Goal: Task Accomplishment & Management: Manage account settings

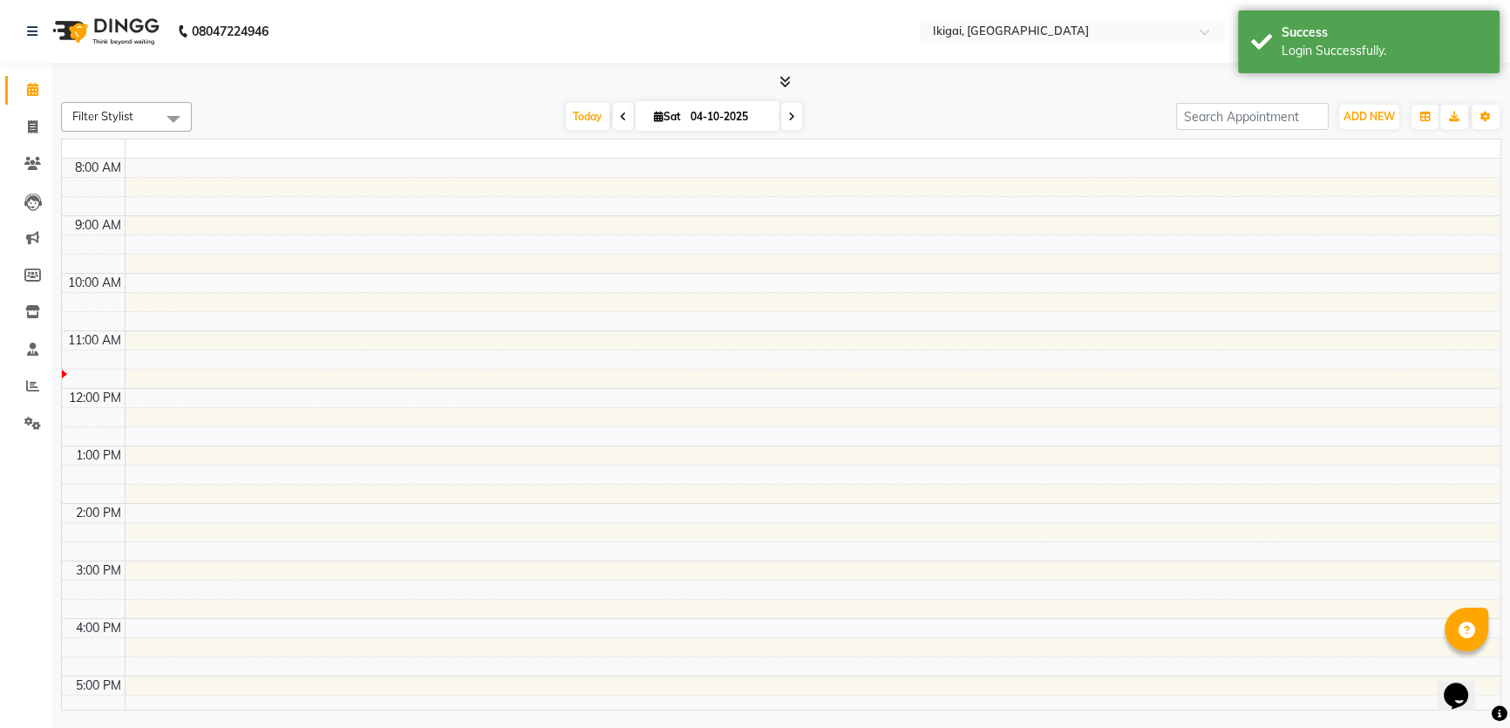
select select "en"
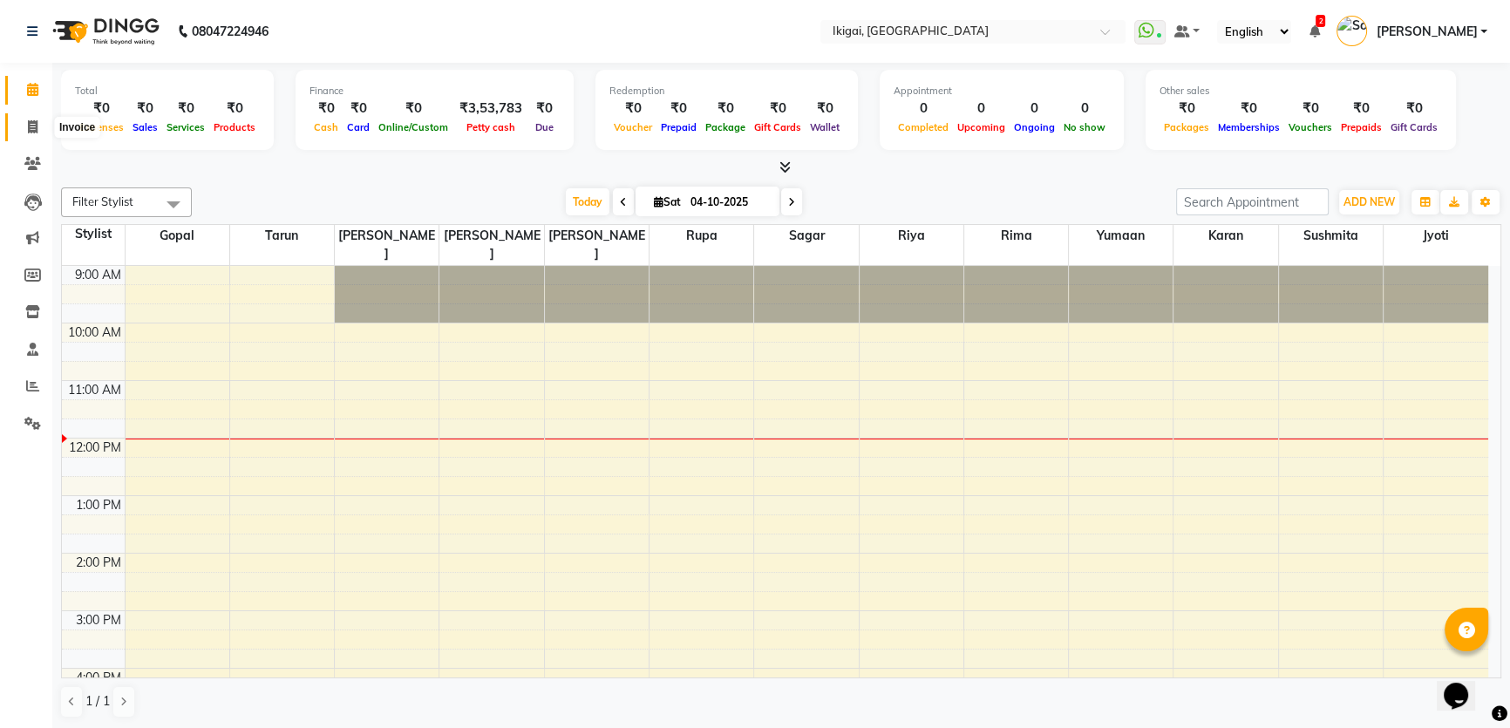
click at [25, 118] on span at bounding box center [32, 128] width 31 height 20
select select "4429"
select select "service"
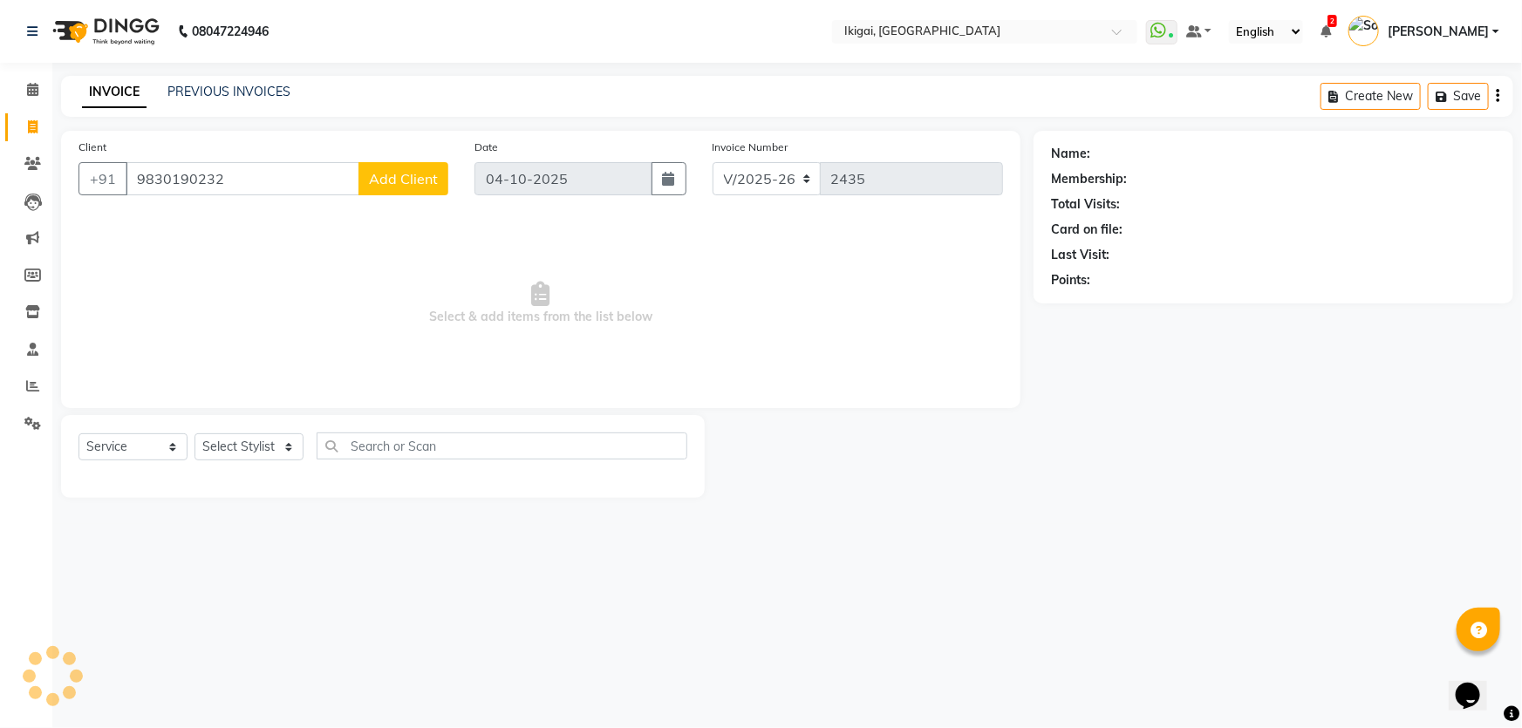
type input "9830190232"
click at [429, 180] on span "Add Client" at bounding box center [403, 178] width 69 height 17
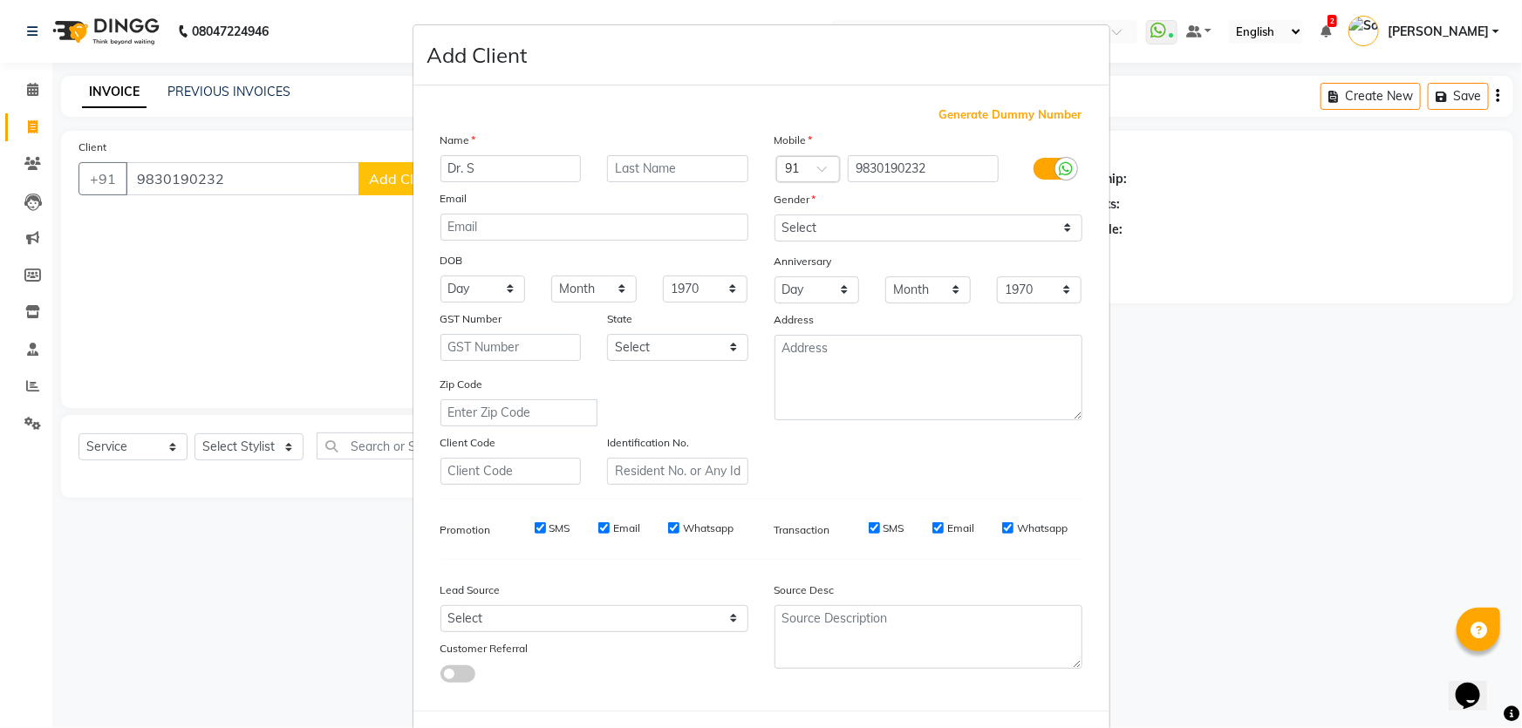
type input "Dr. S"
type input "d"
type input "Dasgupta"
click at [834, 226] on select "Select Male Female Other Prefer Not To Say" at bounding box center [928, 228] width 308 height 27
select select "[DEMOGRAPHIC_DATA]"
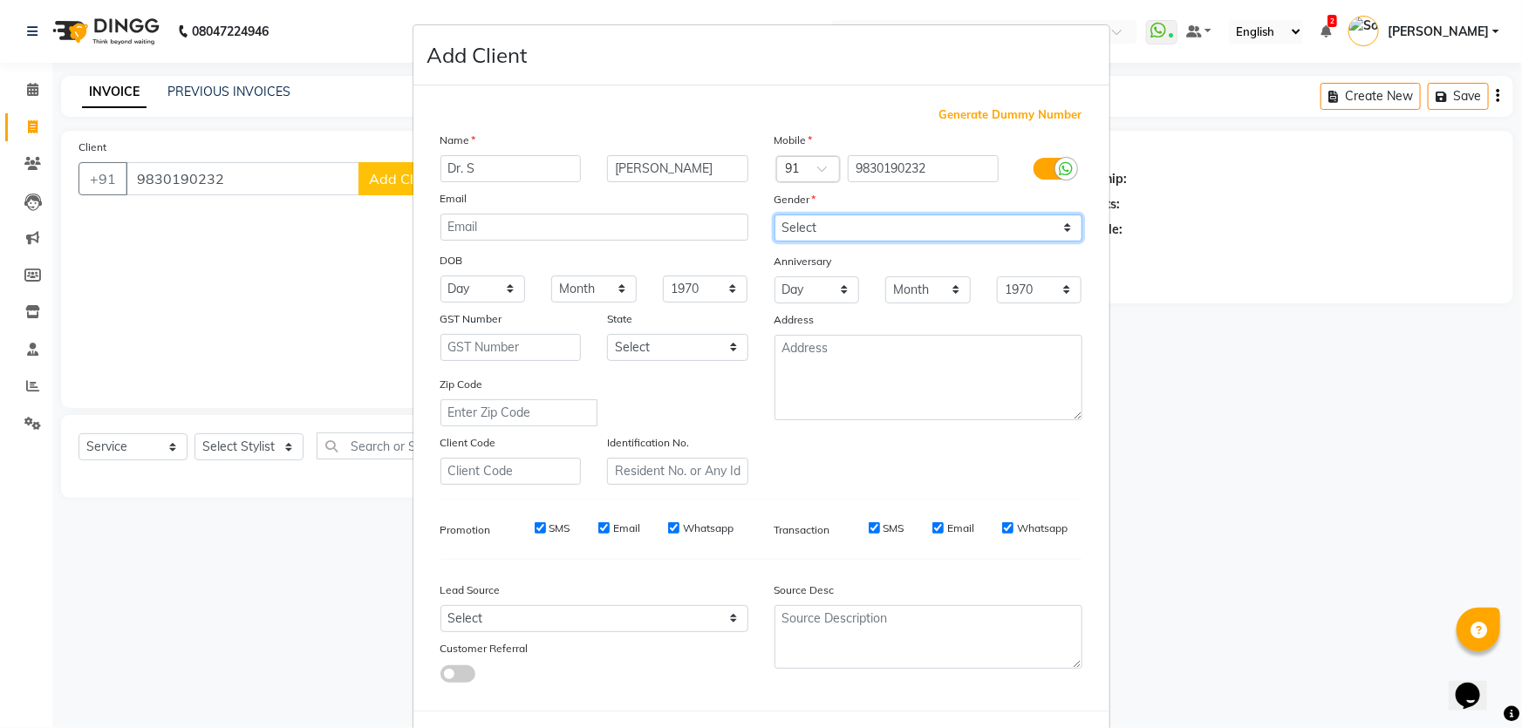
click at [774, 215] on select "Select Male Female Other Prefer Not To Say" at bounding box center [928, 228] width 308 height 27
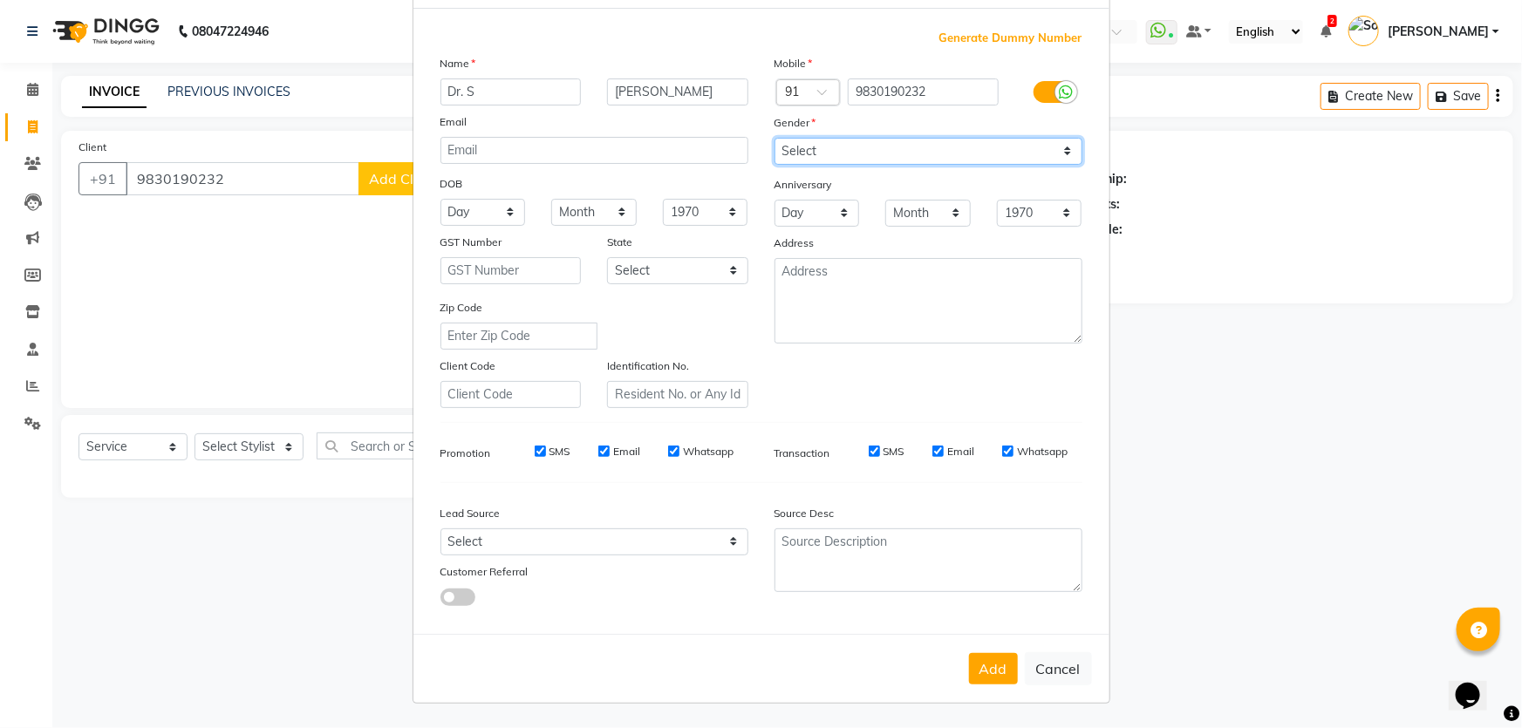
scroll to position [81, 0]
click at [988, 655] on button "Add" at bounding box center [993, 668] width 49 height 31
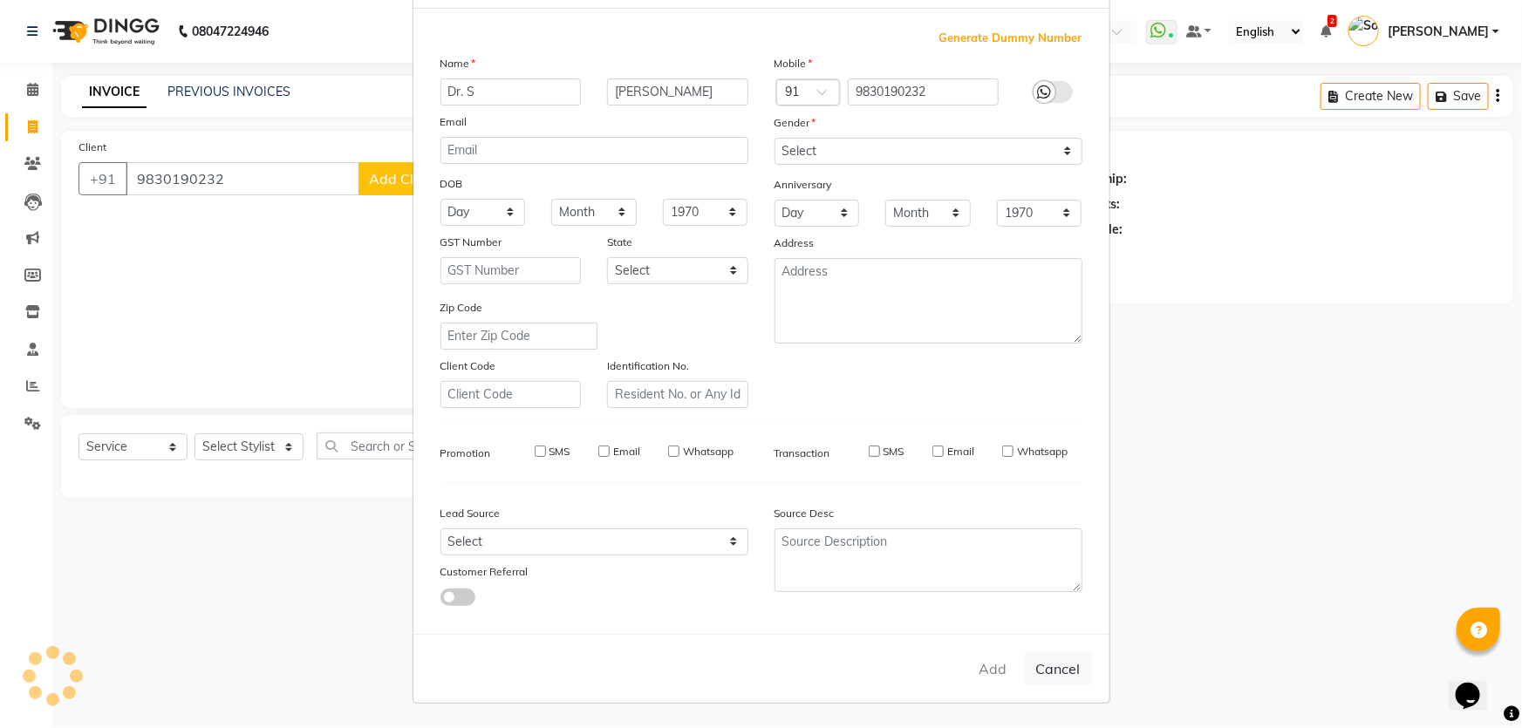
select select
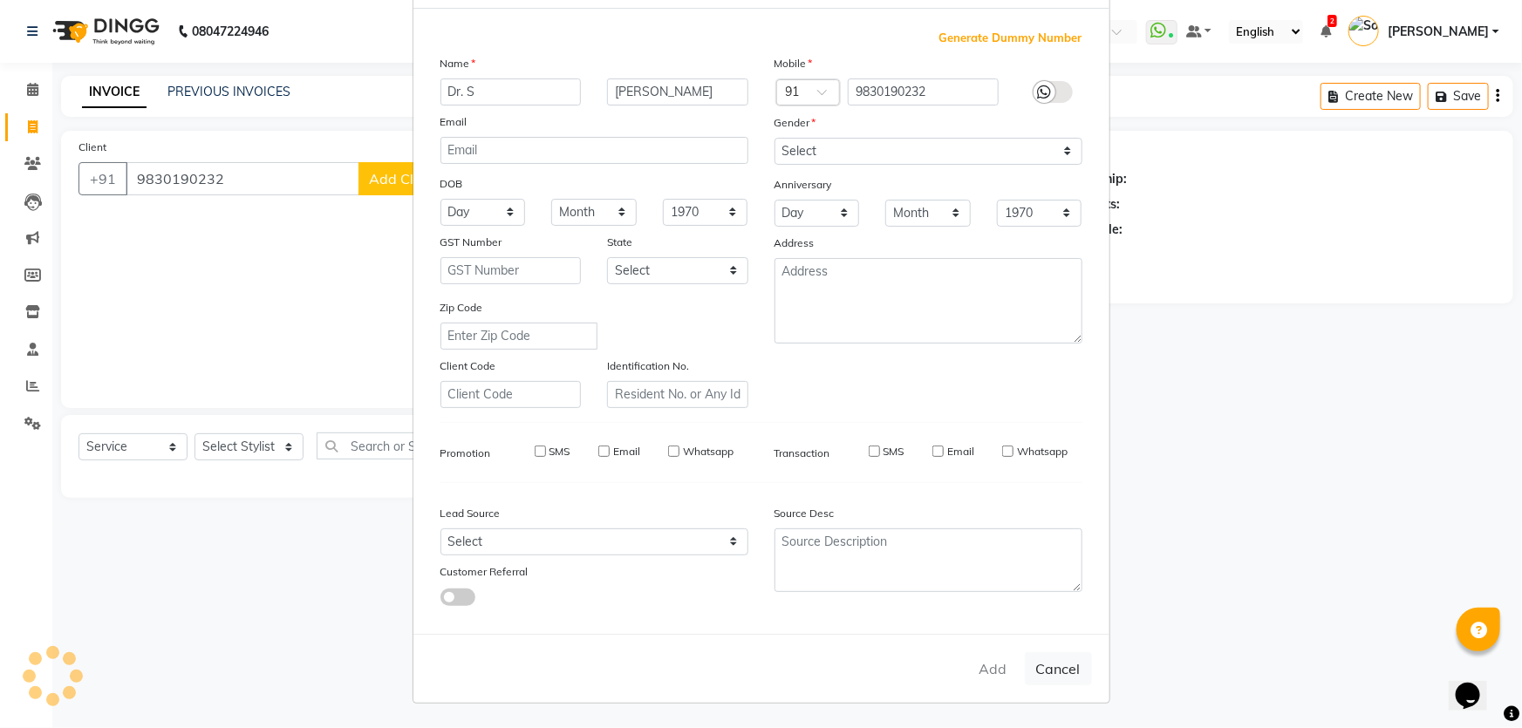
select select
checkbox input "false"
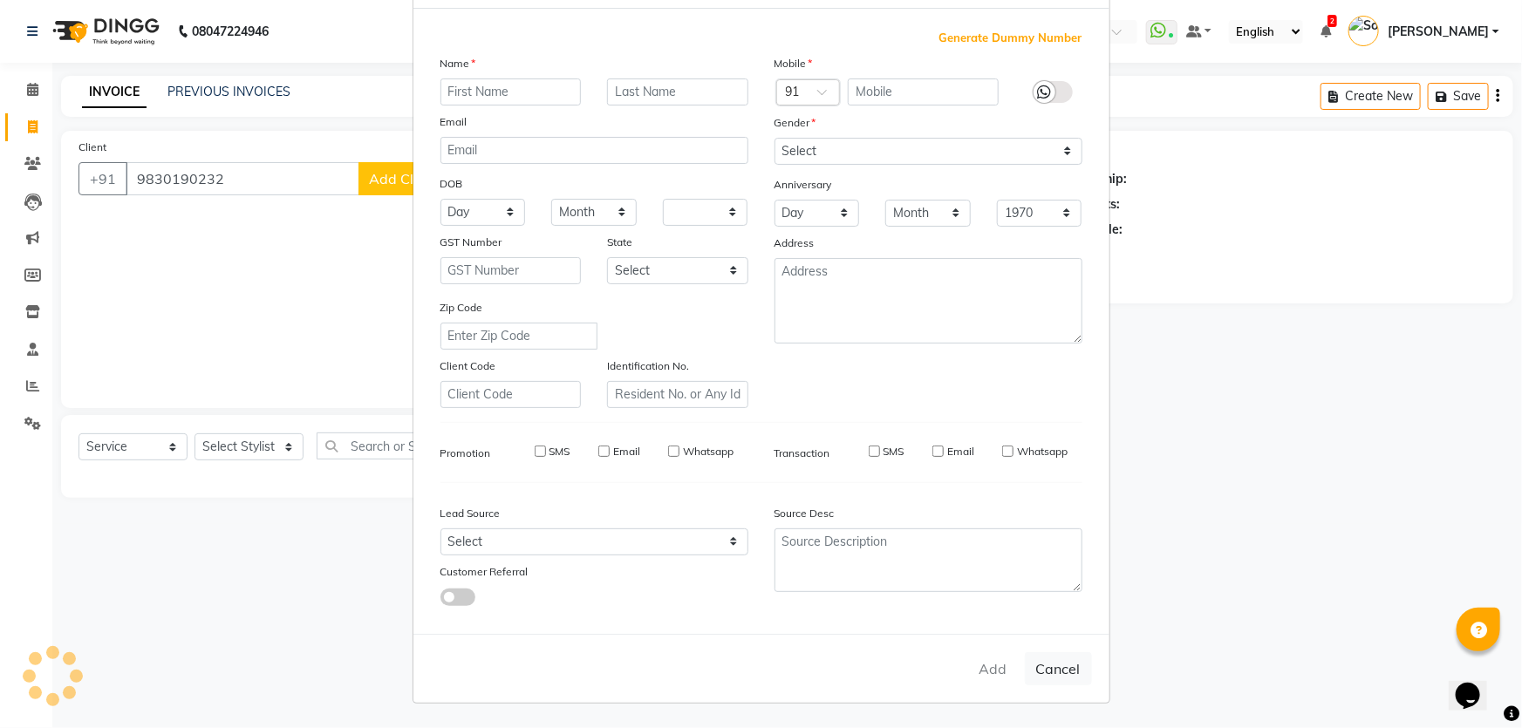
checkbox input "false"
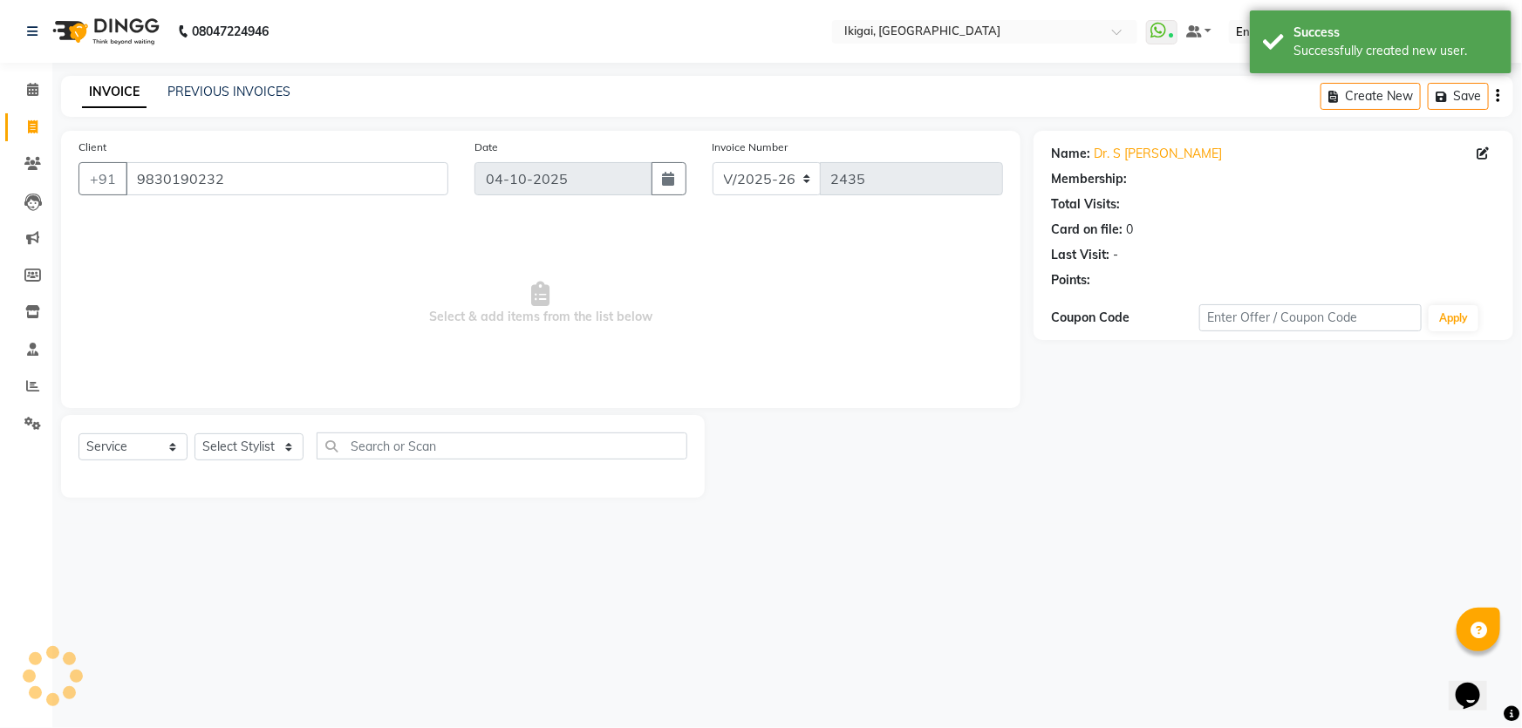
select select "1: Object"
drag, startPoint x: 239, startPoint y: 444, endPoint x: 242, endPoint y: 434, distance: 9.9
click at [241, 444] on select "Select Stylist Firoz Gopal jyoti karan rima riya rupa sagar Soumita sushmita Ta…" at bounding box center [248, 446] width 109 height 27
select select "24732"
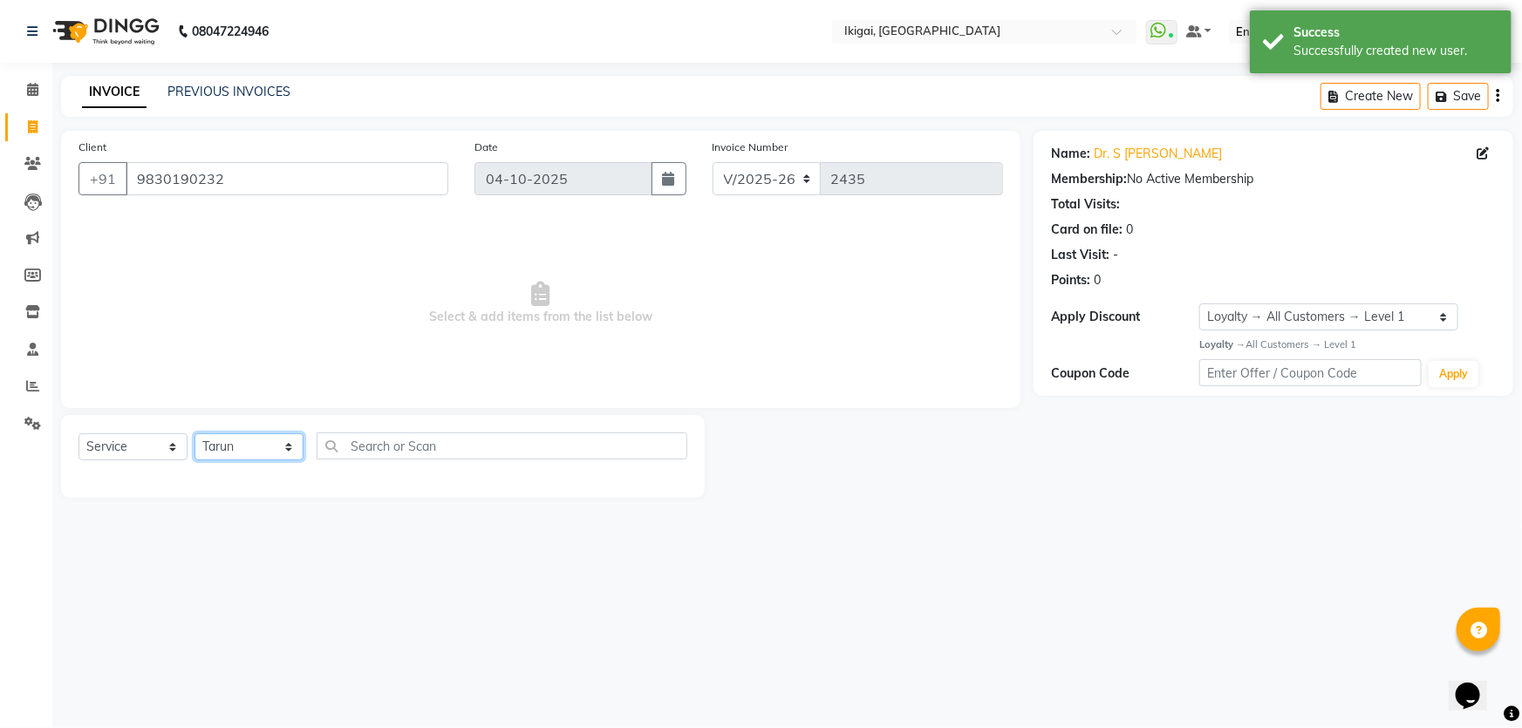
click at [194, 433] on select "Select Stylist Firoz Gopal jyoti karan rima riya rupa sagar Soumita sushmita Ta…" at bounding box center [248, 446] width 109 height 27
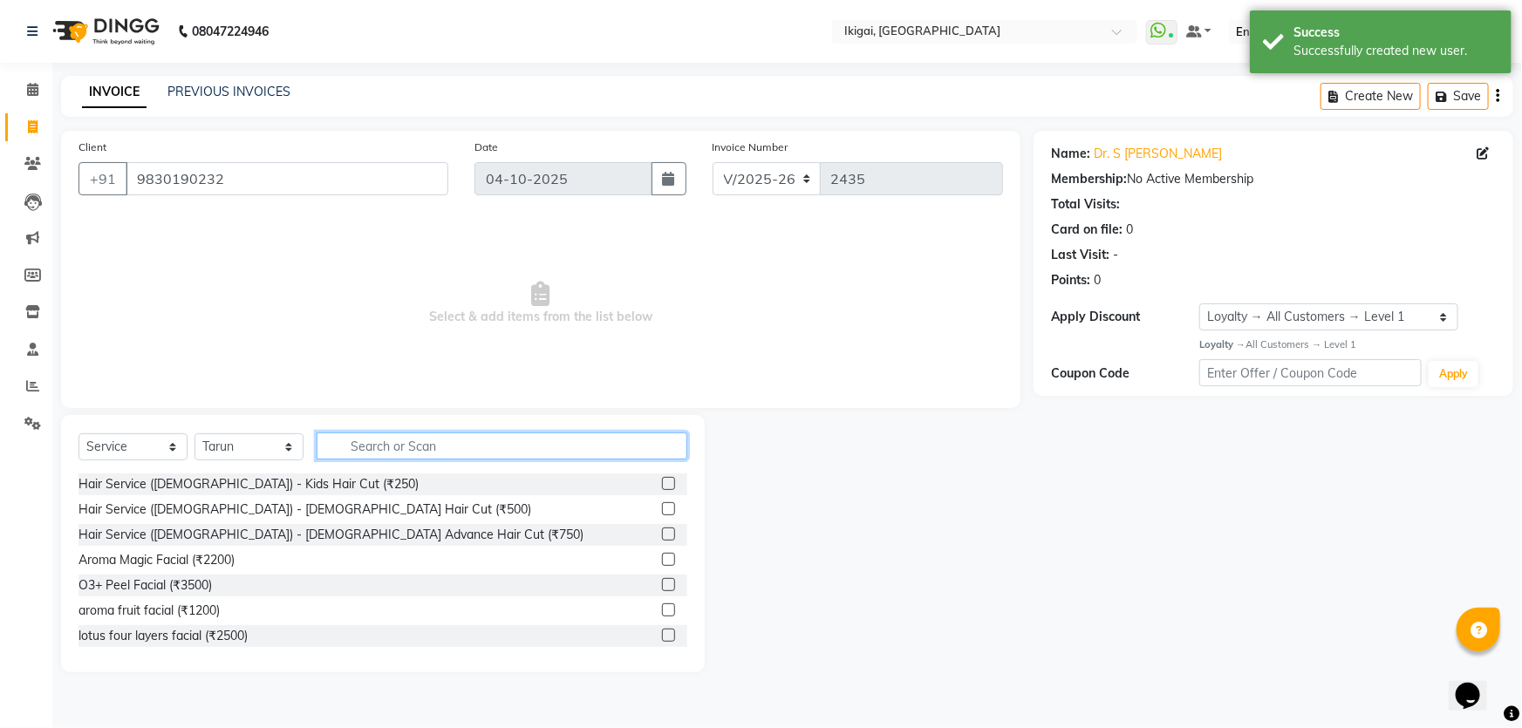
click at [406, 446] on input "text" at bounding box center [502, 446] width 371 height 27
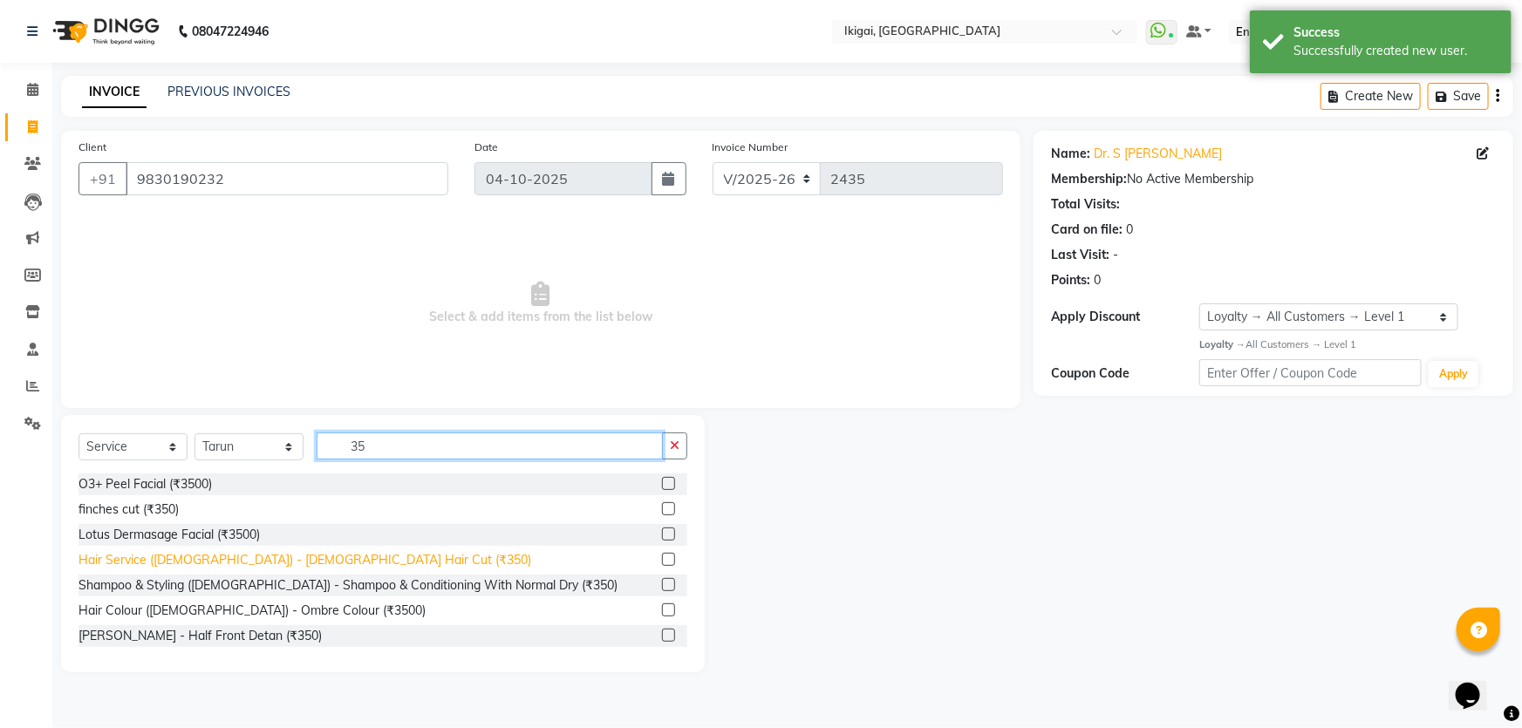
type input "35"
click at [305, 557] on div "Hair Service (Gents) - Gents Hair Cut (₹350)" at bounding box center [304, 560] width 453 height 18
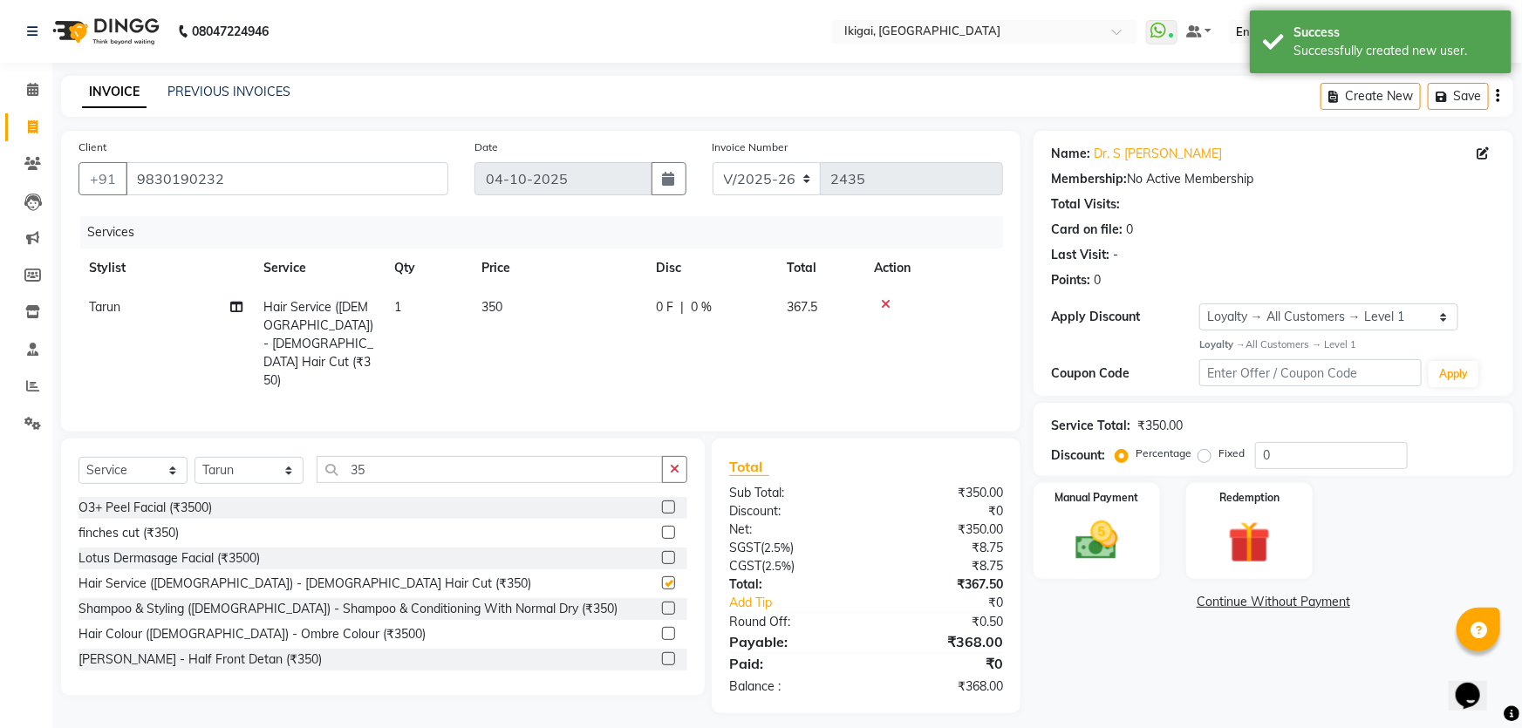
checkbox input "false"
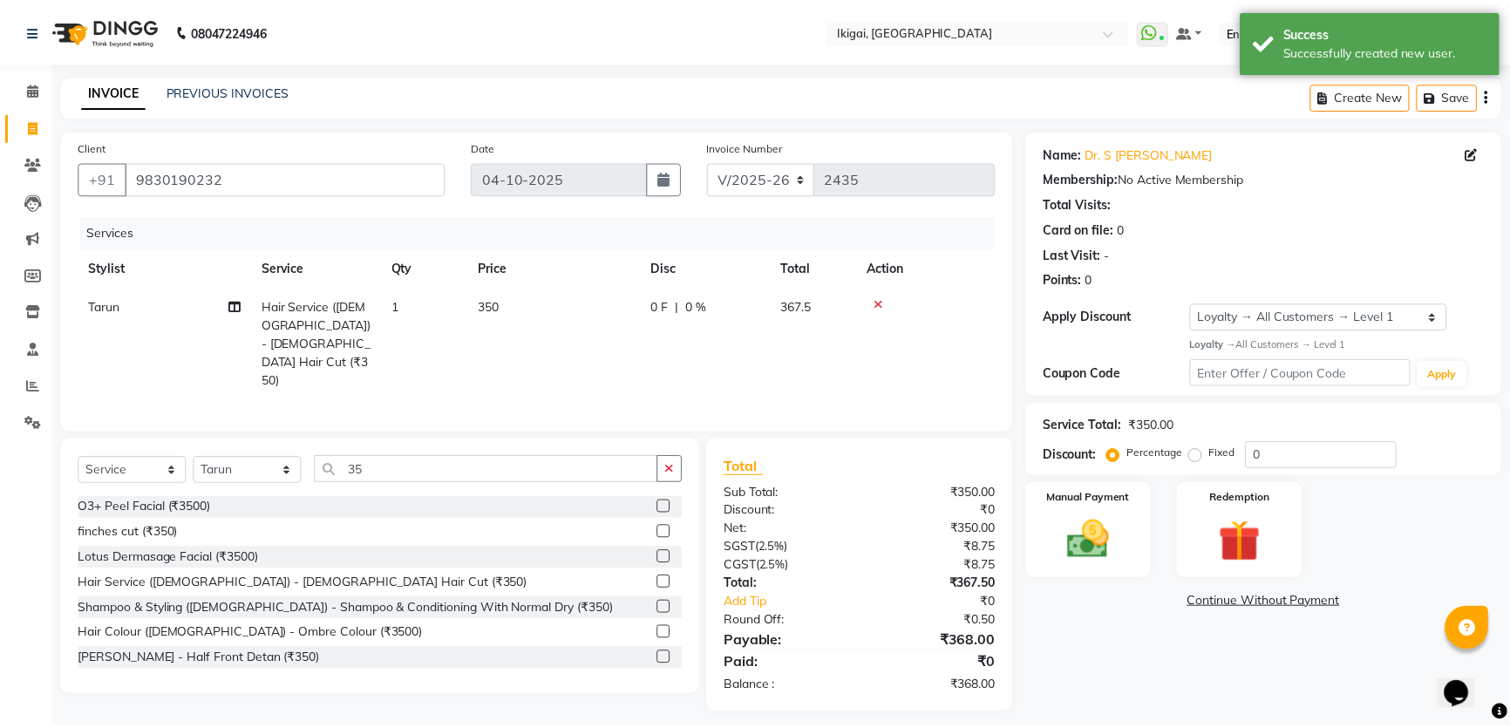
scroll to position [78, 0]
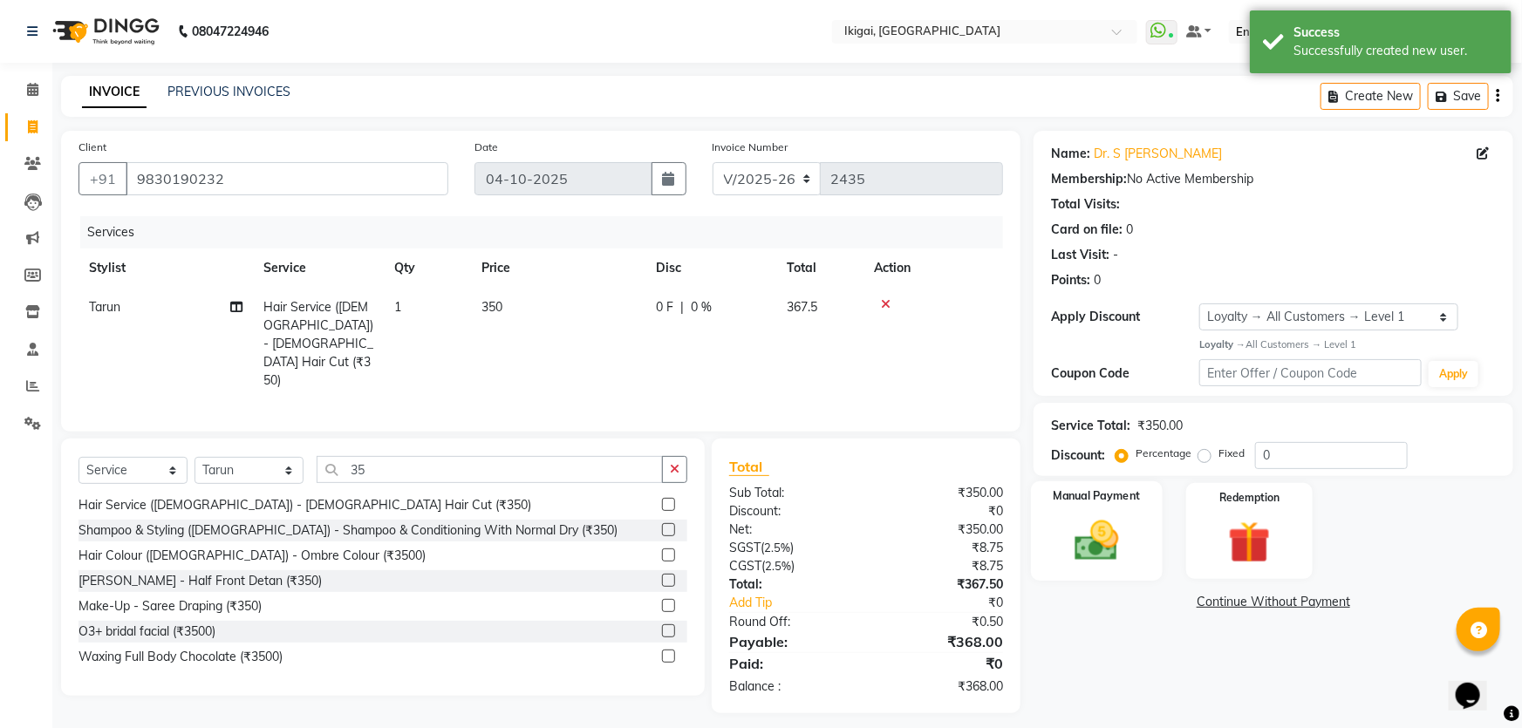
click at [1107, 535] on img at bounding box center [1097, 540] width 72 height 51
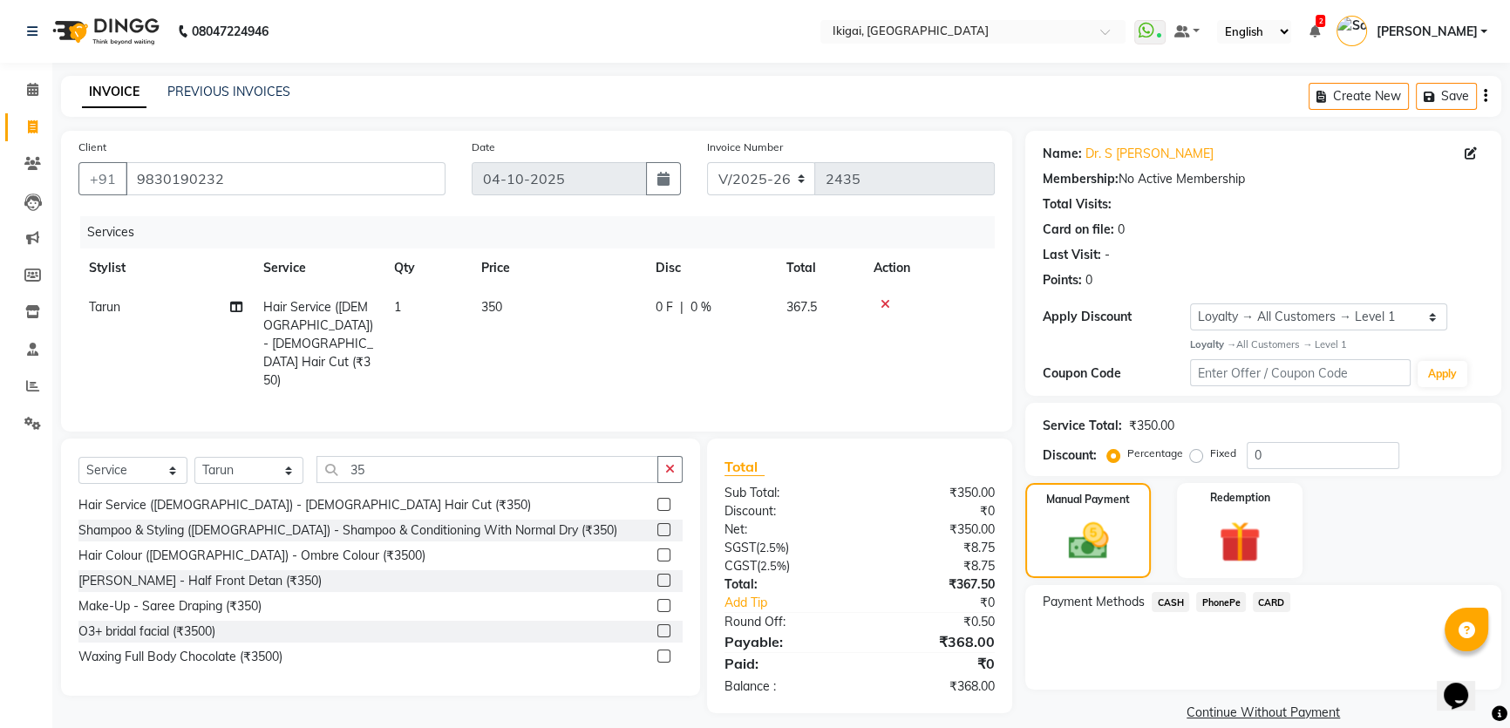
click at [1224, 603] on span "PhonePe" at bounding box center [1221, 602] width 50 height 20
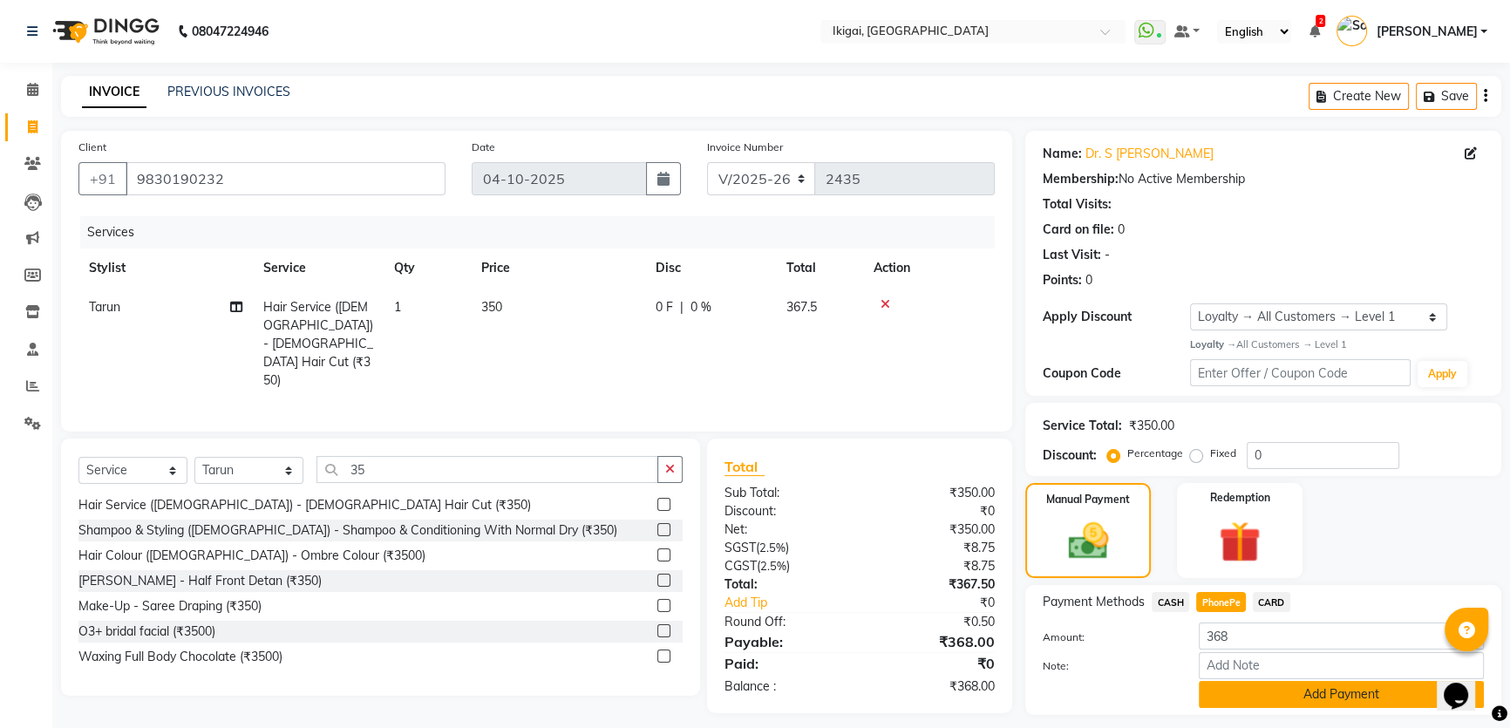
click at [1258, 691] on button "Add Payment" at bounding box center [1341, 694] width 285 height 27
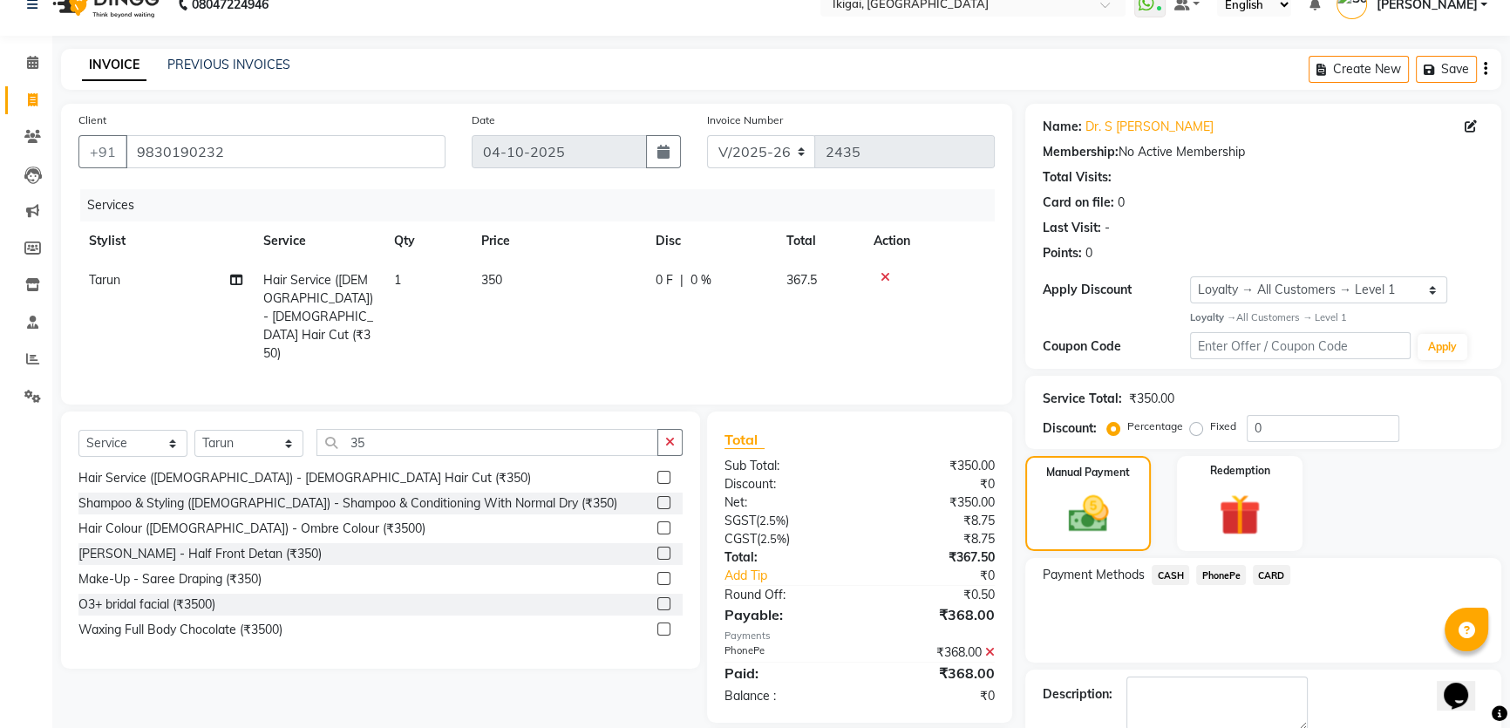
scroll to position [121, 0]
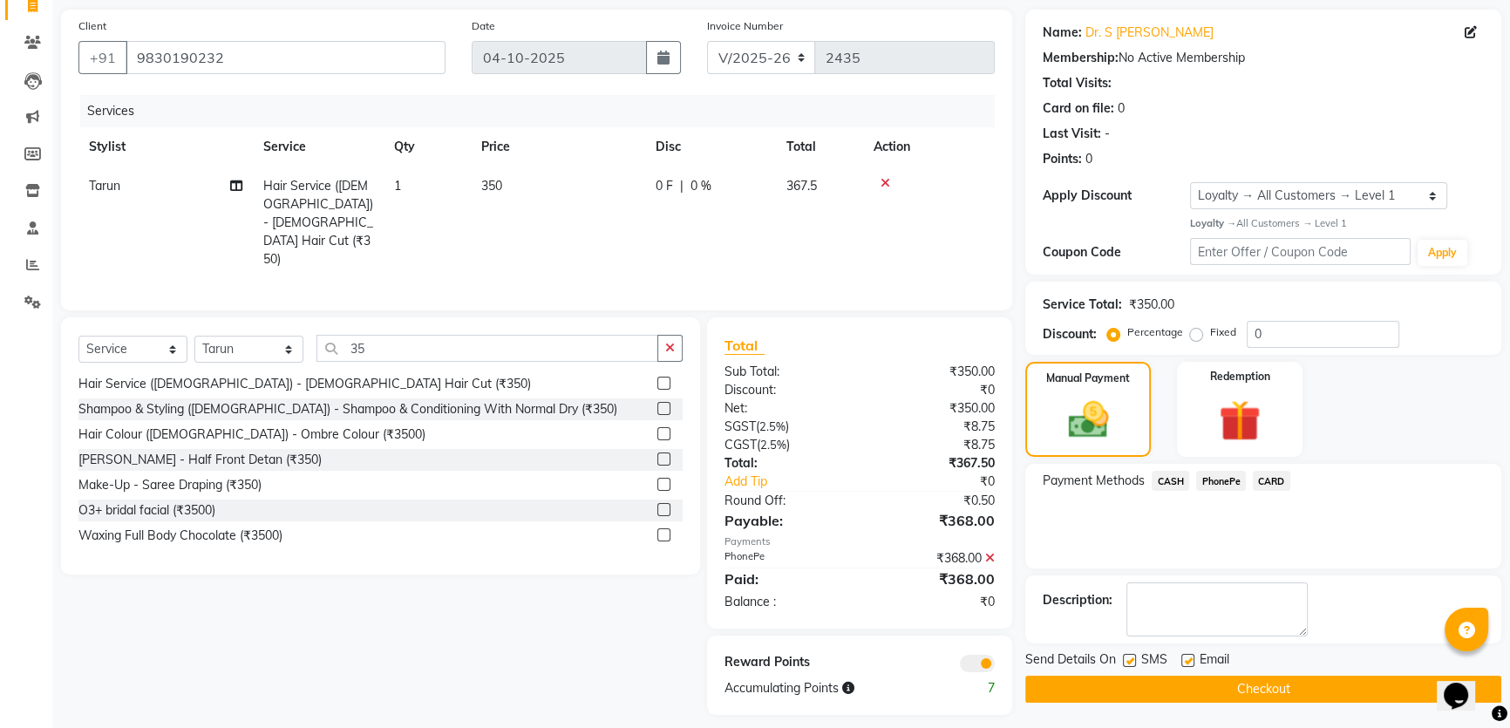
click at [1256, 689] on button "Checkout" at bounding box center [1263, 689] width 476 height 27
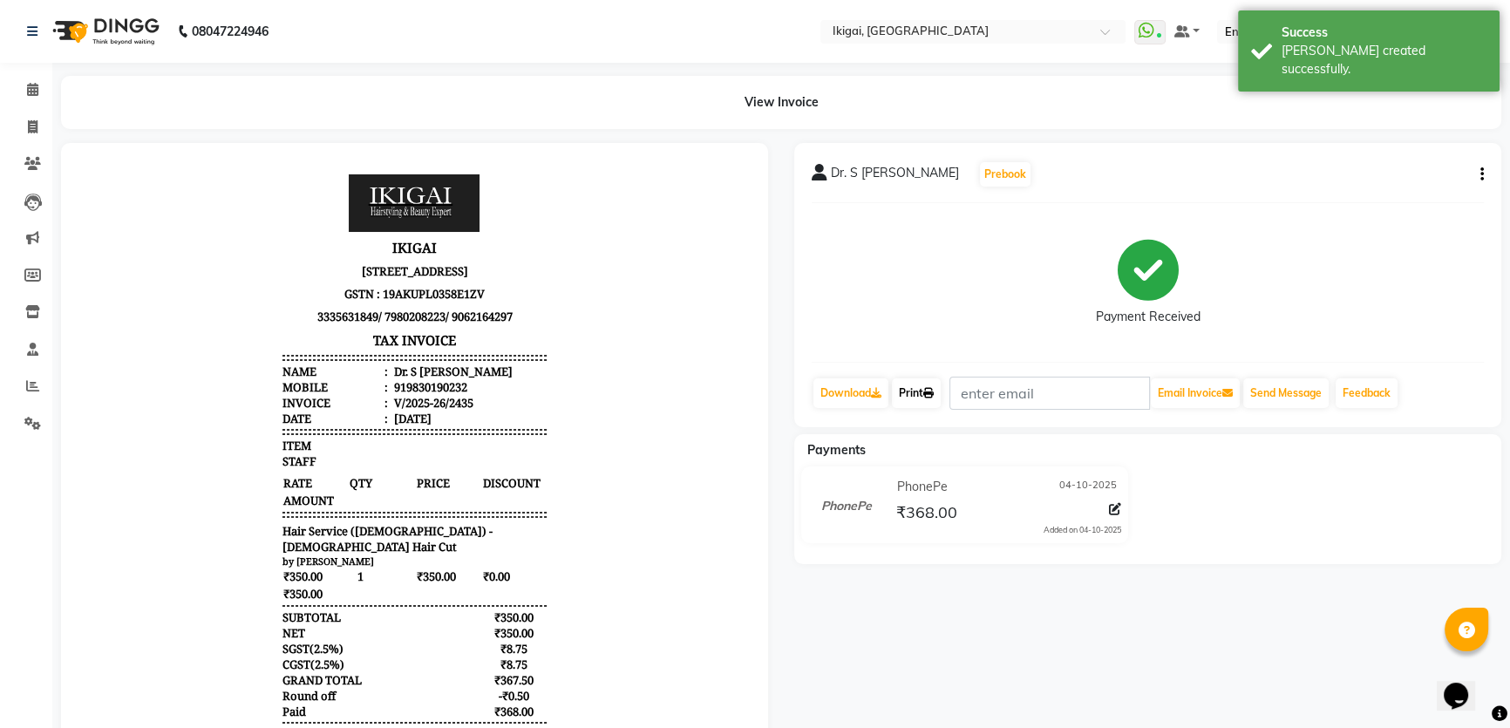
click at [910, 392] on link "Print" at bounding box center [916, 393] width 49 height 30
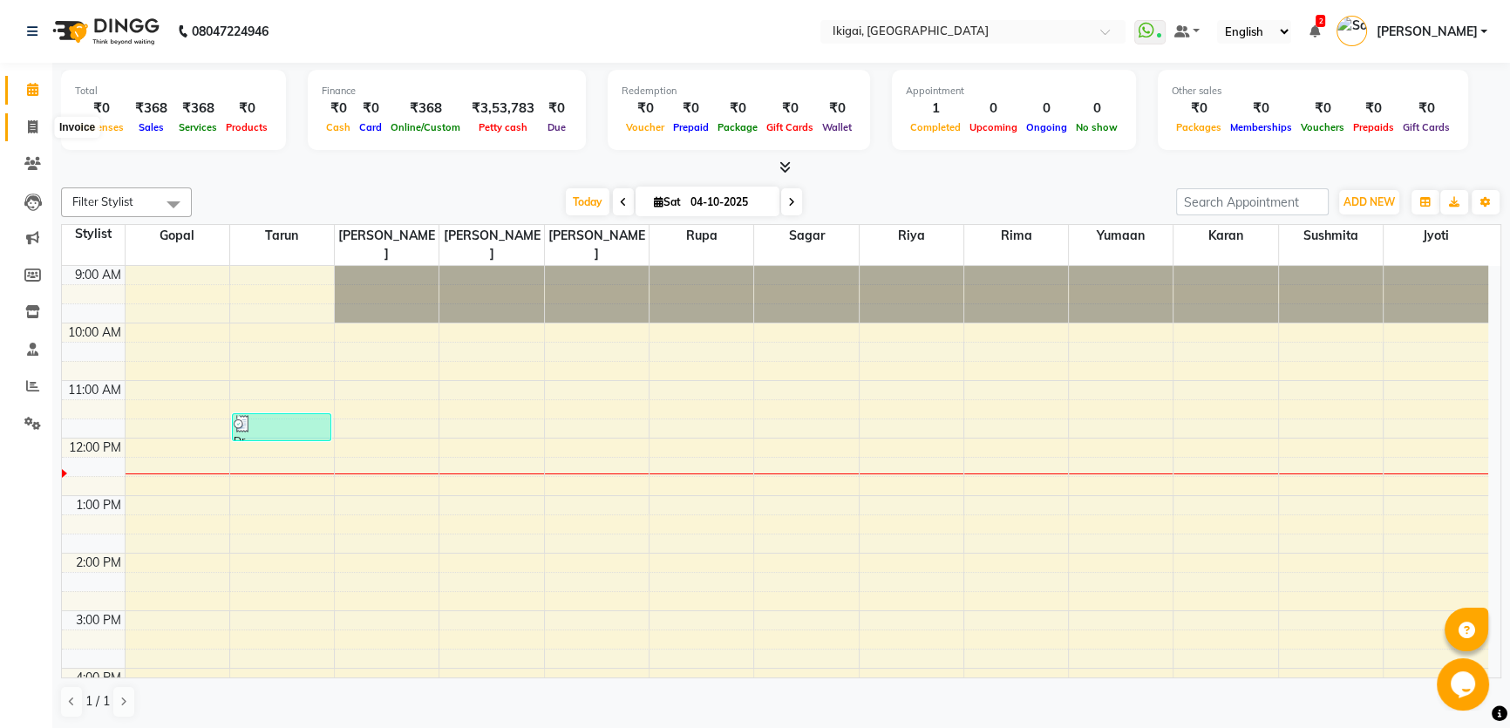
click at [35, 122] on icon at bounding box center [33, 126] width 10 height 13
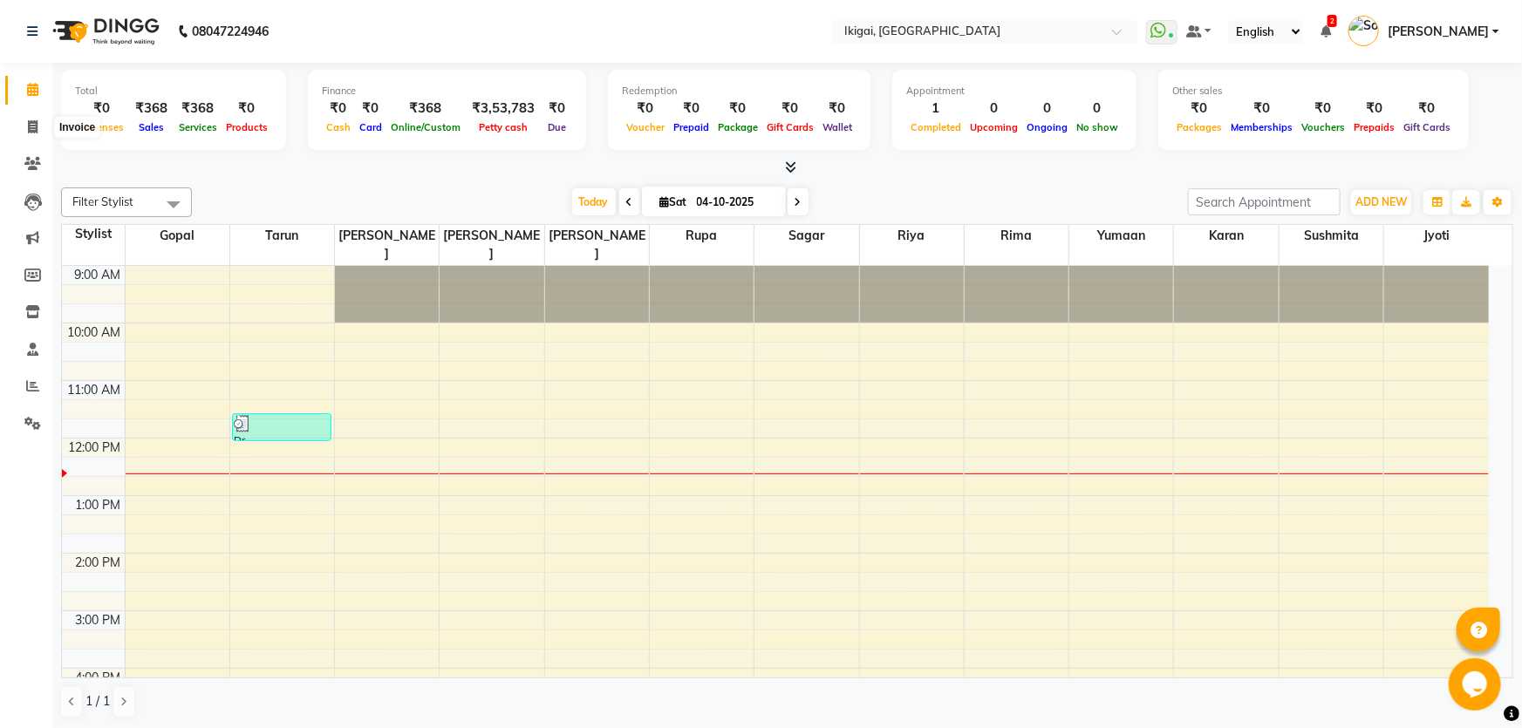
select select "4429"
select select "service"
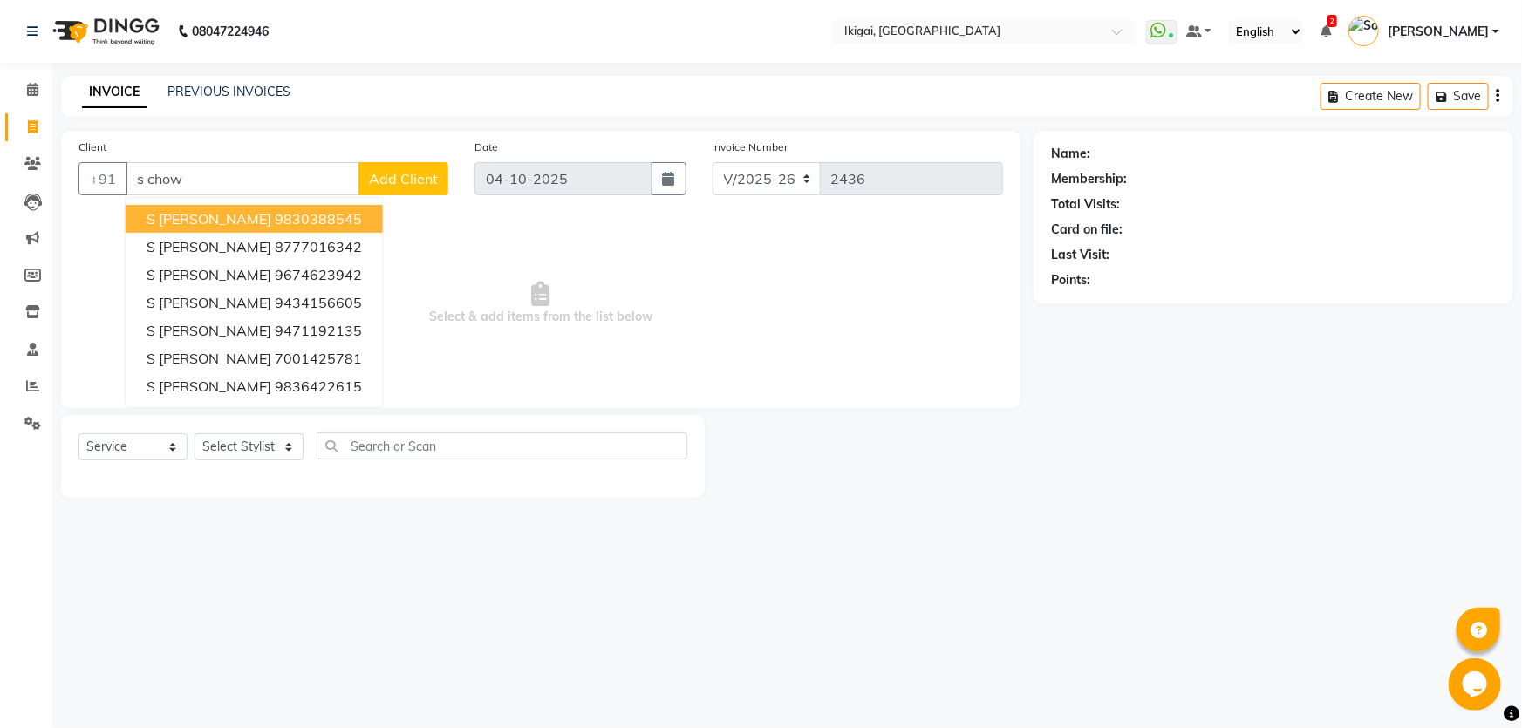
click at [295, 214] on ngb-highlight "9830388545" at bounding box center [318, 218] width 87 height 17
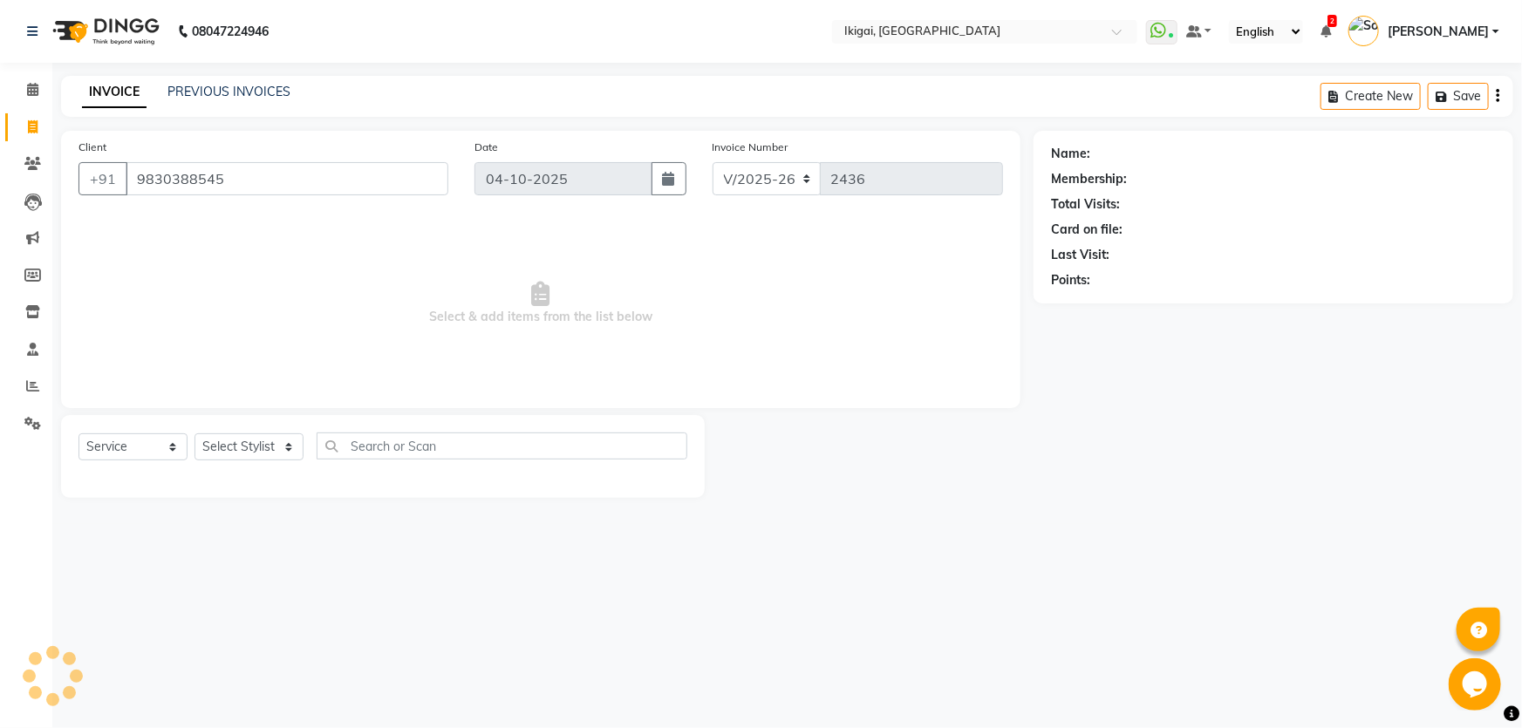
type input "9830388545"
select select "2: Object"
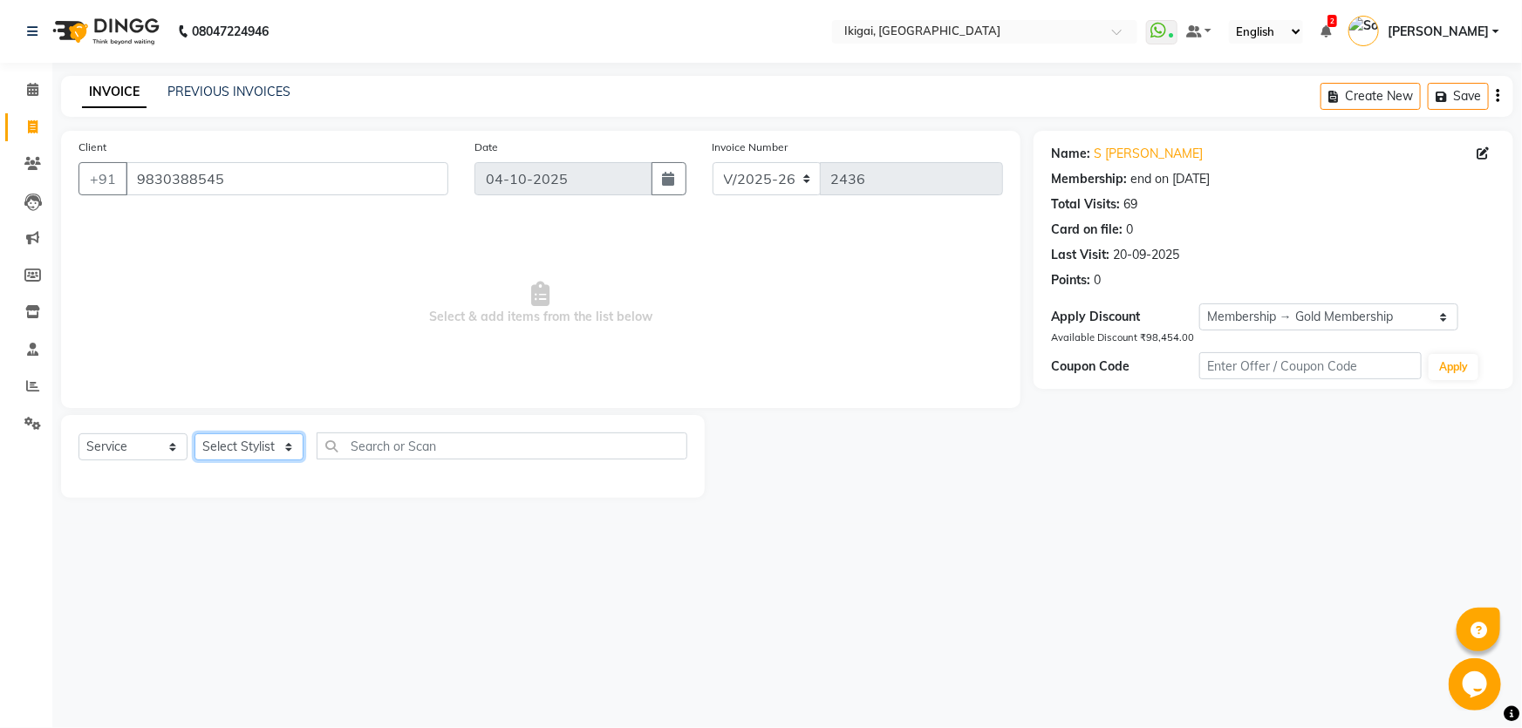
click at [248, 443] on select "Select Stylist Firoz Gopal jyoti karan rima riya rupa sagar Soumita sushmita Ta…" at bounding box center [248, 446] width 109 height 27
select select "91099"
click at [194, 433] on select "Select Stylist Firoz Gopal jyoti karan rima riya rupa sagar Soumita sushmita Ta…" at bounding box center [248, 446] width 109 height 27
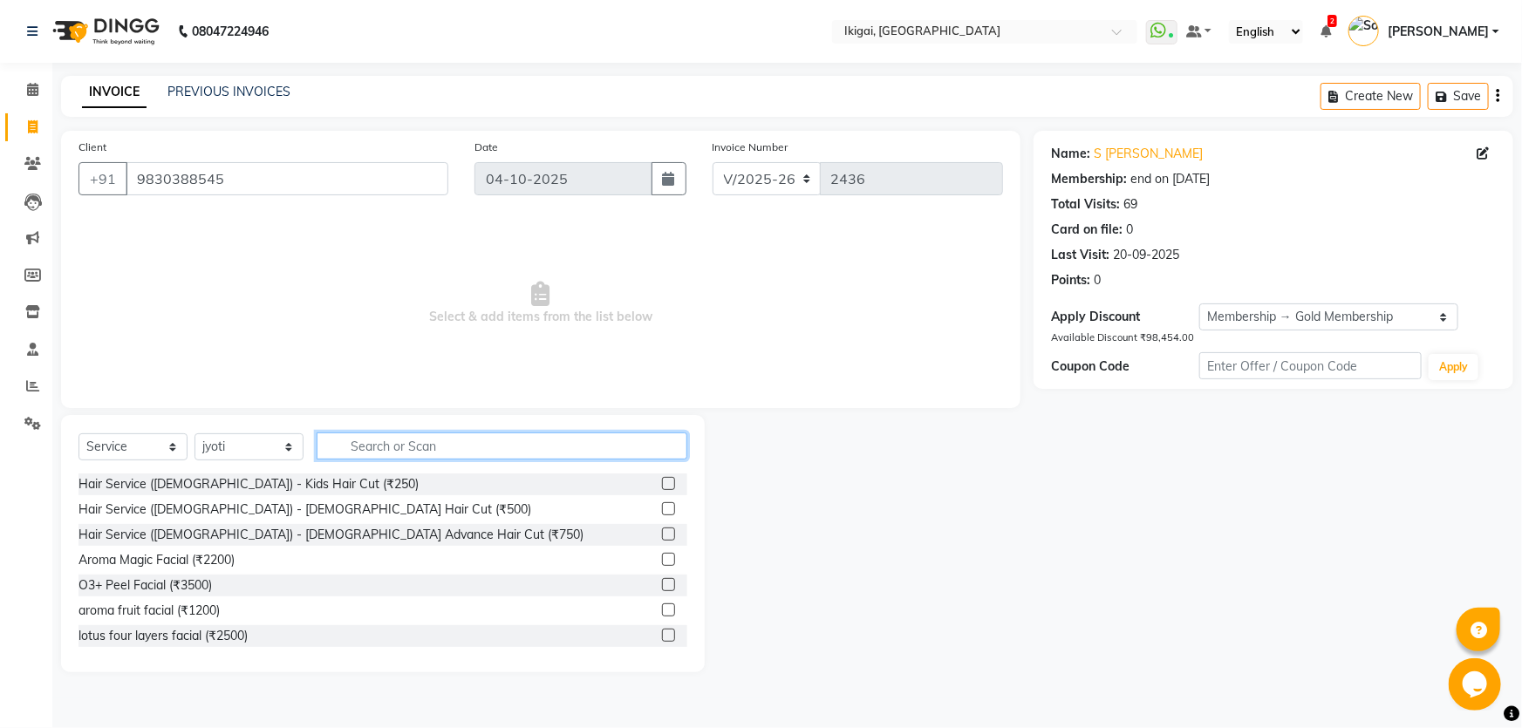
click at [468, 440] on input "text" at bounding box center [502, 446] width 371 height 27
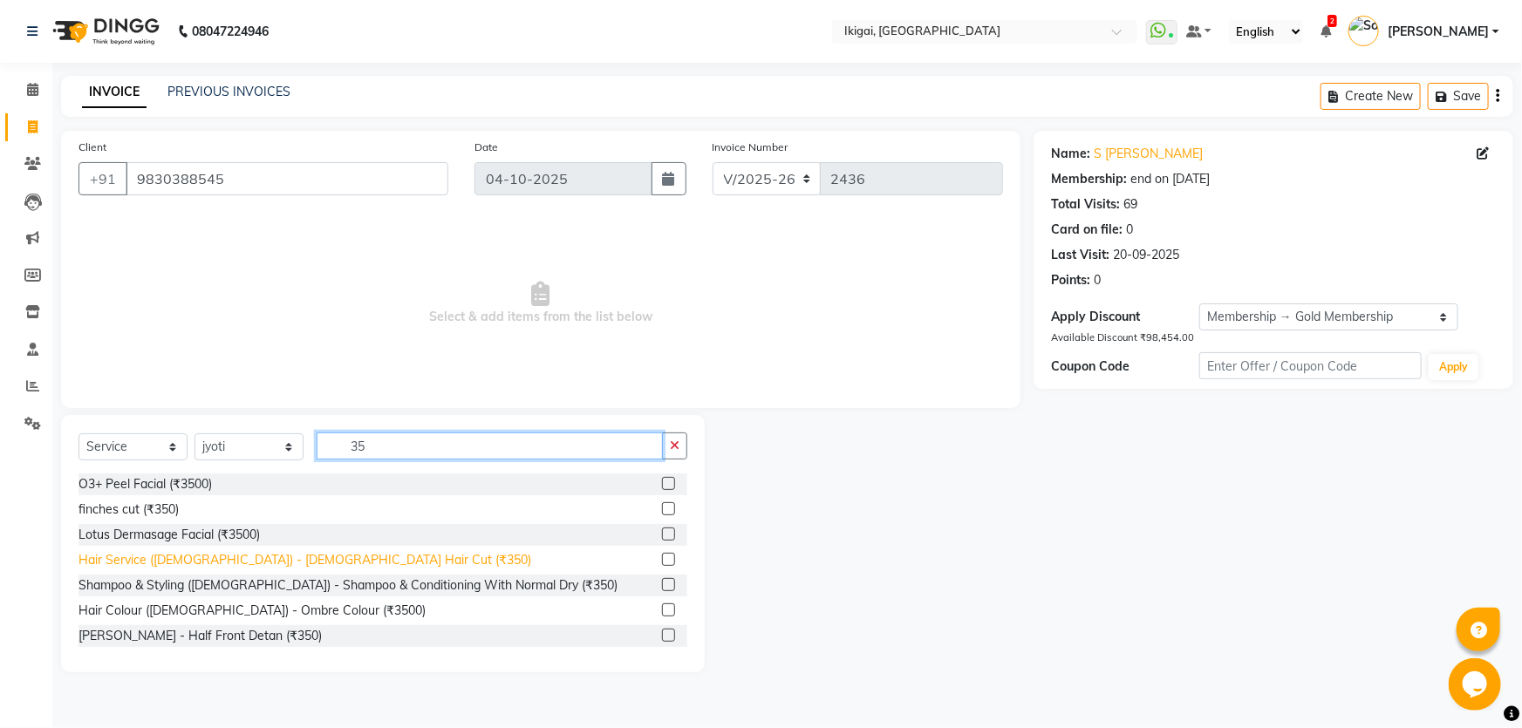
type input "35"
click at [291, 558] on div "Hair Service (Gents) - Gents Hair Cut (₹350)" at bounding box center [304, 560] width 453 height 18
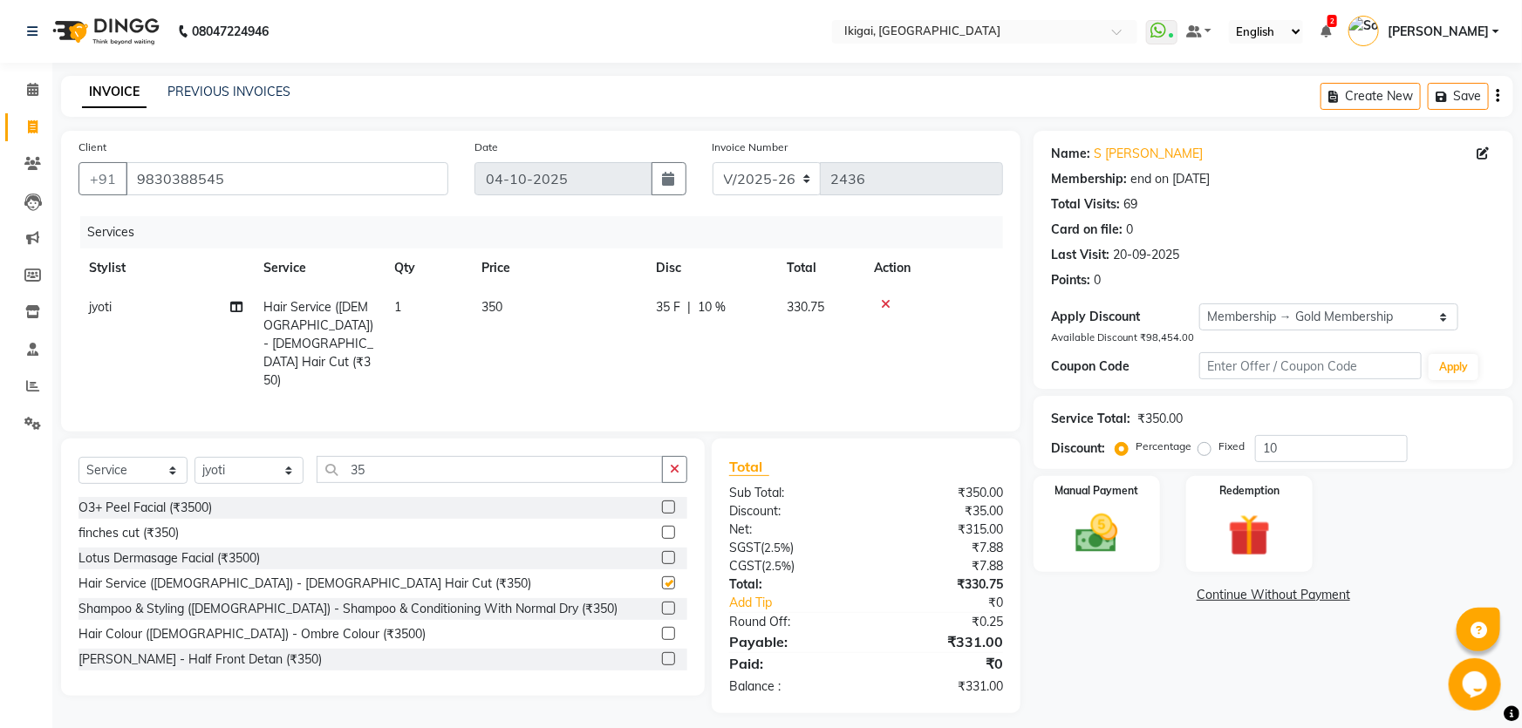
checkbox input "false"
click at [262, 458] on select "Select Stylist Firoz Gopal jyoti karan rima riya rupa sagar Soumita sushmita Ta…" at bounding box center [248, 470] width 109 height 27
select select "24731"
click at [194, 457] on select "Select Stylist Firoz Gopal jyoti karan rima riya rupa sagar Soumita sushmita Ta…" at bounding box center [248, 470] width 109 height 27
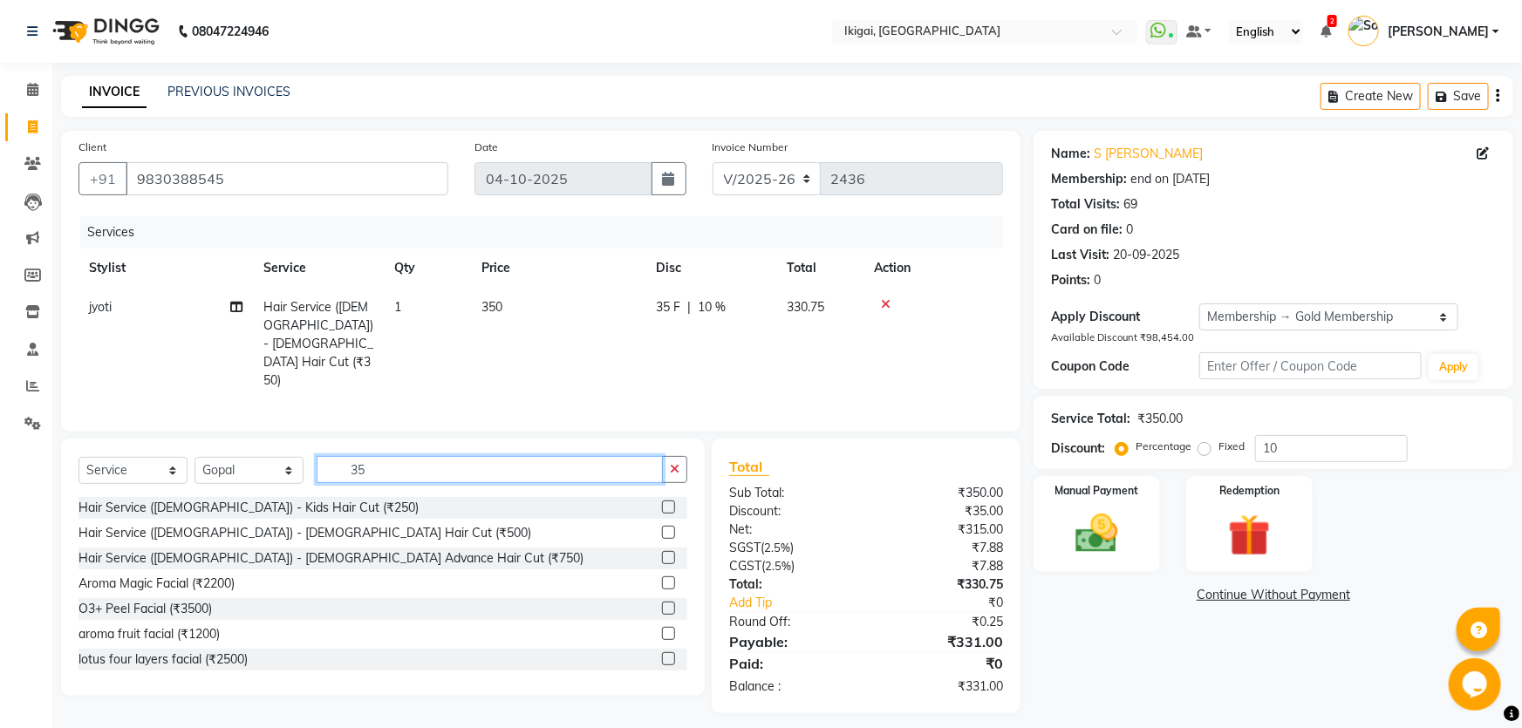
click at [375, 456] on input "35" at bounding box center [490, 469] width 346 height 27
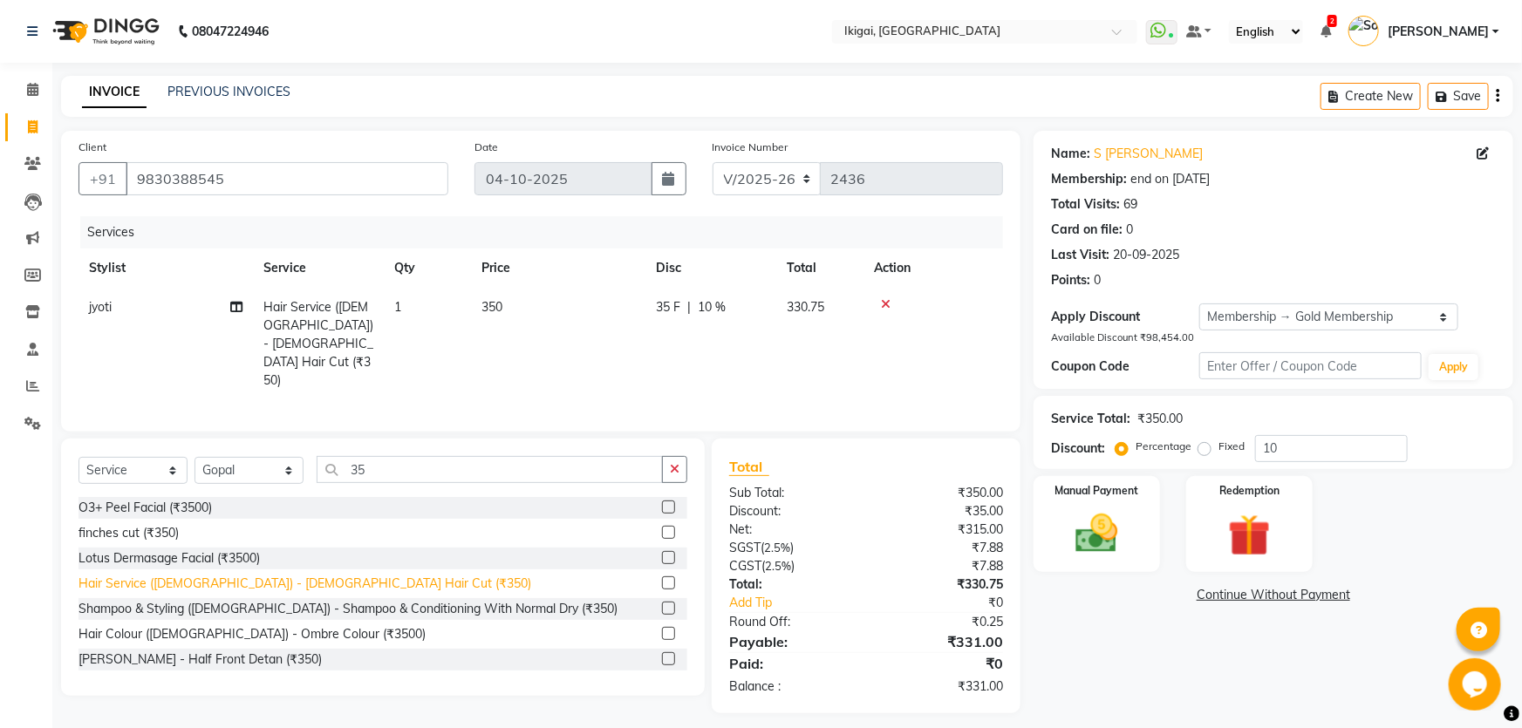
click at [300, 575] on div "Hair Service (Gents) - Gents Hair Cut (₹350)" at bounding box center [304, 584] width 453 height 18
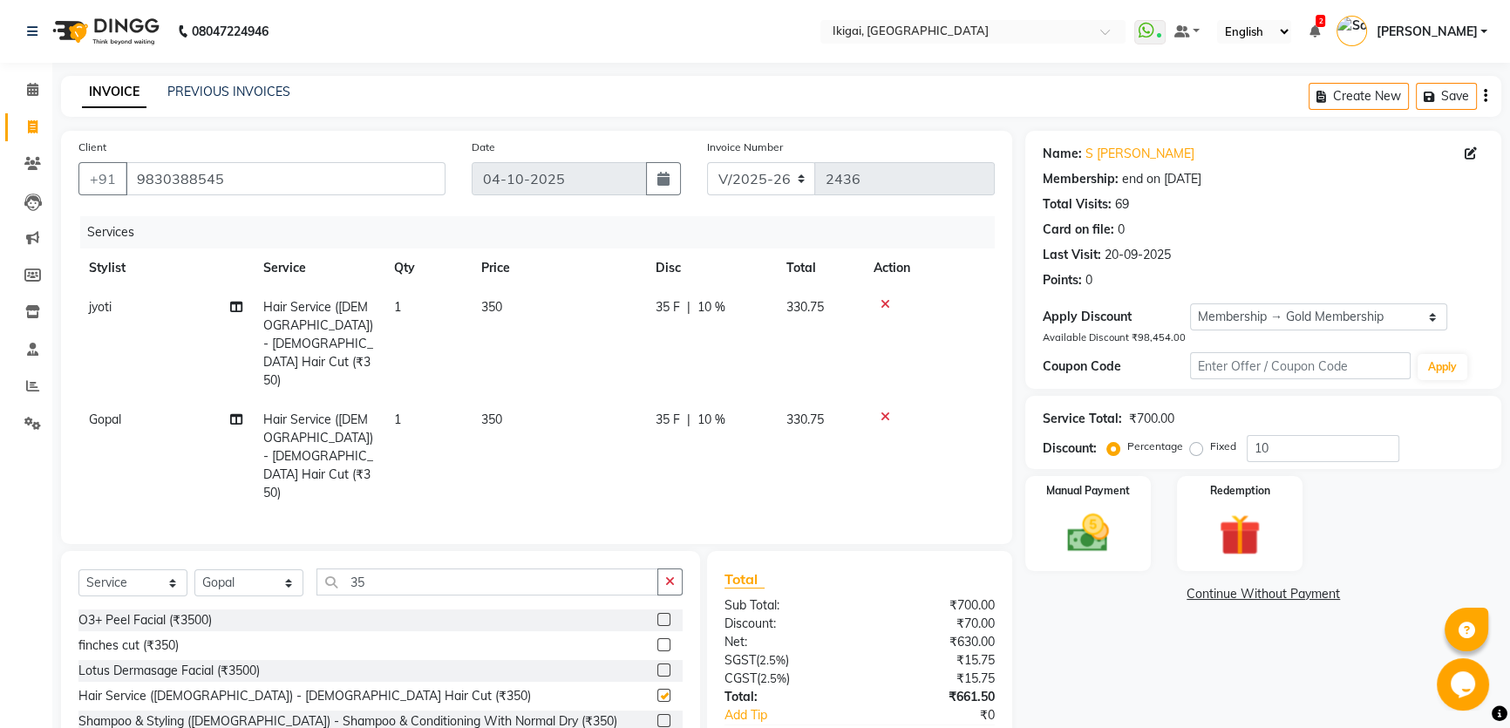
checkbox input "false"
click at [881, 302] on icon at bounding box center [886, 304] width 10 height 12
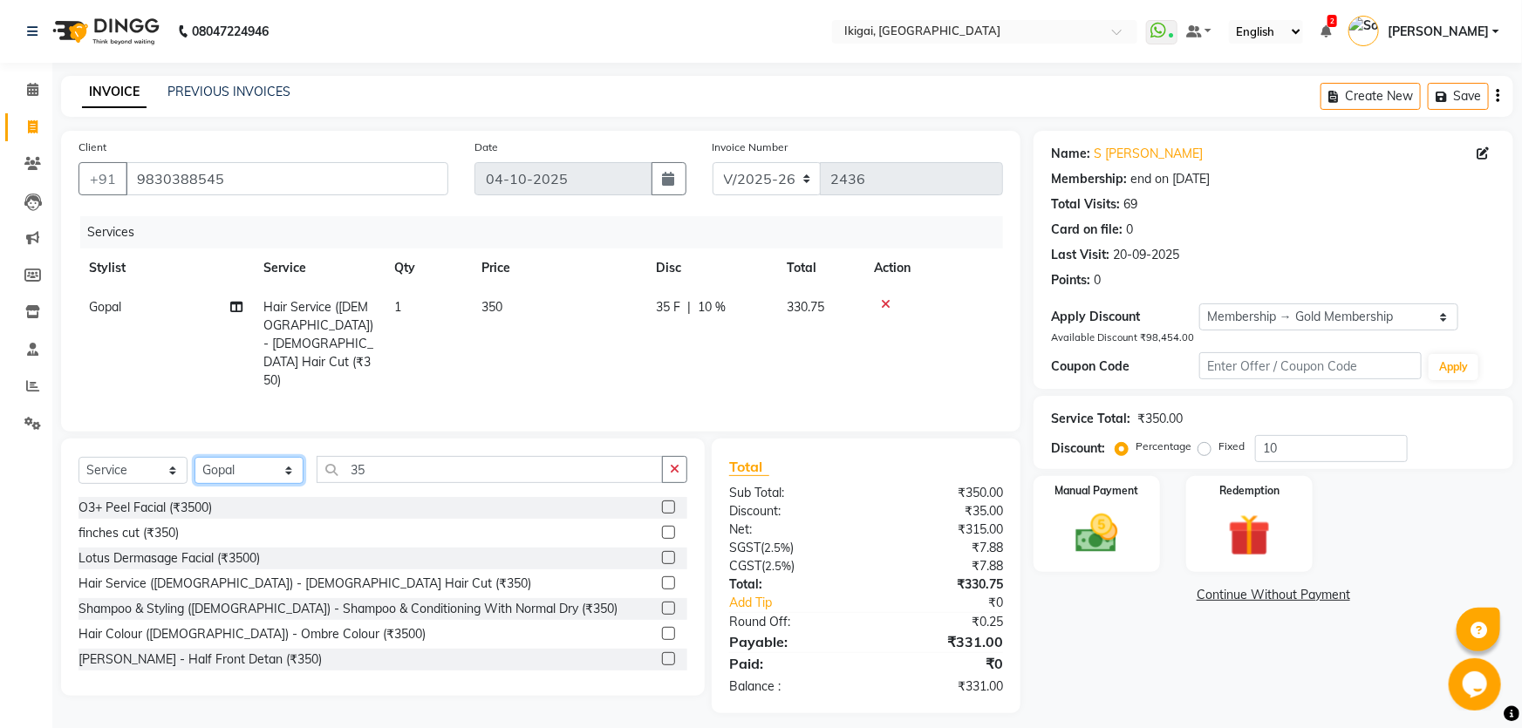
drag, startPoint x: 243, startPoint y: 460, endPoint x: 255, endPoint y: 435, distance: 28.1
click at [243, 460] on select "Select Stylist Firoz Gopal jyoti karan rima riya rupa sagar Soumita sushmita Ta…" at bounding box center [248, 470] width 109 height 27
select select "82442"
click at [194, 457] on select "Select Stylist Firoz Gopal jyoti karan rima riya rupa sagar Soumita sushmita Ta…" at bounding box center [248, 470] width 109 height 27
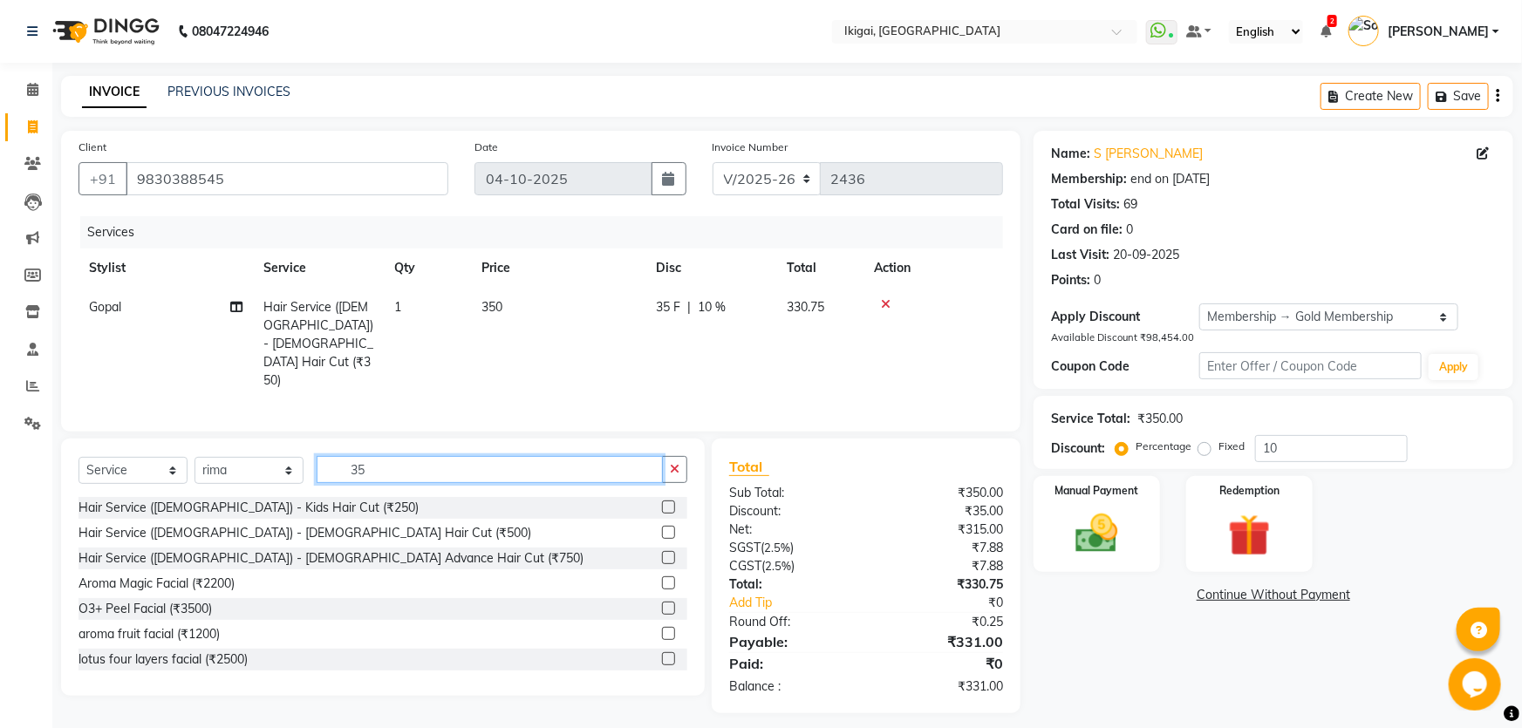
click at [396, 456] on input "35" at bounding box center [490, 469] width 346 height 27
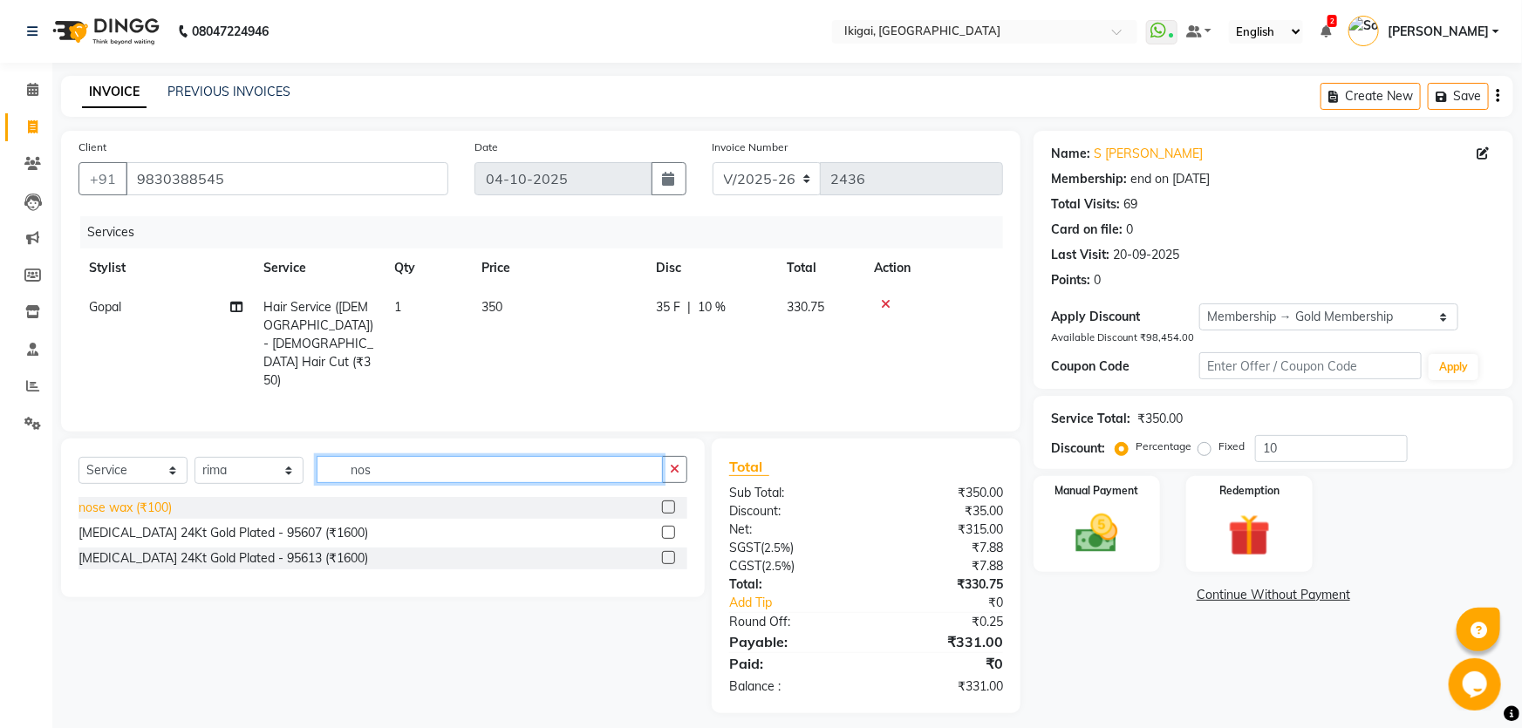
type input "nos"
click at [160, 499] on div "nose wax (₹100)" at bounding box center [124, 508] width 93 height 18
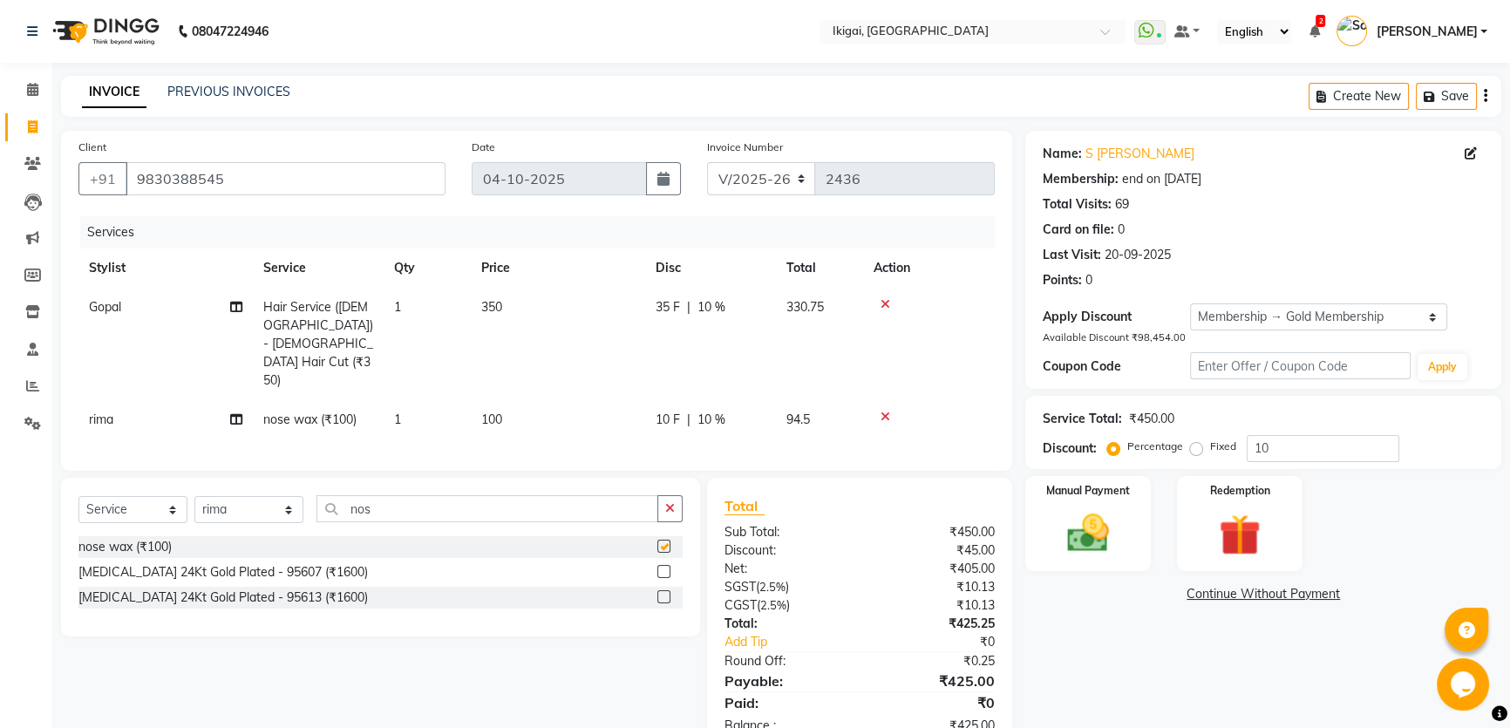
checkbox input "false"
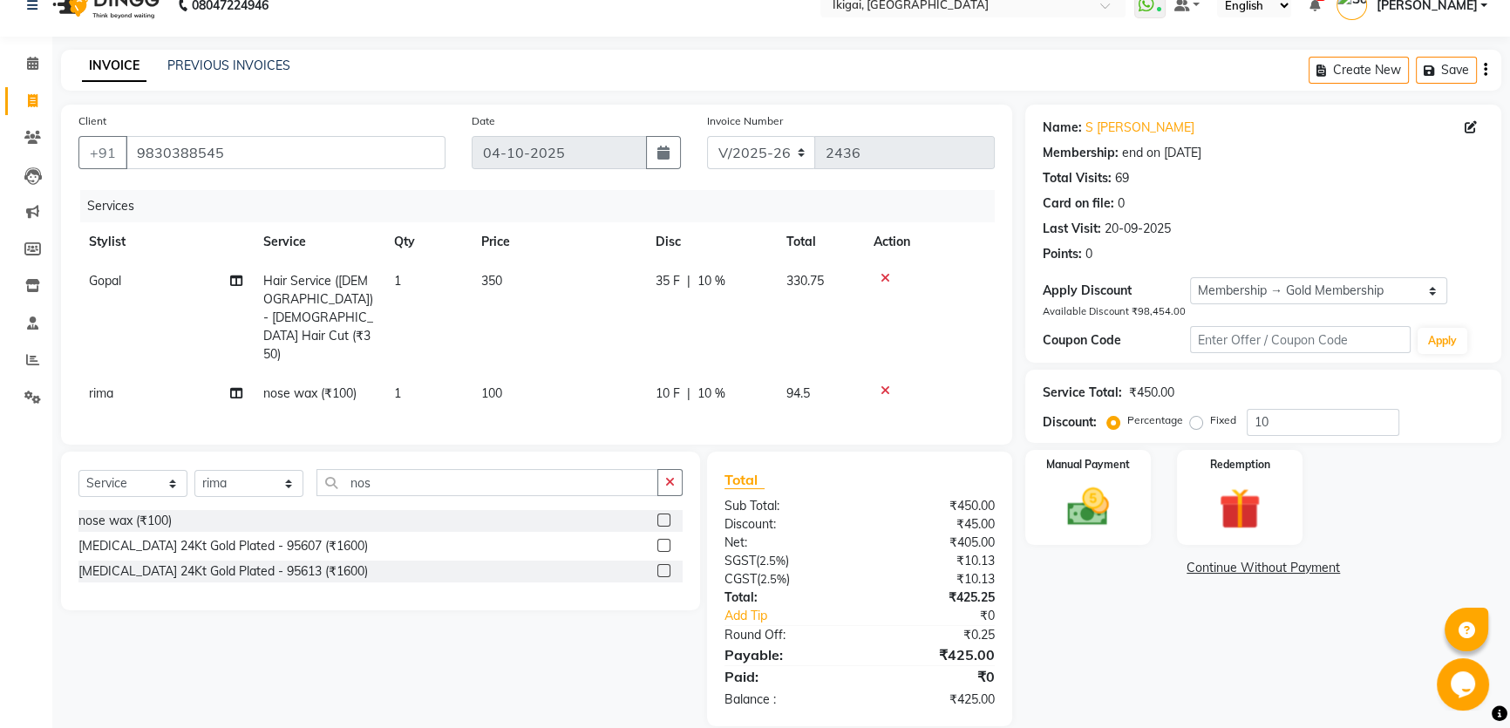
click at [706, 385] on span "10 %" at bounding box center [712, 394] width 28 height 18
select select "82442"
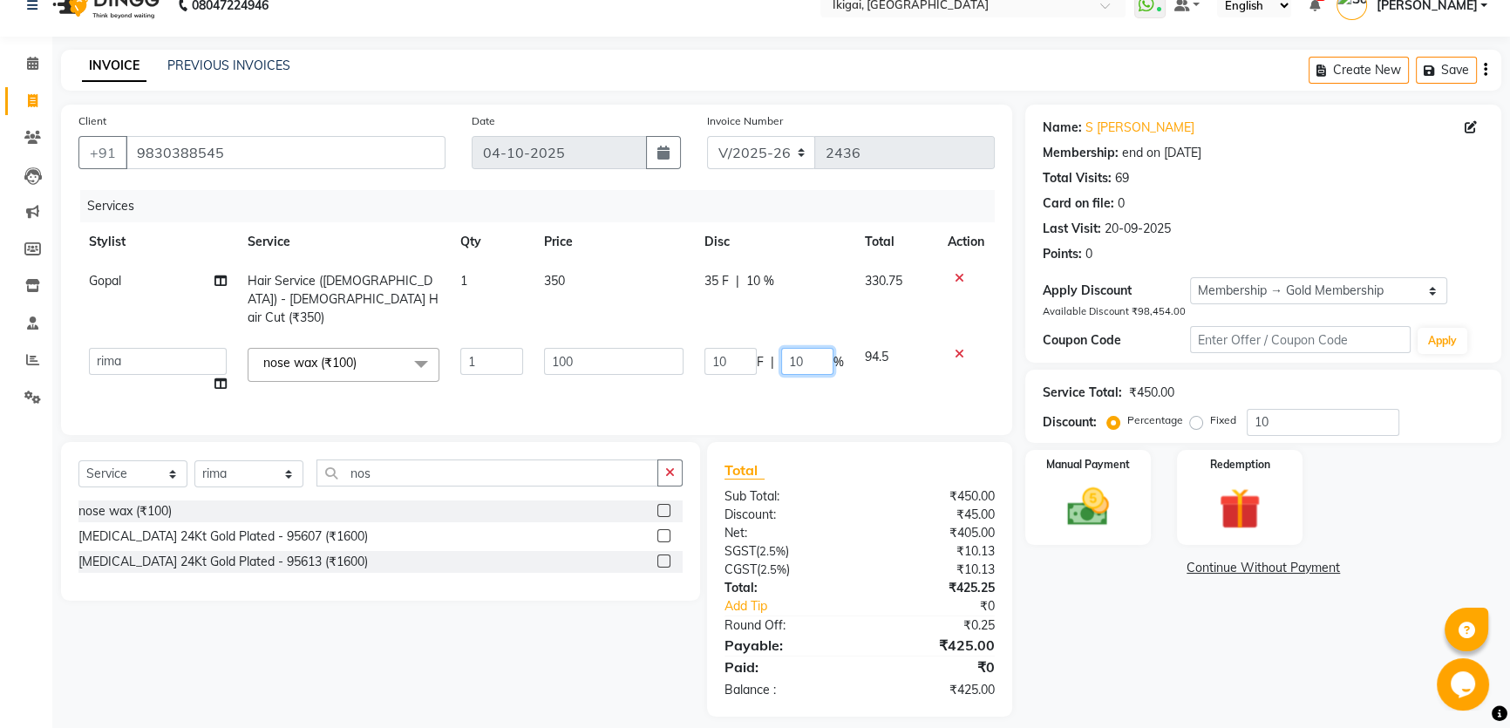
click at [793, 348] on input "10" at bounding box center [807, 361] width 52 height 27
type input "0"
click at [1105, 646] on div "Name: S Chowdhury Membership: end on 02-02-2026 Total Visits: 69 Card on file: …" at bounding box center [1269, 411] width 489 height 612
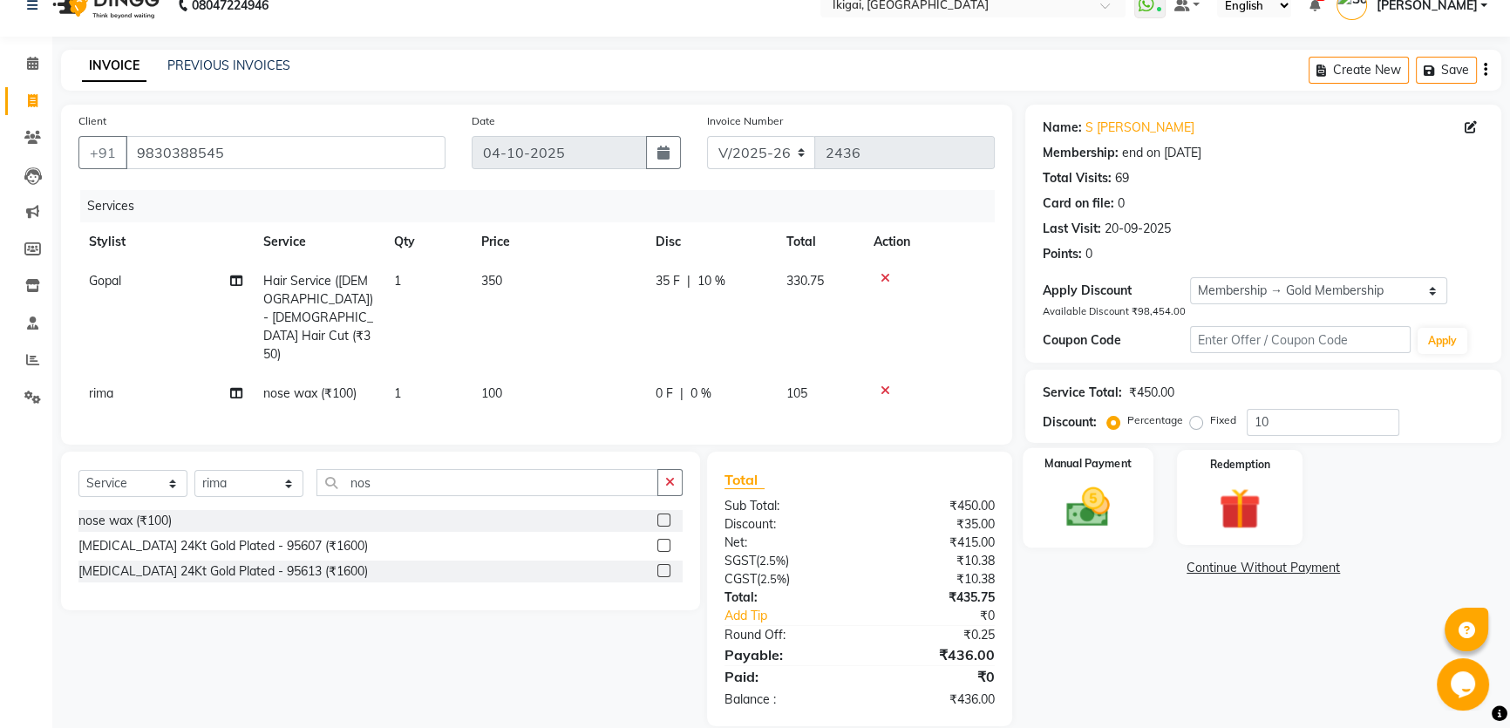
drag, startPoint x: 1096, startPoint y: 486, endPoint x: 1189, endPoint y: 511, distance: 95.8
click at [1096, 487] on img at bounding box center [1088, 507] width 68 height 48
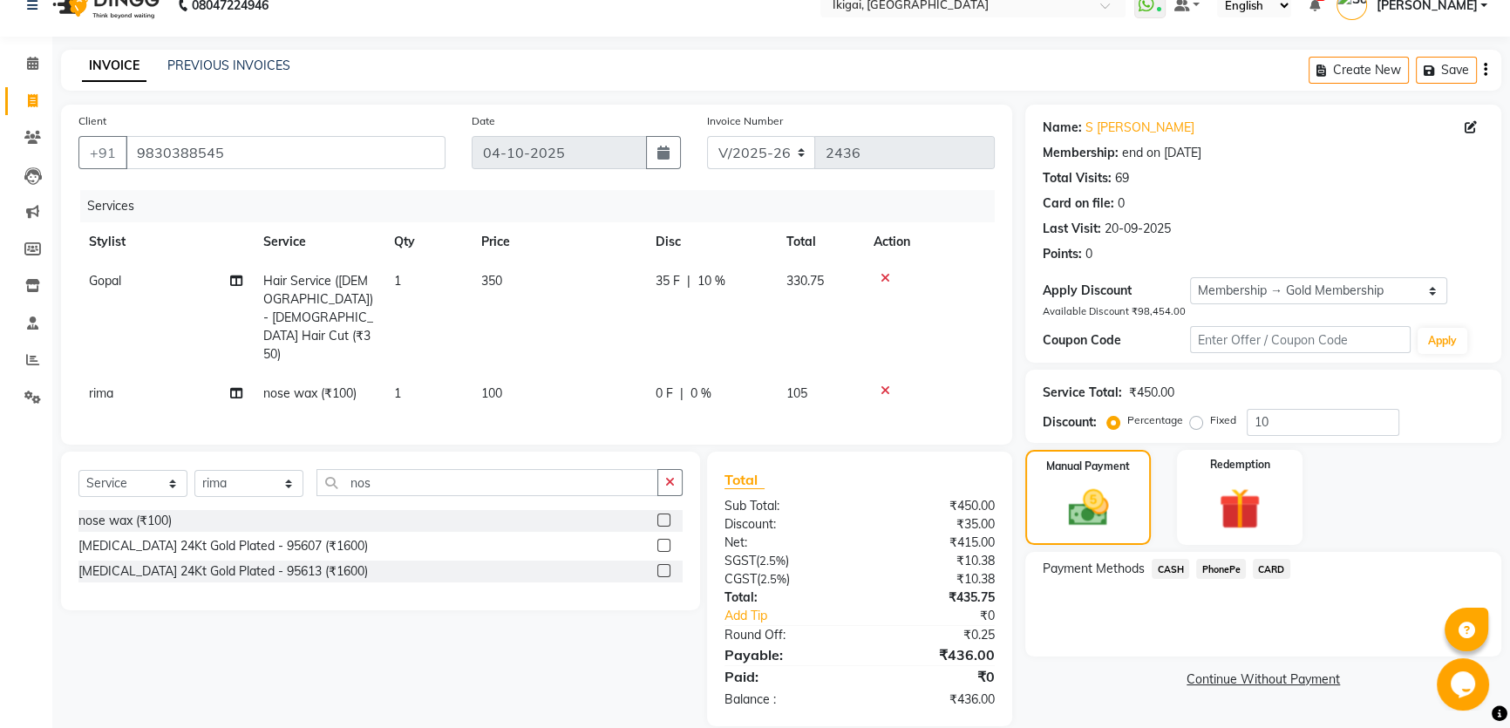
click at [1226, 569] on span "PhonePe" at bounding box center [1221, 569] width 50 height 20
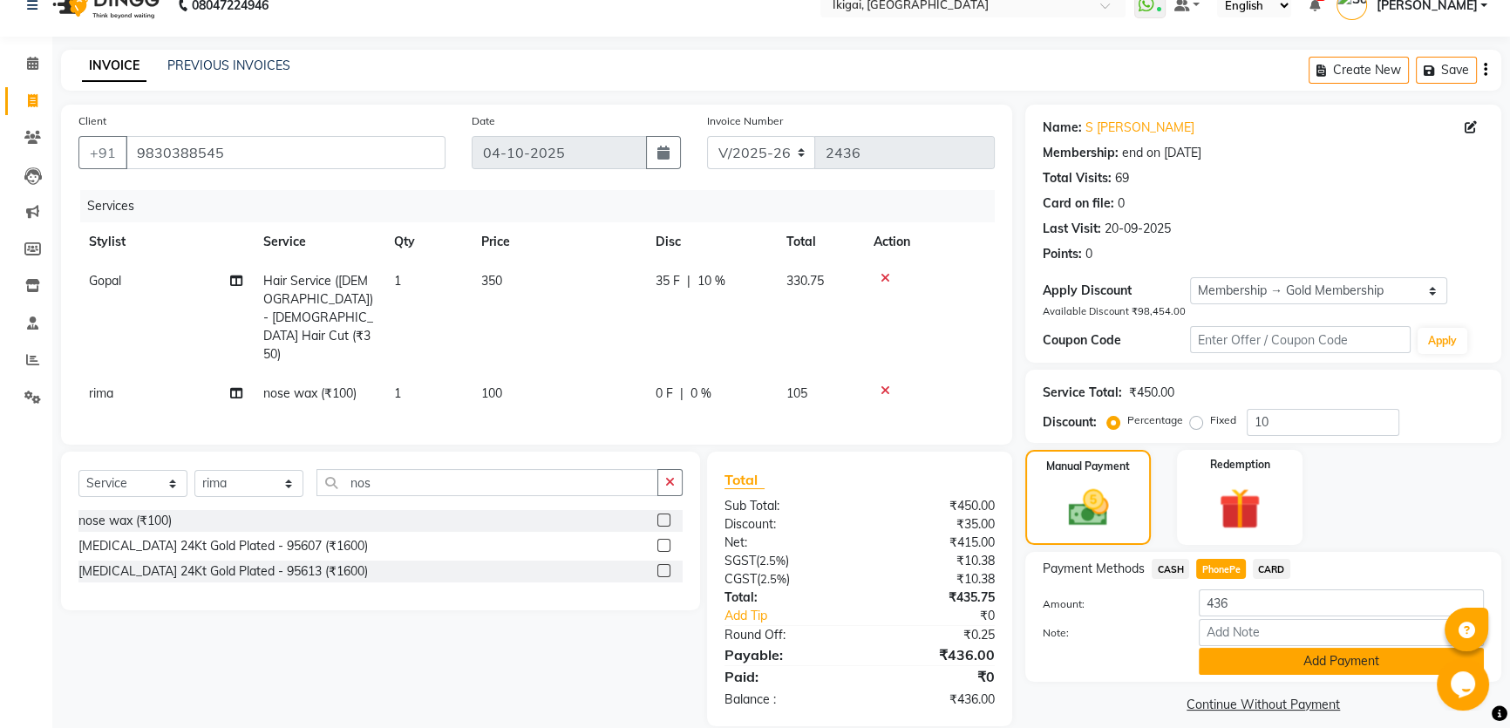
click at [1271, 661] on button "Add Payment" at bounding box center [1341, 661] width 285 height 27
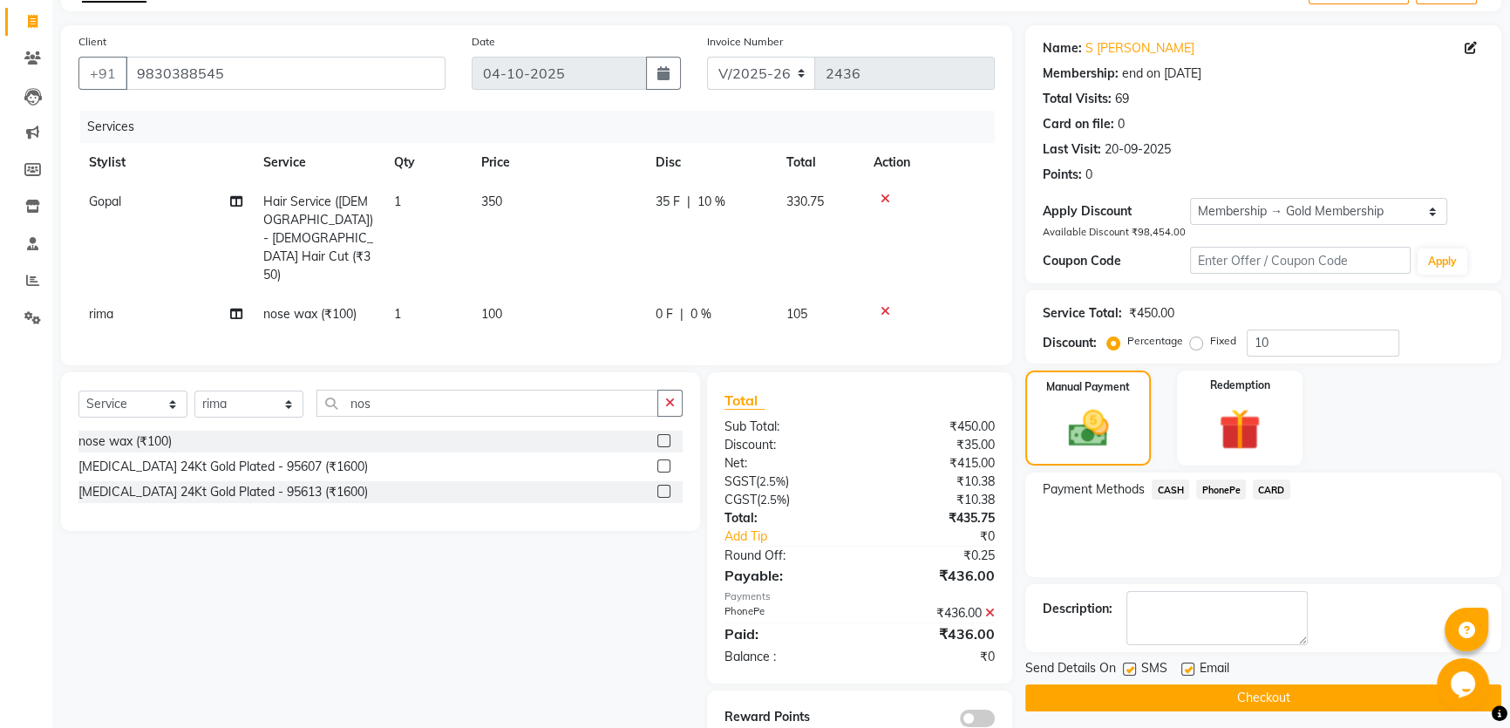
scroll to position [124, 0]
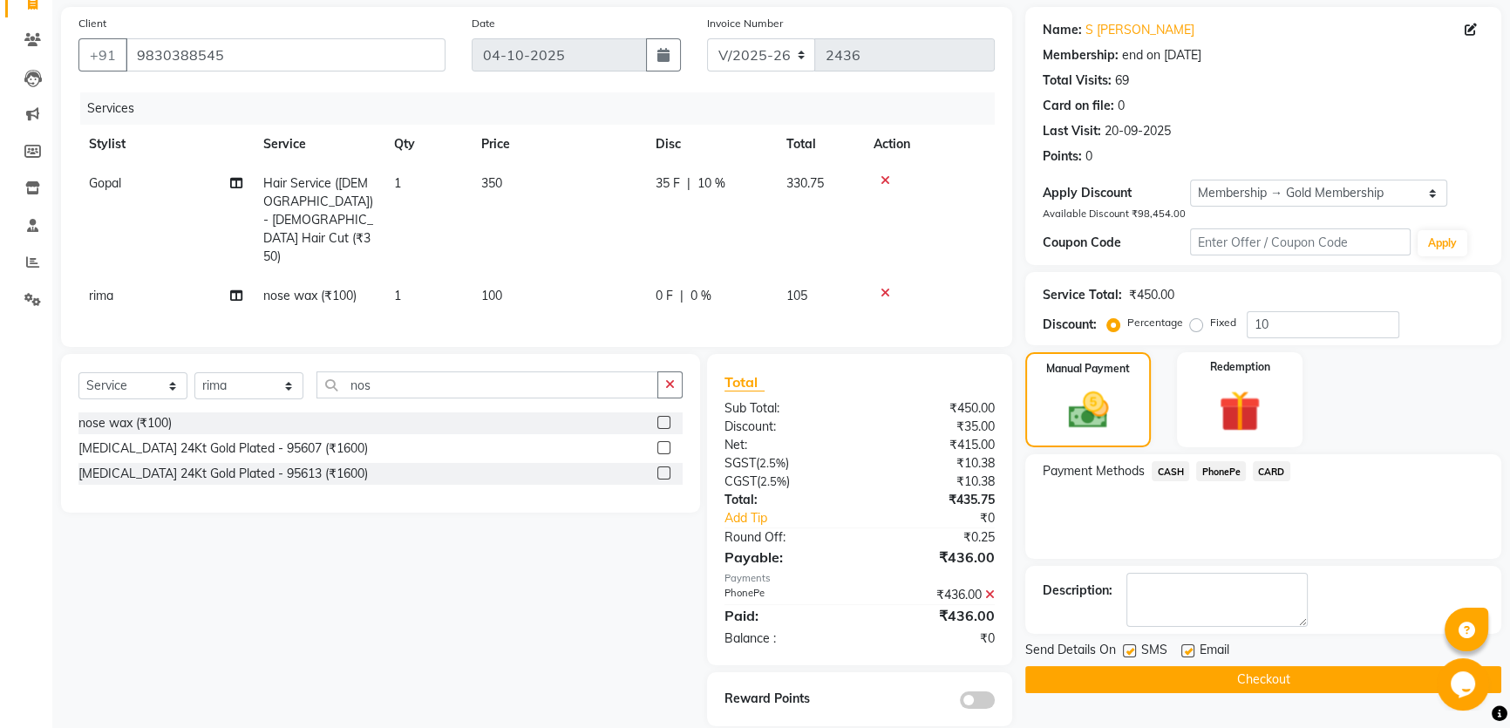
click at [1256, 678] on button "Checkout" at bounding box center [1263, 679] width 476 height 27
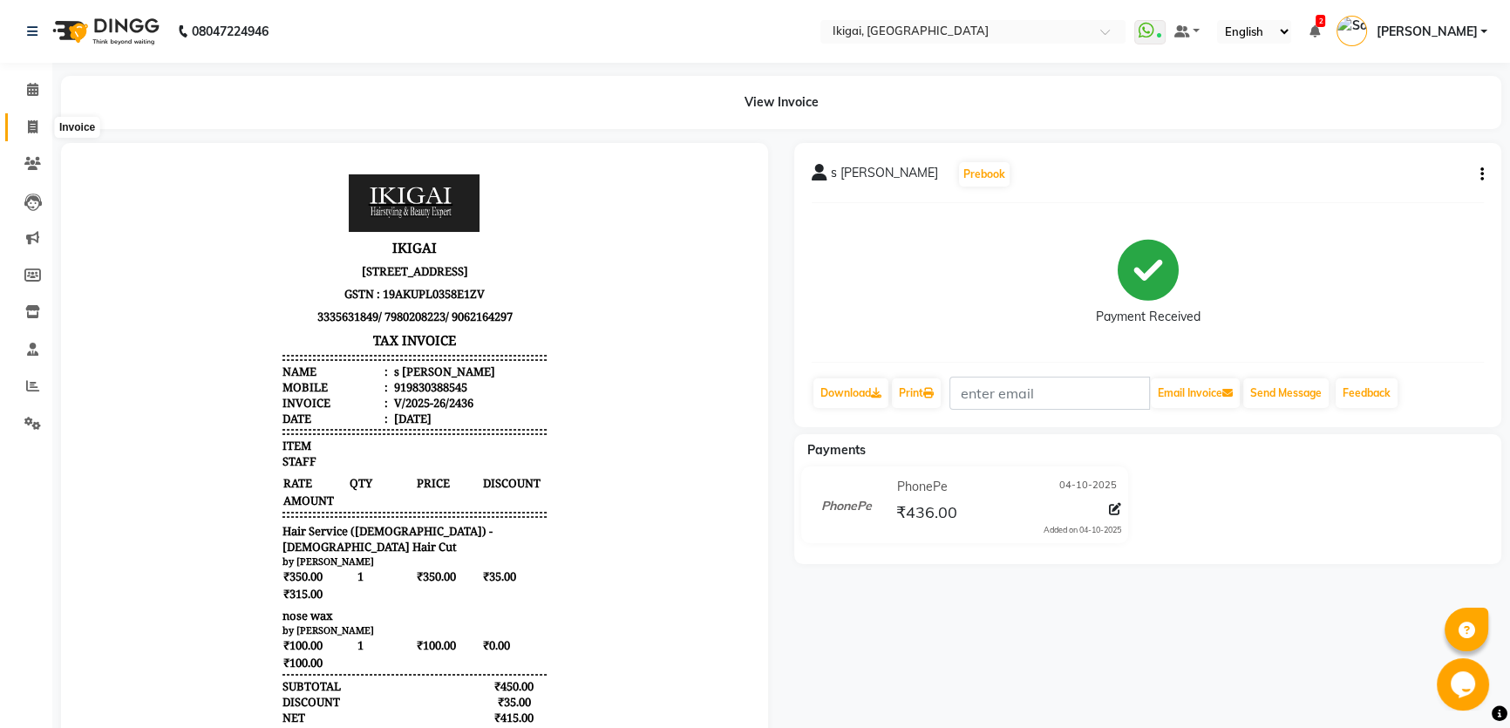
click at [24, 118] on span at bounding box center [32, 128] width 31 height 20
select select "service"
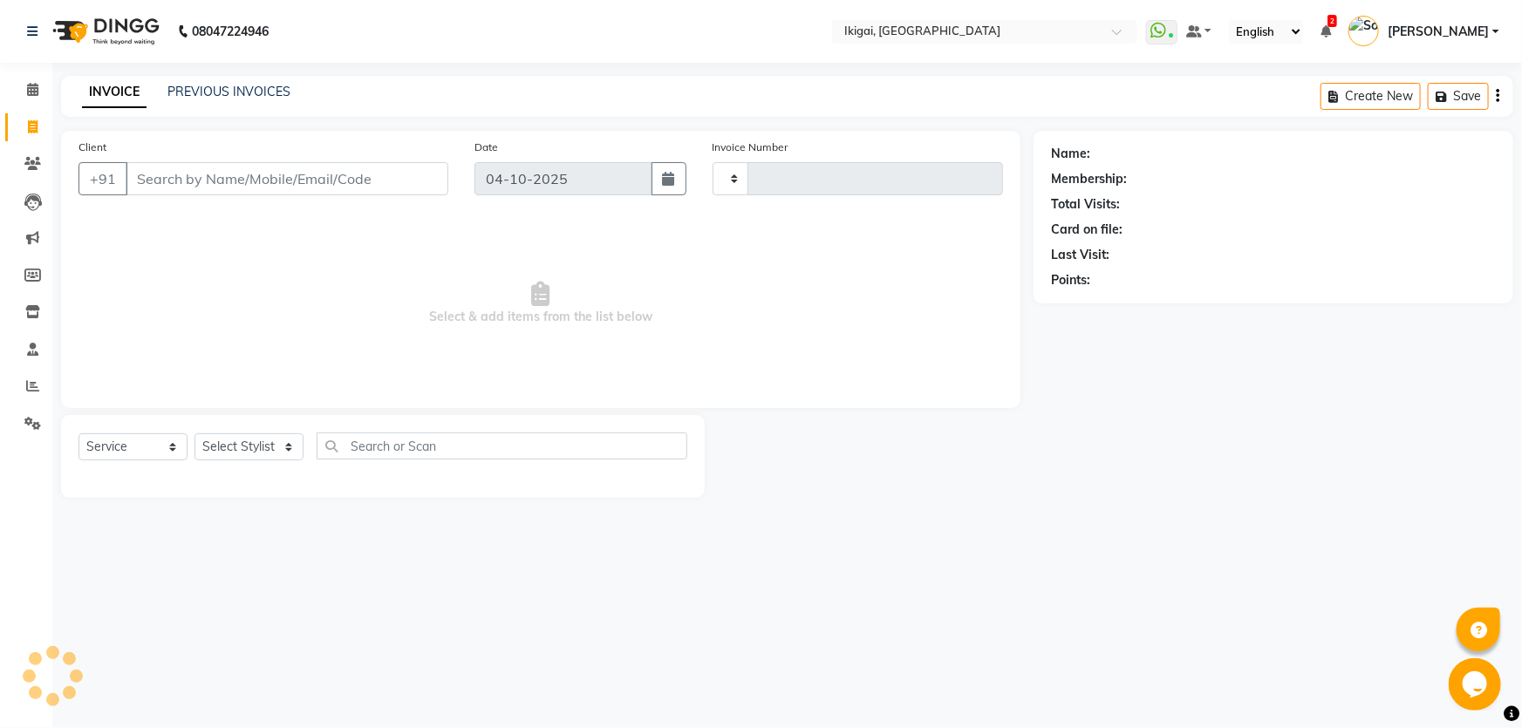
type input "2437"
select select "4429"
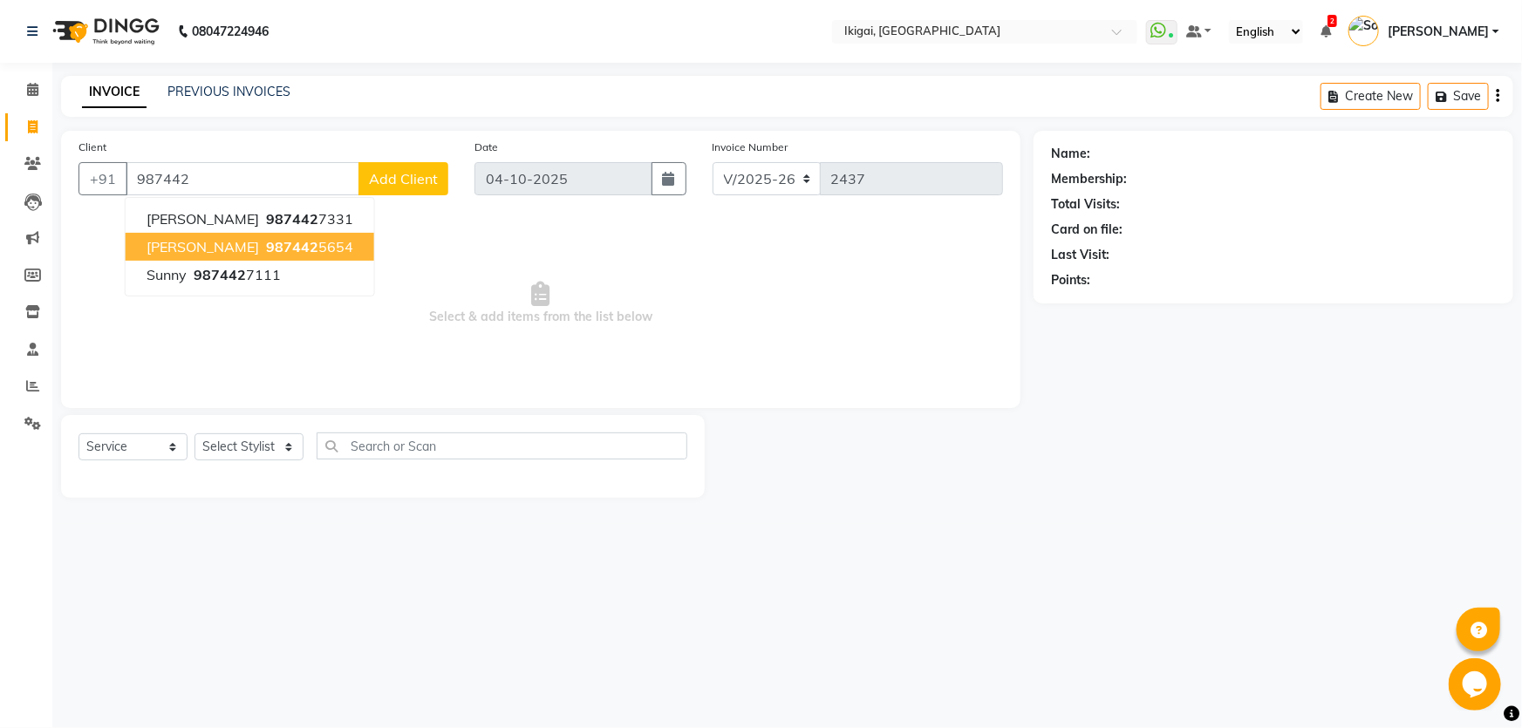
click at [318, 238] on span "987442" at bounding box center [292, 246] width 52 height 17
type input "9874425654"
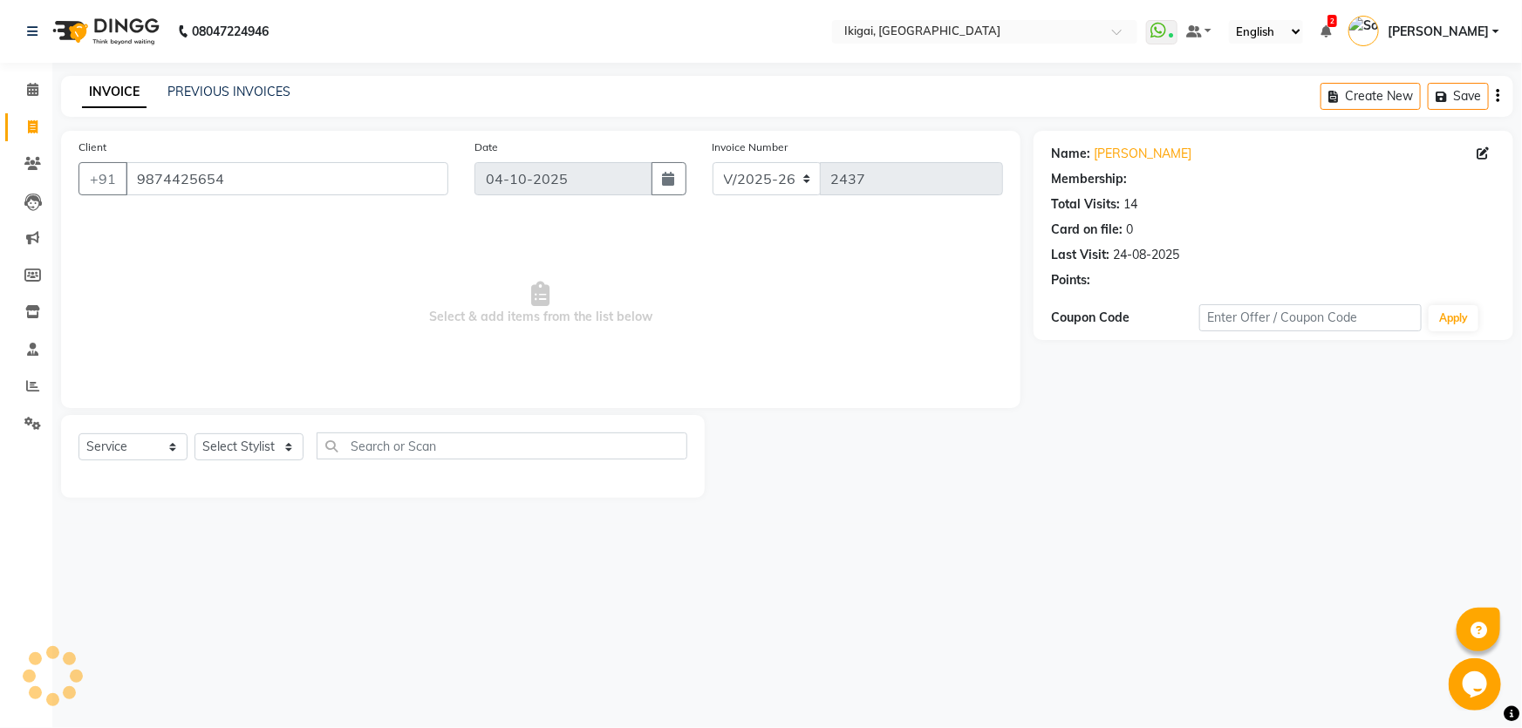
select select "1: Object"
click at [278, 443] on select "Select Stylist Firoz Gopal jyoti karan rima riya rupa sagar Soumita sushmita Ta…" at bounding box center [248, 446] width 109 height 27
select select "82254"
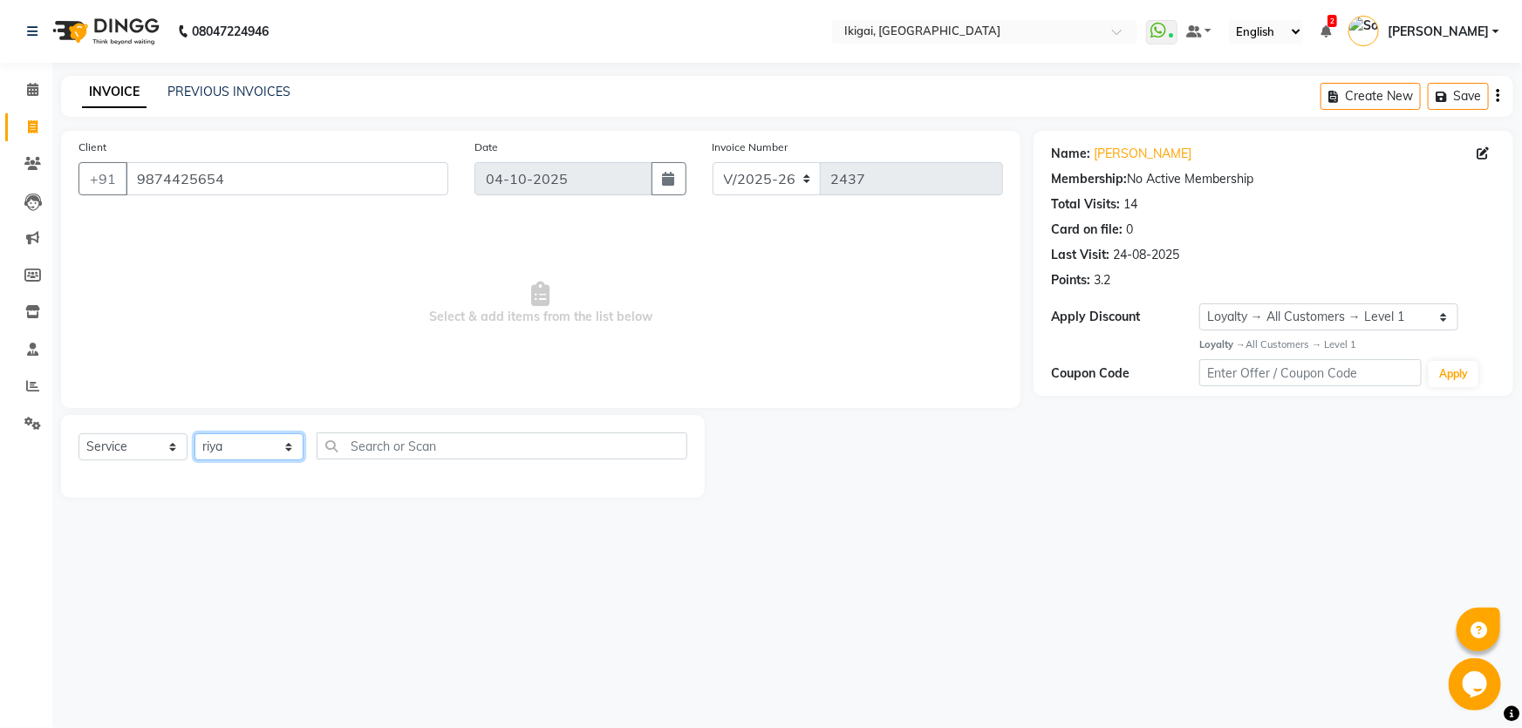
click at [194, 433] on select "Select Stylist Firoz Gopal jyoti karan rima riya rupa sagar Soumita sushmita Ta…" at bounding box center [248, 446] width 109 height 27
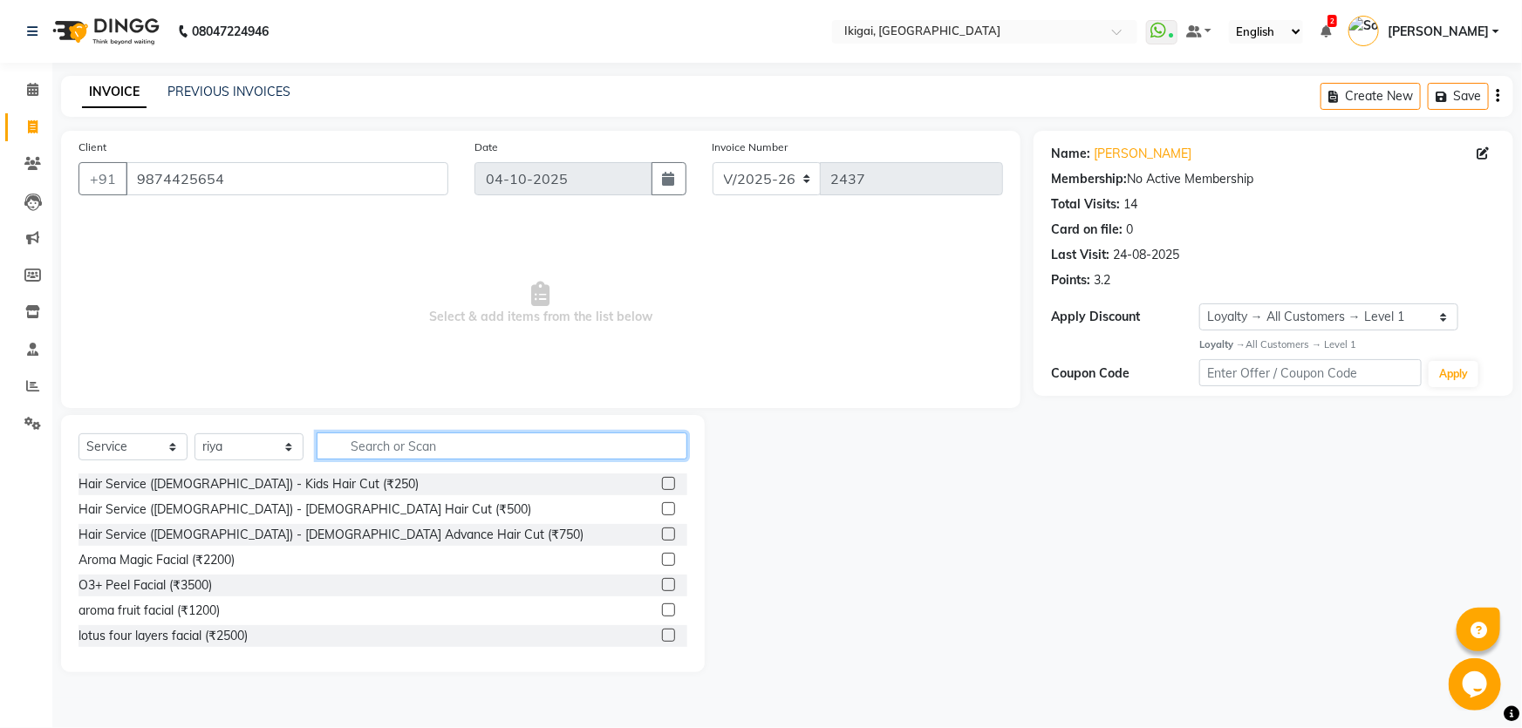
click at [399, 446] on input "text" at bounding box center [502, 446] width 371 height 27
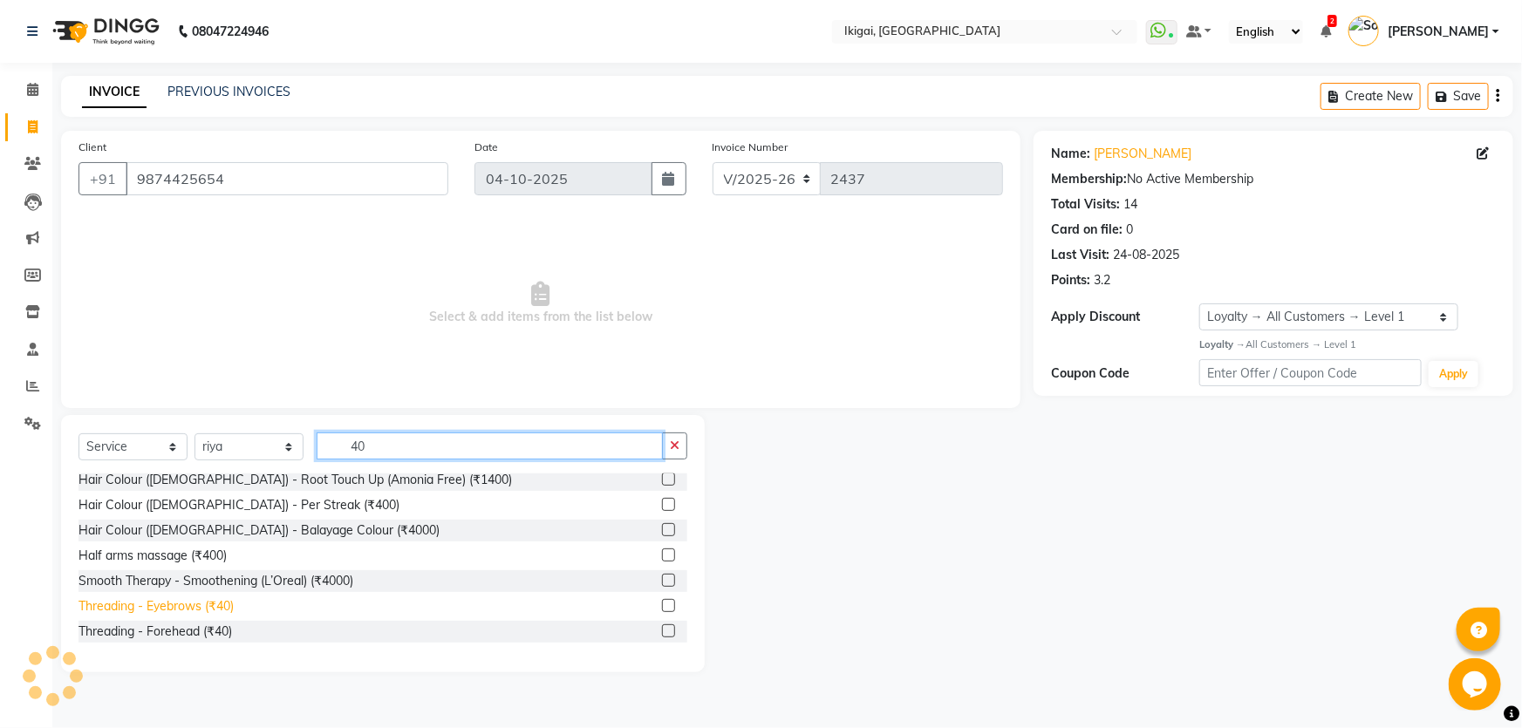
scroll to position [237, 0]
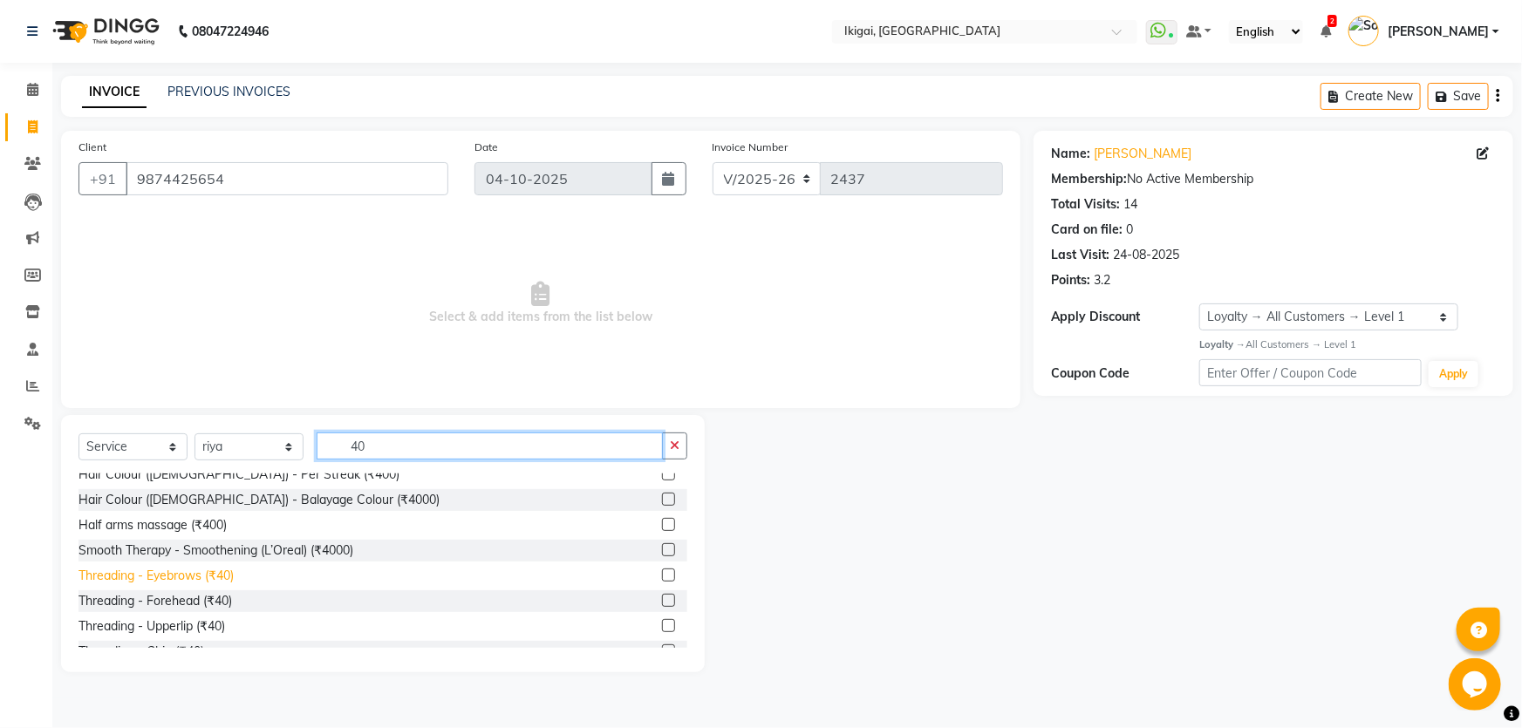
type input "40"
click at [208, 570] on div "Threading - Eyebrows (₹40)" at bounding box center [155, 576] width 155 height 18
checkbox input "false"
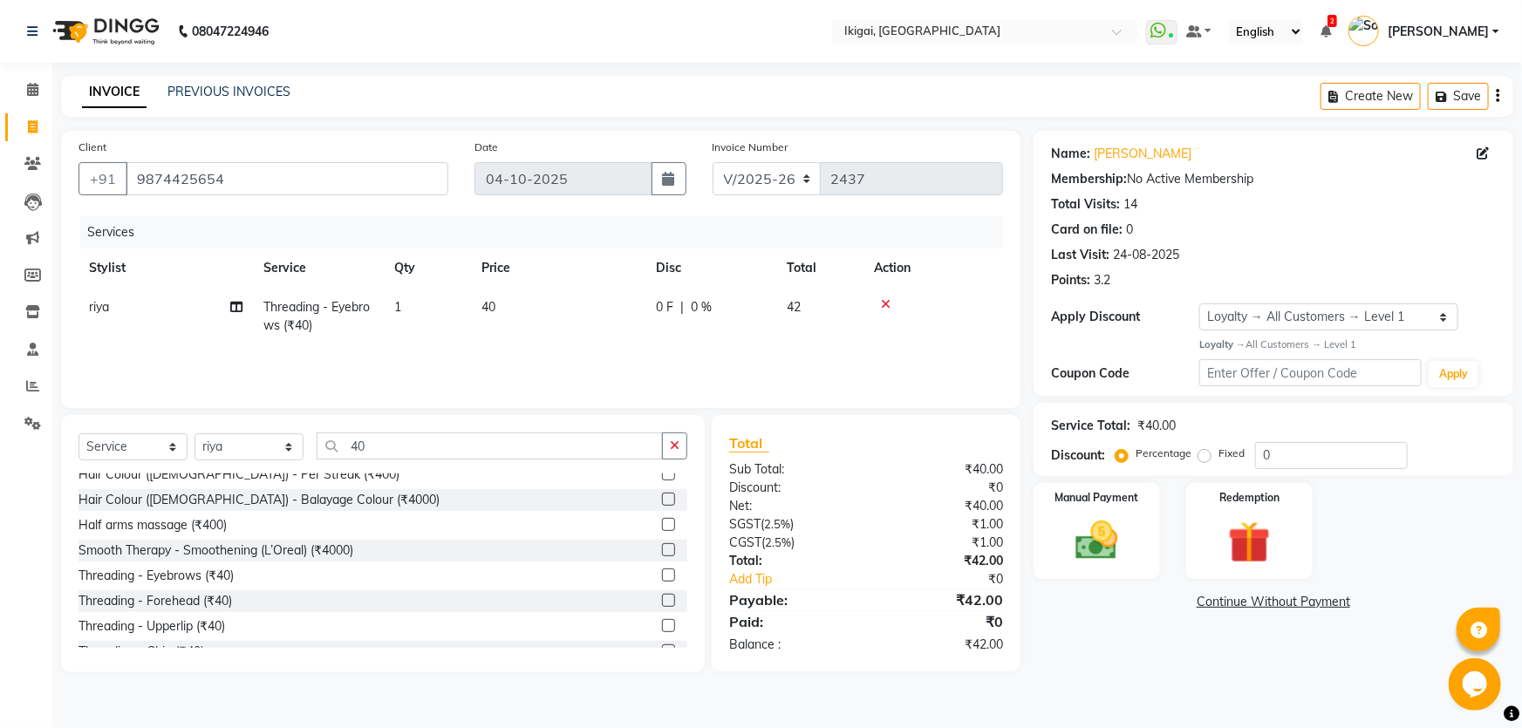
drag, startPoint x: 407, startPoint y: 303, endPoint x: 458, endPoint y: 307, distance: 50.8
click at [406, 305] on td "1" at bounding box center [427, 317] width 87 height 58
select select "82254"
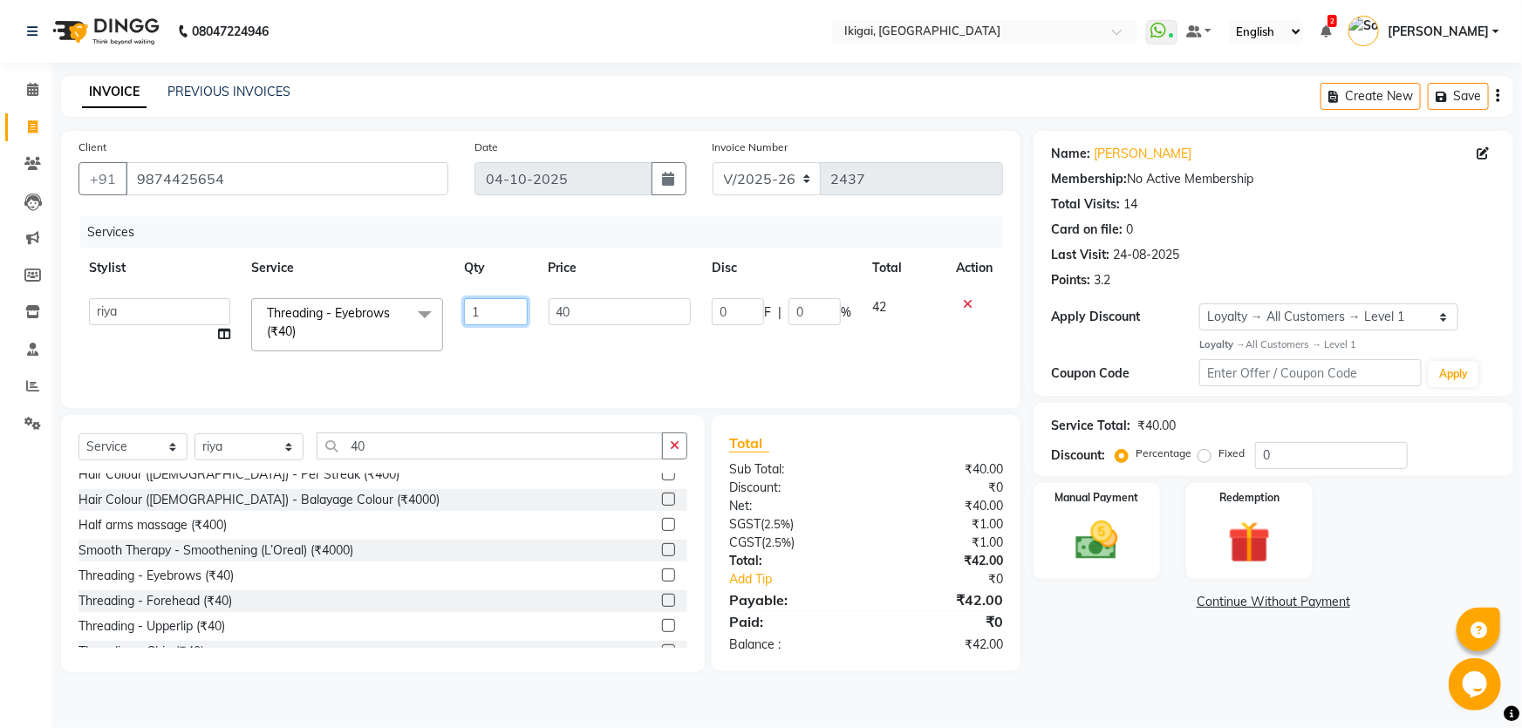
click at [484, 307] on input "1" at bounding box center [496, 311] width 64 height 27
click at [1153, 665] on div "Name: Sarmistha Ganguly Membership: No Active Membership Total Visits: 14 Card …" at bounding box center [1279, 402] width 493 height 542
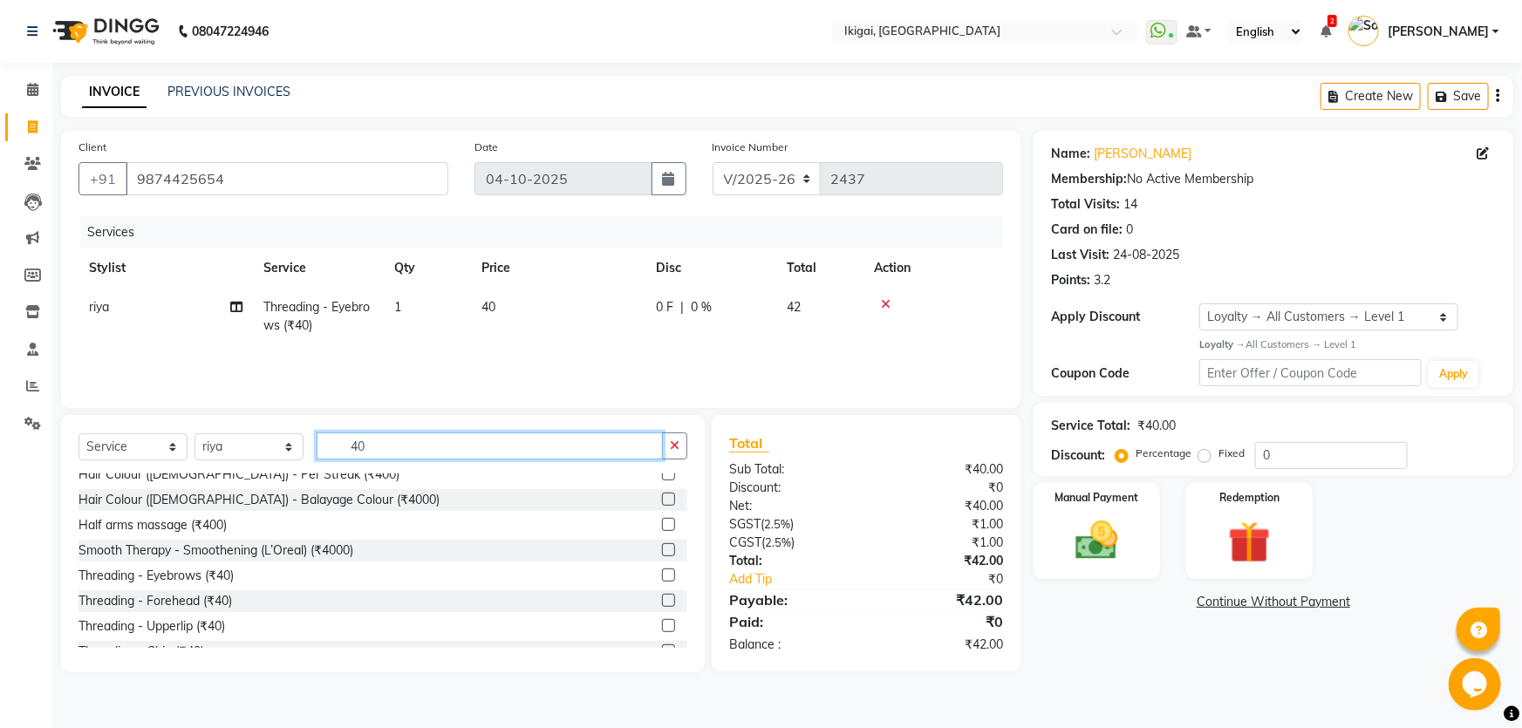
click at [351, 447] on input "40" at bounding box center [490, 446] width 346 height 27
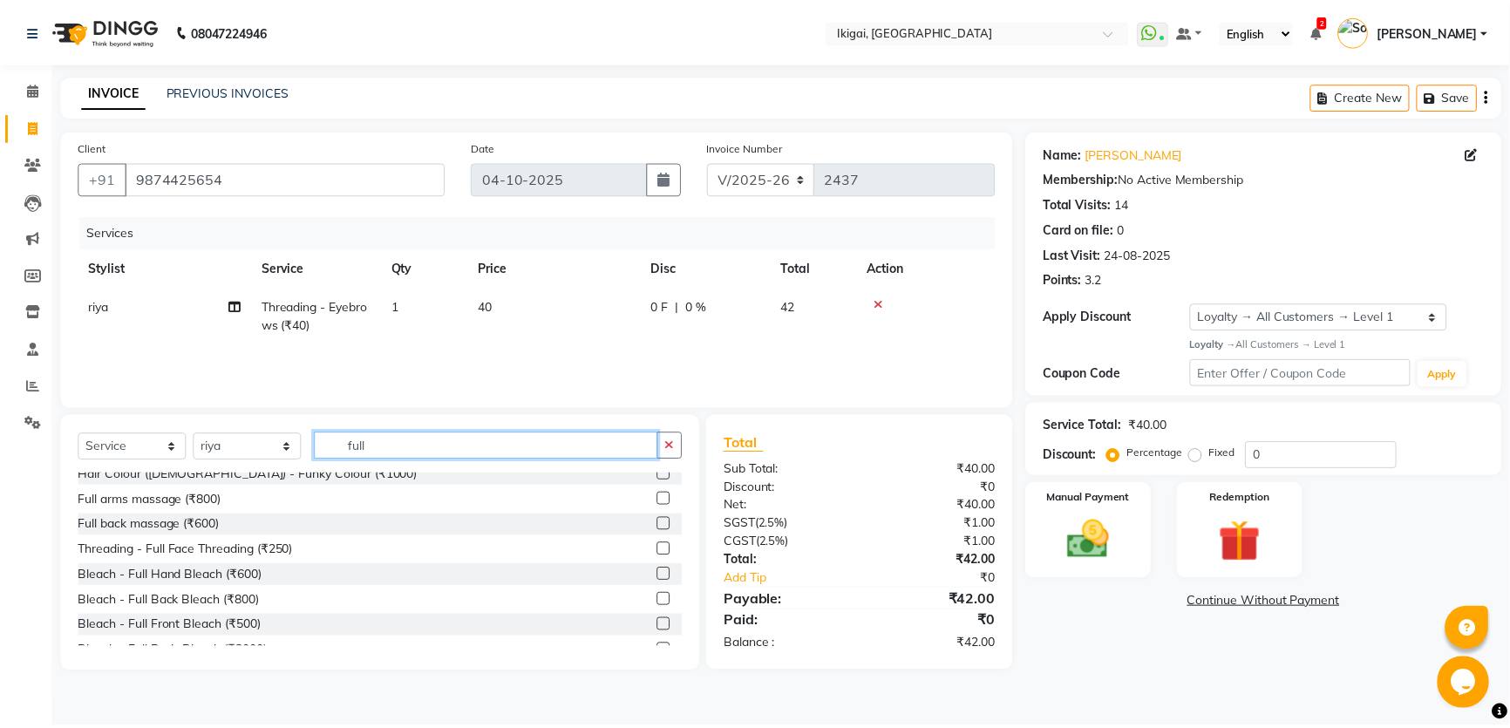
scroll to position [0, 0]
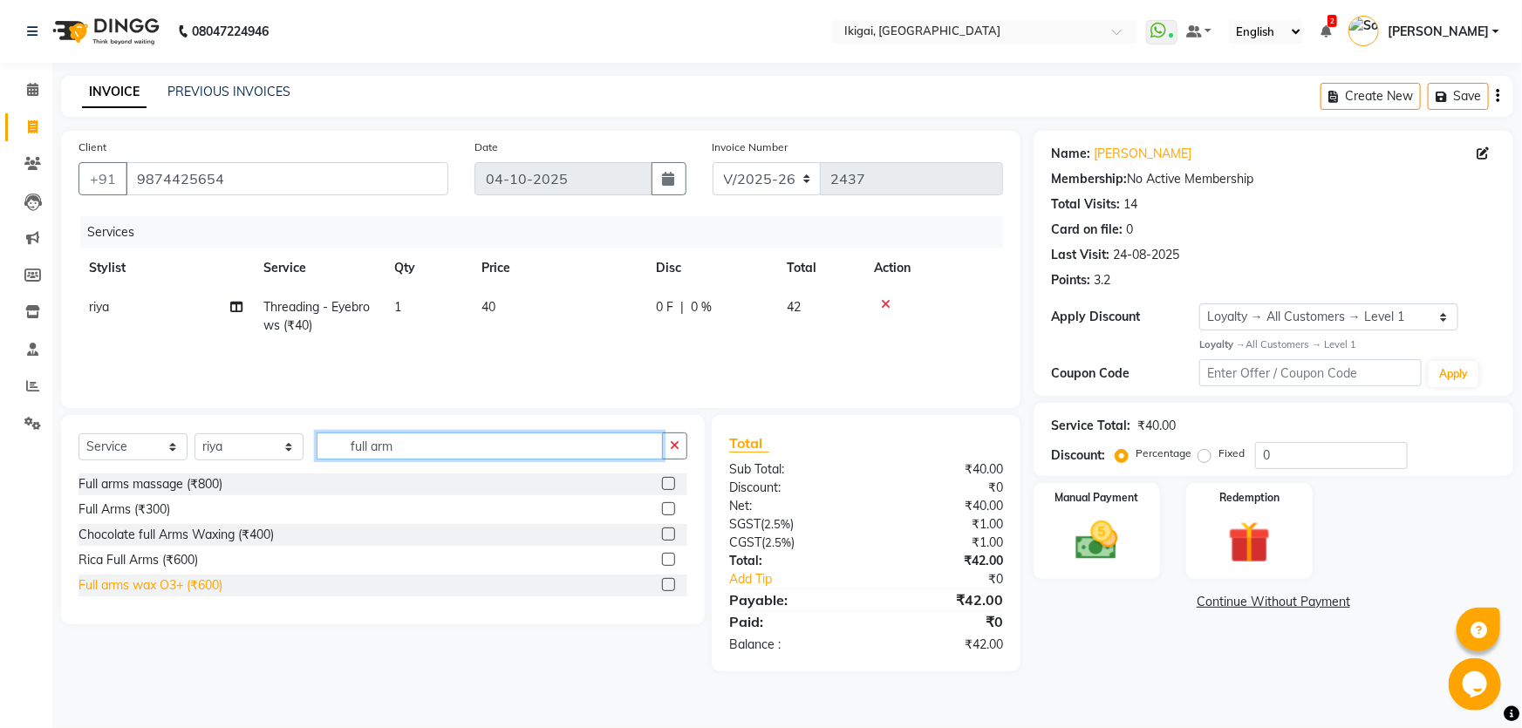
type input "full arm"
click at [213, 586] on div "Full arms wax O3+ (₹600)" at bounding box center [150, 585] width 144 height 18
checkbox input "false"
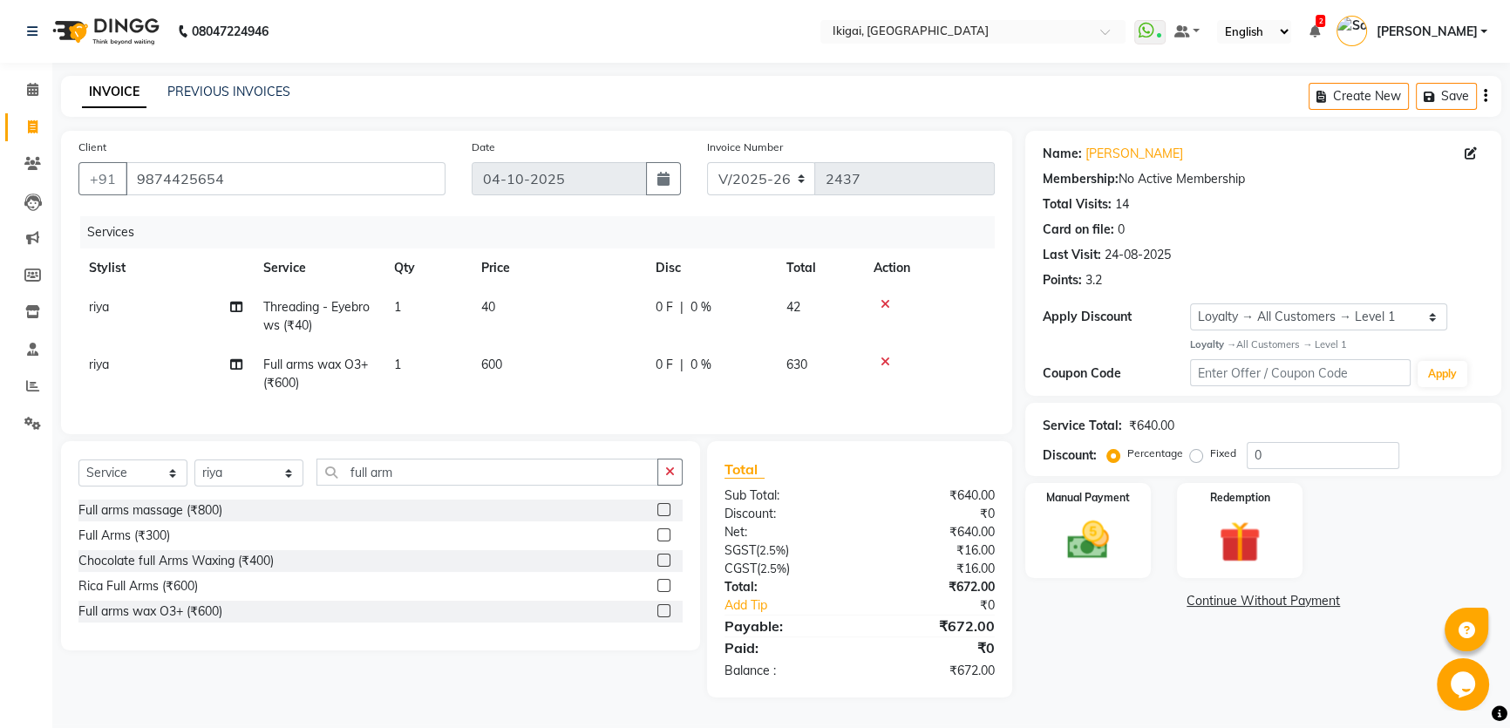
scroll to position [8, 0]
click at [412, 471] on input "full arm" at bounding box center [488, 472] width 342 height 27
click at [412, 472] on input "full arm" at bounding box center [488, 472] width 342 height 27
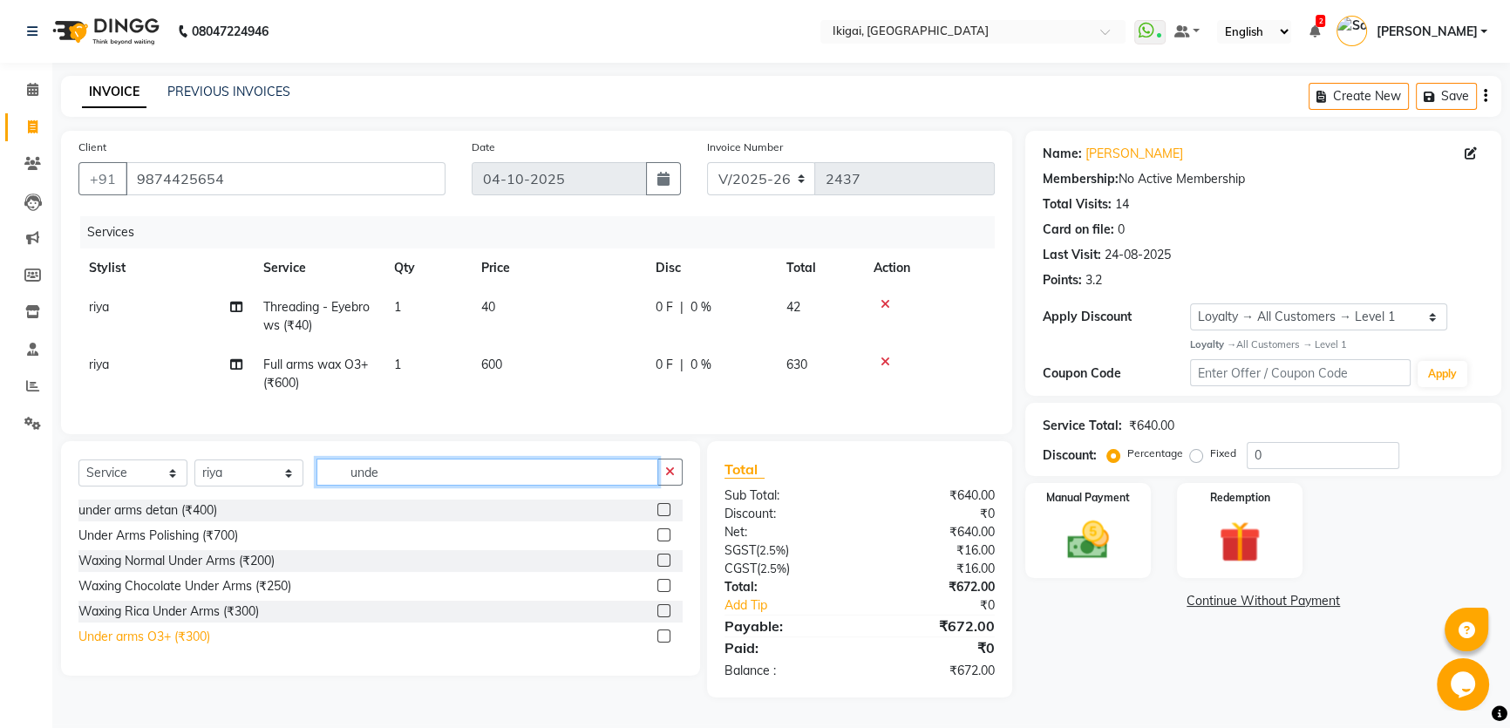
type input "unde"
click at [191, 637] on div "Under arms O3+ (₹300)" at bounding box center [144, 637] width 132 height 18
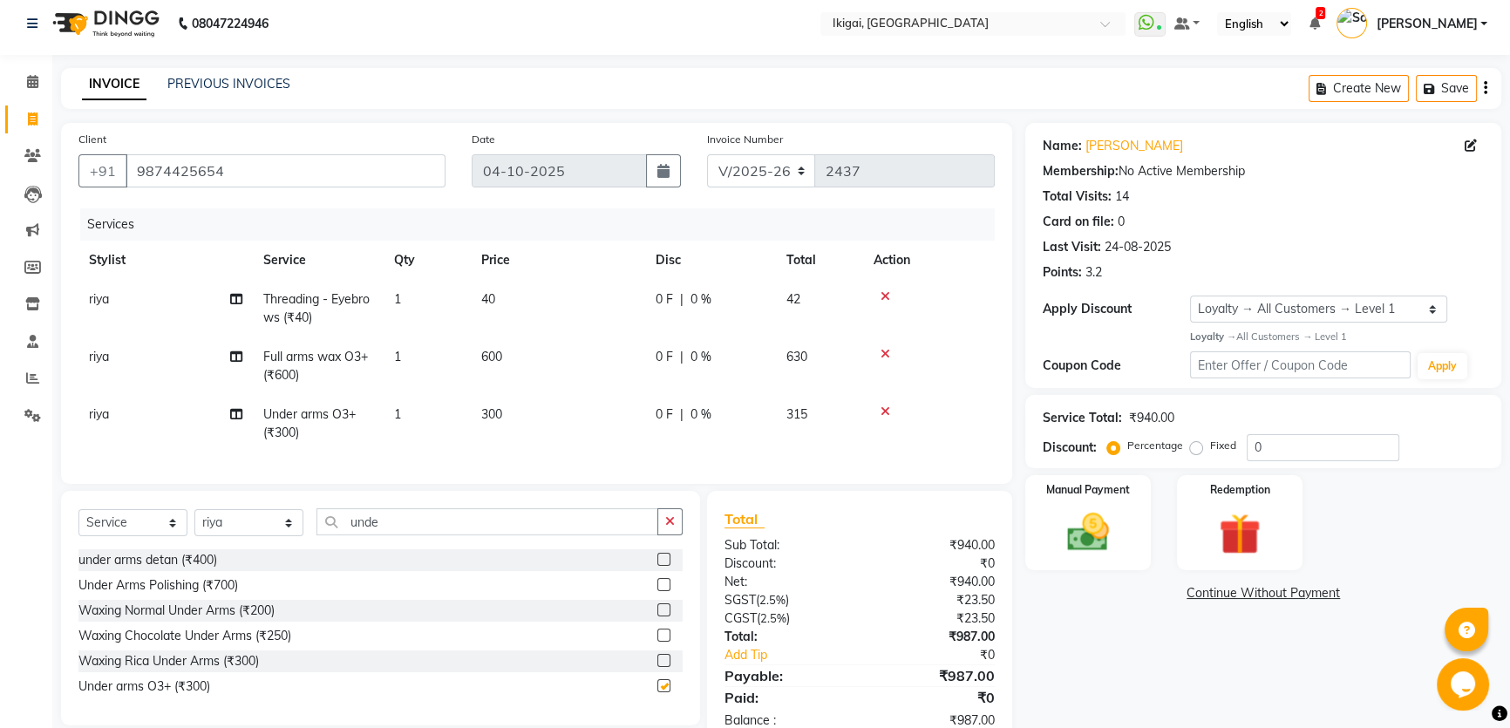
checkbox input "false"
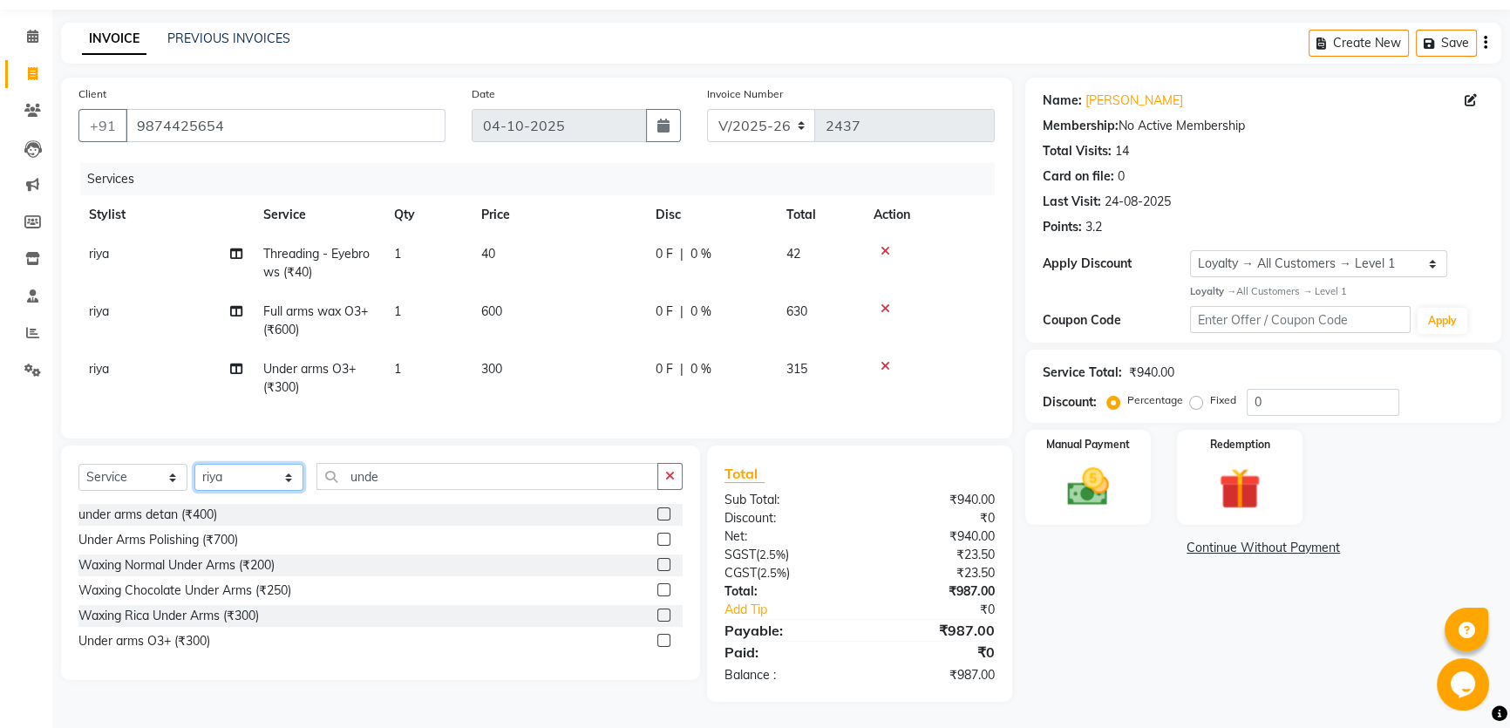
click at [255, 480] on select "Select Stylist Firoz Gopal jyoti karan rima riya rupa sagar Soumita sushmita Ta…" at bounding box center [248, 477] width 109 height 27
select select "64291"
click at [194, 464] on select "Select Stylist Firoz Gopal jyoti karan rima riya rupa sagar Soumita sushmita Ta…" at bounding box center [248, 477] width 109 height 27
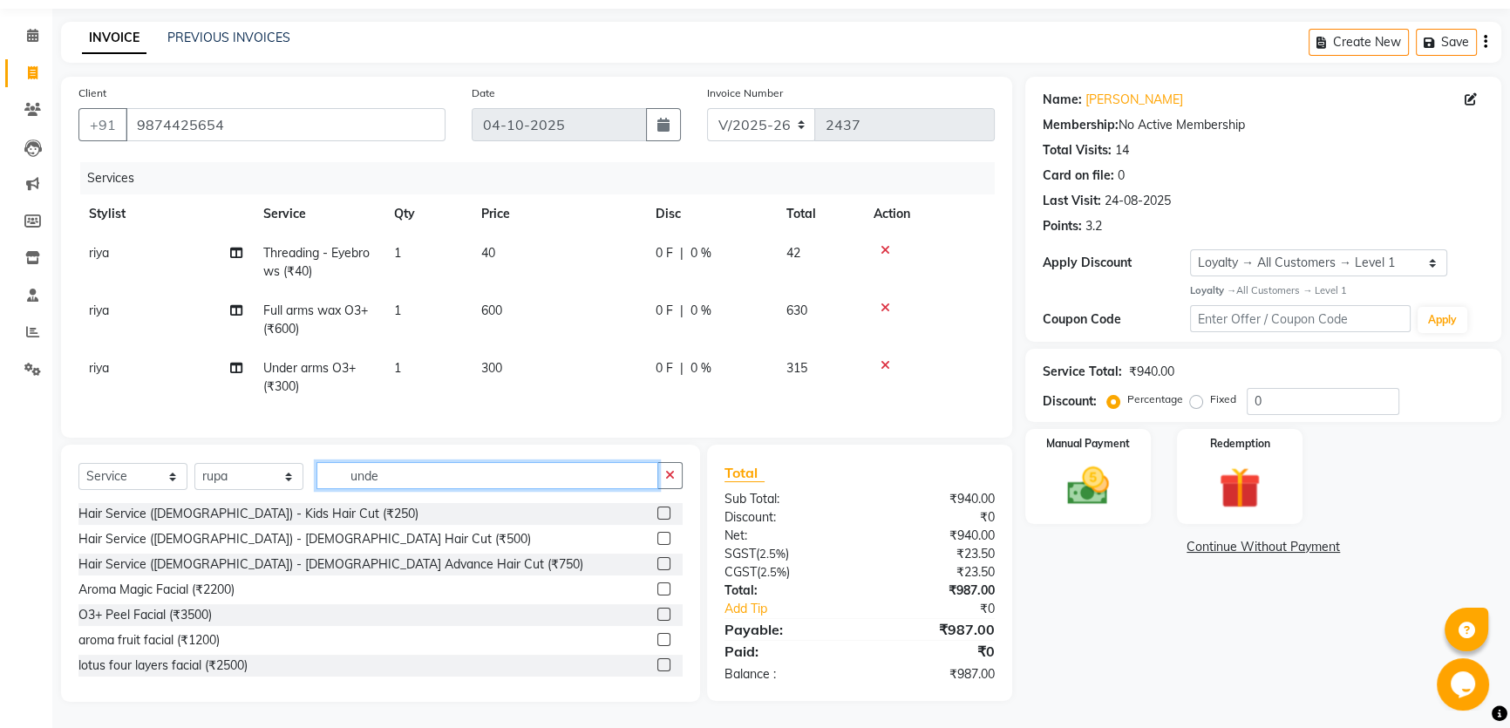
click at [469, 476] on input "unde" at bounding box center [488, 475] width 342 height 27
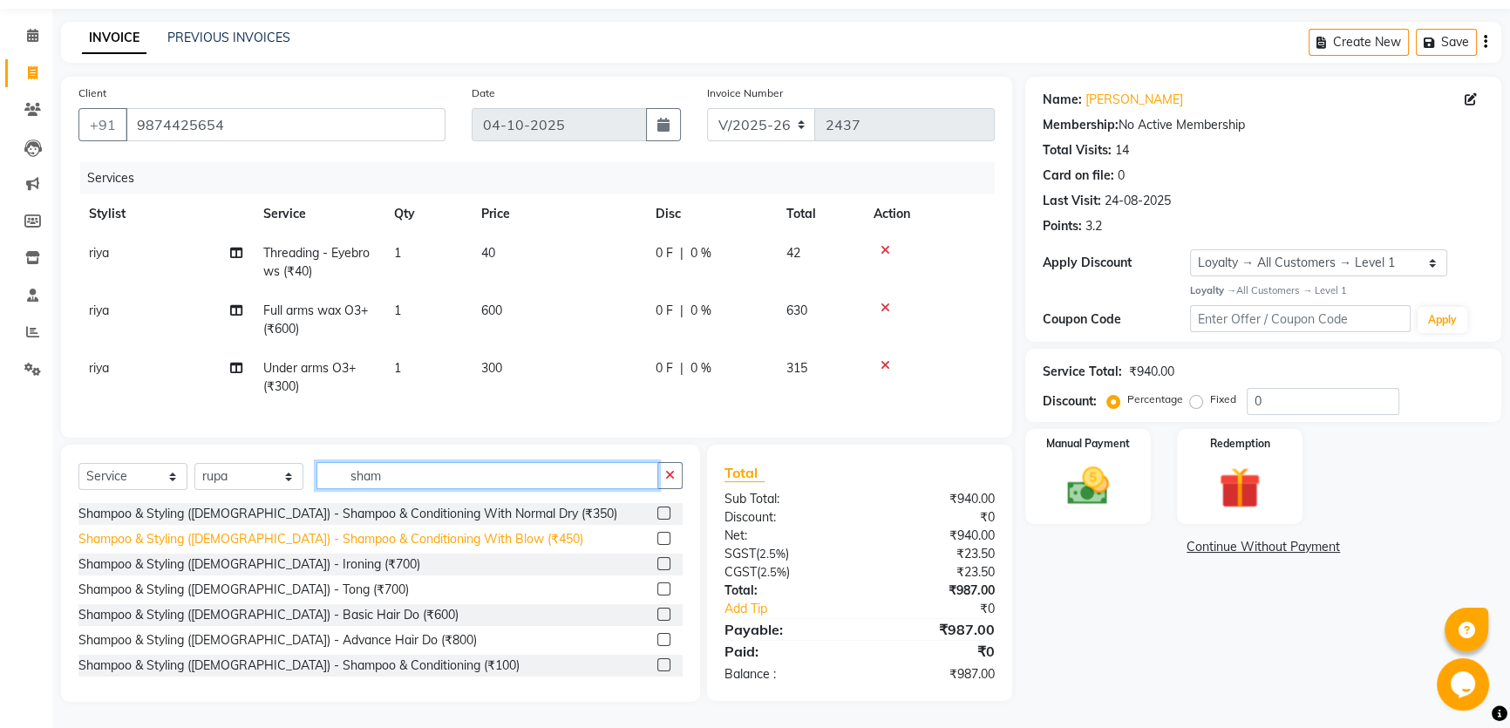
type input "sham"
click at [409, 532] on div "Shampoo & Styling (Ladies) - Shampoo & Conditioning With Blow (₹450)" at bounding box center [330, 539] width 505 height 18
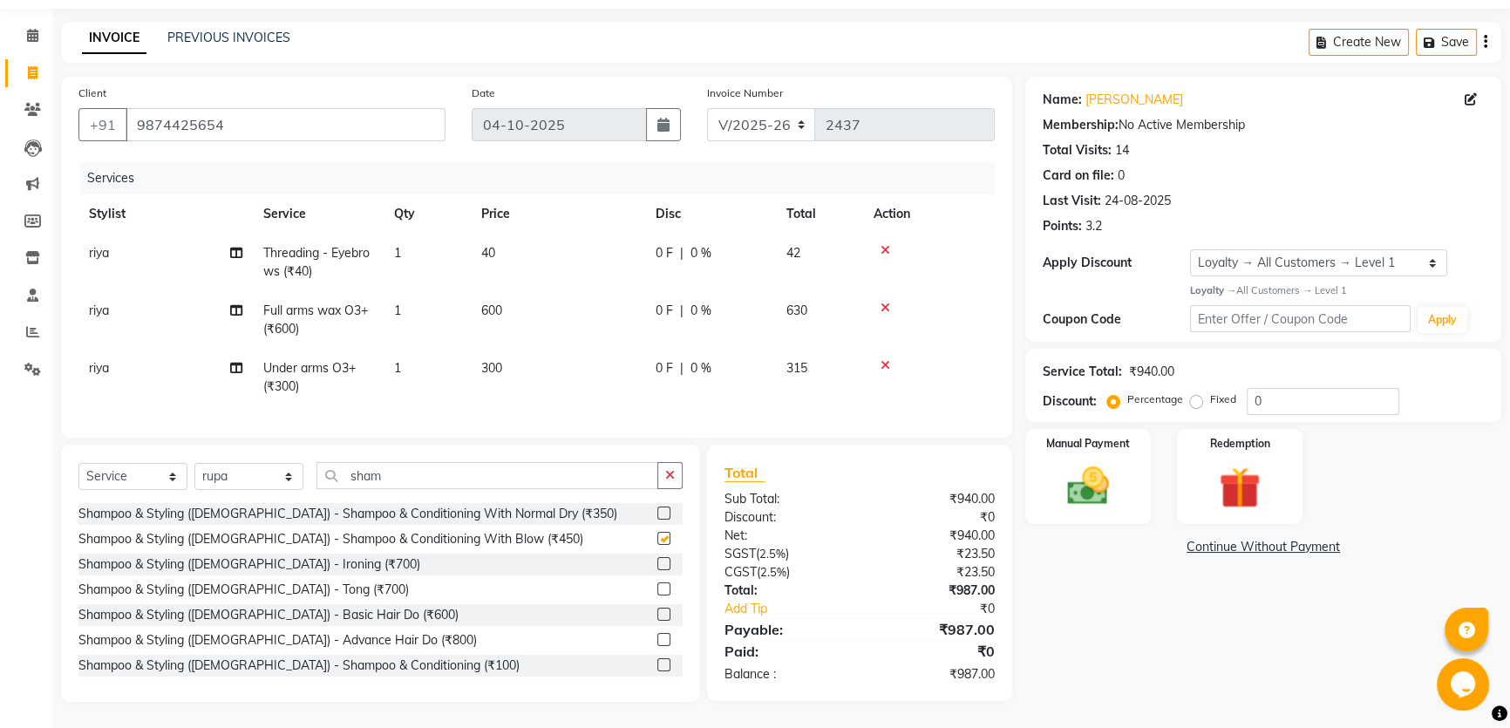
checkbox input "false"
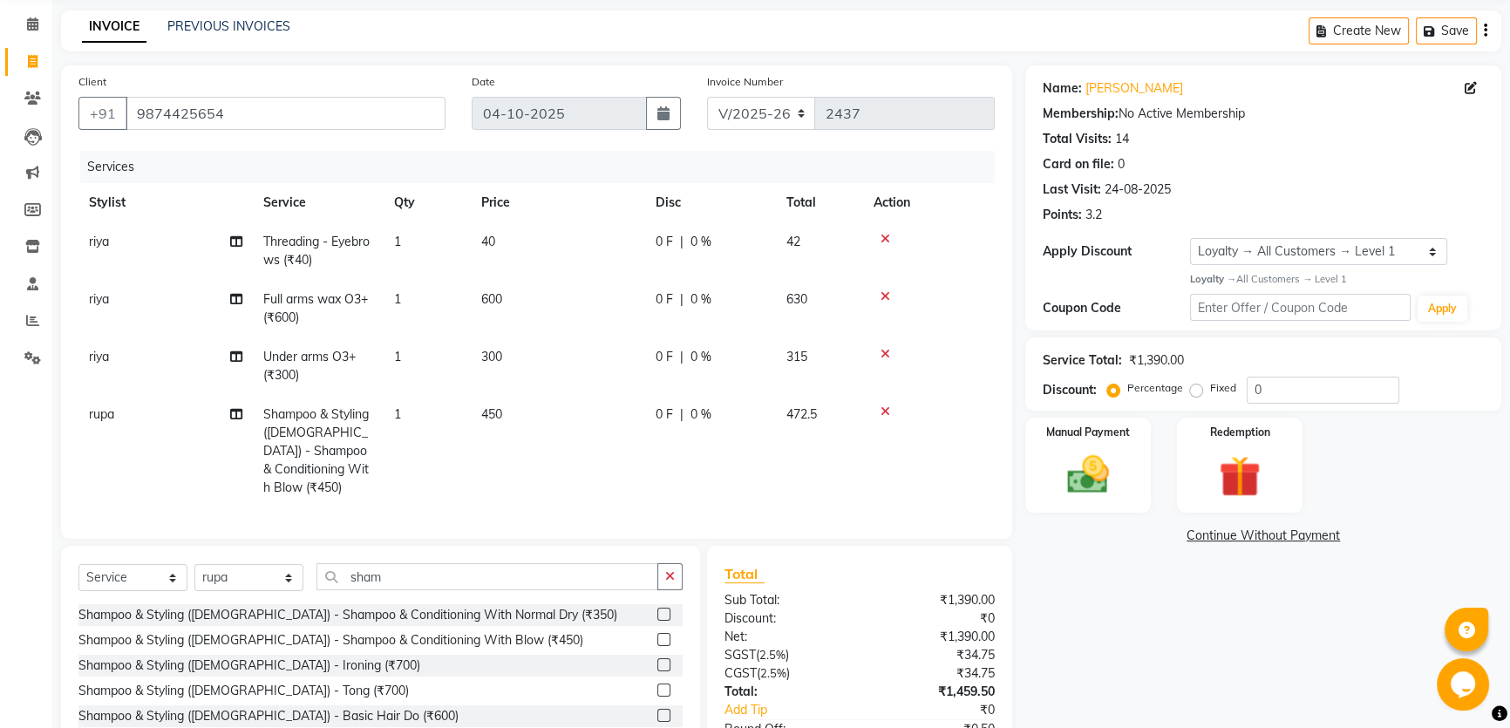
click at [497, 412] on span "450" at bounding box center [491, 414] width 21 height 16
select select "64291"
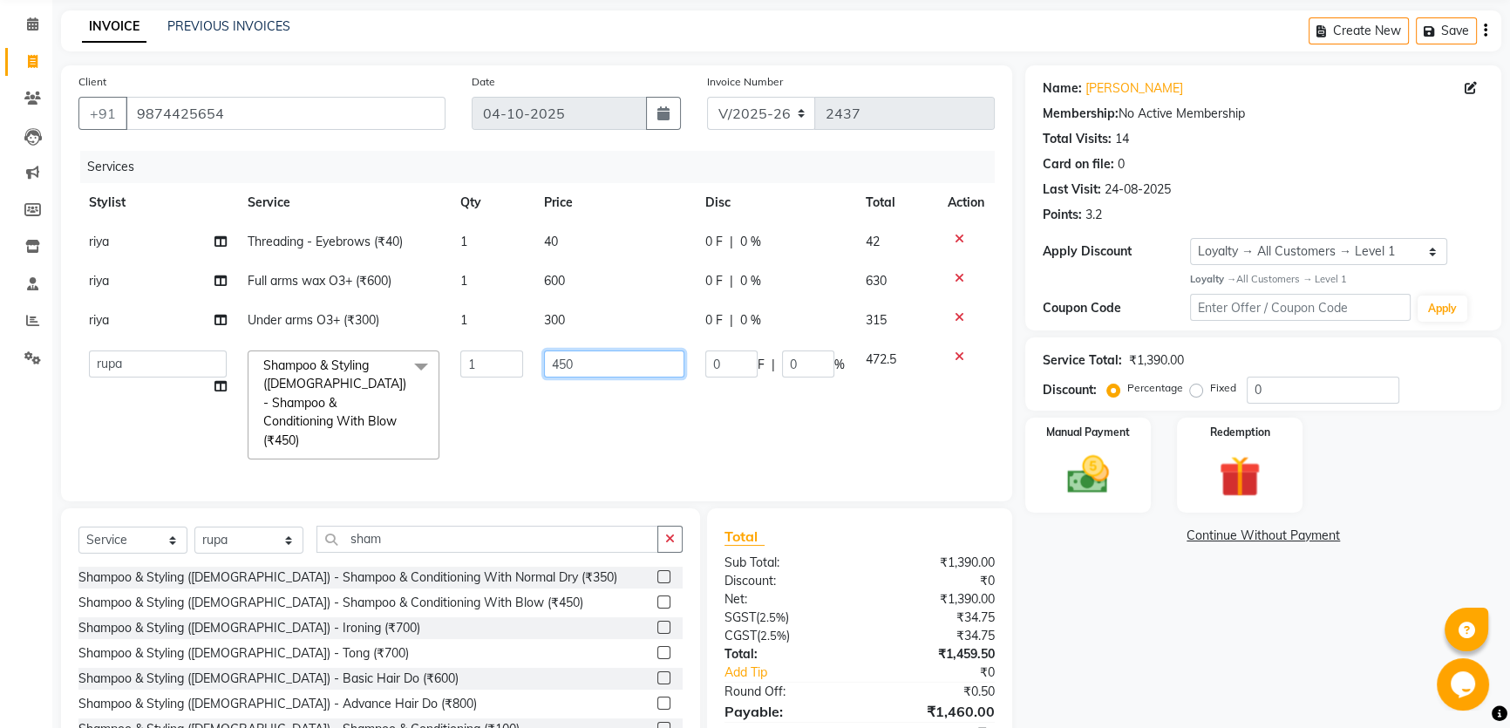
click at [564, 363] on input "450" at bounding box center [614, 364] width 140 height 27
click at [564, 362] on input "450" at bounding box center [614, 364] width 140 height 27
type input "600"
click at [1085, 584] on div "Name: Sarmistha Ganguly Membership: No Active Membership Total Visits: 14 Card …" at bounding box center [1269, 424] width 489 height 718
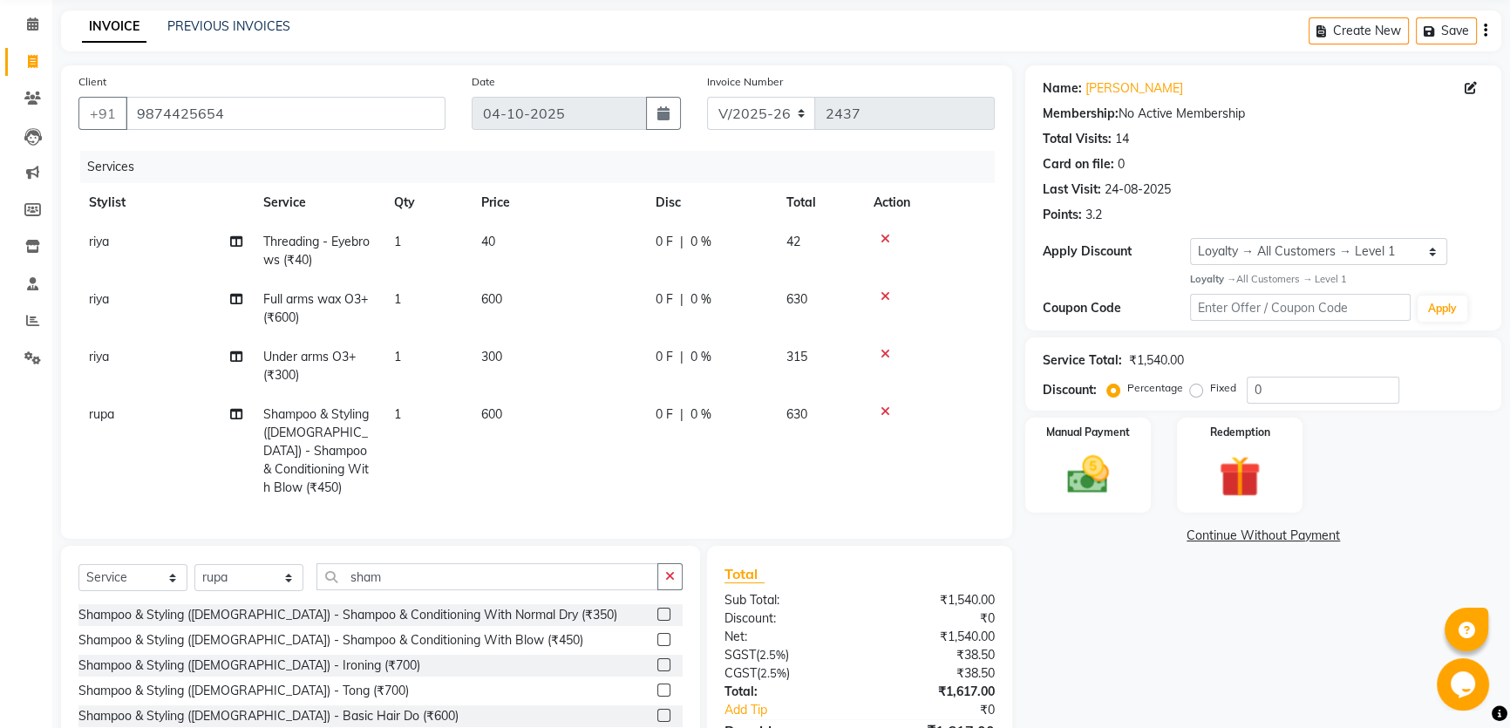
scroll to position [160, 0]
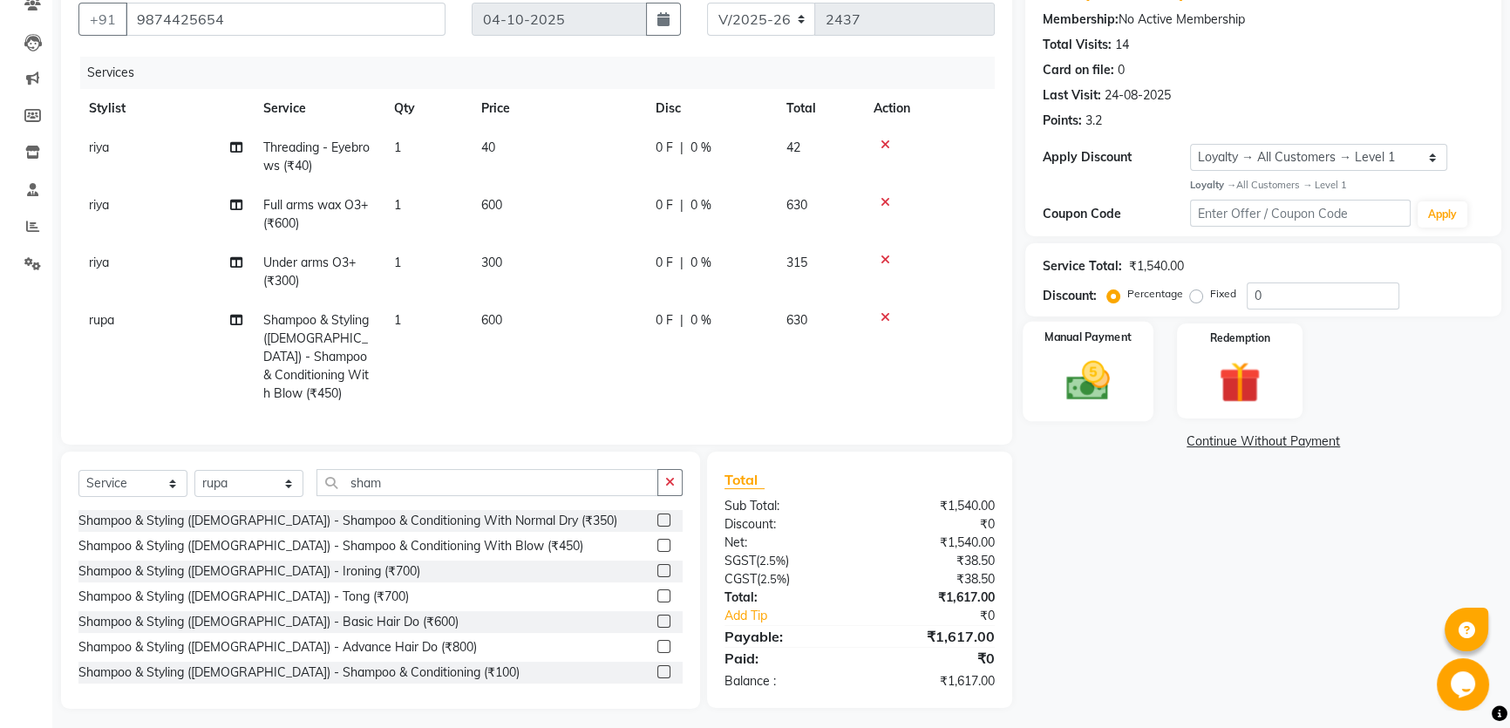
click at [1094, 383] on img at bounding box center [1088, 381] width 71 height 50
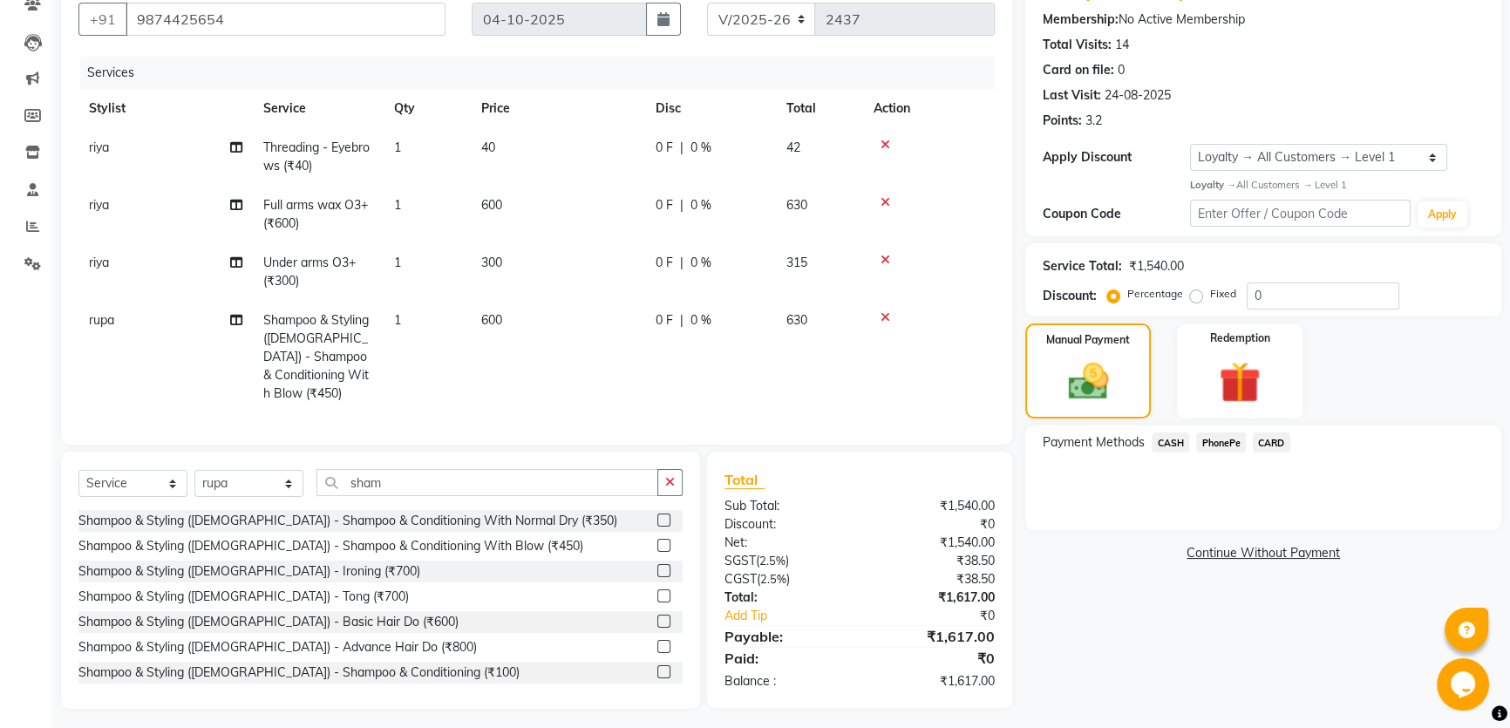
click at [1223, 443] on span "PhonePe" at bounding box center [1221, 443] width 50 height 20
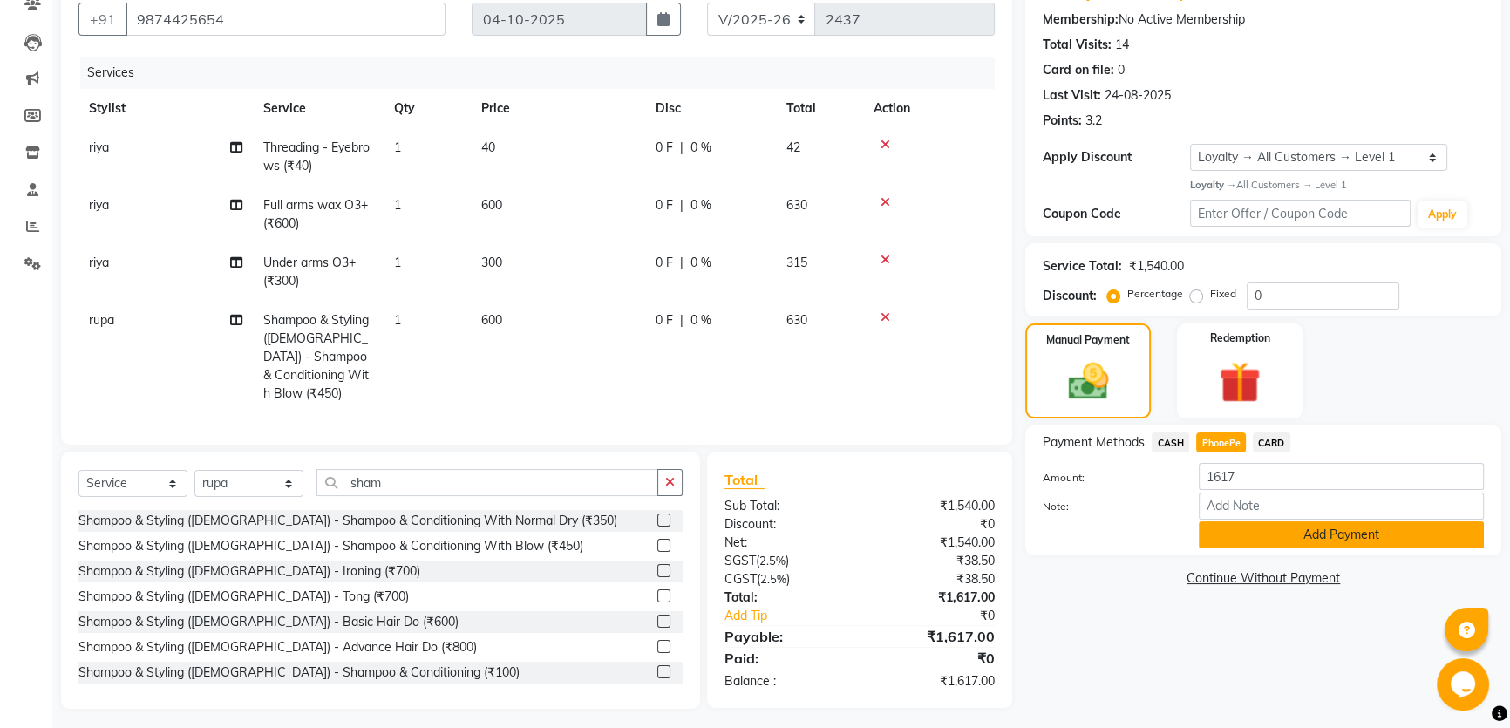
click at [1260, 529] on button "Add Payment" at bounding box center [1341, 534] width 285 height 27
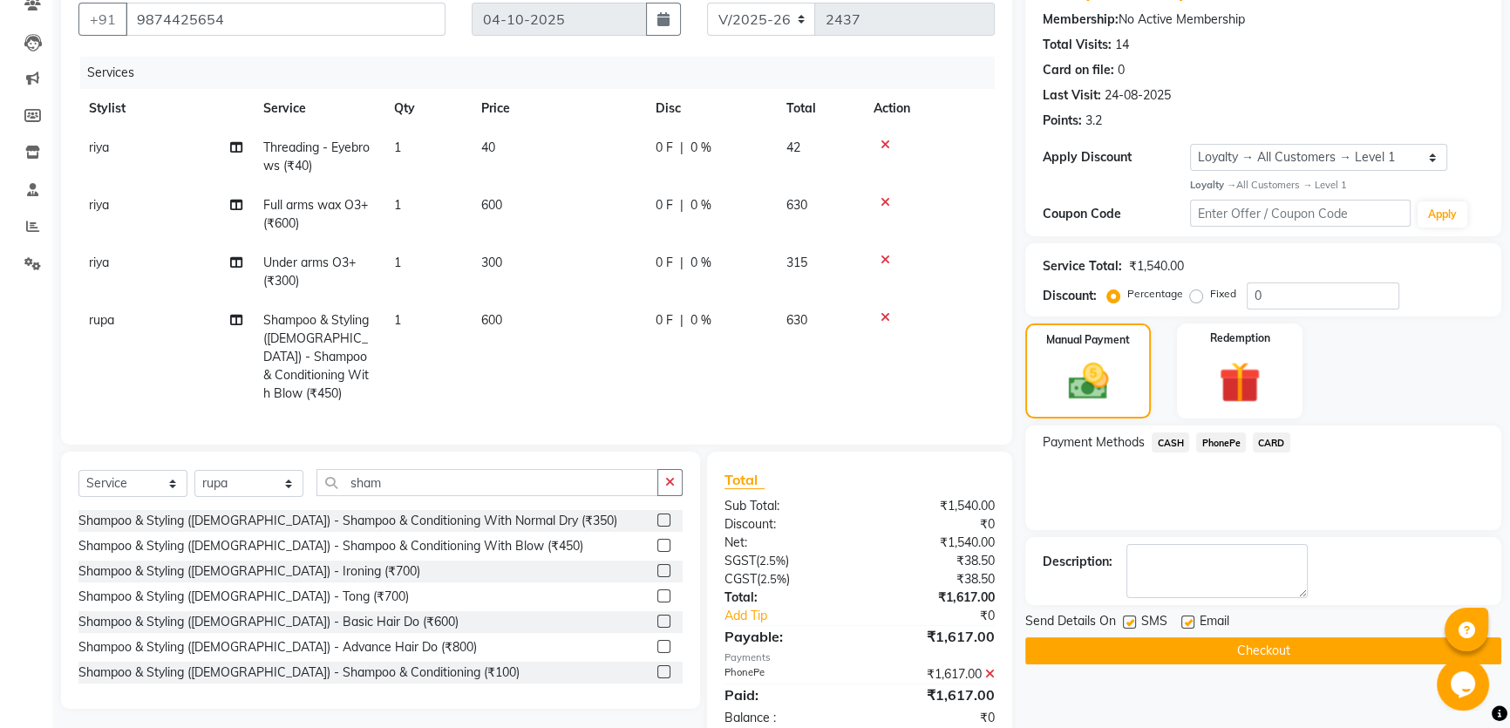
scroll to position [283, 0]
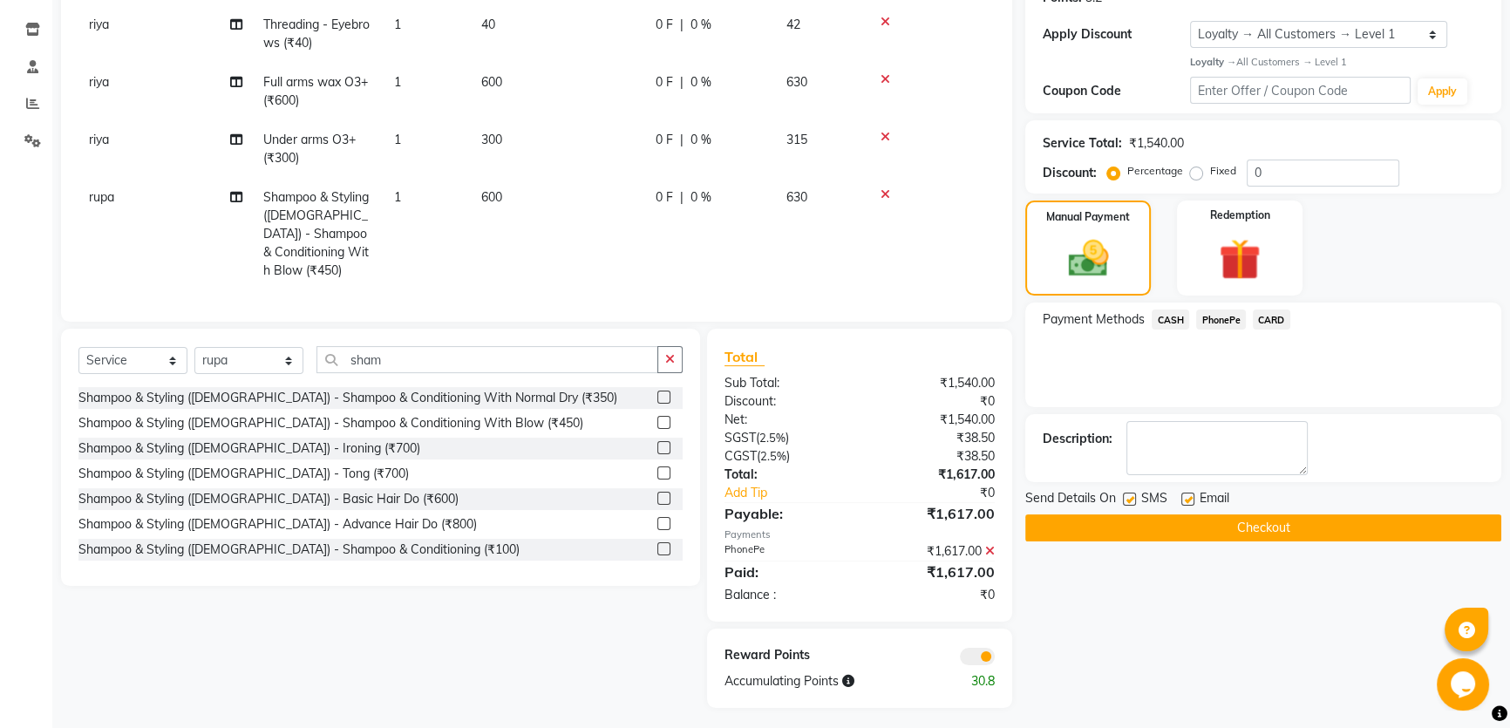
click at [1252, 523] on button "Checkout" at bounding box center [1263, 527] width 476 height 27
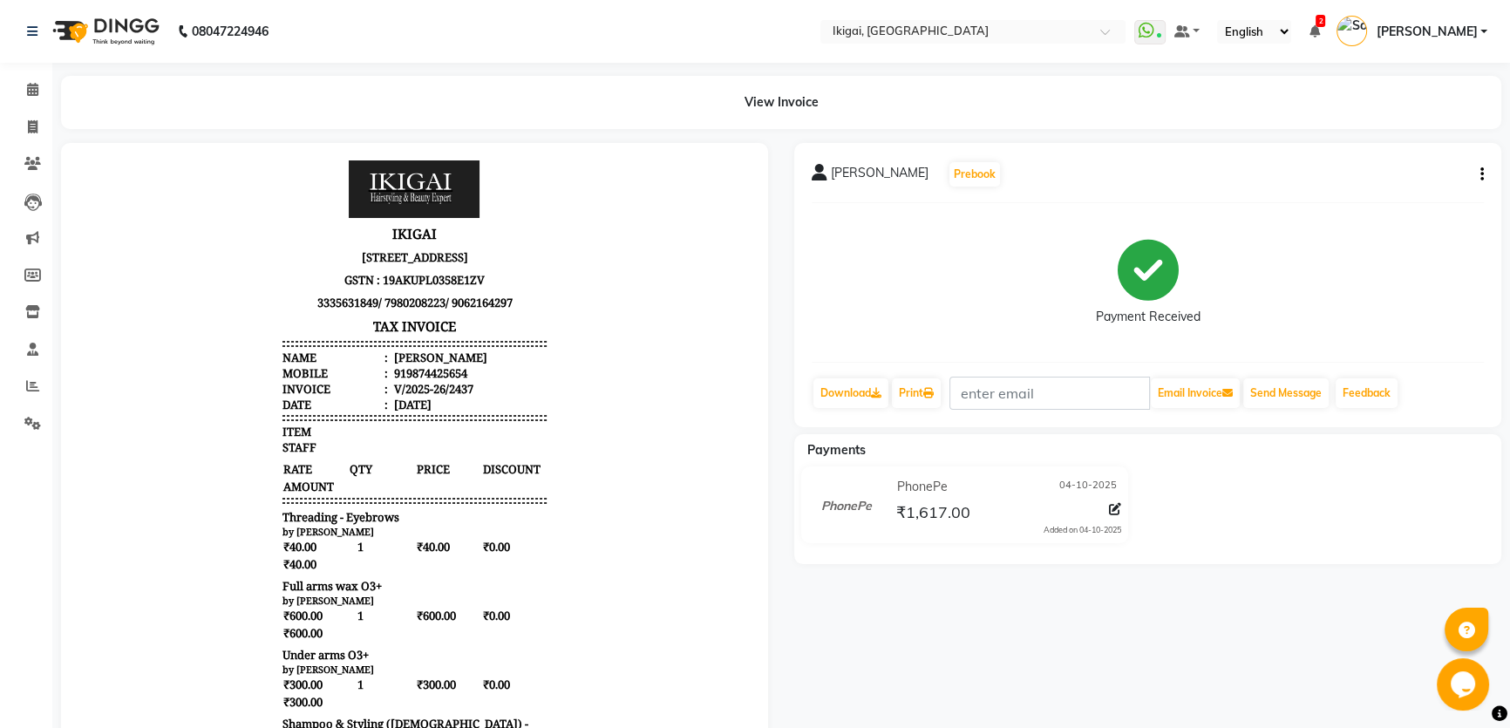
click at [897, 309] on div "Payment Received" at bounding box center [1148, 282] width 672 height 131
click at [28, 126] on icon at bounding box center [33, 126] width 10 height 13
select select "service"
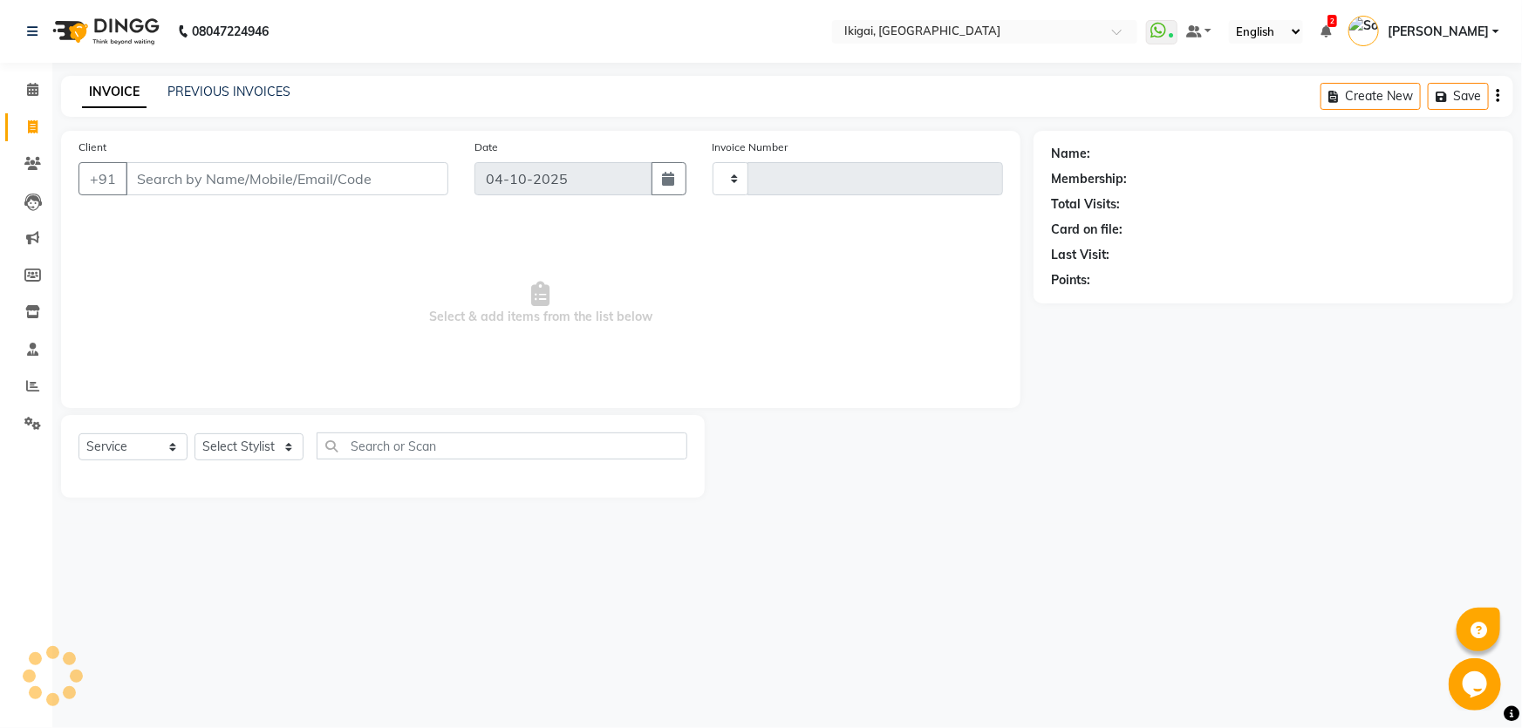
type input "2438"
select select "4429"
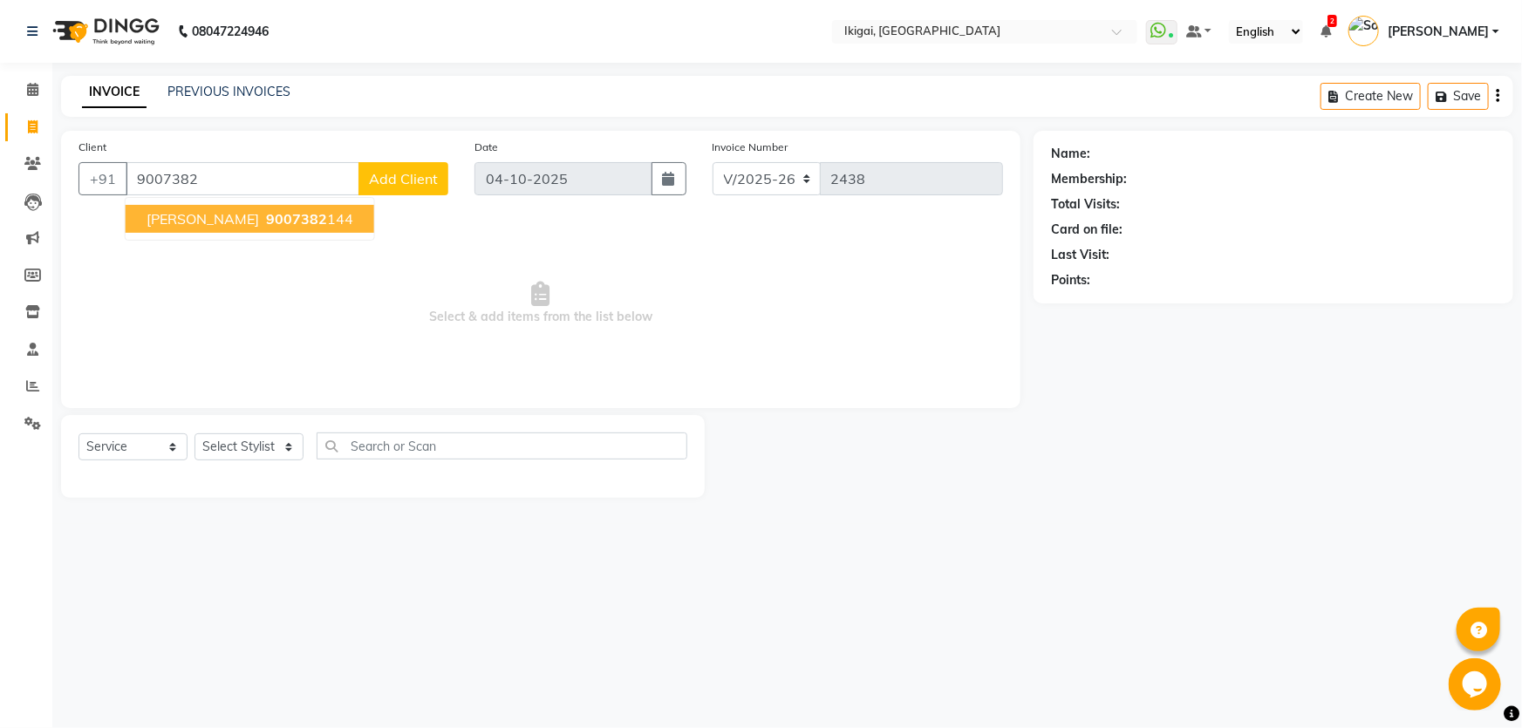
click at [237, 228] on button "BISWADEEP 9007382 144" at bounding box center [250, 219] width 249 height 28
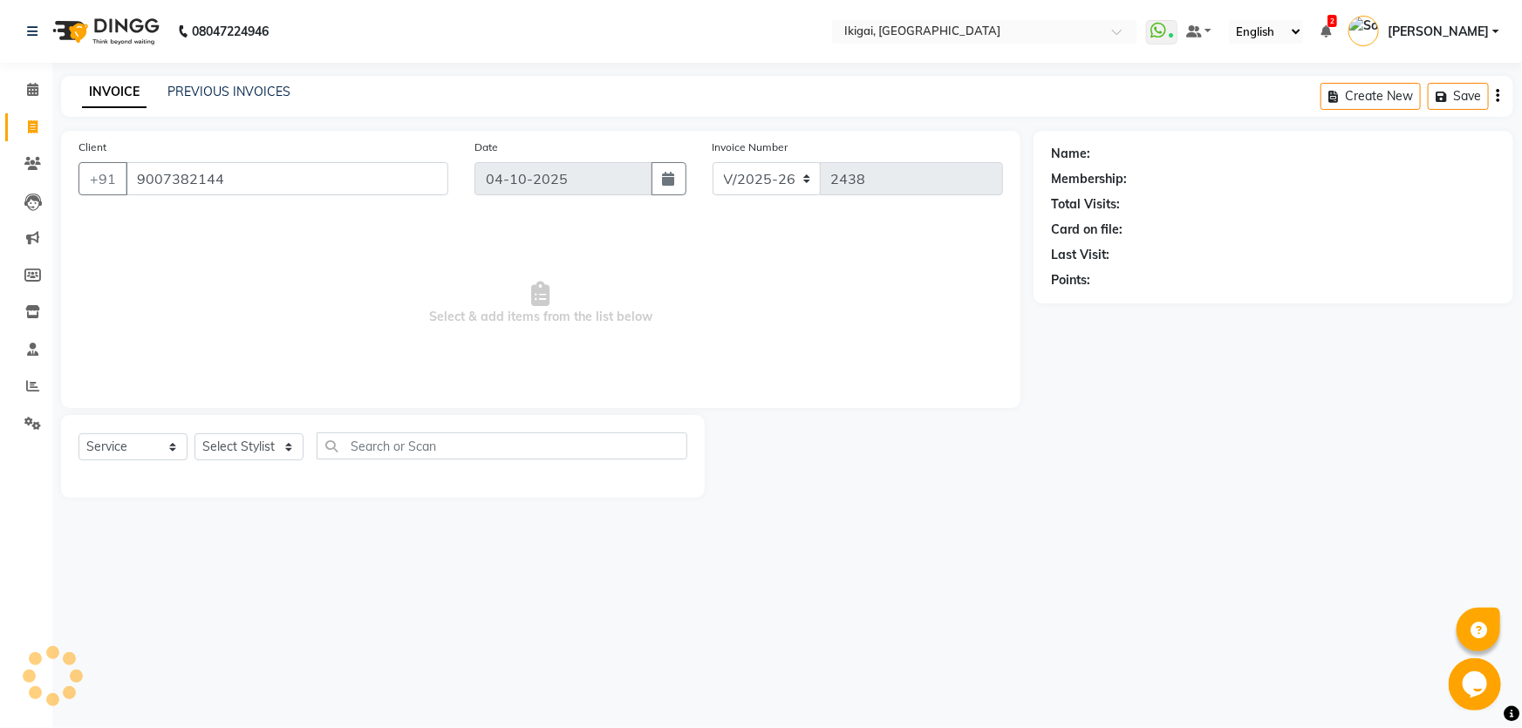
type input "9007382144"
click at [283, 447] on select "Select Stylist Firoz Gopal jyoti karan rima riya rupa sagar Soumita sushmita Ta…" at bounding box center [248, 446] width 109 height 27
select select "1: Object"
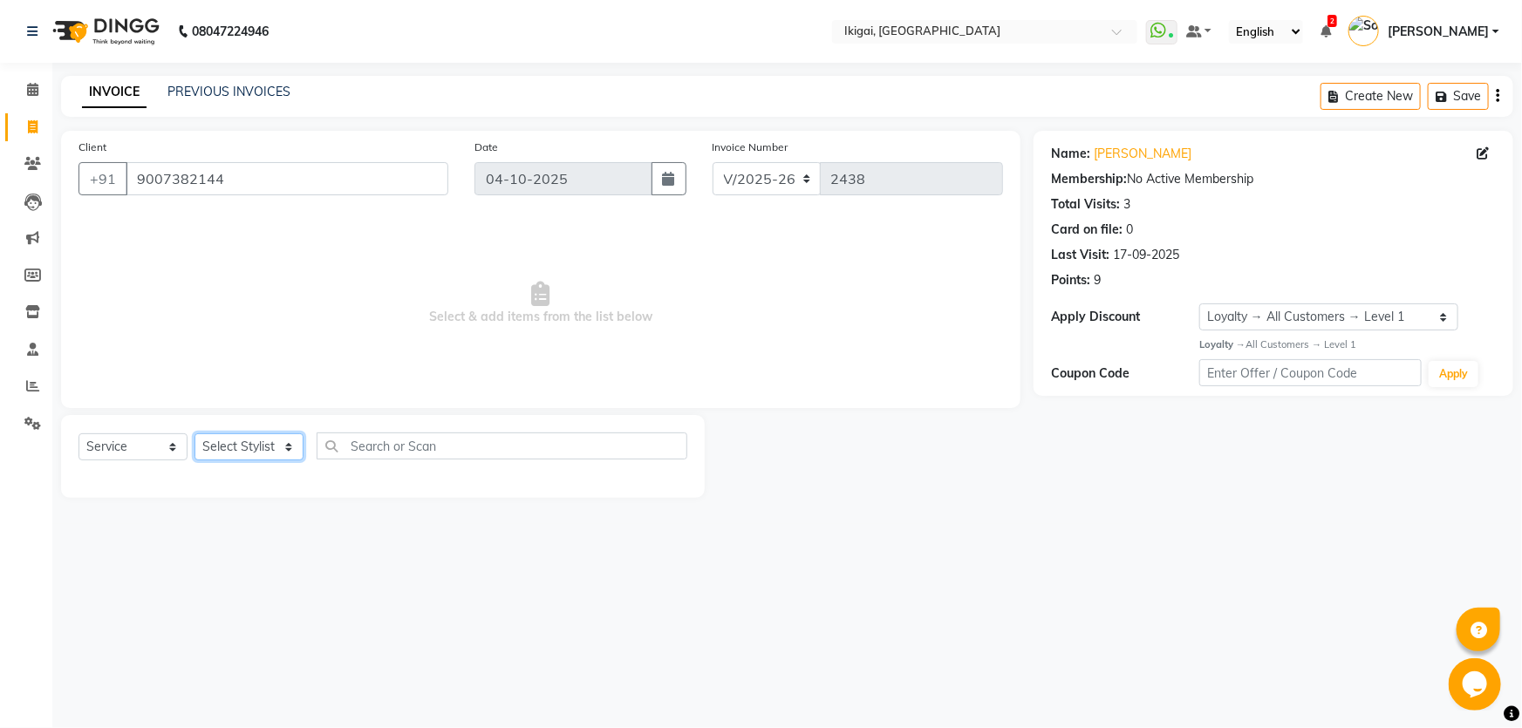
select select "63198"
click at [194, 433] on select "Select Stylist Firoz Gopal jyoti karan rima riya rupa sagar Soumita sushmita Ta…" at bounding box center [248, 446] width 109 height 27
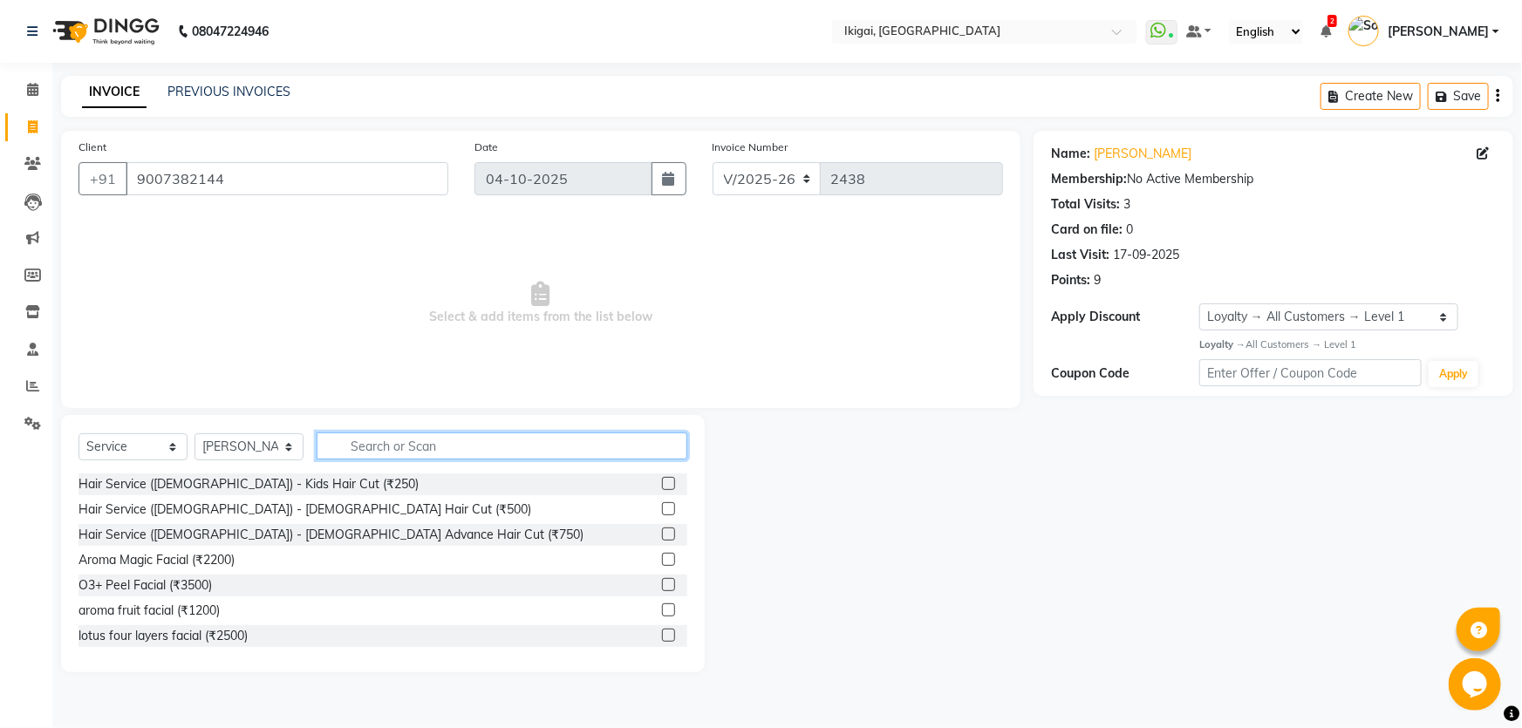
click at [407, 453] on input "text" at bounding box center [502, 446] width 371 height 27
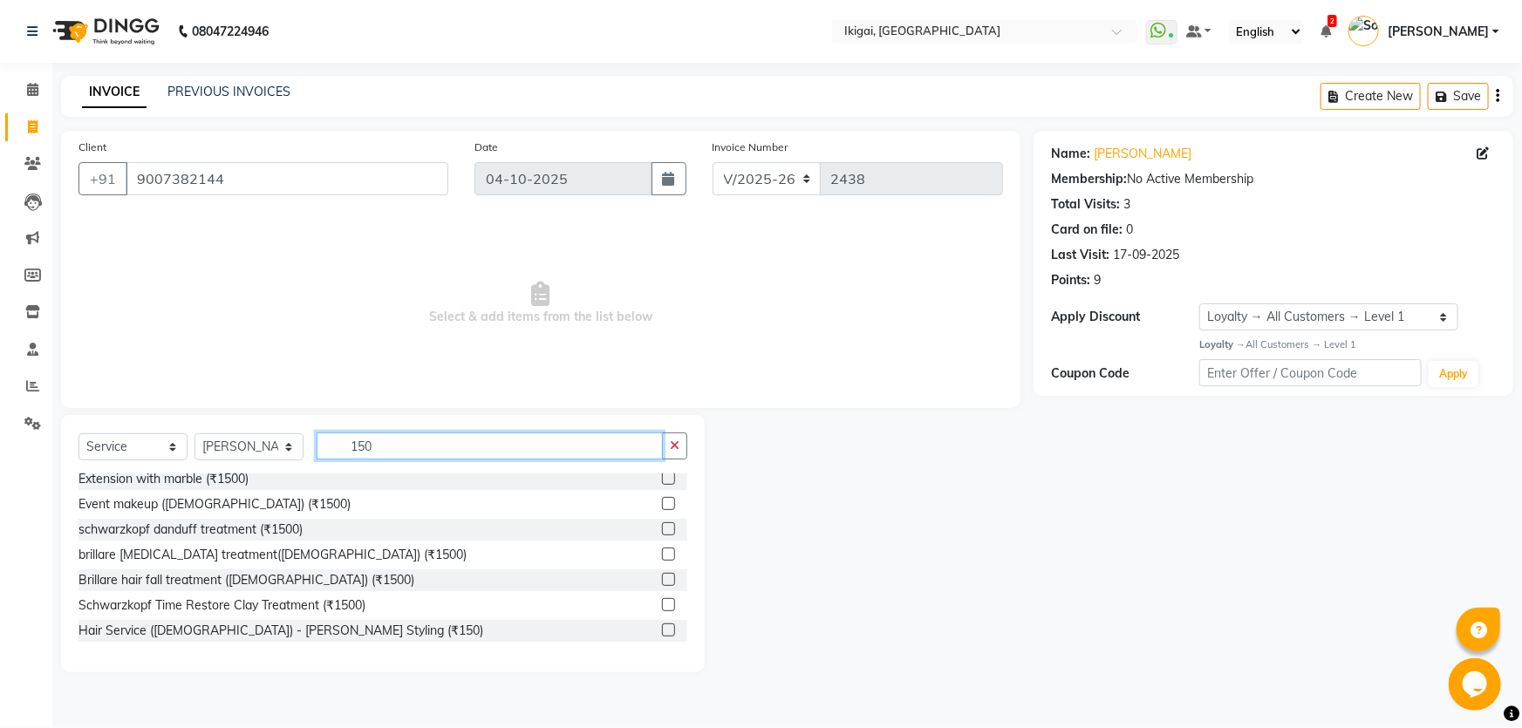
scroll to position [317, 0]
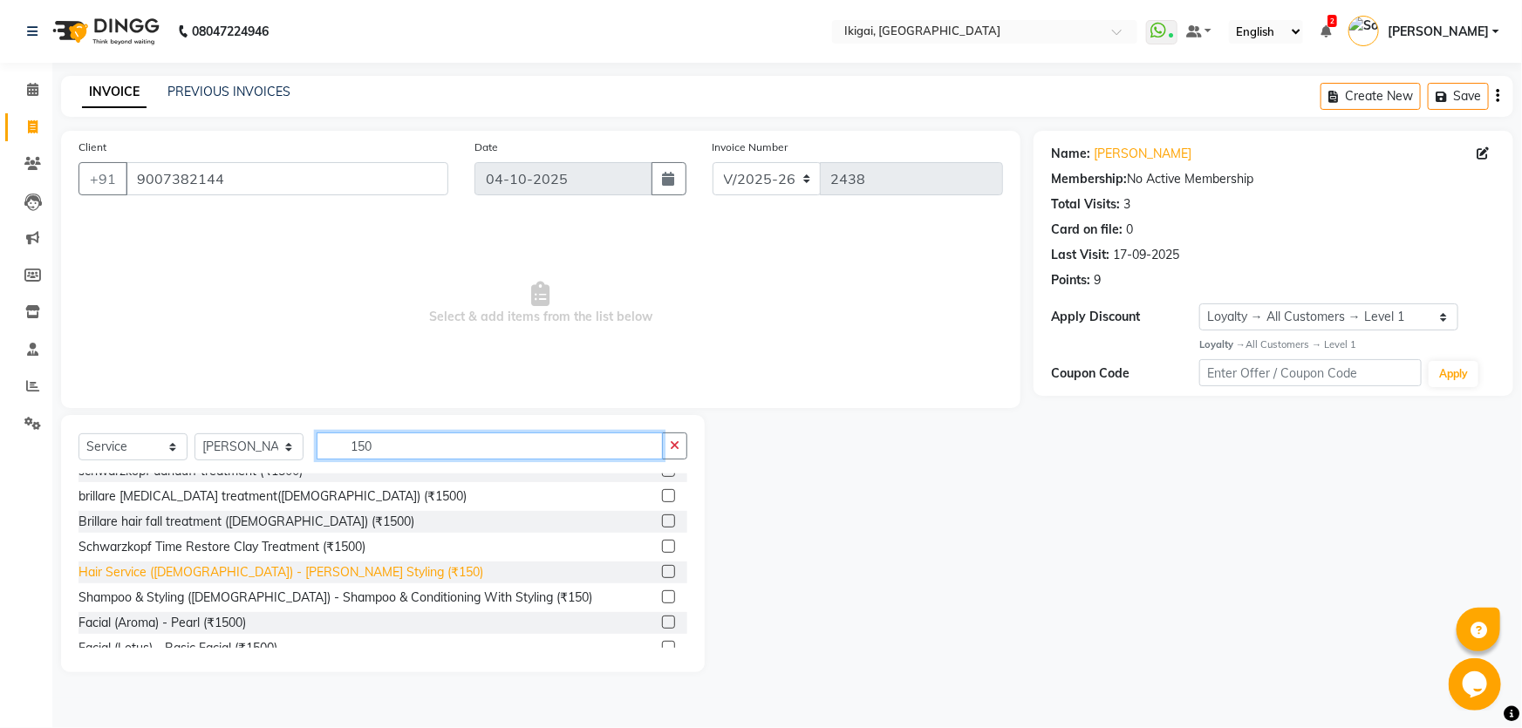
type input "150"
click at [298, 566] on div "Hair Service (Gents) - Beard Styling (₹150)" at bounding box center [280, 572] width 405 height 18
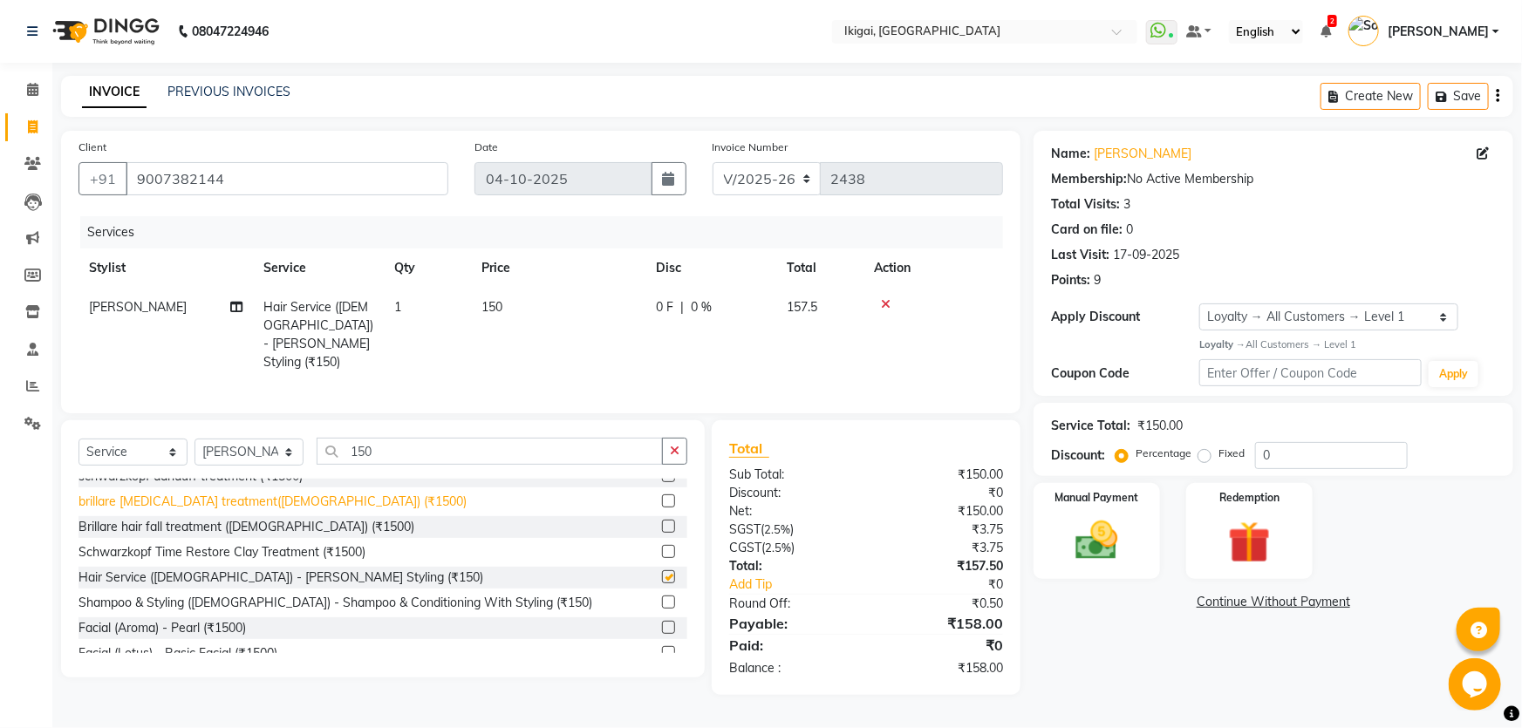
checkbox input "false"
click at [270, 439] on select "Select Stylist Firoz Gopal jyoti karan rima riya rupa sagar Soumita sushmita Ta…" at bounding box center [248, 452] width 109 height 27
select select "82442"
click at [194, 439] on select "Select Stylist Firoz Gopal jyoti karan rima riya rupa sagar Soumita sushmita Ta…" at bounding box center [248, 452] width 109 height 27
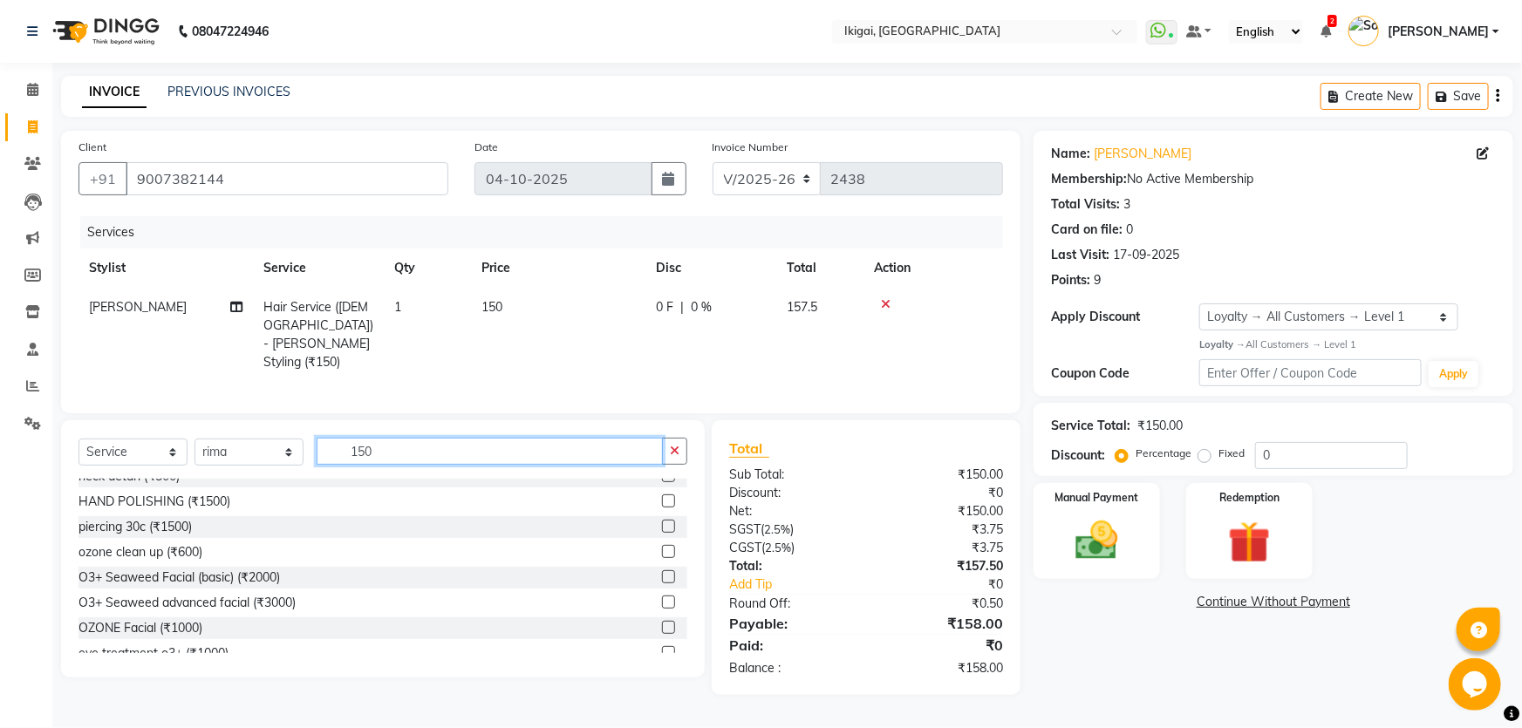
click at [370, 450] on input "150" at bounding box center [490, 451] width 346 height 27
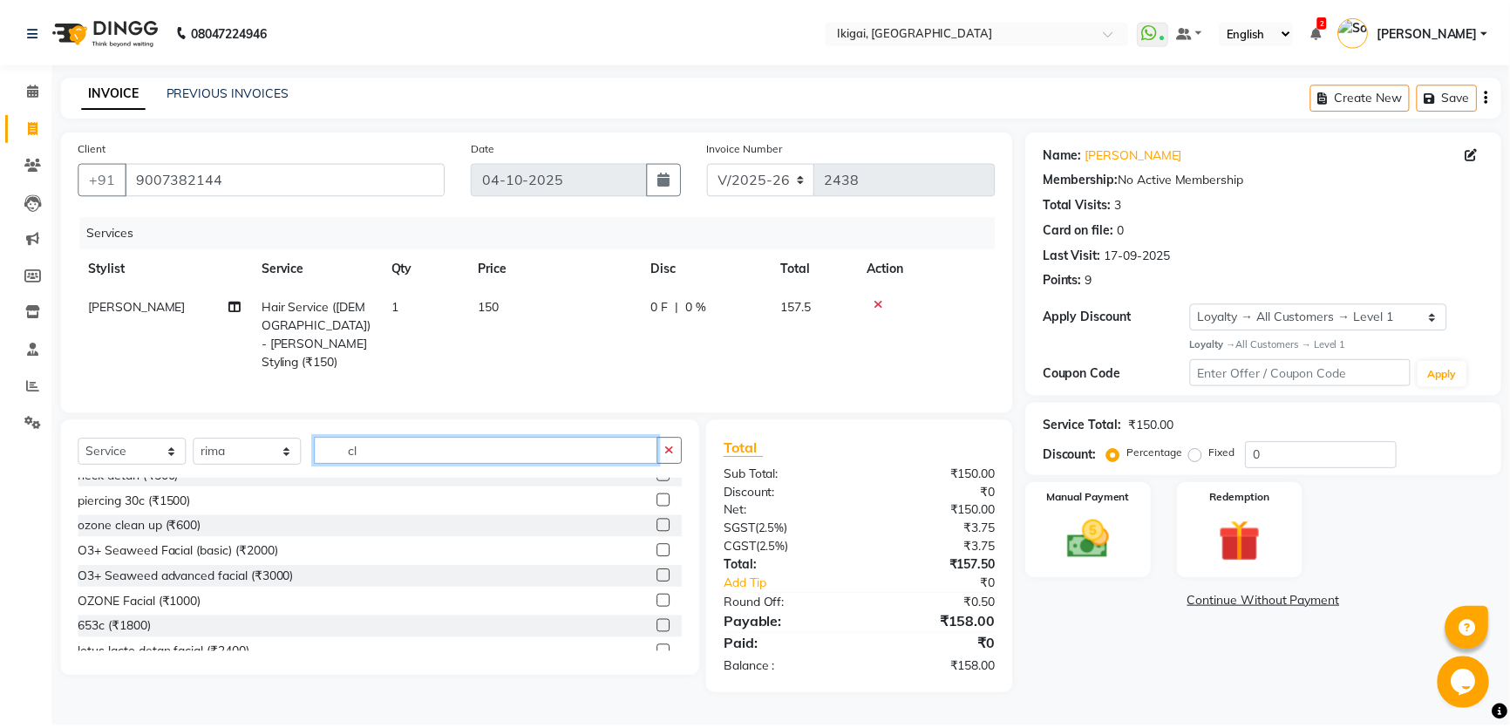
scroll to position [0, 0]
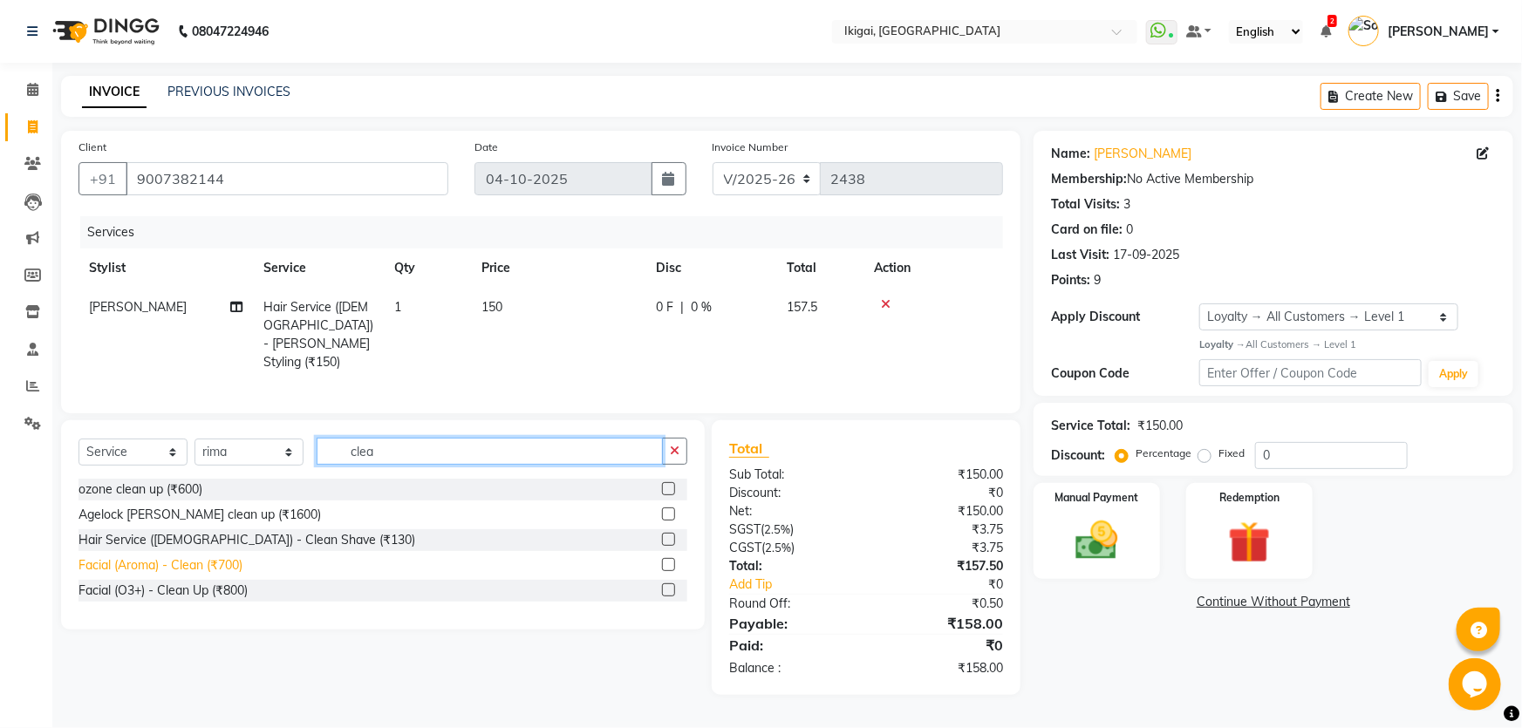
type input "clea"
click at [212, 560] on div "Facial (Aroma) - Clean (₹700)" at bounding box center [160, 565] width 164 height 18
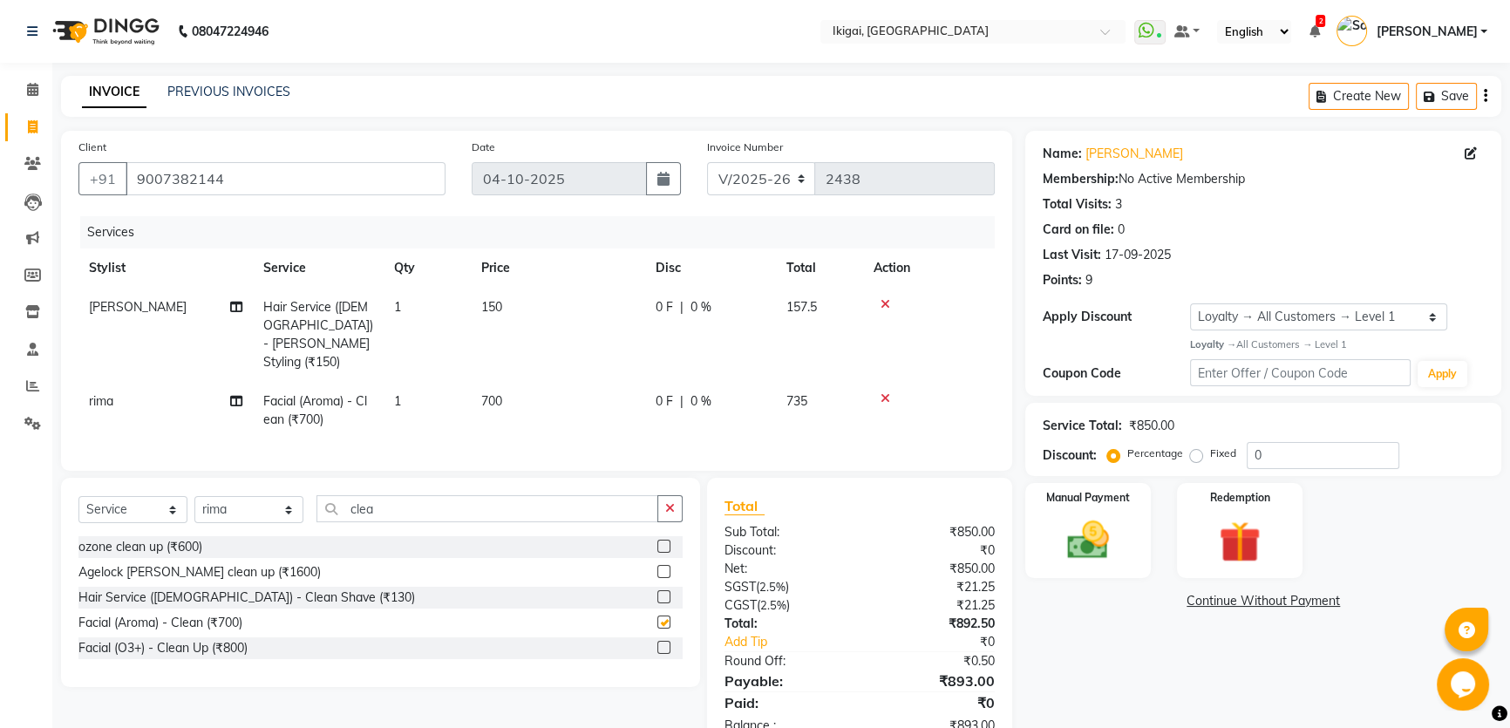
checkbox input "false"
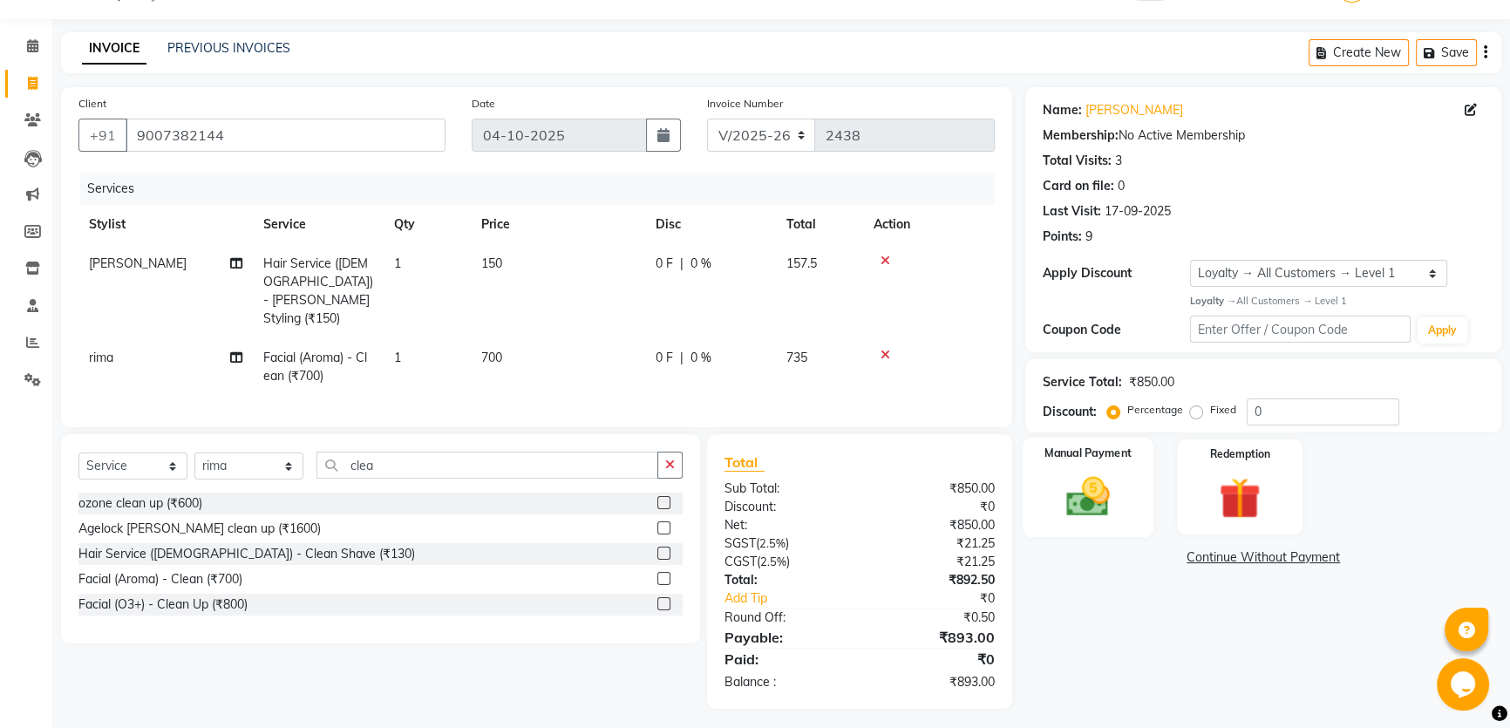
click at [1079, 511] on img at bounding box center [1088, 497] width 71 height 50
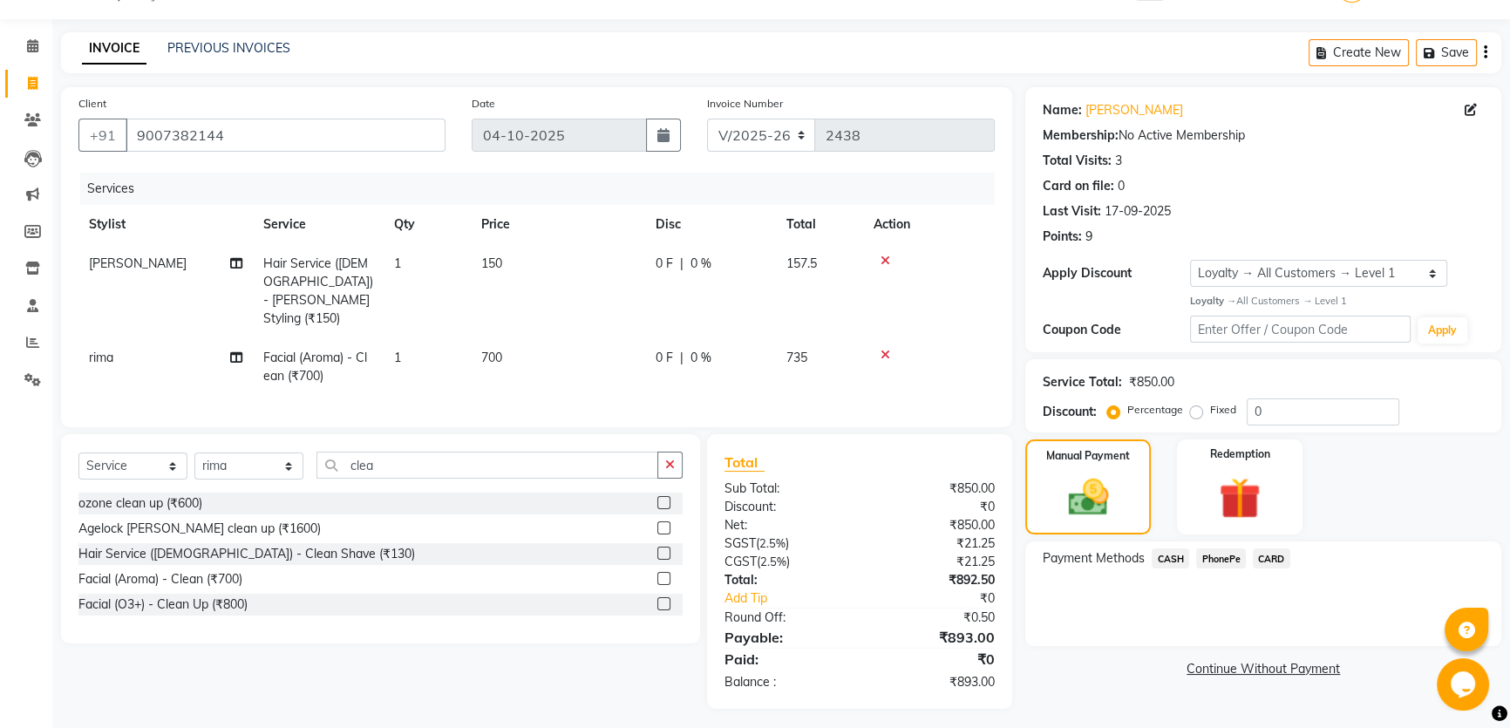
click at [1207, 552] on span "PhonePe" at bounding box center [1221, 558] width 50 height 20
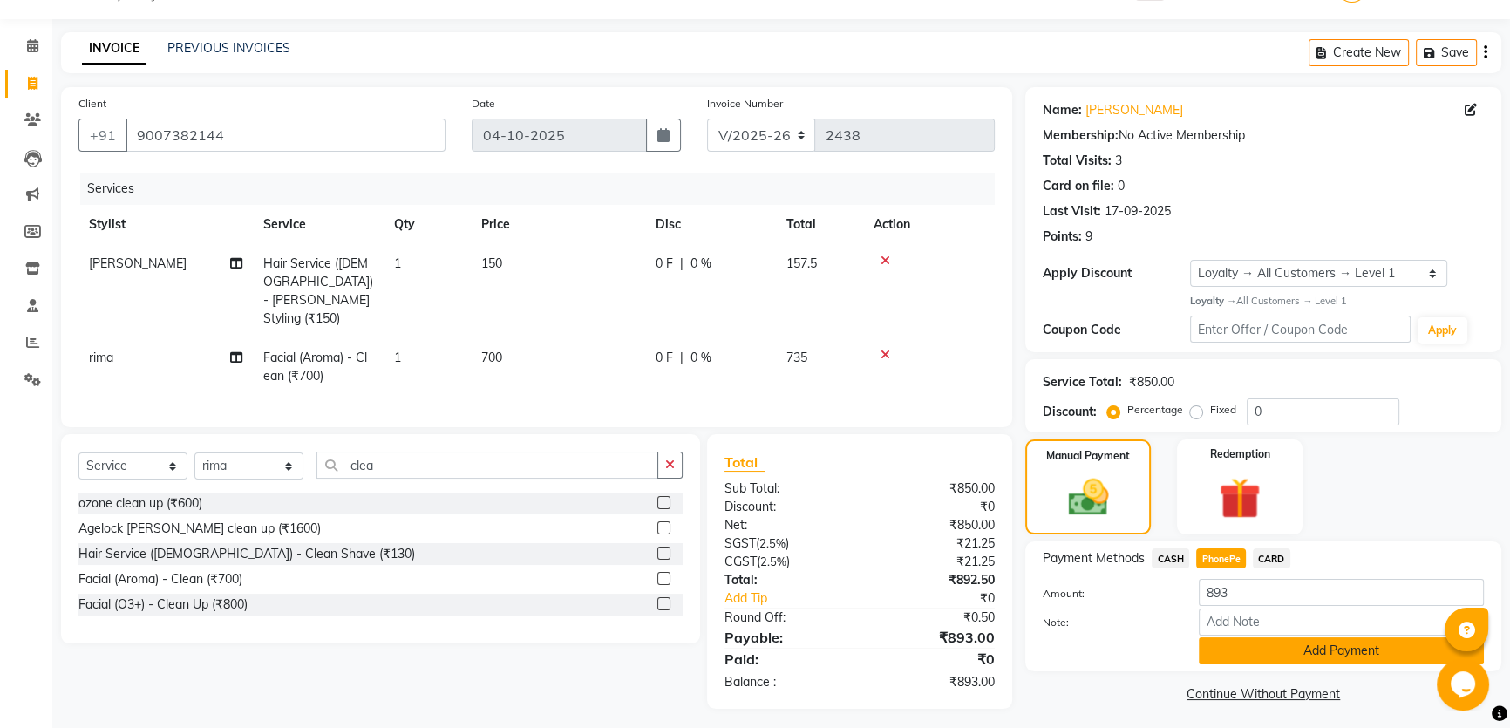
click at [1288, 651] on button "Add Payment" at bounding box center [1341, 650] width 285 height 27
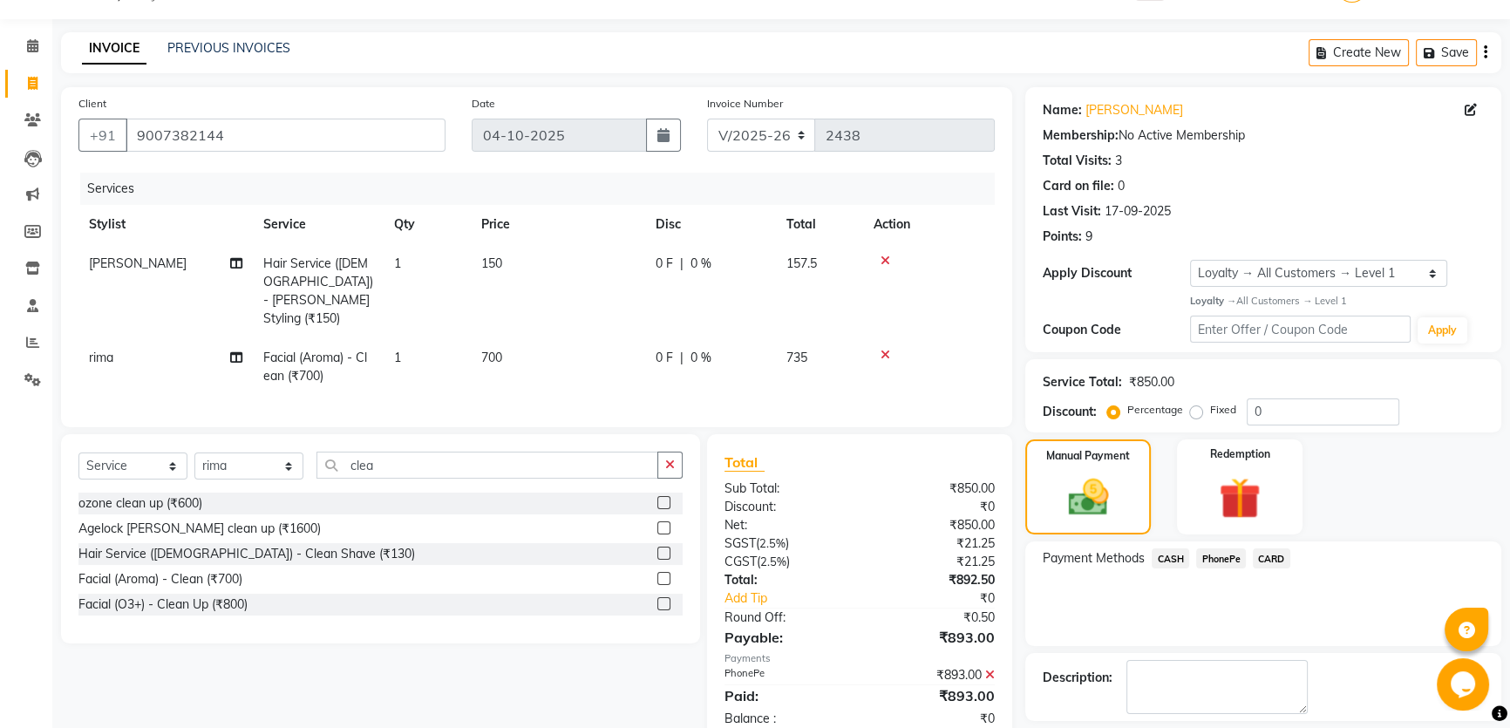
scroll to position [167, 0]
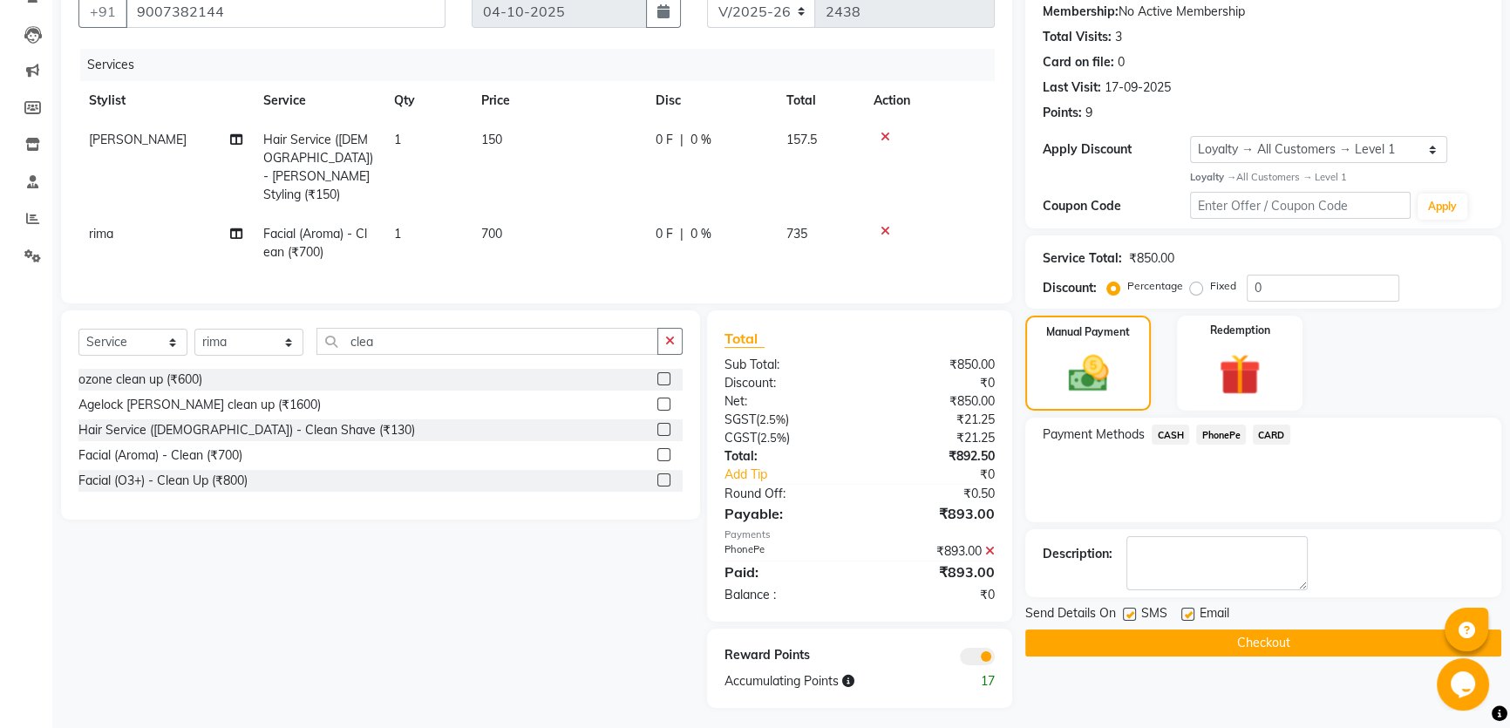
click at [1230, 640] on button "Checkout" at bounding box center [1263, 643] width 476 height 27
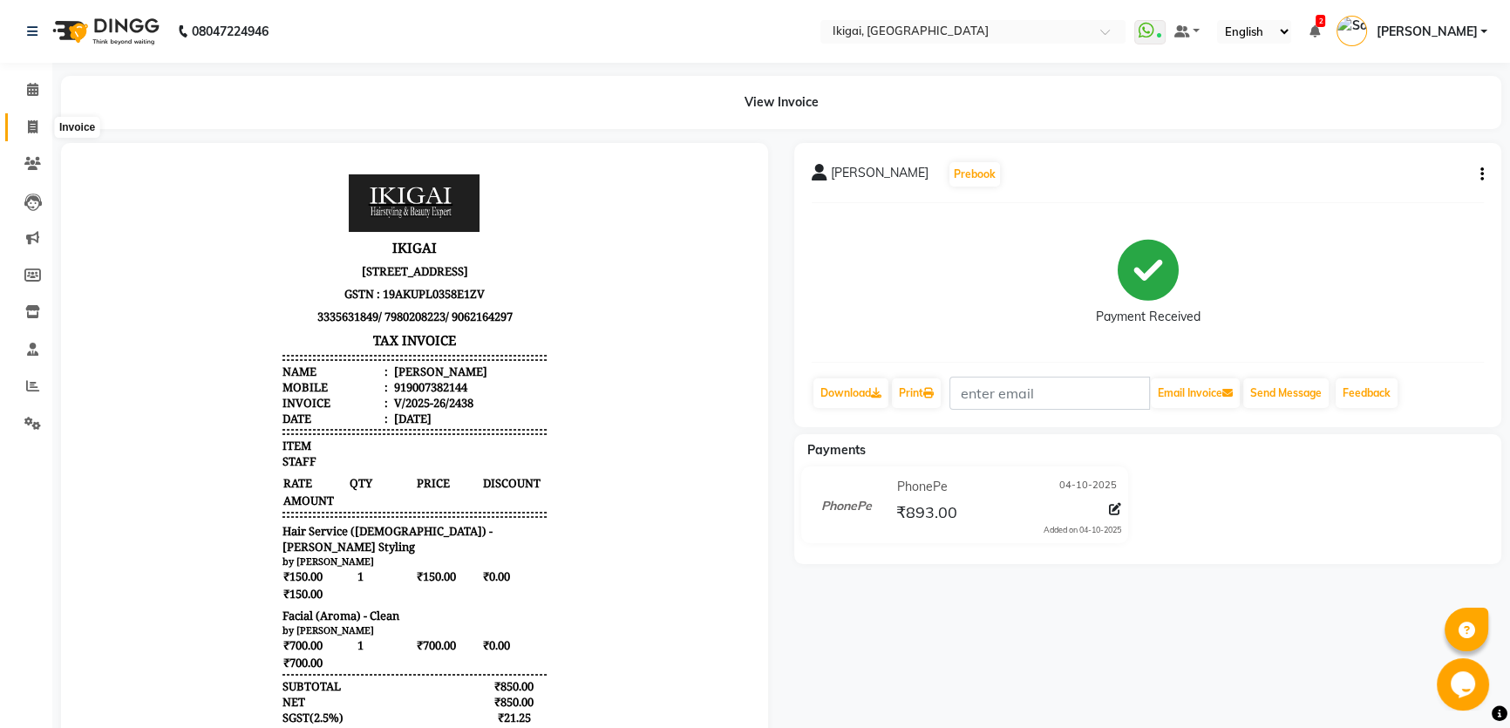
click at [31, 118] on span at bounding box center [32, 128] width 31 height 20
select select "service"
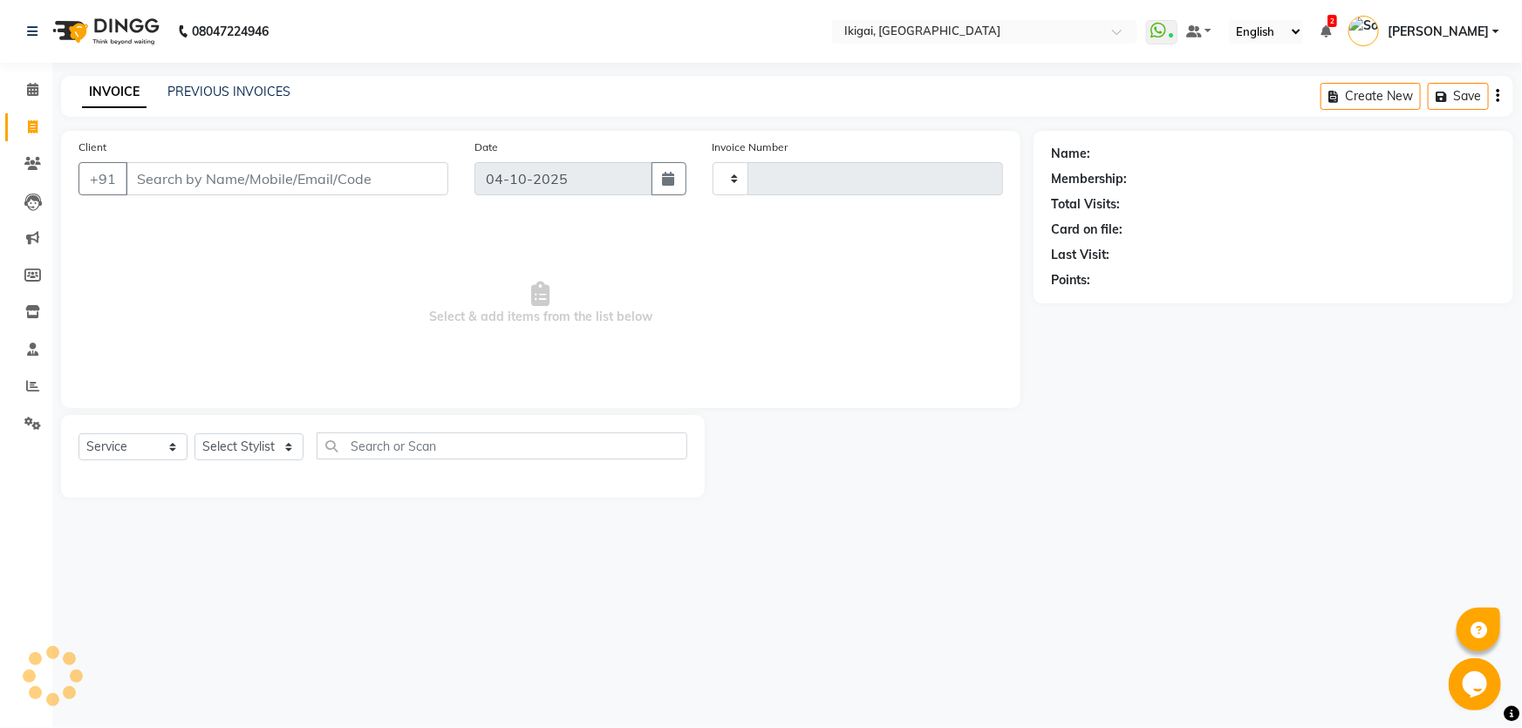
type input "2439"
select select "4429"
click at [269, 444] on select "Select Stylist Firoz Gopal jyoti karan rima riya rupa sagar Soumita sushmita Ta…" at bounding box center [248, 446] width 109 height 27
select select "82254"
click at [194, 433] on select "Select Stylist Firoz Gopal jyoti karan rima riya rupa sagar Soumita sushmita Ta…" at bounding box center [248, 446] width 109 height 27
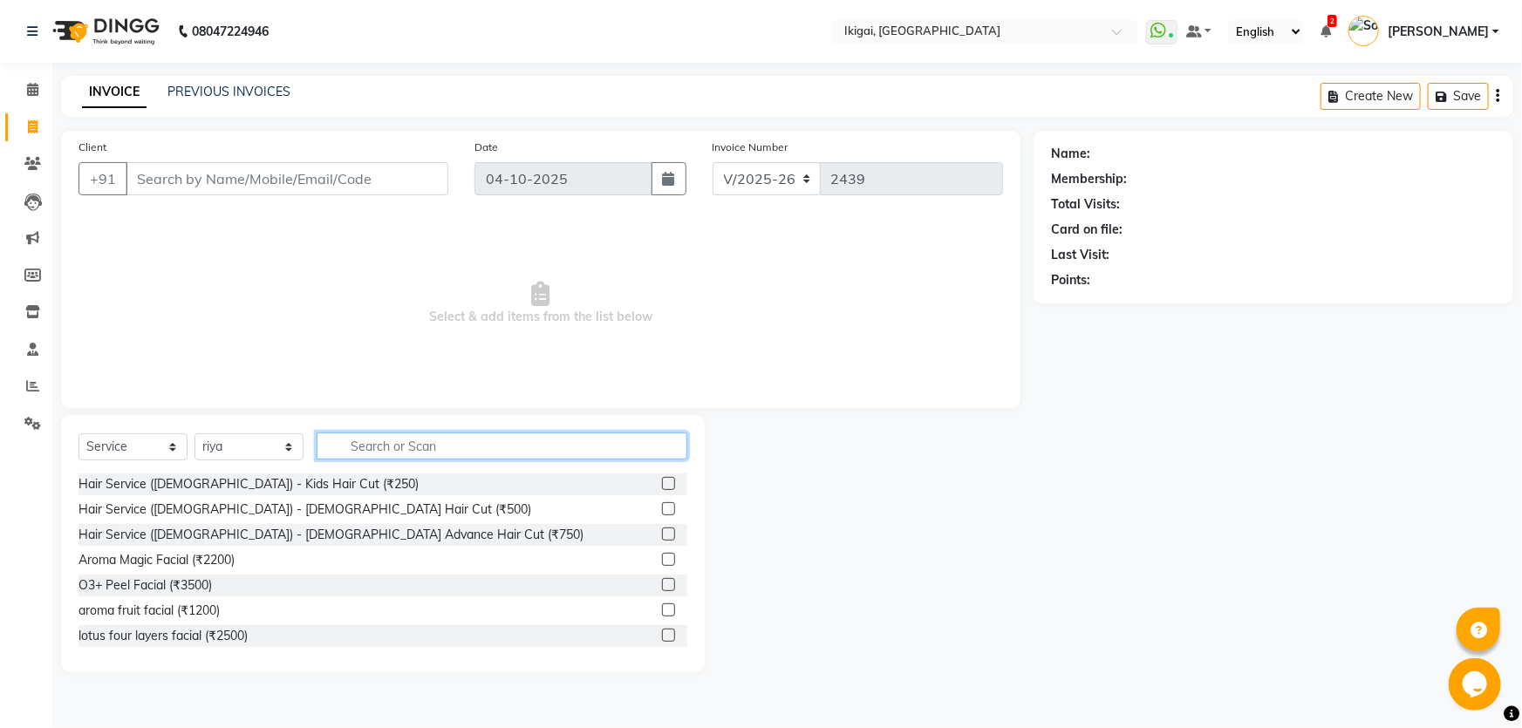
click at [418, 435] on input "text" at bounding box center [502, 446] width 371 height 27
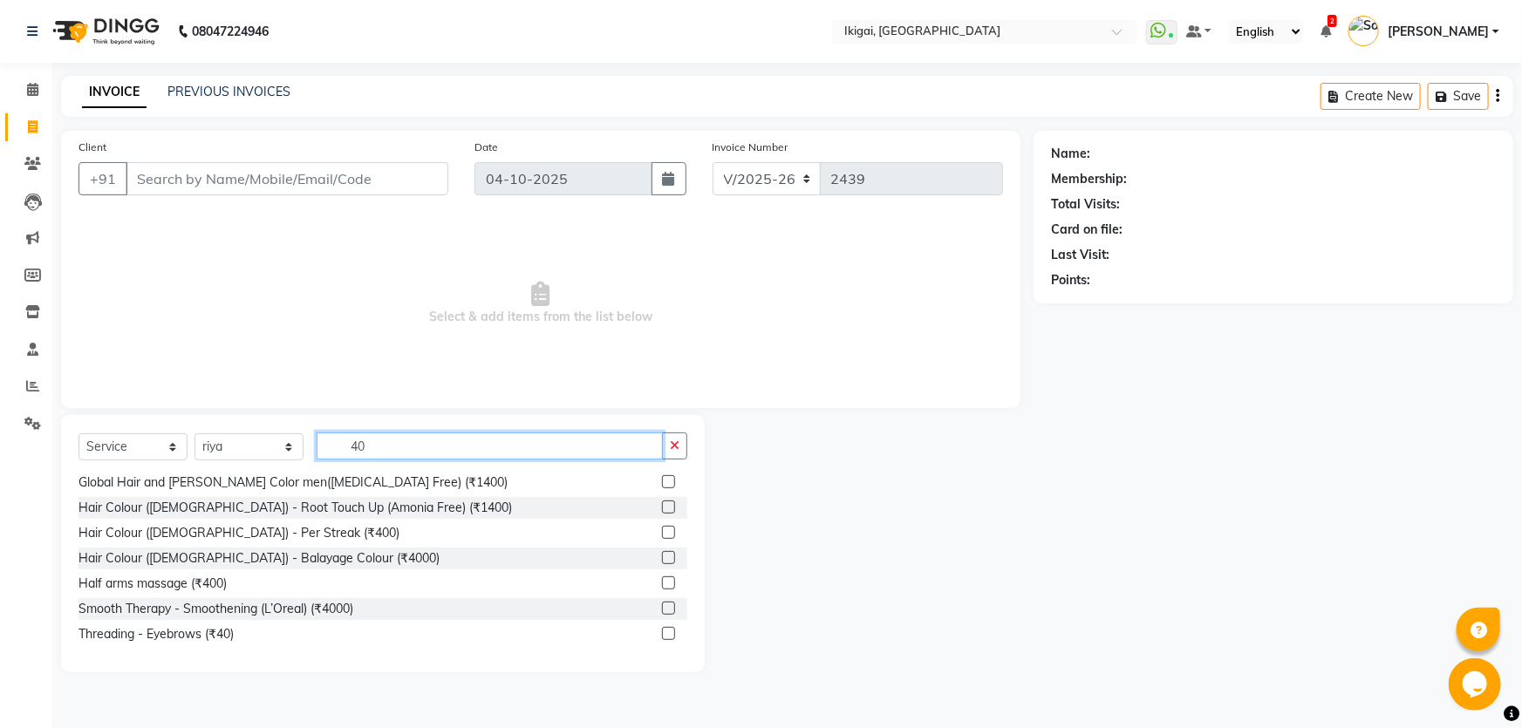
scroll to position [237, 0]
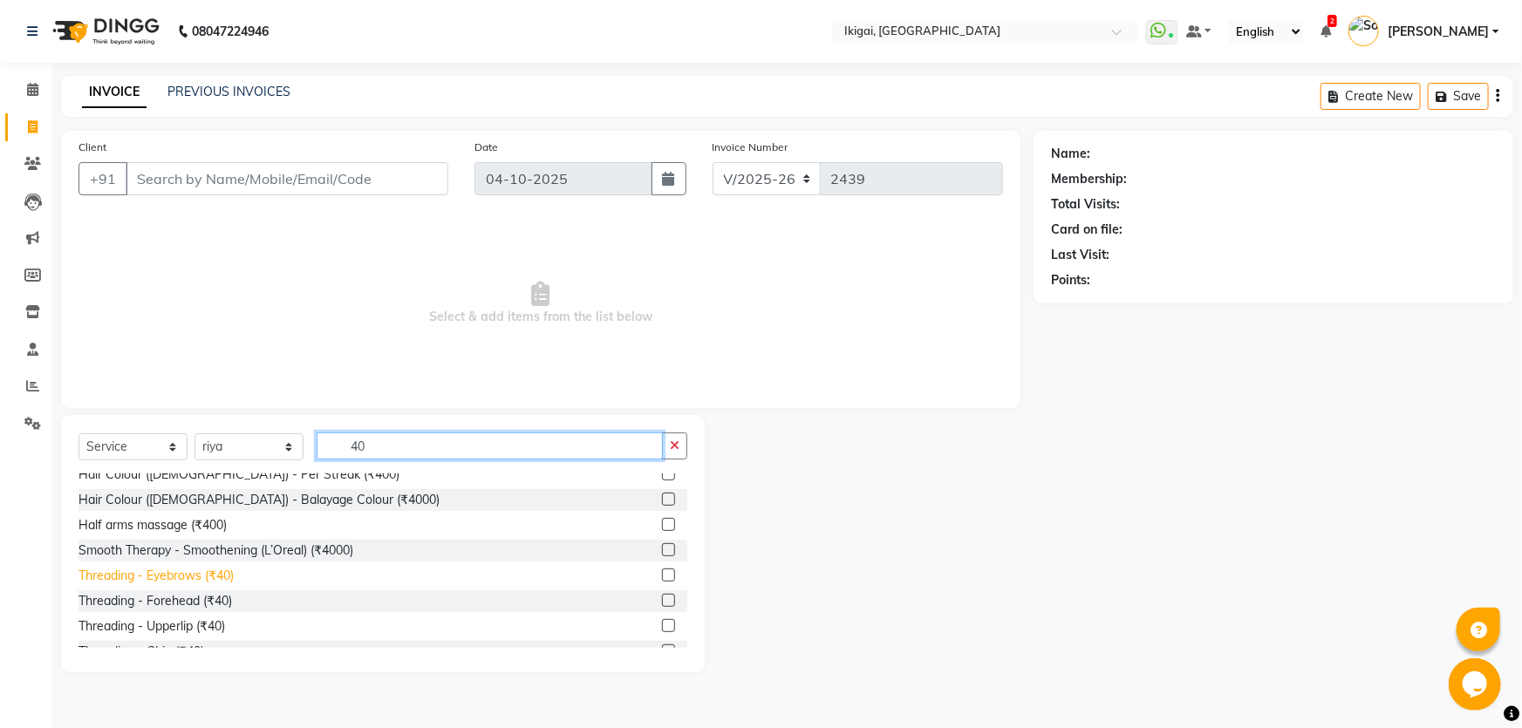
type input "40"
click at [157, 578] on div "Threading - Eyebrows (₹40)" at bounding box center [155, 576] width 155 height 18
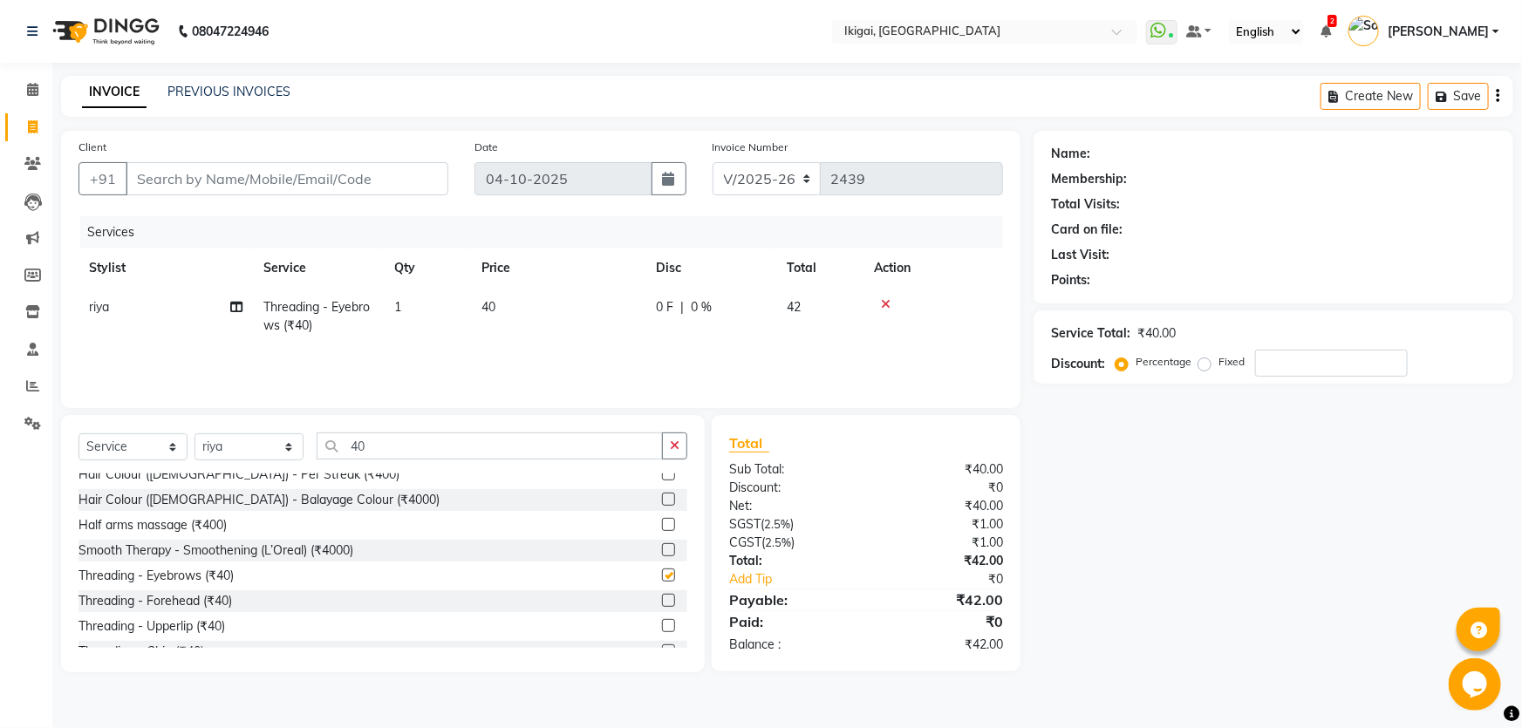
checkbox input "false"
click at [251, 439] on select "Select Stylist Firoz Gopal jyoti karan rima riya rupa sagar Soumita sushmita Ta…" at bounding box center [248, 446] width 109 height 27
select select "24731"
click at [194, 433] on select "Select Stylist Firoz Gopal jyoti karan rima riya rupa sagar Soumita sushmita Ta…" at bounding box center [248, 446] width 109 height 27
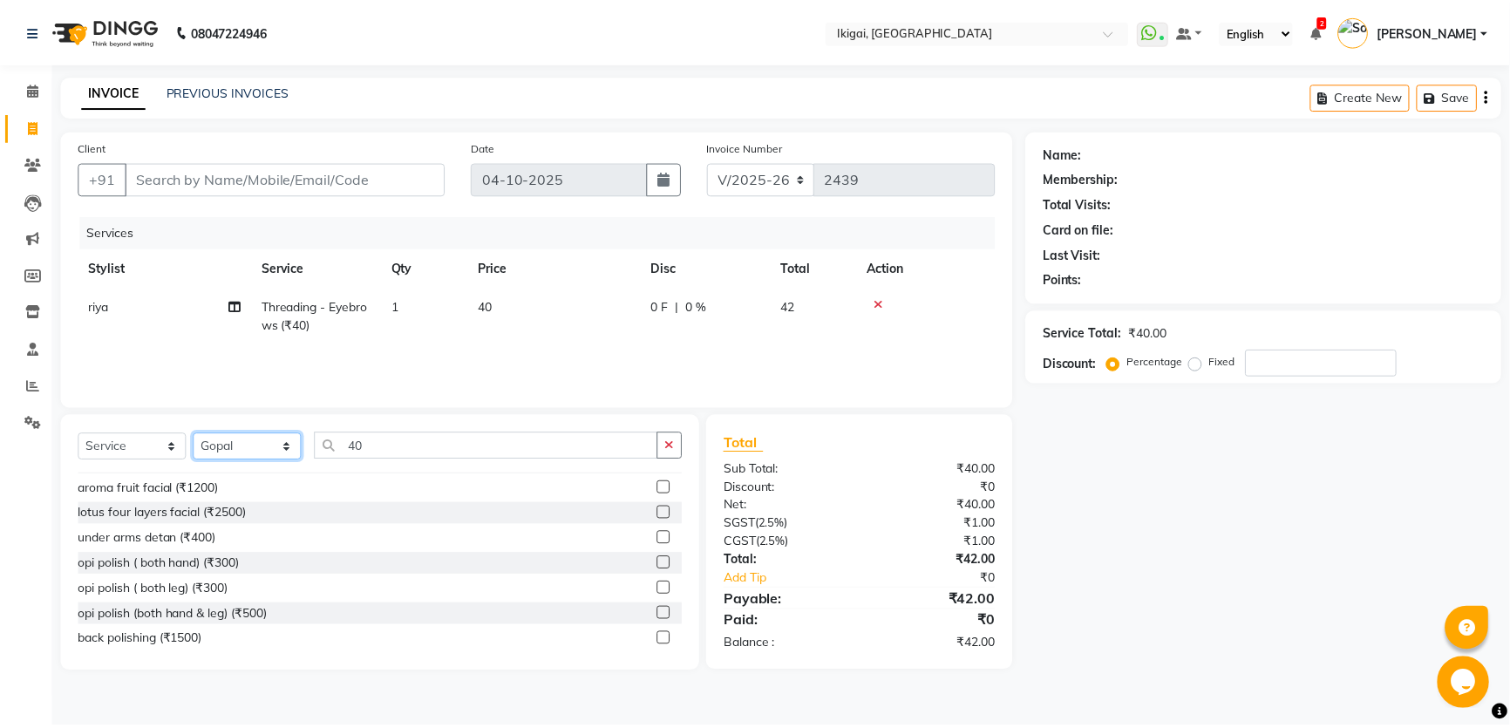
scroll to position [0, 0]
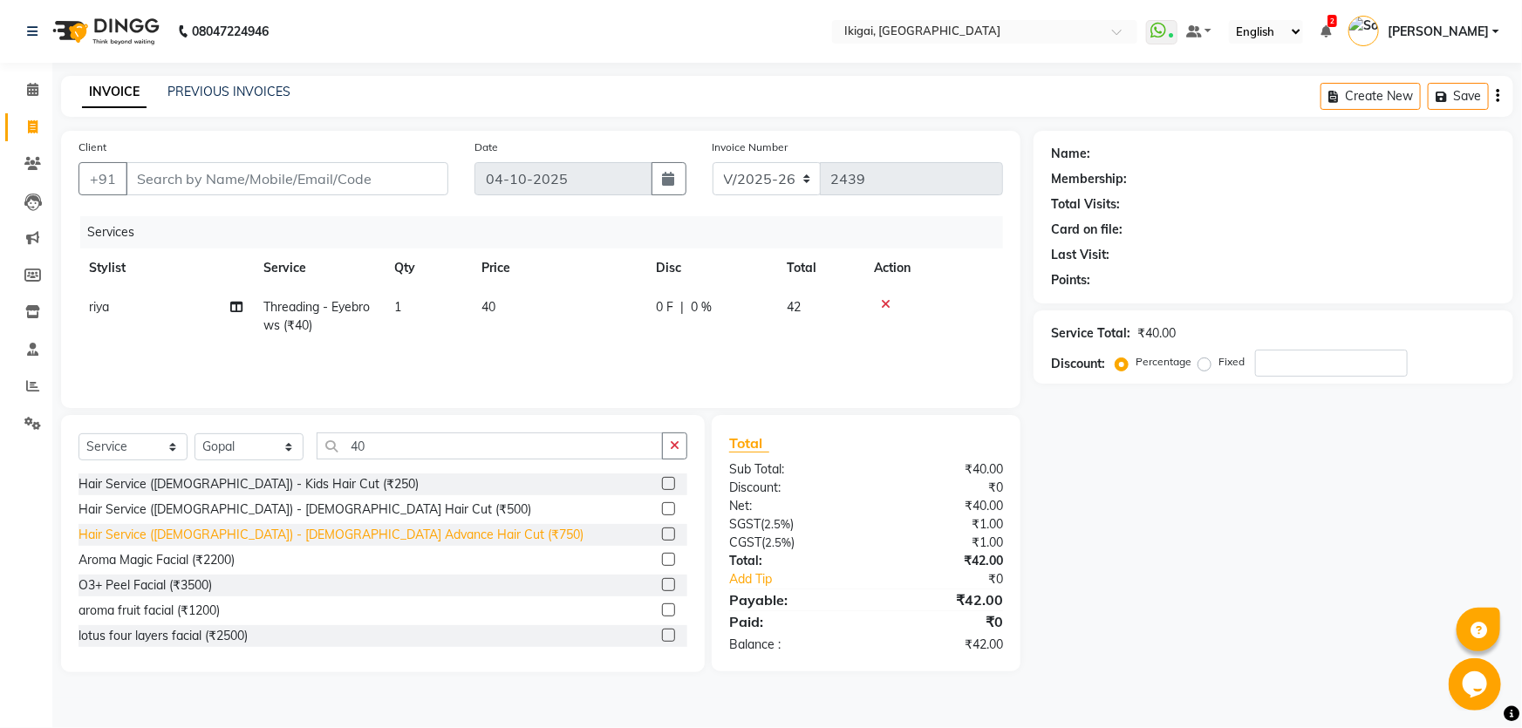
click at [299, 528] on div "Hair Service (Ladies) - Ladies Advance Hair Cut (₹750)" at bounding box center [330, 535] width 505 height 18
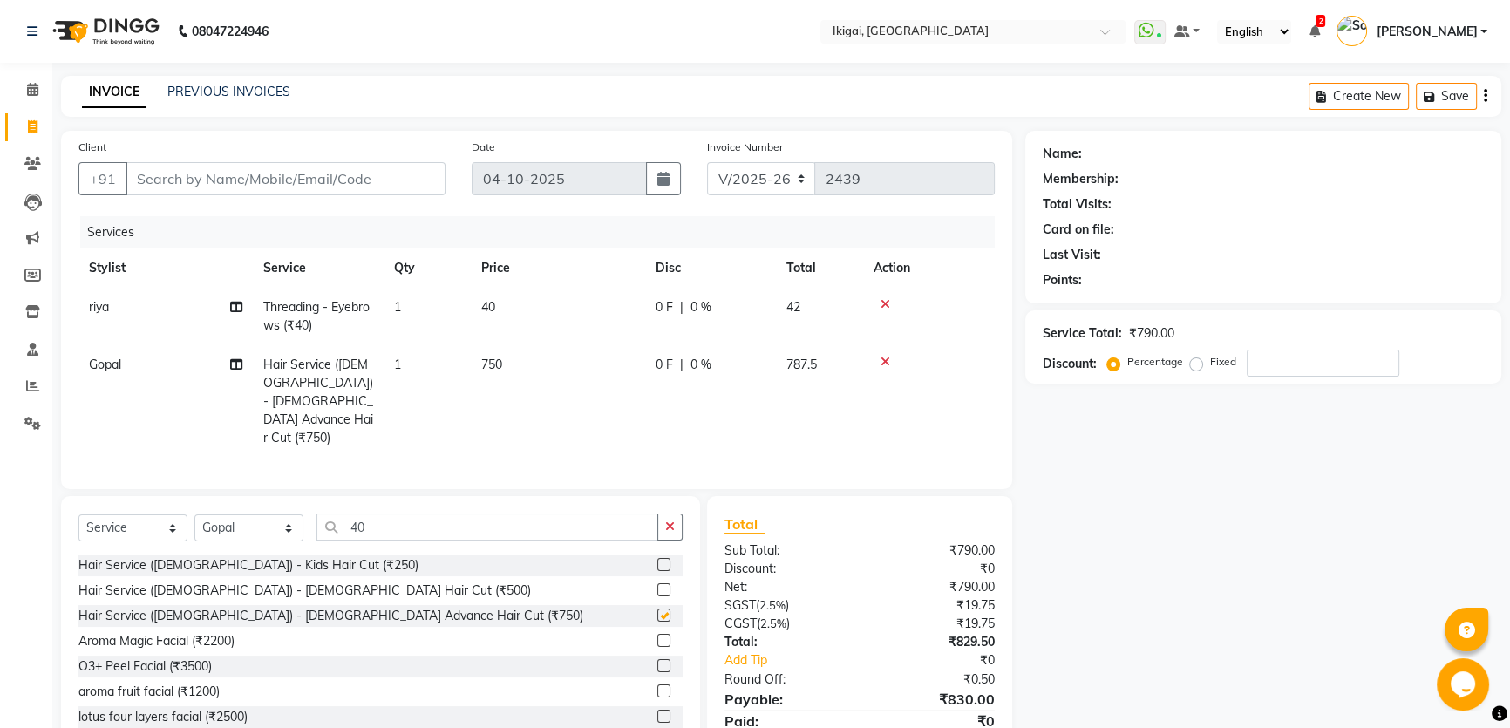
checkbox input "false"
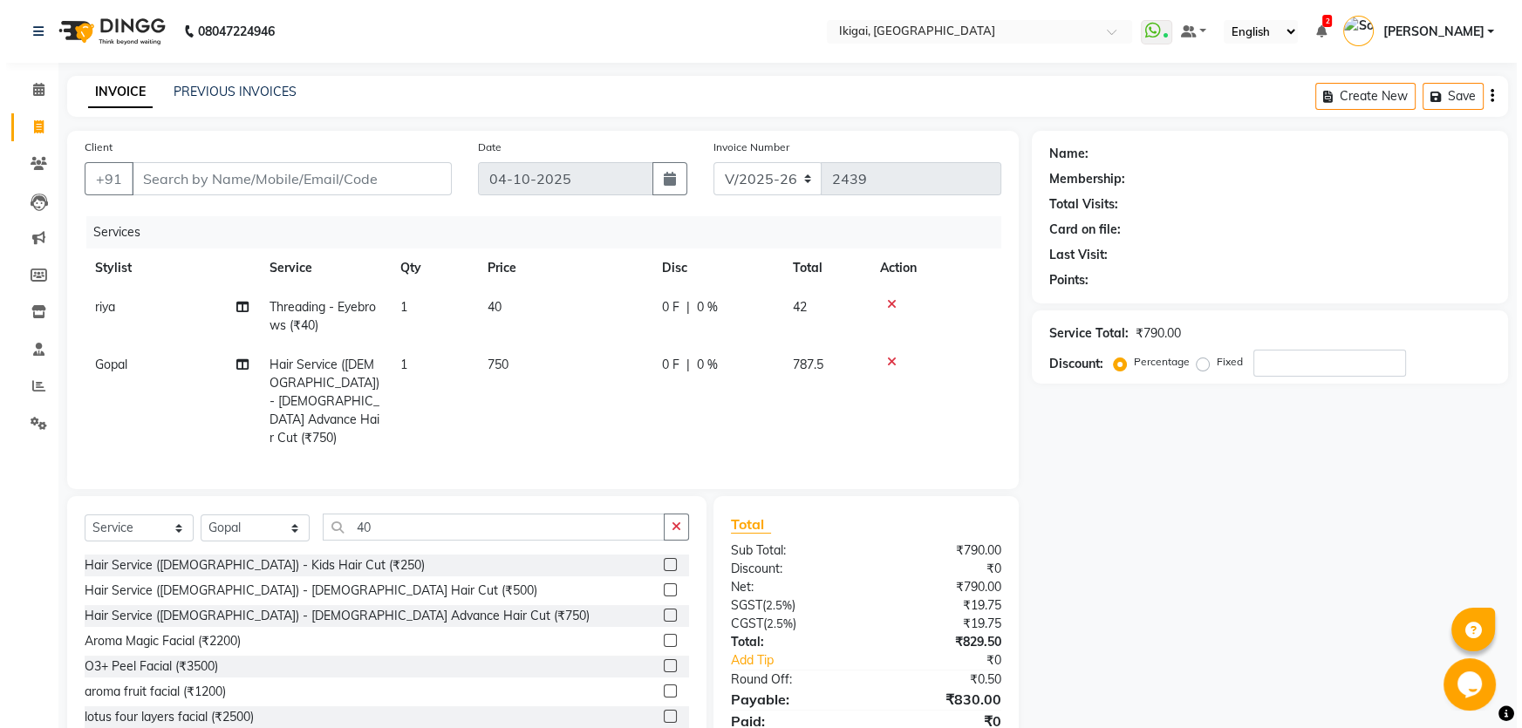
scroll to position [44, 0]
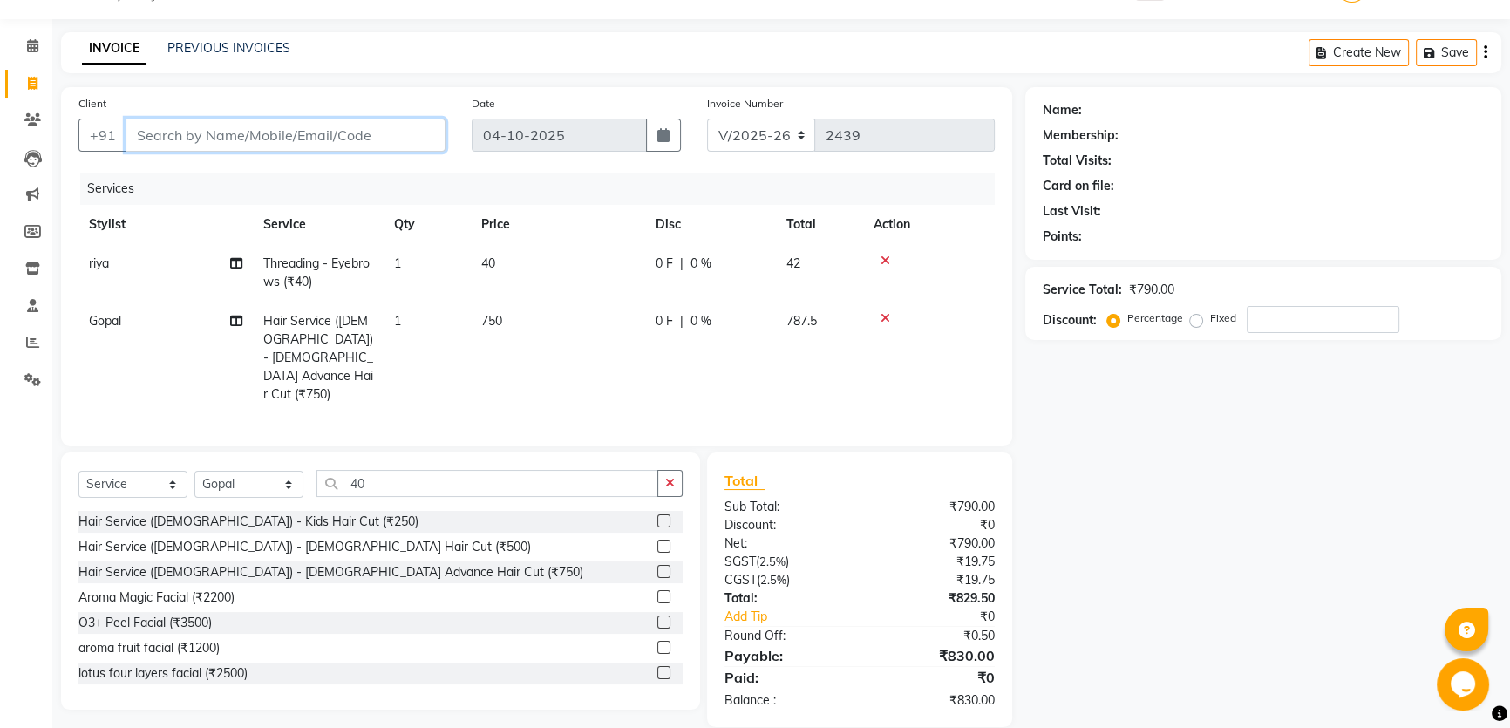
click at [222, 139] on input "Client" at bounding box center [286, 135] width 320 height 33
type input "9"
type input "0"
type input "9903825340"
click at [392, 137] on span "Add Client" at bounding box center [400, 134] width 69 height 17
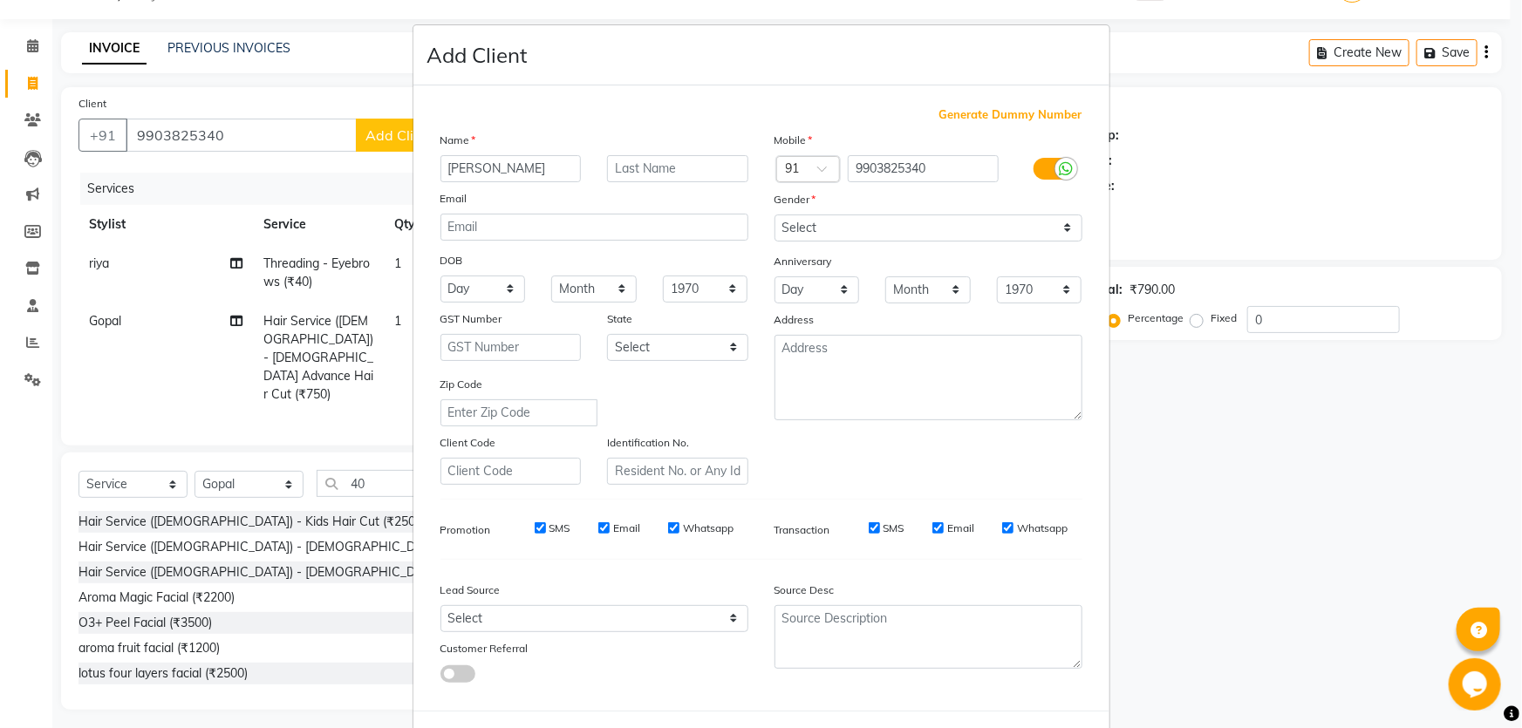
type input "[PERSON_NAME]"
type input "sinha"
click at [855, 226] on select "Select Male Female Other Prefer Not To Say" at bounding box center [928, 228] width 308 height 27
select select "female"
click at [774, 215] on select "Select Male Female Other Prefer Not To Say" at bounding box center [928, 228] width 308 height 27
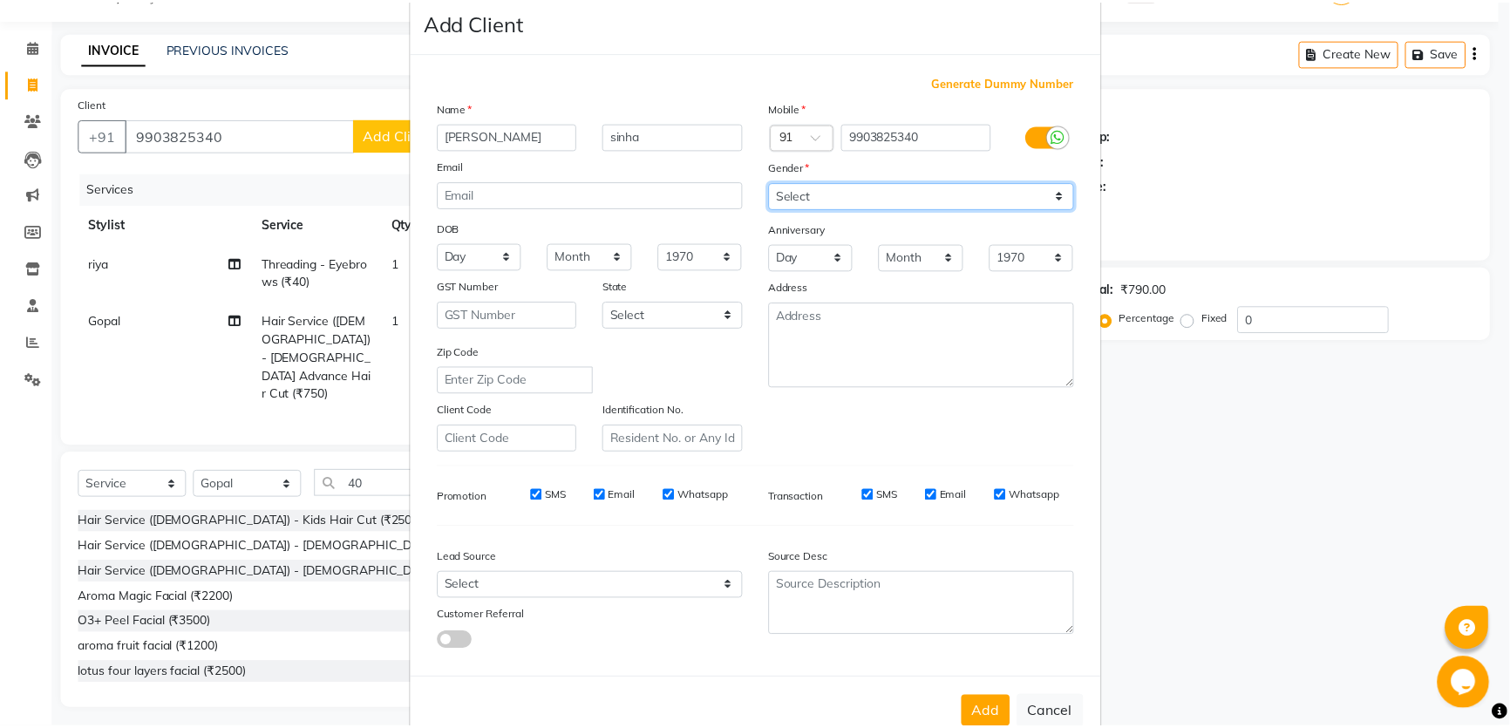
scroll to position [81, 0]
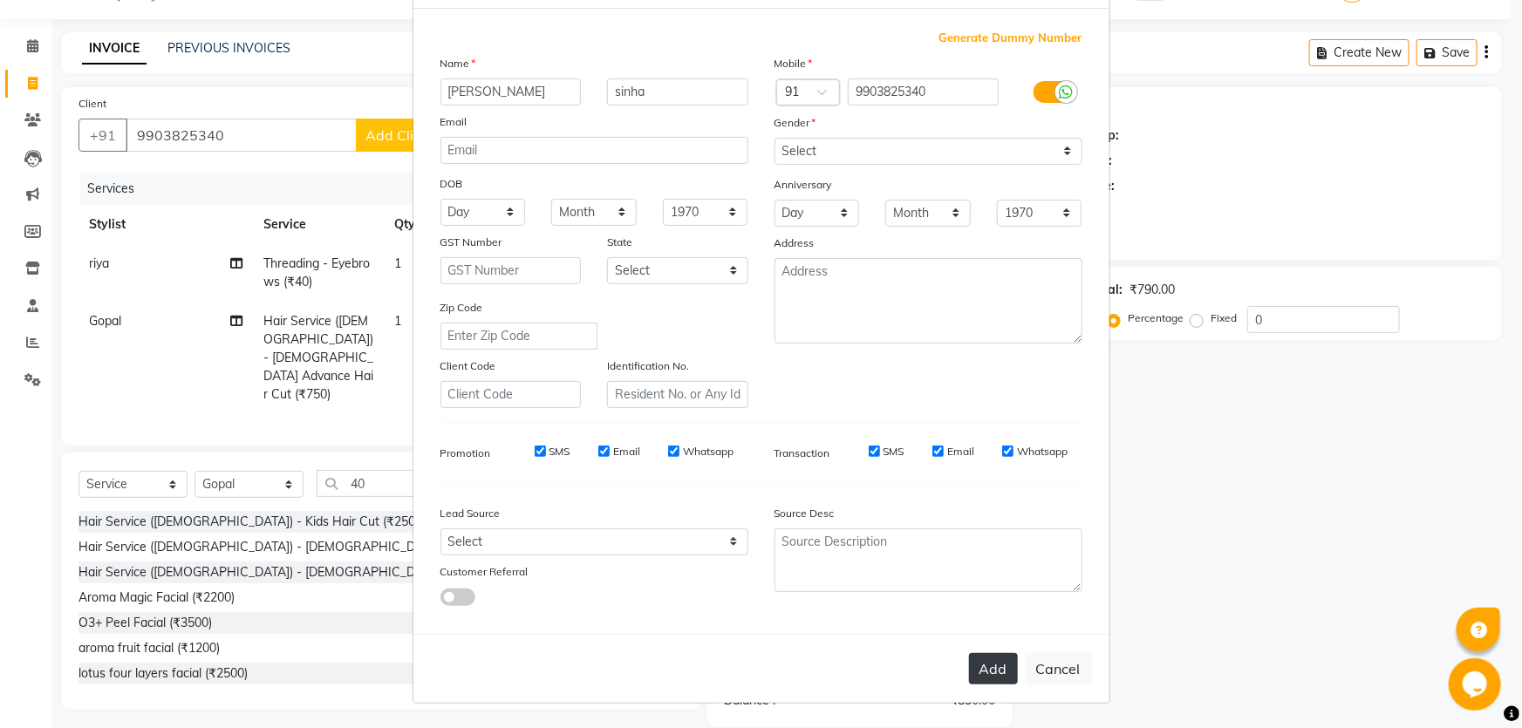
click at [987, 673] on button "Add" at bounding box center [993, 668] width 49 height 31
select select
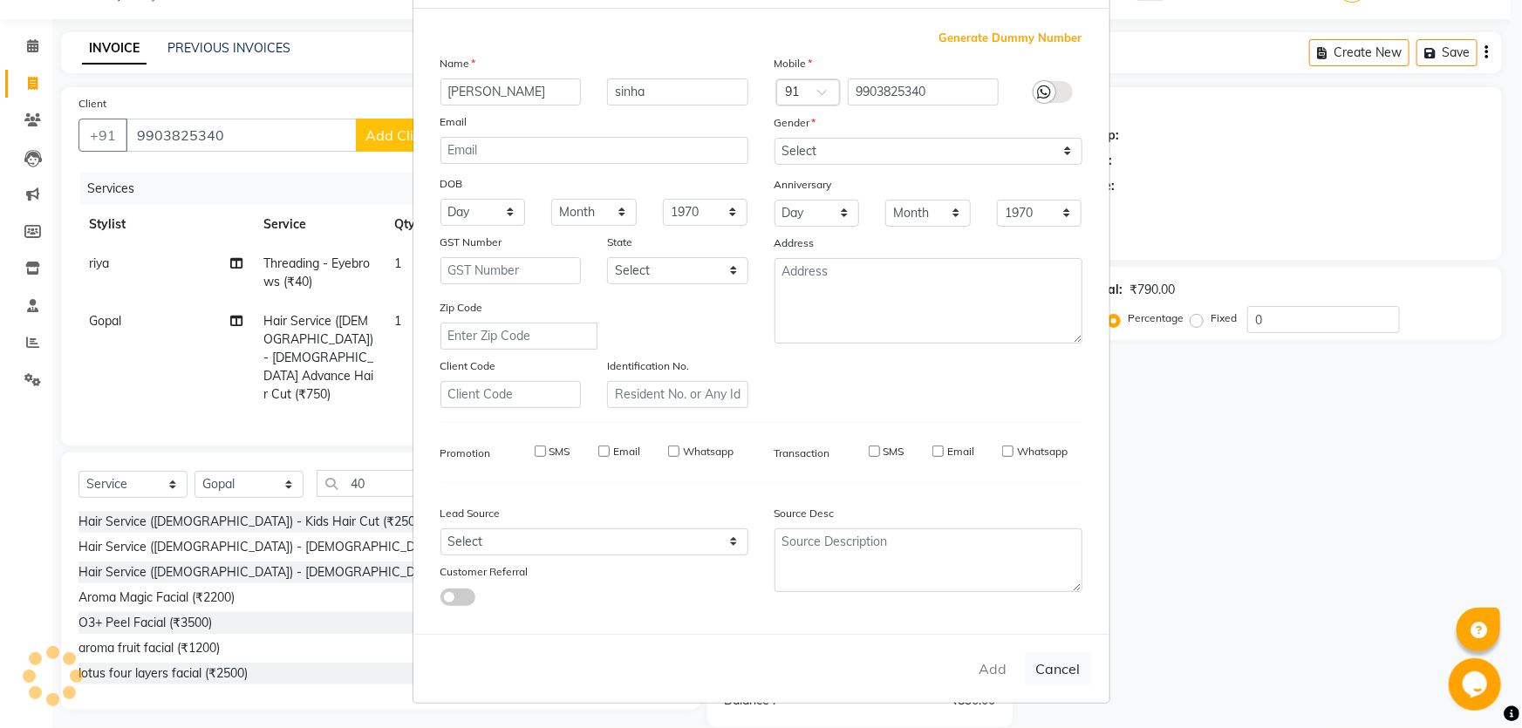
select select
checkbox input "false"
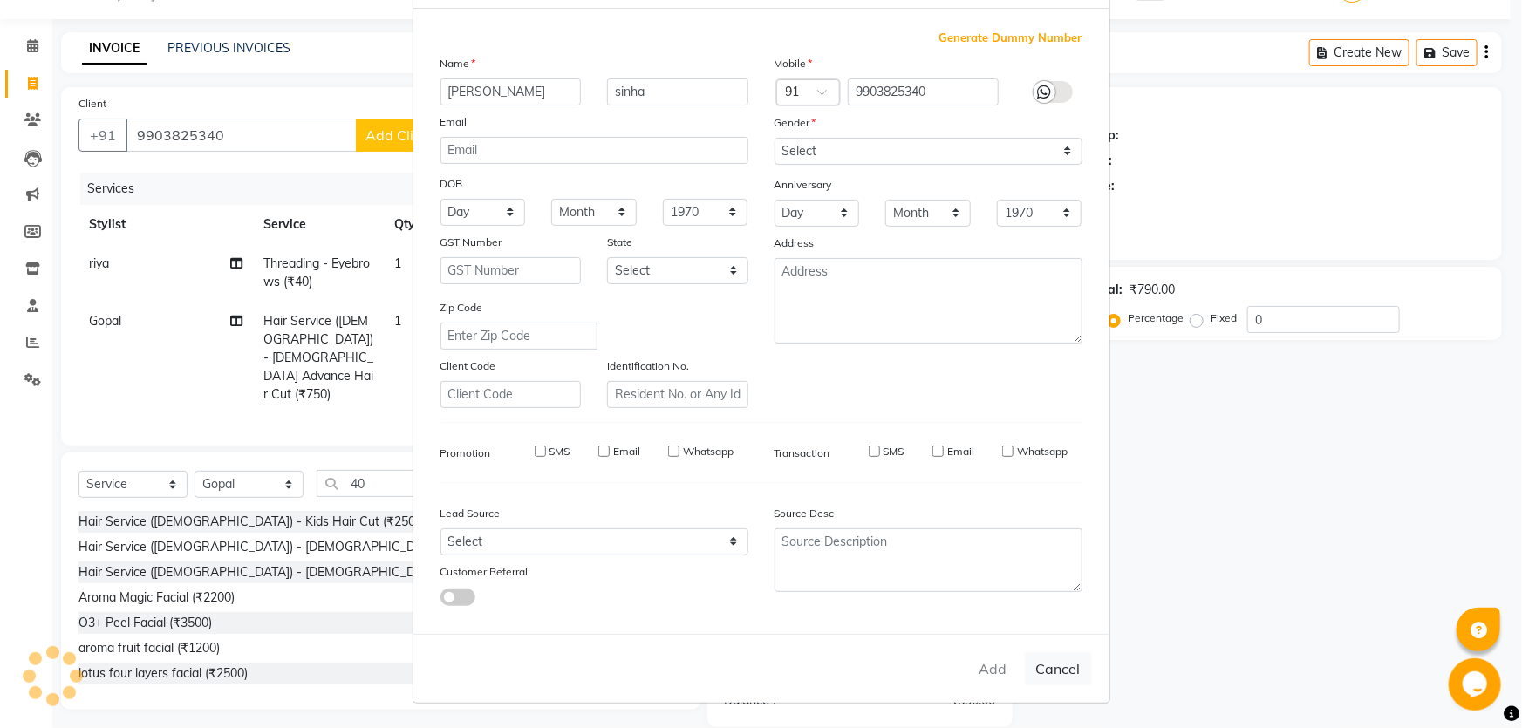
checkbox input "false"
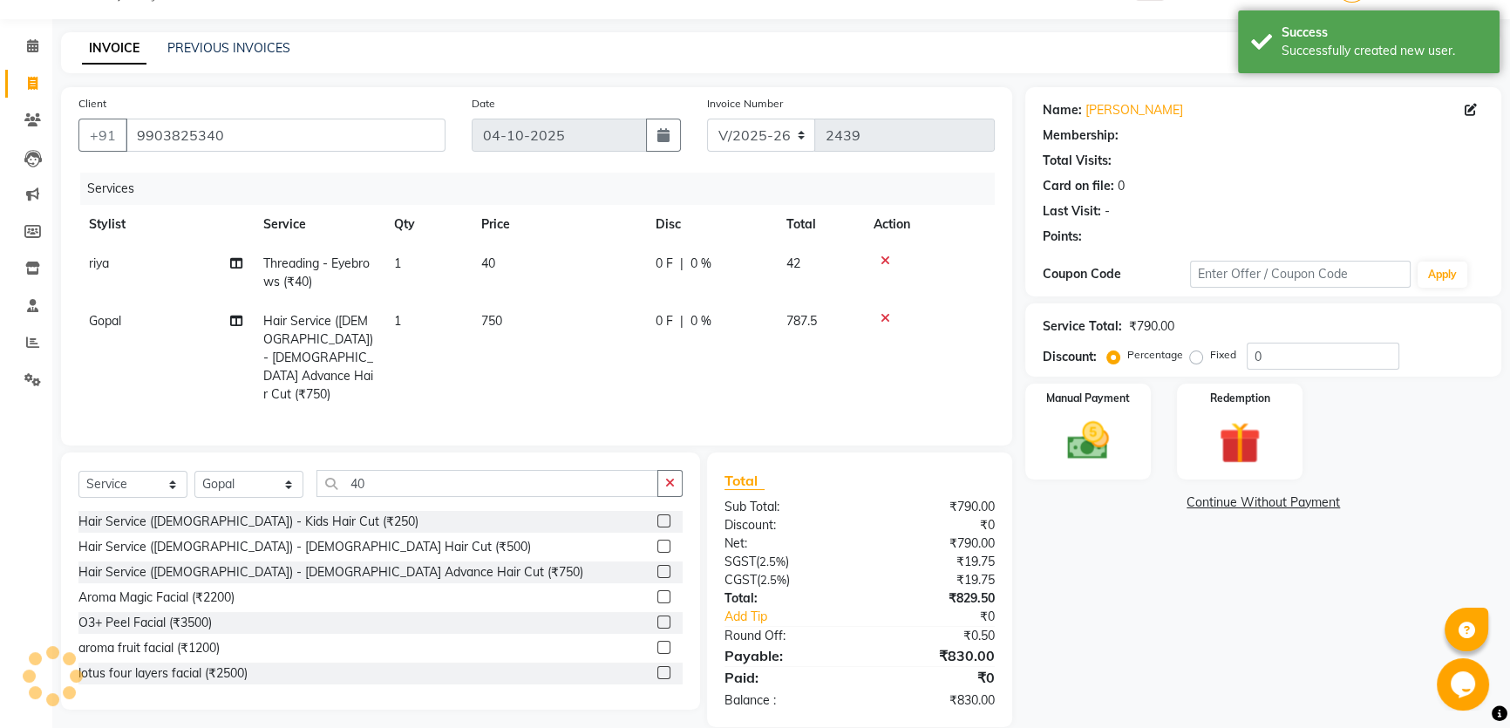
select select "1: Object"
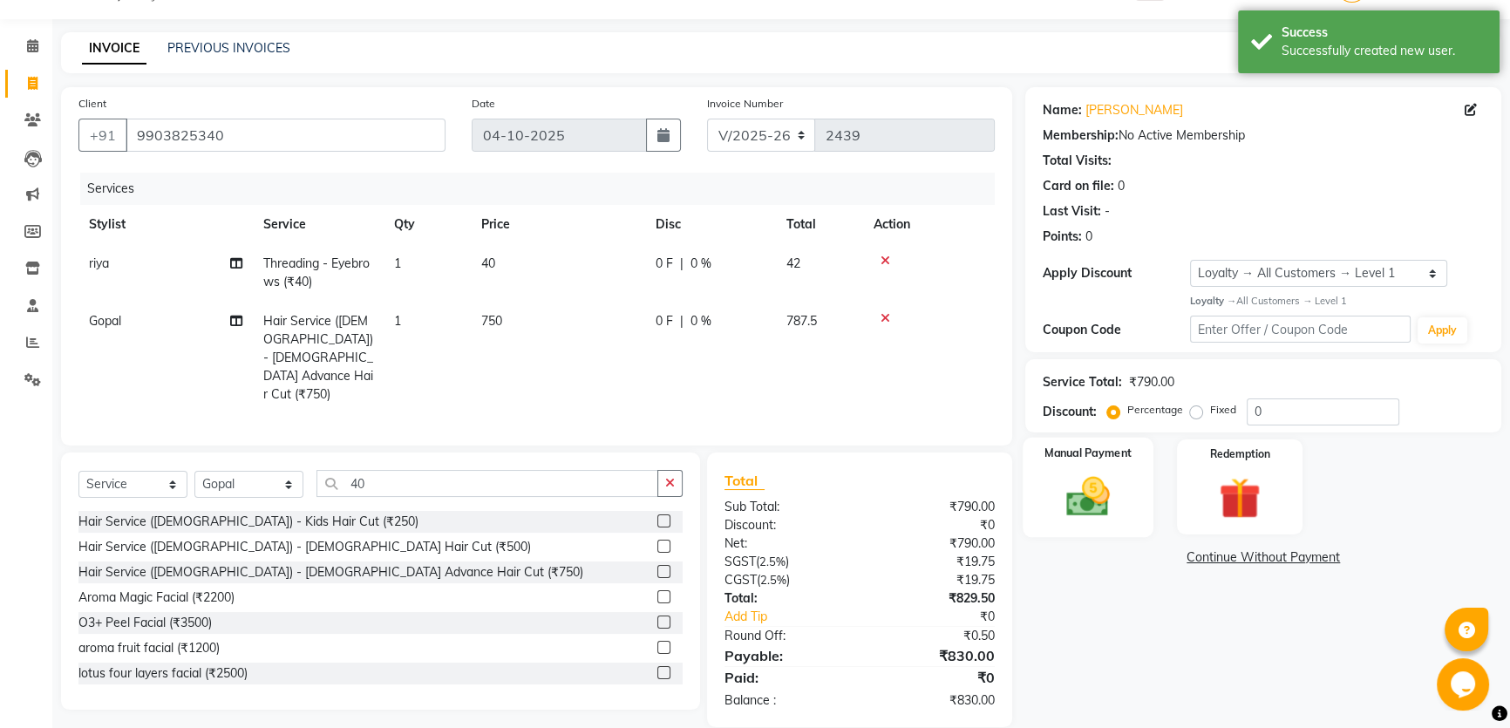
click at [1073, 498] on img at bounding box center [1088, 497] width 71 height 50
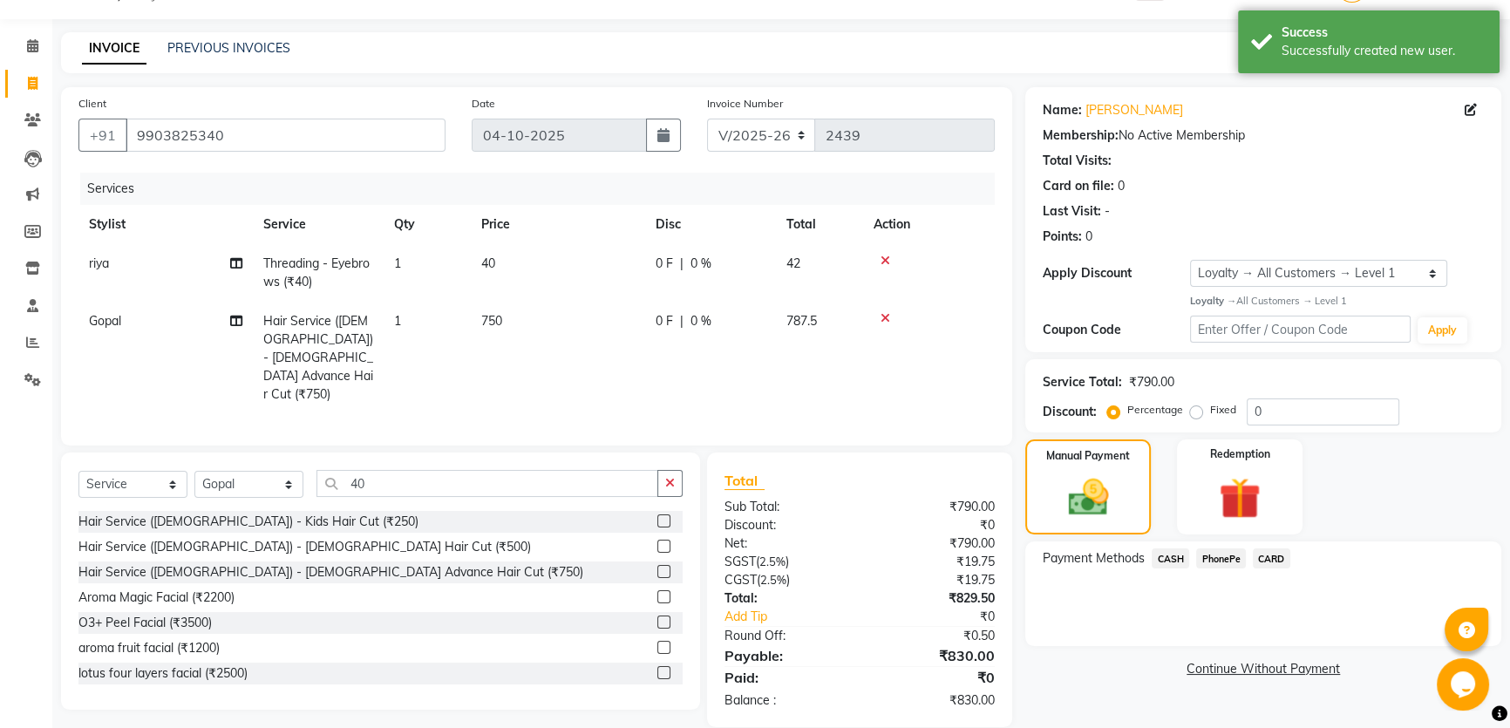
click at [1212, 556] on span "PhonePe" at bounding box center [1221, 558] width 50 height 20
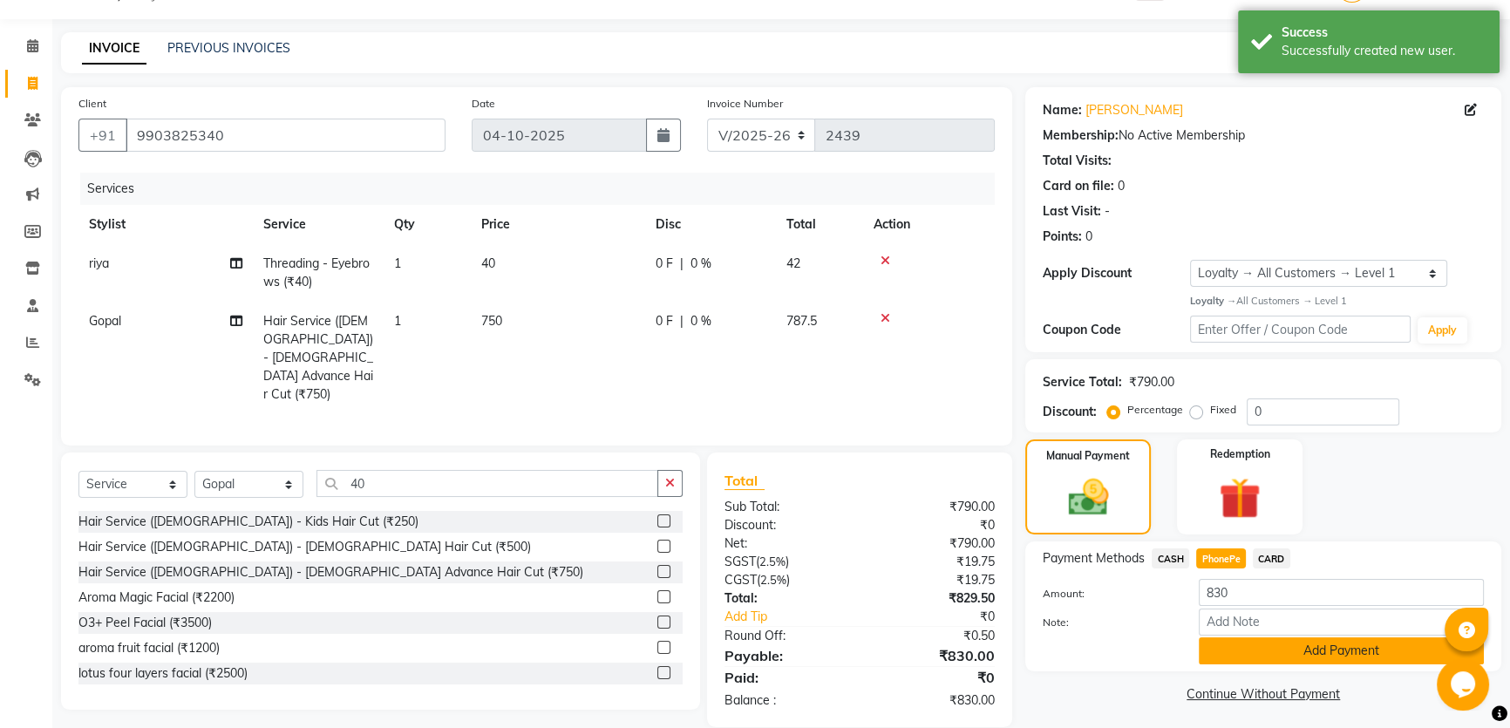
click at [1257, 657] on button "Add Payment" at bounding box center [1341, 650] width 285 height 27
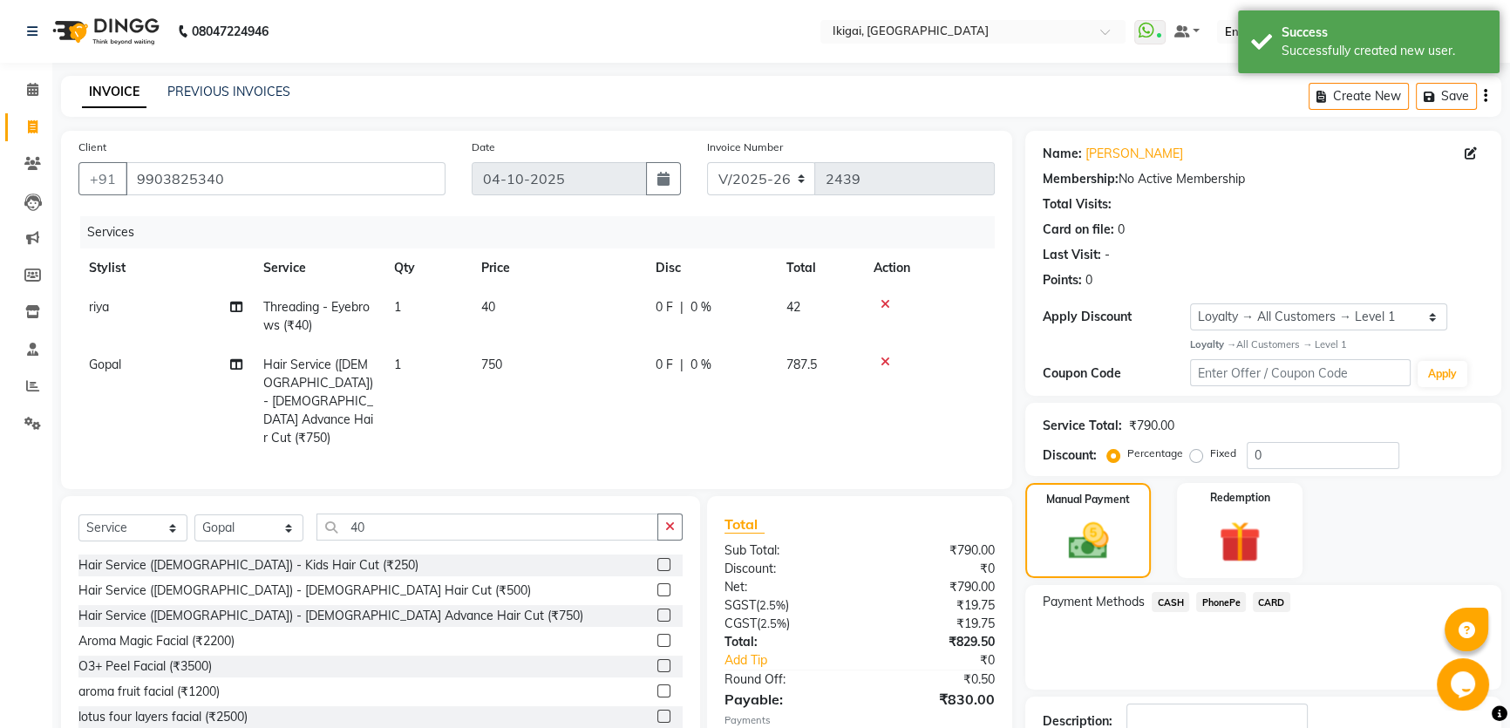
scroll to position [167, 0]
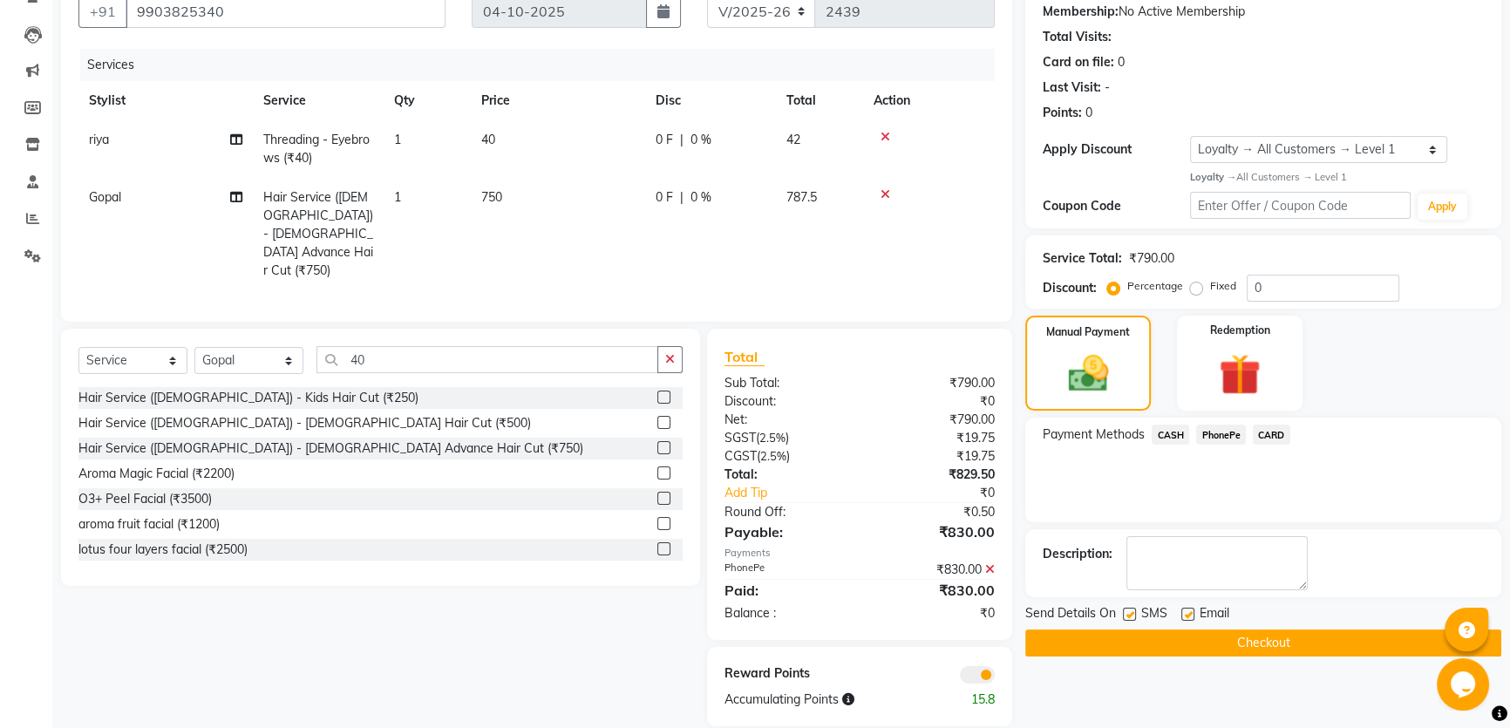
click at [1171, 645] on button "Checkout" at bounding box center [1263, 643] width 476 height 27
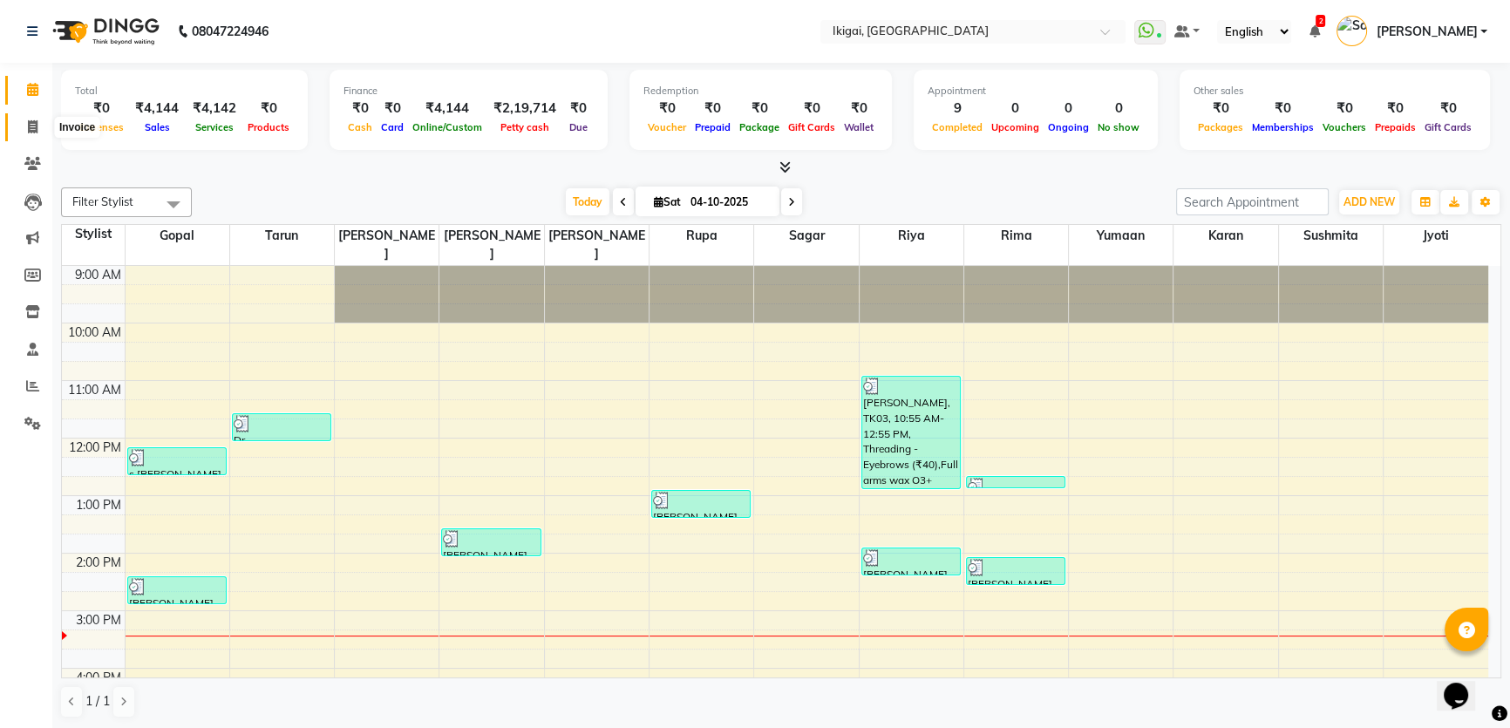
click at [31, 124] on icon at bounding box center [33, 126] width 10 height 13
select select "service"
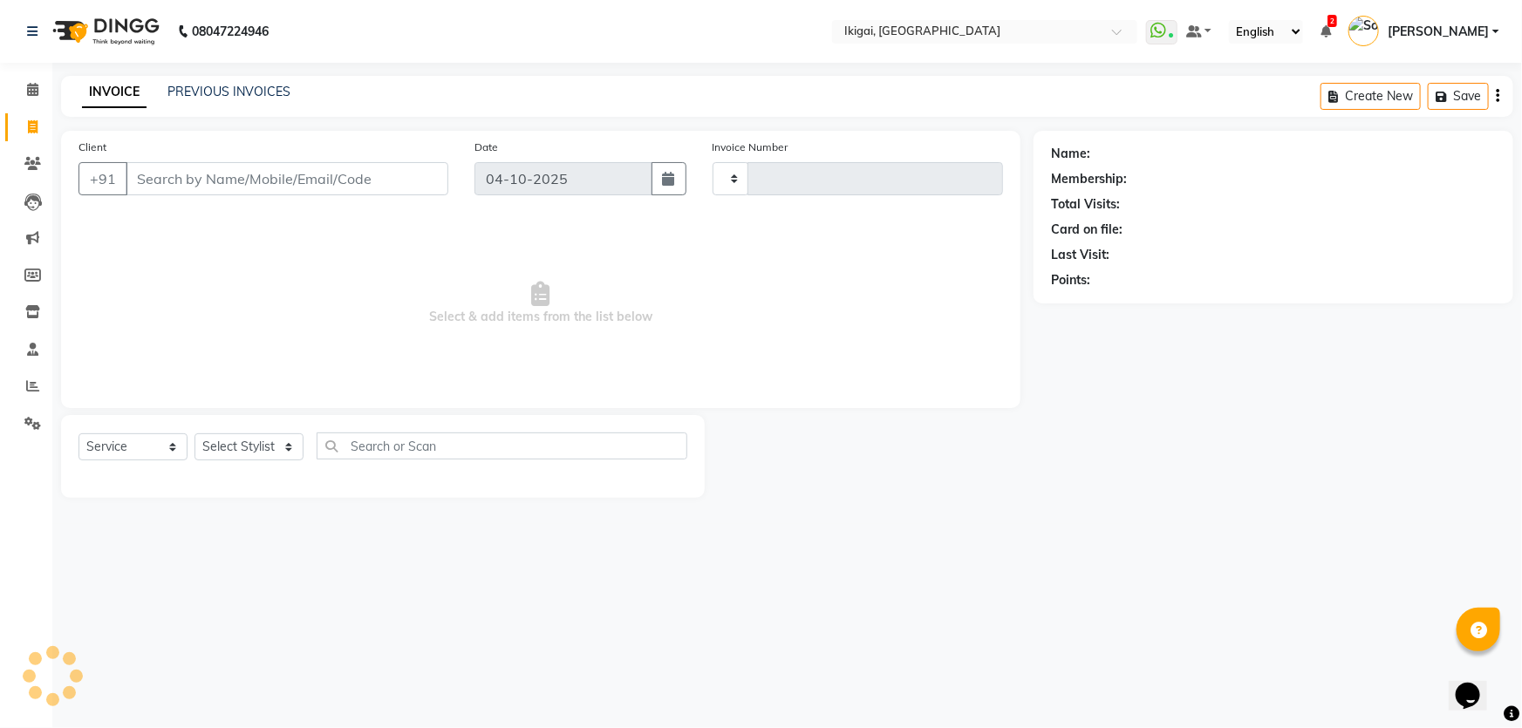
type input "2440"
select select "4429"
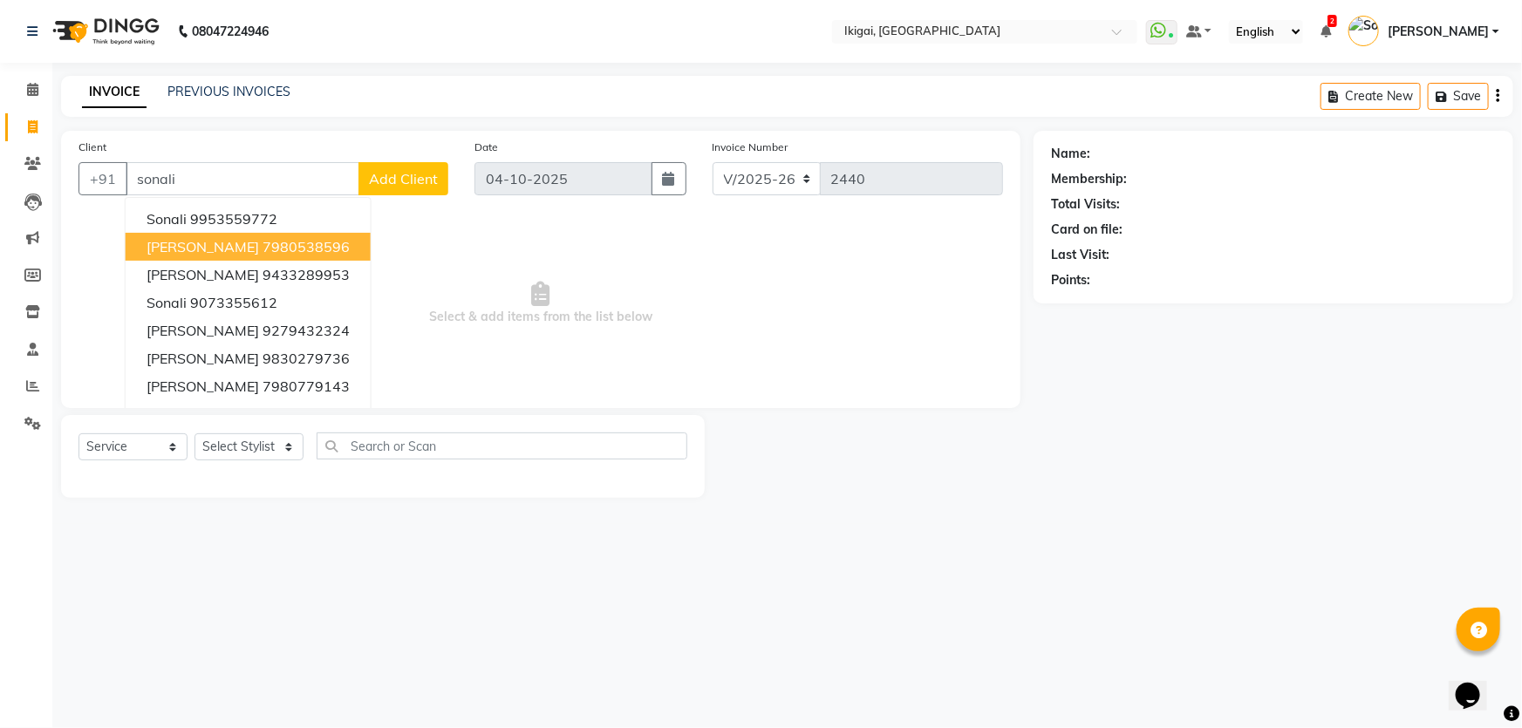
click at [338, 247] on ngb-highlight "7980538596" at bounding box center [305, 246] width 87 height 17
type input "7980538596"
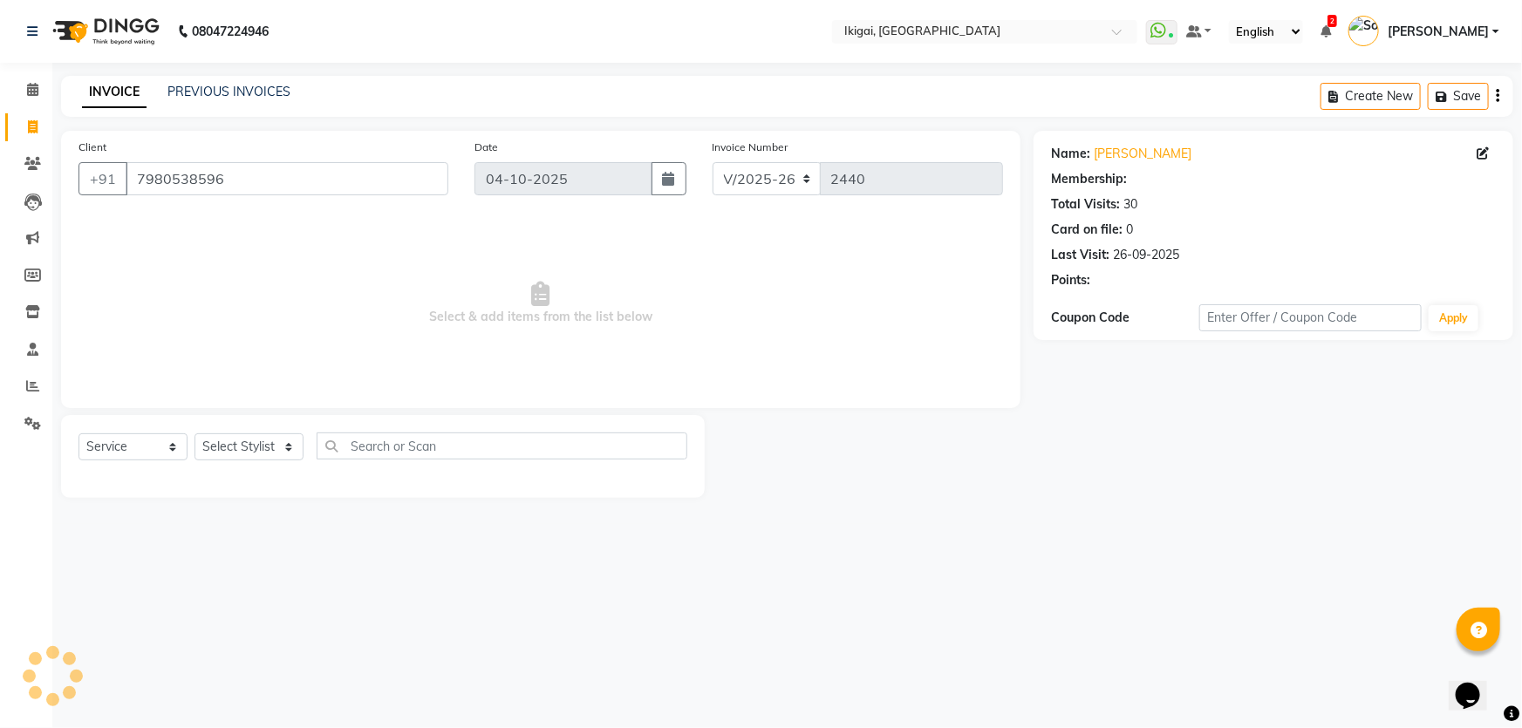
select select "1: Object"
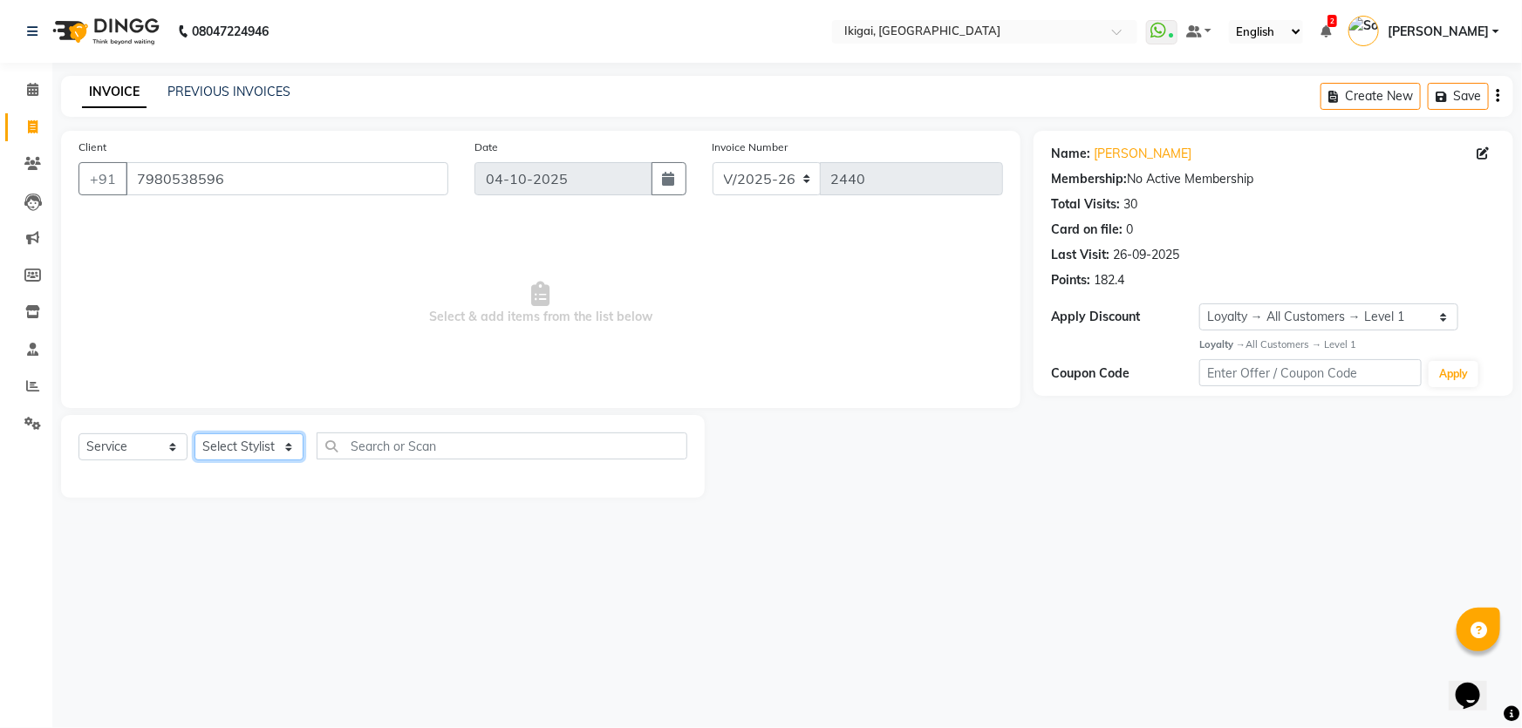
click at [277, 451] on select "Select Stylist Firoz Gopal jyoti karan rima riya rupa sagar Soumita sushmita Ta…" at bounding box center [248, 446] width 109 height 27
select select "64291"
click at [194, 433] on select "Select Stylist Firoz Gopal jyoti karan rima riya rupa sagar Soumita sushmita Ta…" at bounding box center [248, 446] width 109 height 27
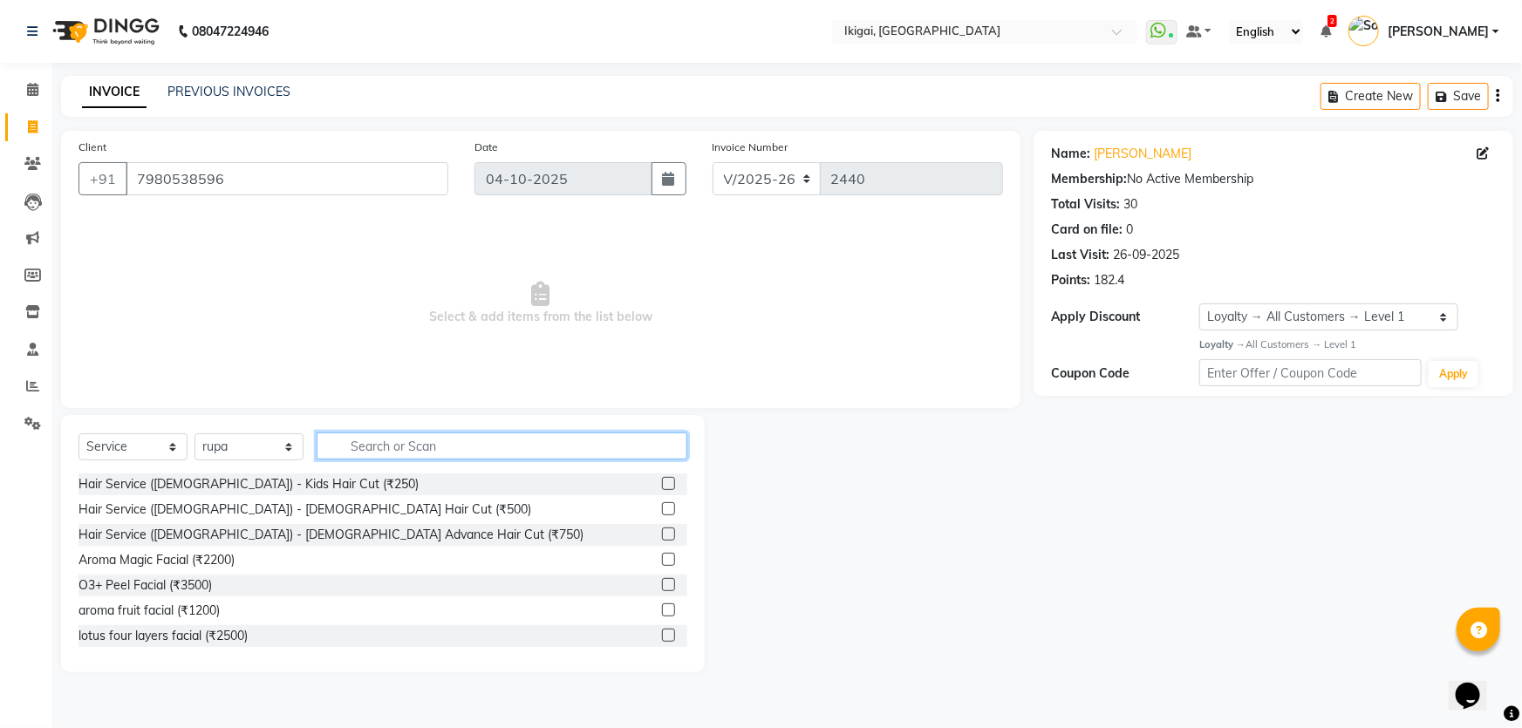
click at [393, 439] on input "text" at bounding box center [502, 446] width 371 height 27
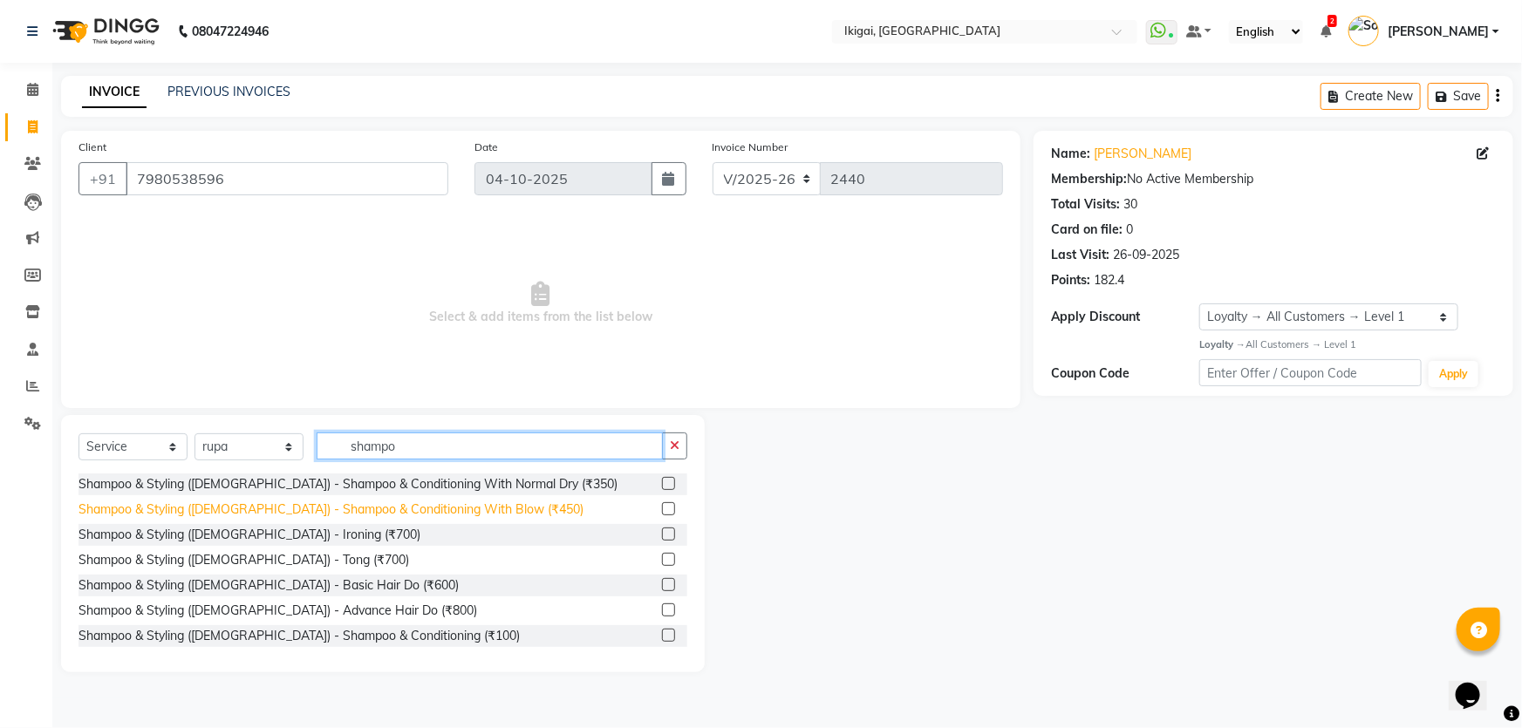
type input "shampo"
drag, startPoint x: 480, startPoint y: 512, endPoint x: 551, endPoint y: 388, distance: 142.6
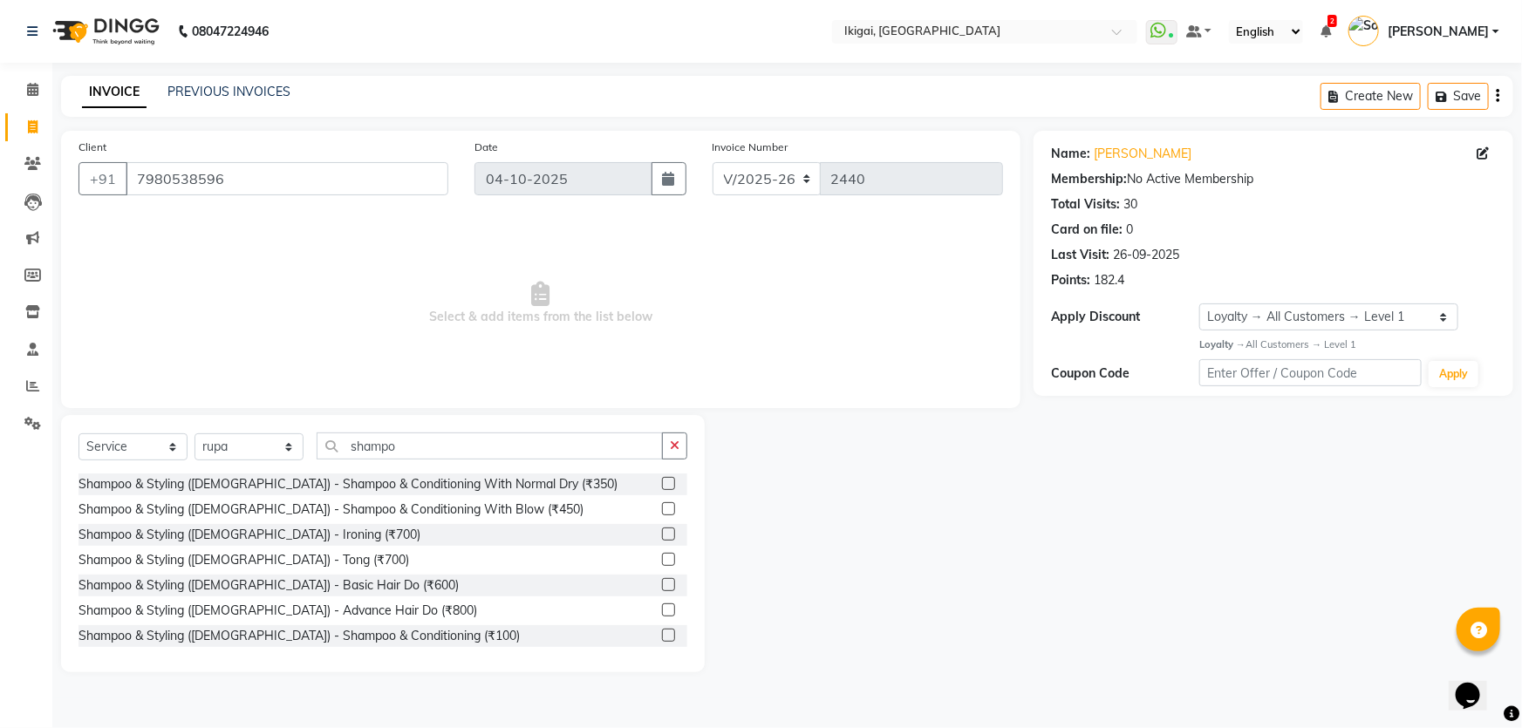
click at [480, 510] on div "Shampoo & Styling (Ladies) - Shampoo & Conditioning With Blow (₹450)" at bounding box center [330, 510] width 505 height 18
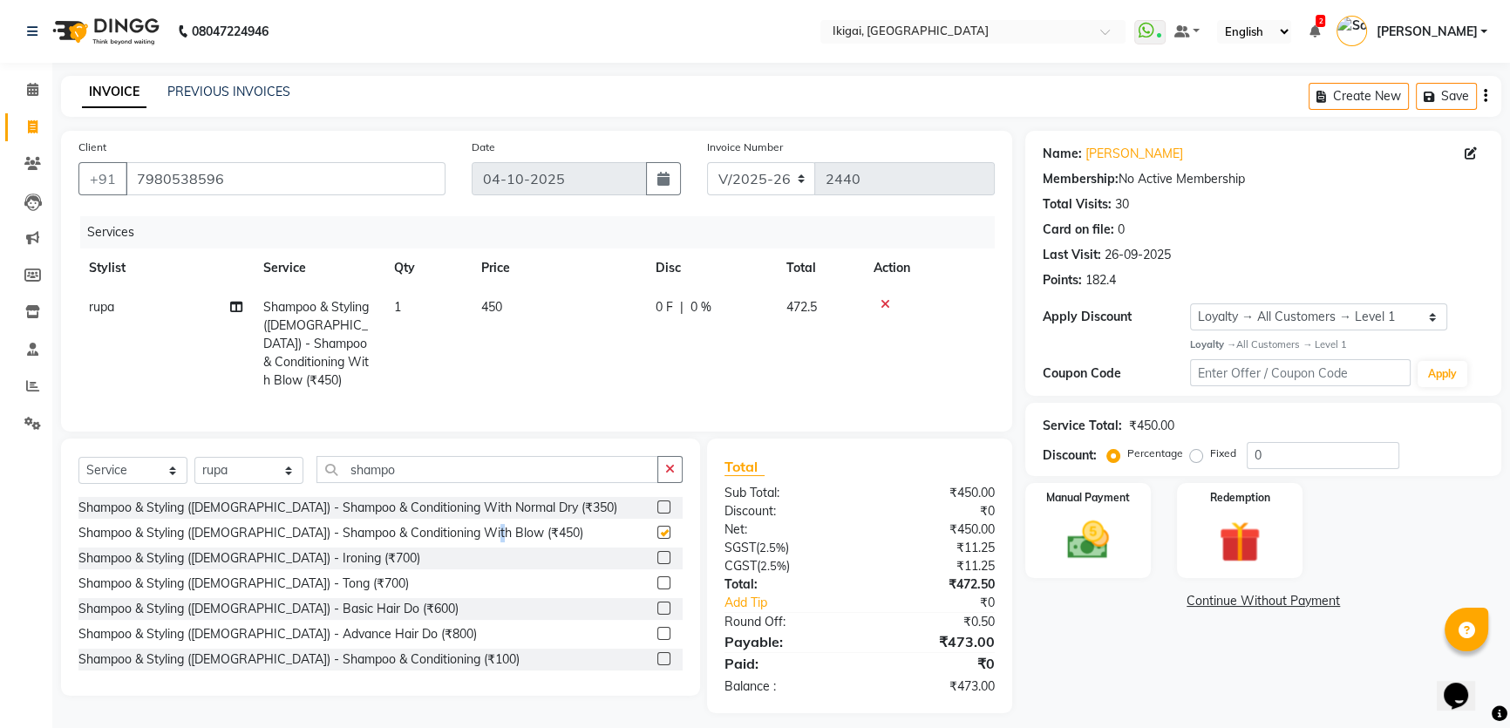
checkbox input "false"
click at [487, 310] on span "450" at bounding box center [491, 307] width 21 height 16
select select "64291"
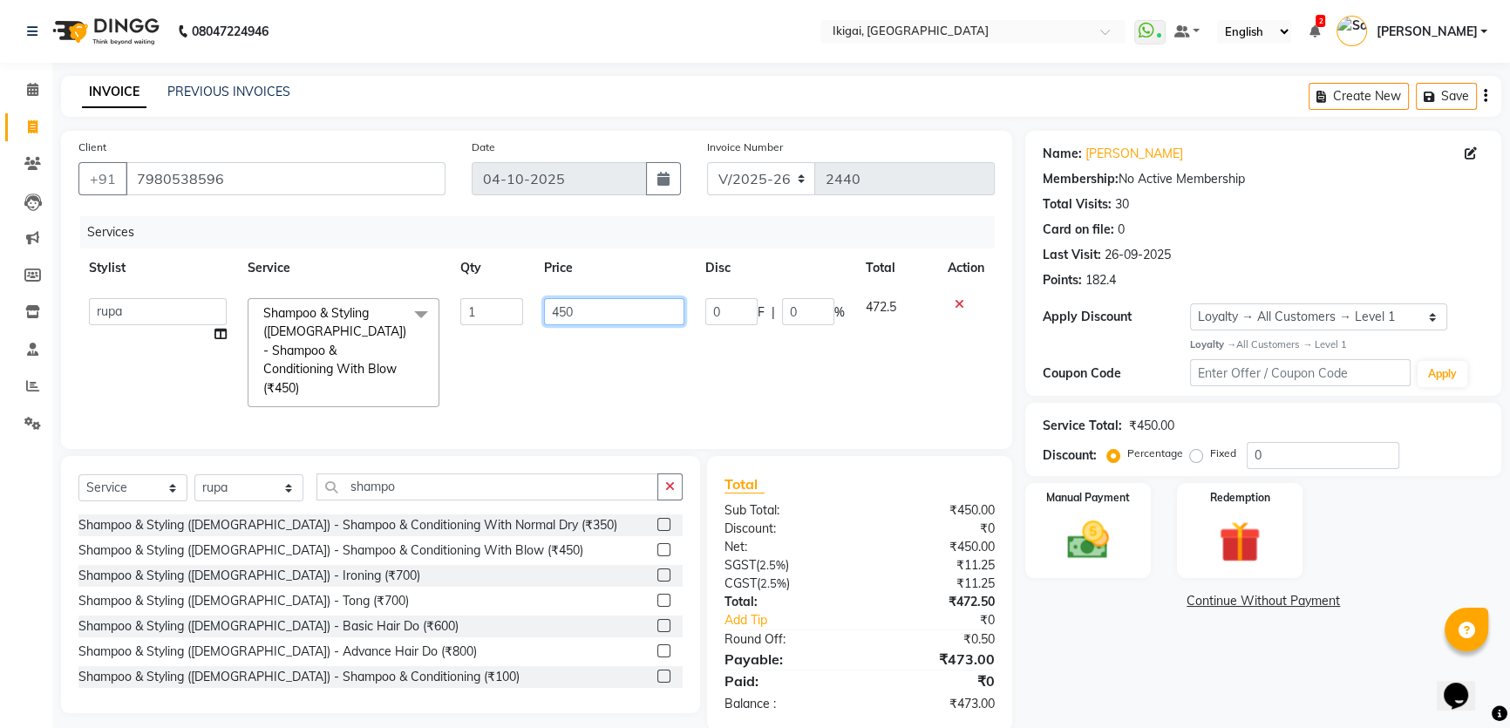
click at [552, 303] on input "450" at bounding box center [614, 311] width 140 height 27
type input "500"
click at [1135, 650] on div "Name: Sonali Chakraborty Membership: No Active Membership Total Visits: 30 Card…" at bounding box center [1269, 431] width 489 height 600
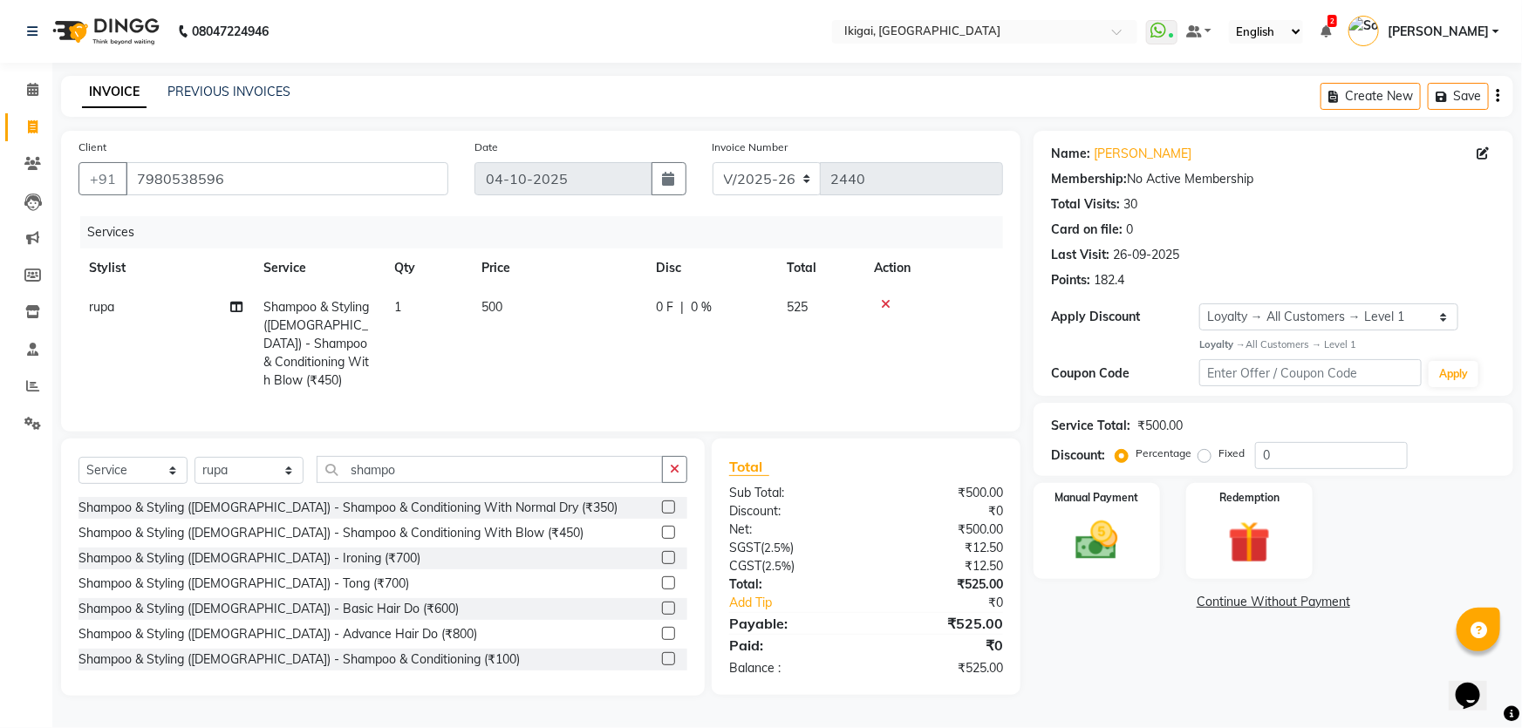
click at [703, 310] on span "0 %" at bounding box center [701, 307] width 21 height 18
select select "64291"
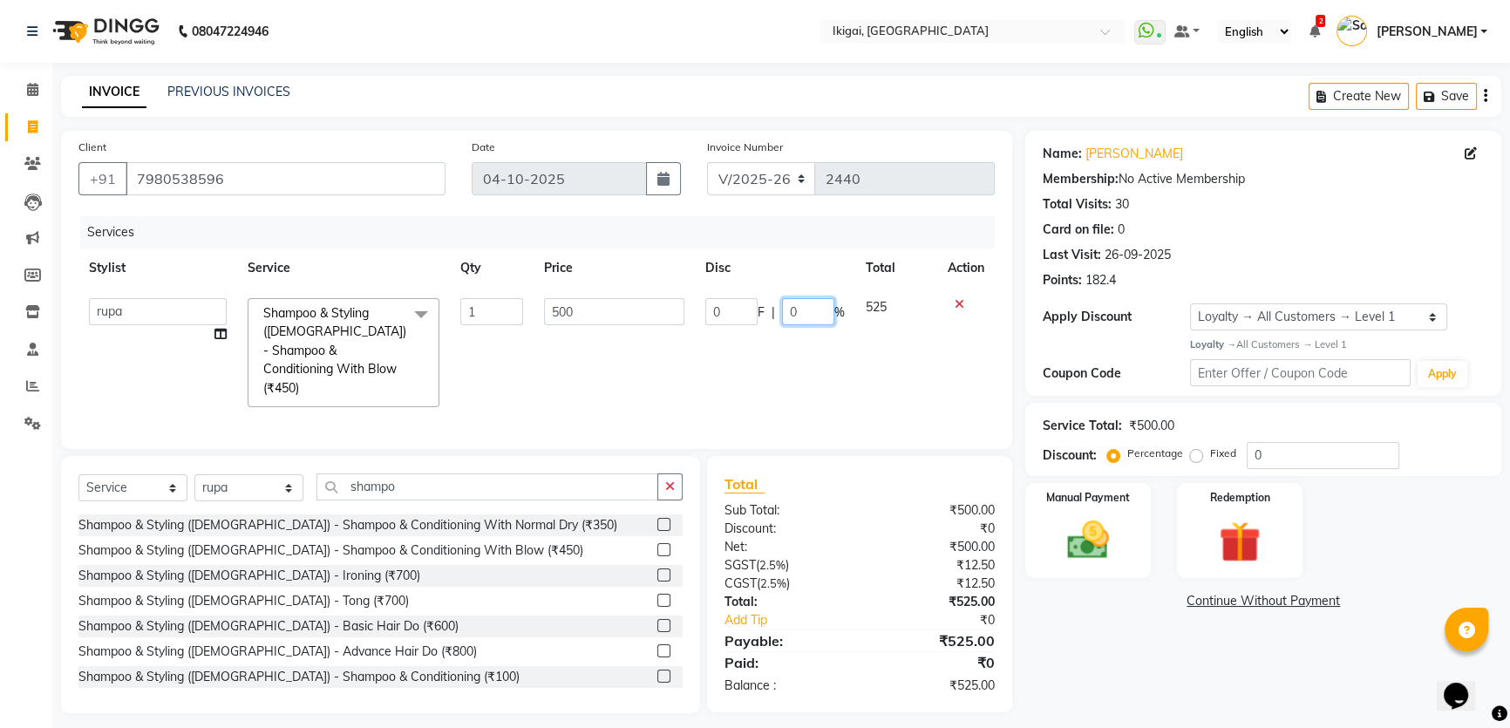
click at [793, 314] on input "0" at bounding box center [808, 311] width 52 height 27
type input "10"
drag, startPoint x: 1160, startPoint y: 682, endPoint x: 578, endPoint y: 412, distance: 641.0
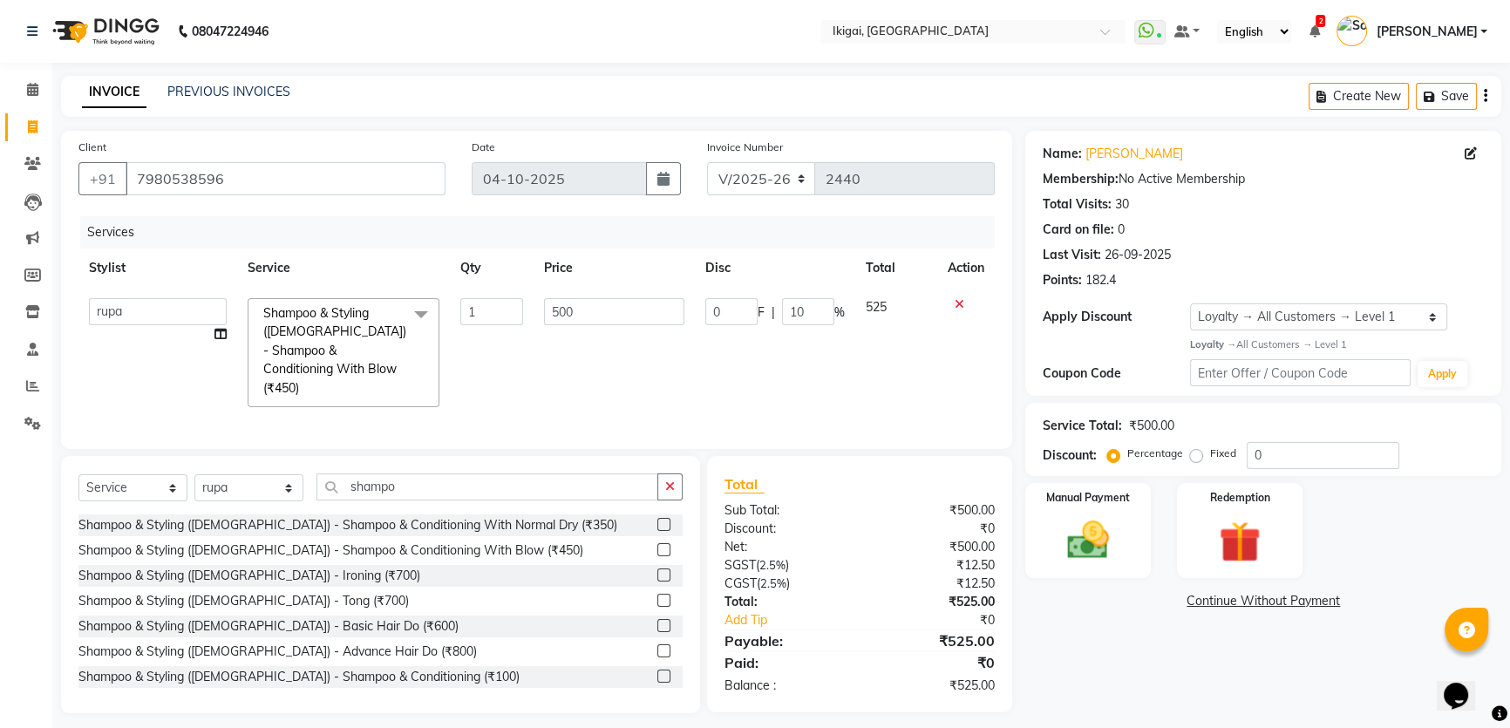
click at [1157, 682] on div "Name: Sonali Chakraborty Membership: No Active Membership Total Visits: 30 Card…" at bounding box center [1269, 422] width 489 height 582
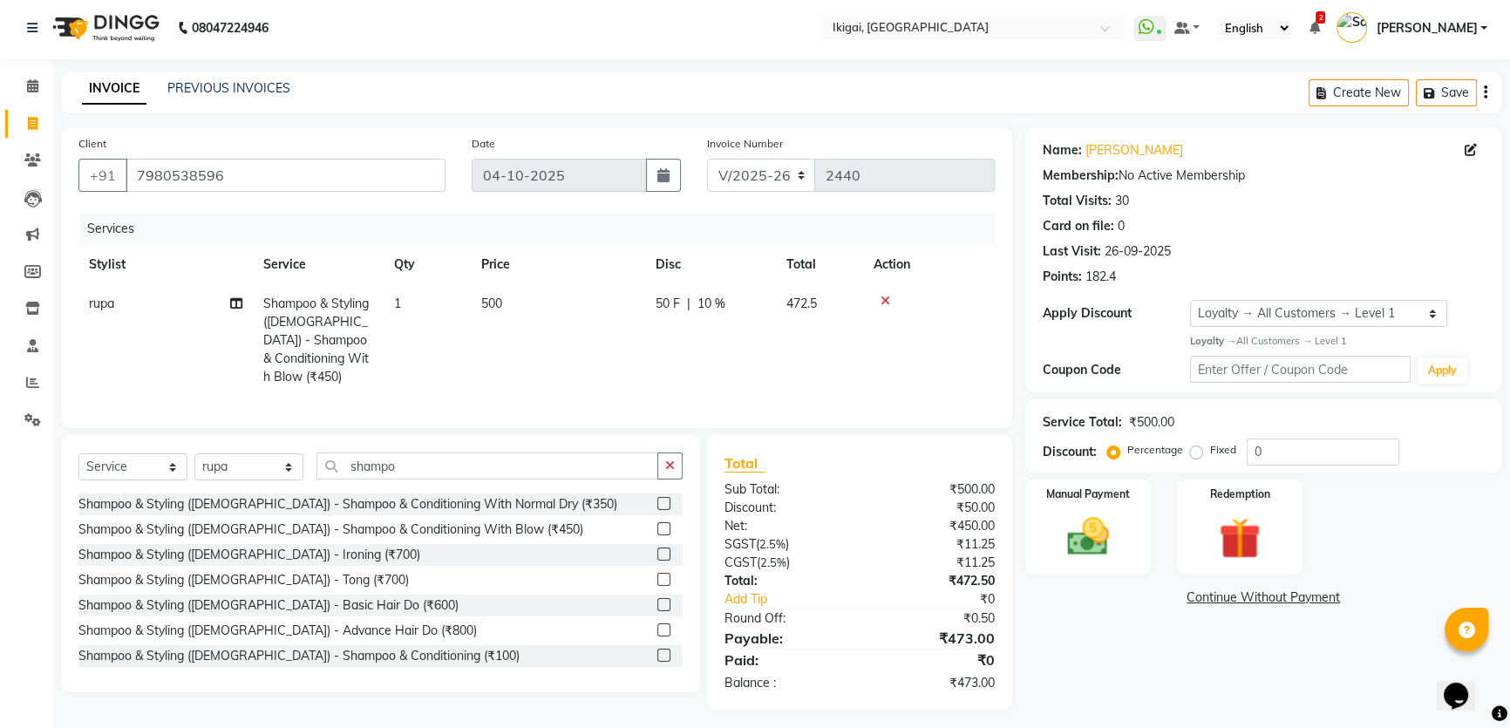
scroll to position [5, 0]
click at [269, 455] on select "Select Stylist Firoz Gopal jyoti karan rima riya rupa sagar Soumita sushmita Ta…" at bounding box center [248, 465] width 109 height 27
select select "82254"
click at [194, 452] on select "Select Stylist Firoz Gopal jyoti karan rima riya rupa sagar Soumita sushmita Ta…" at bounding box center [248, 465] width 109 height 27
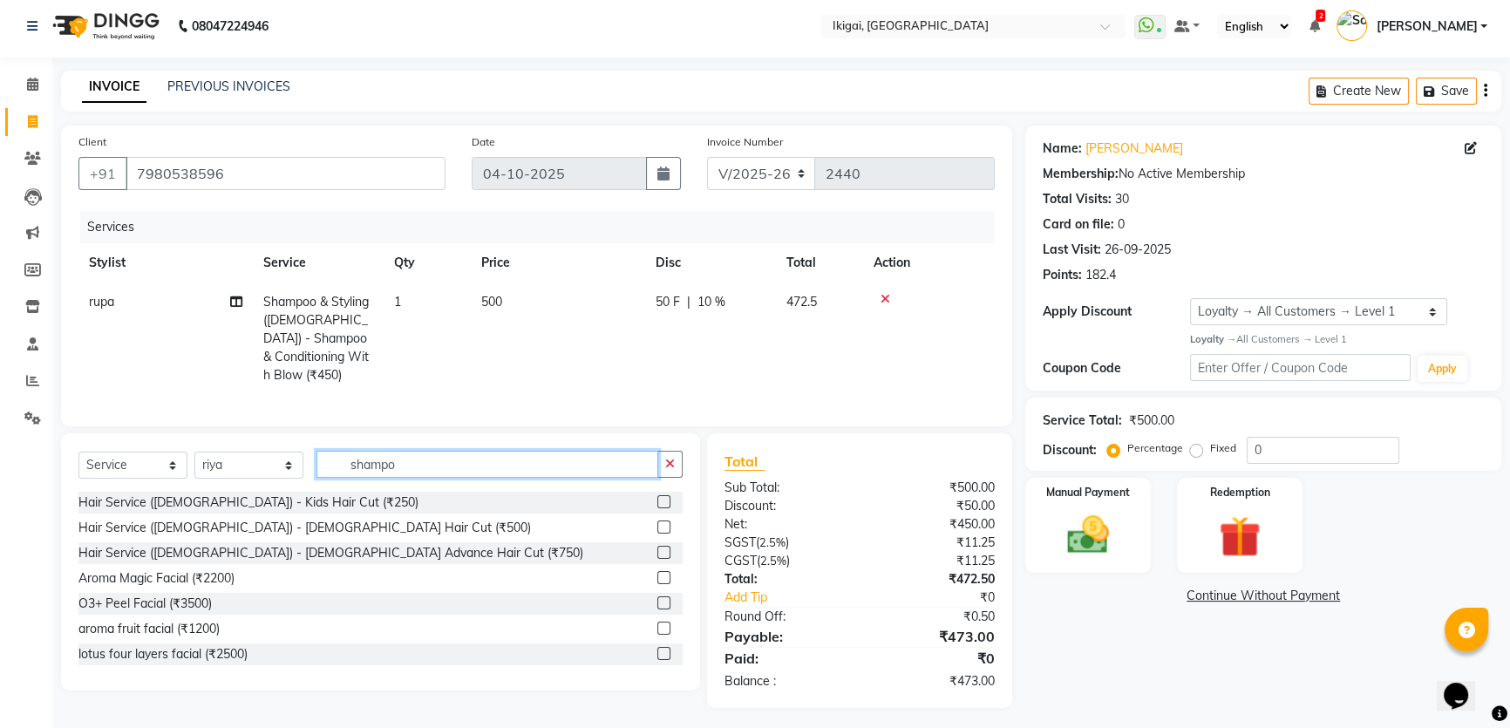
click at [488, 468] on input "shampo" at bounding box center [488, 464] width 342 height 27
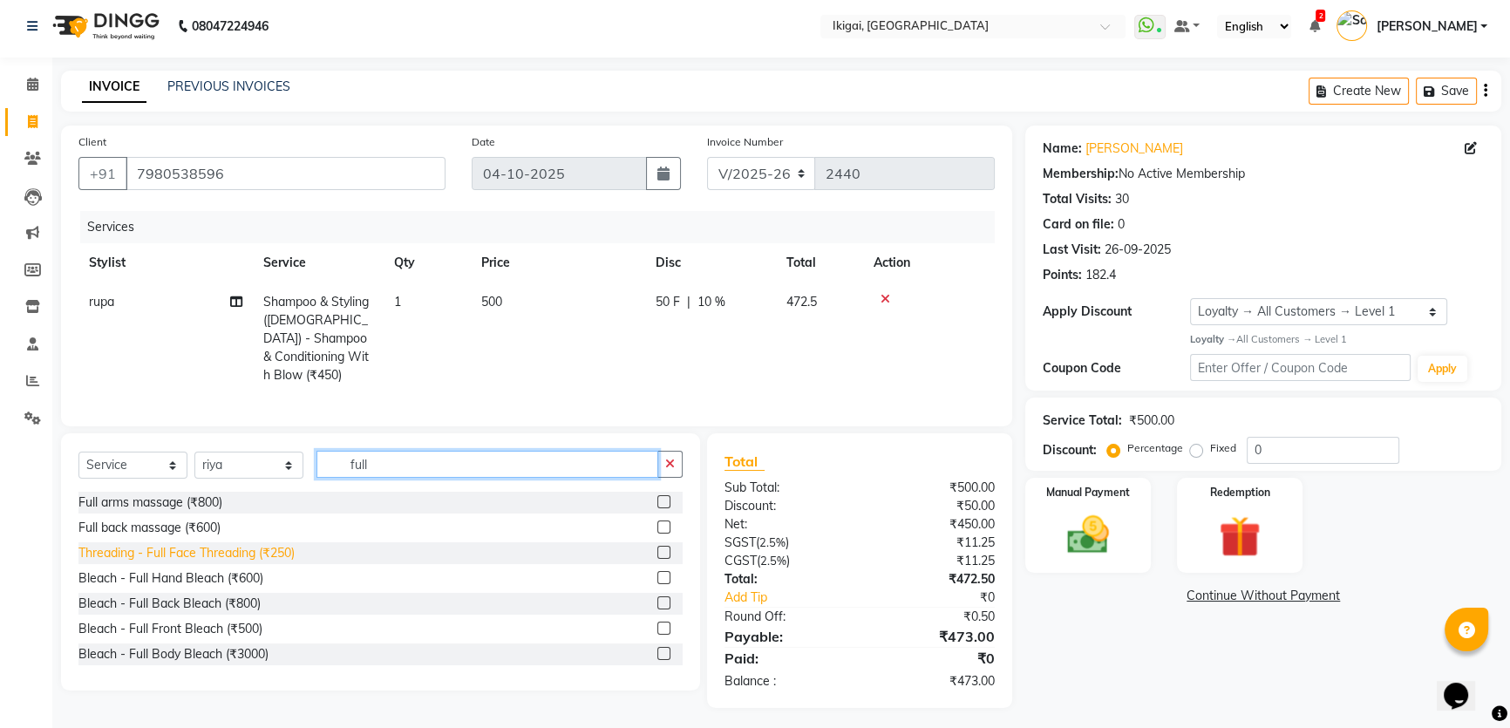
type input "full"
click at [213, 550] on div "Threading - Full Face Threading (₹250)" at bounding box center [186, 553] width 216 height 18
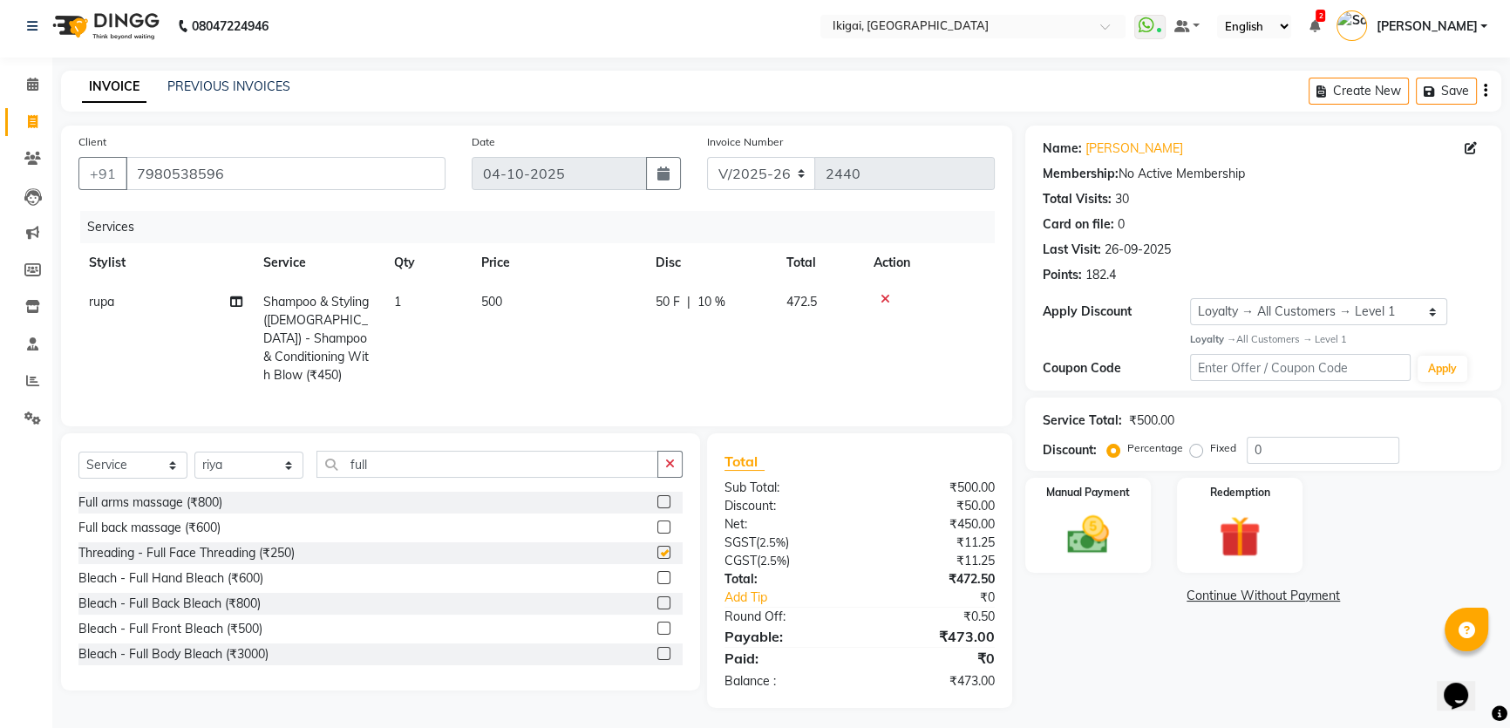
checkbox input "false"
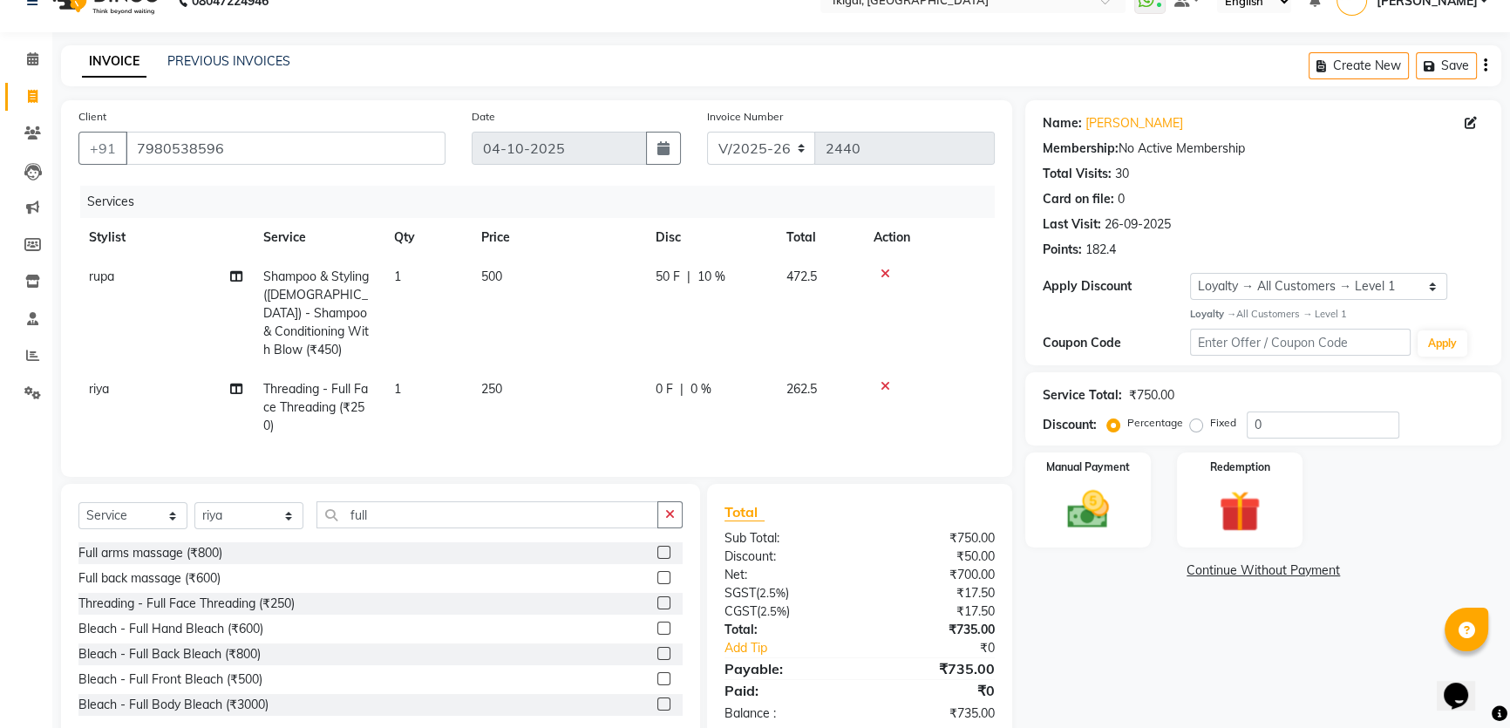
scroll to position [63, 0]
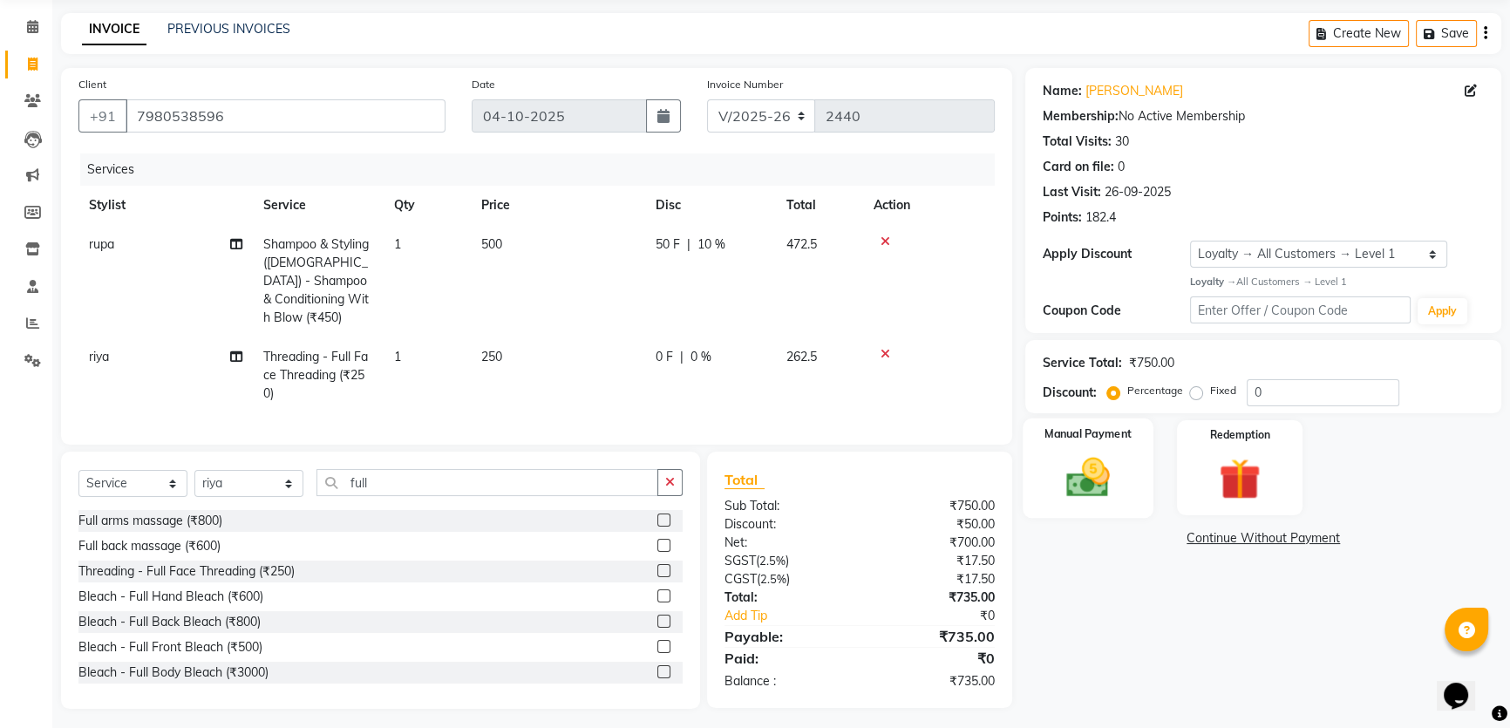
click at [1094, 479] on img at bounding box center [1088, 478] width 71 height 50
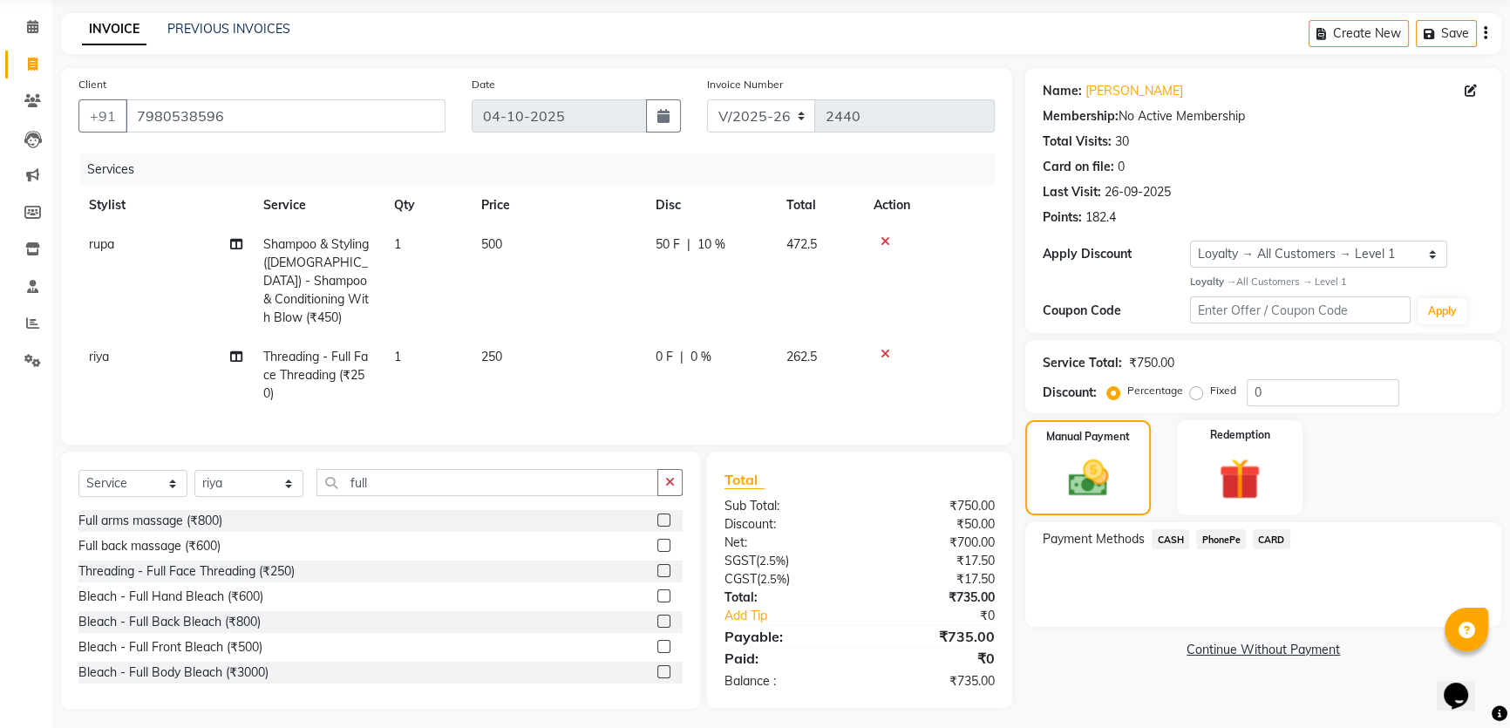
click at [1218, 529] on span "PhonePe" at bounding box center [1221, 539] width 50 height 20
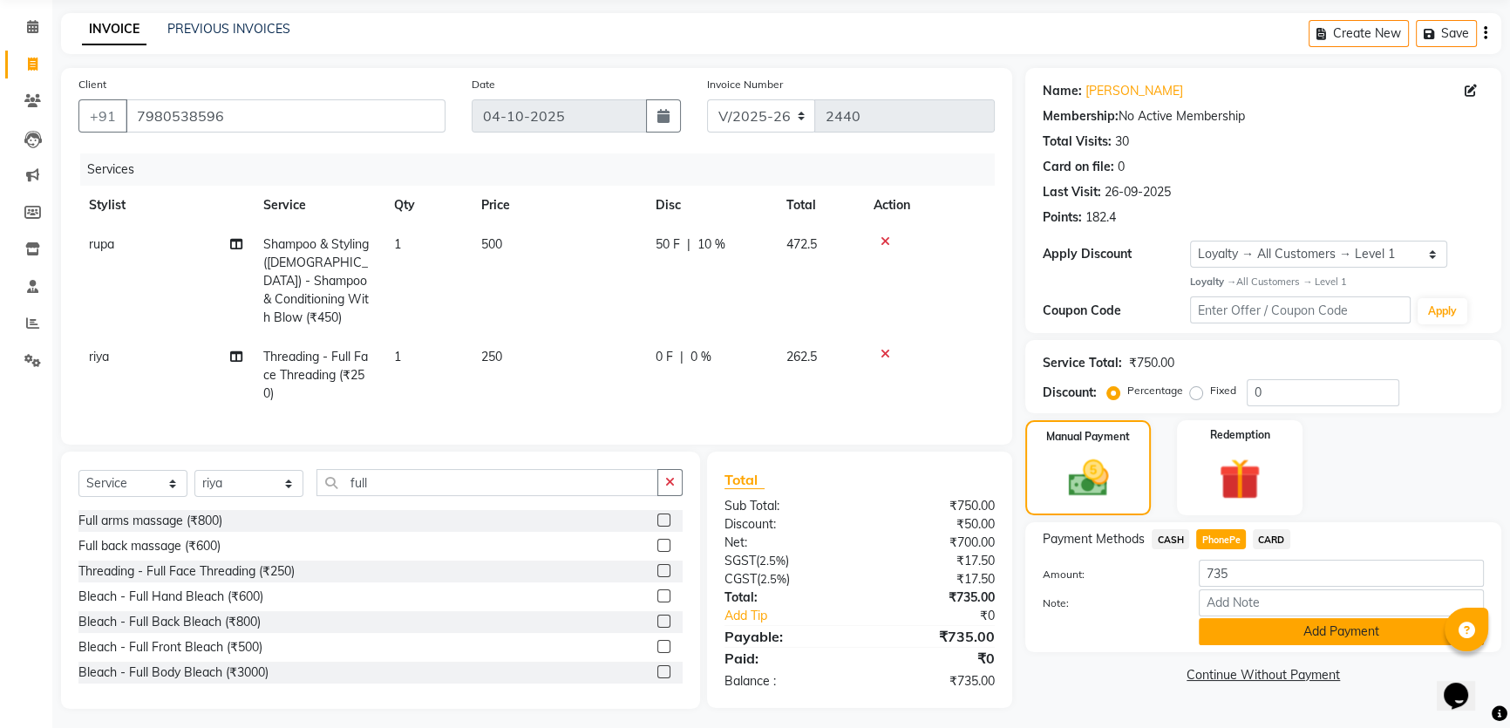
click at [1256, 623] on button "Add Payment" at bounding box center [1341, 631] width 285 height 27
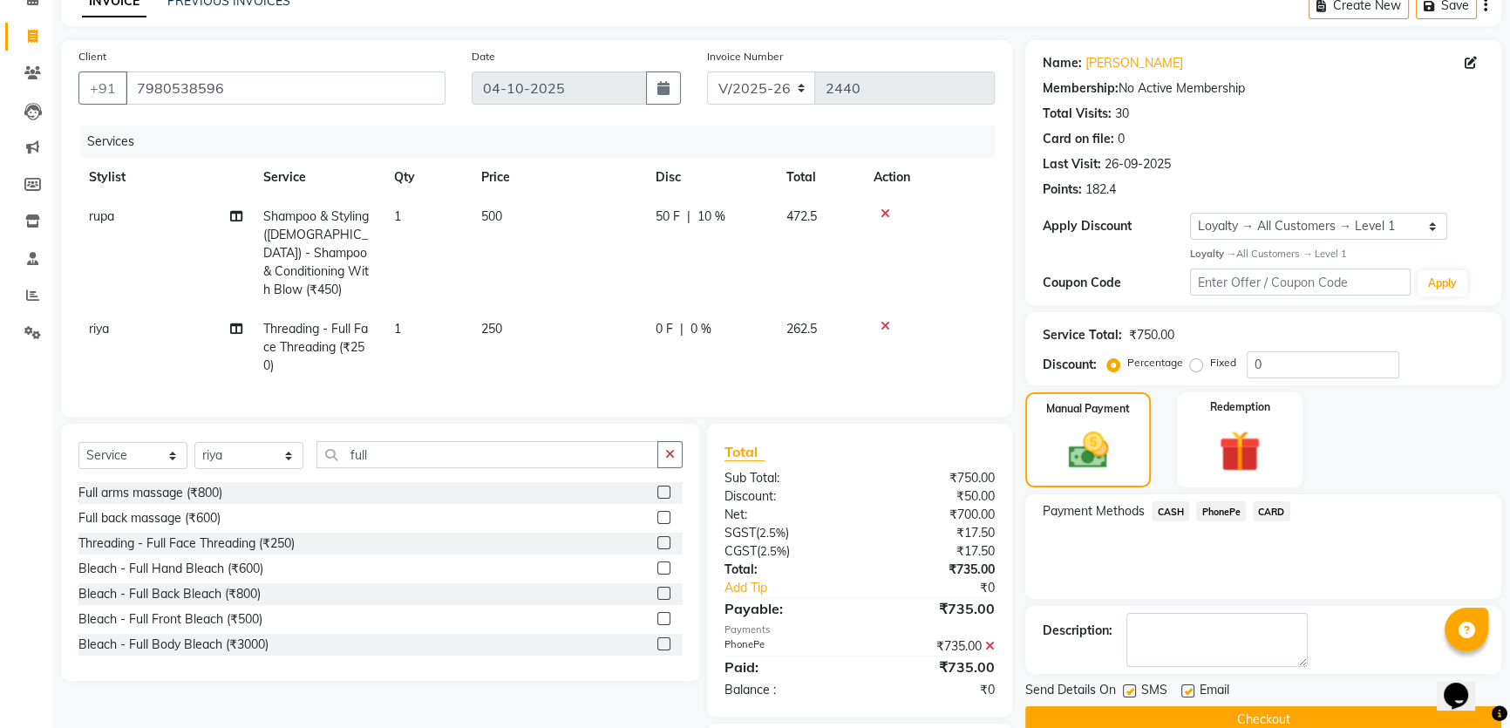
scroll to position [186, 0]
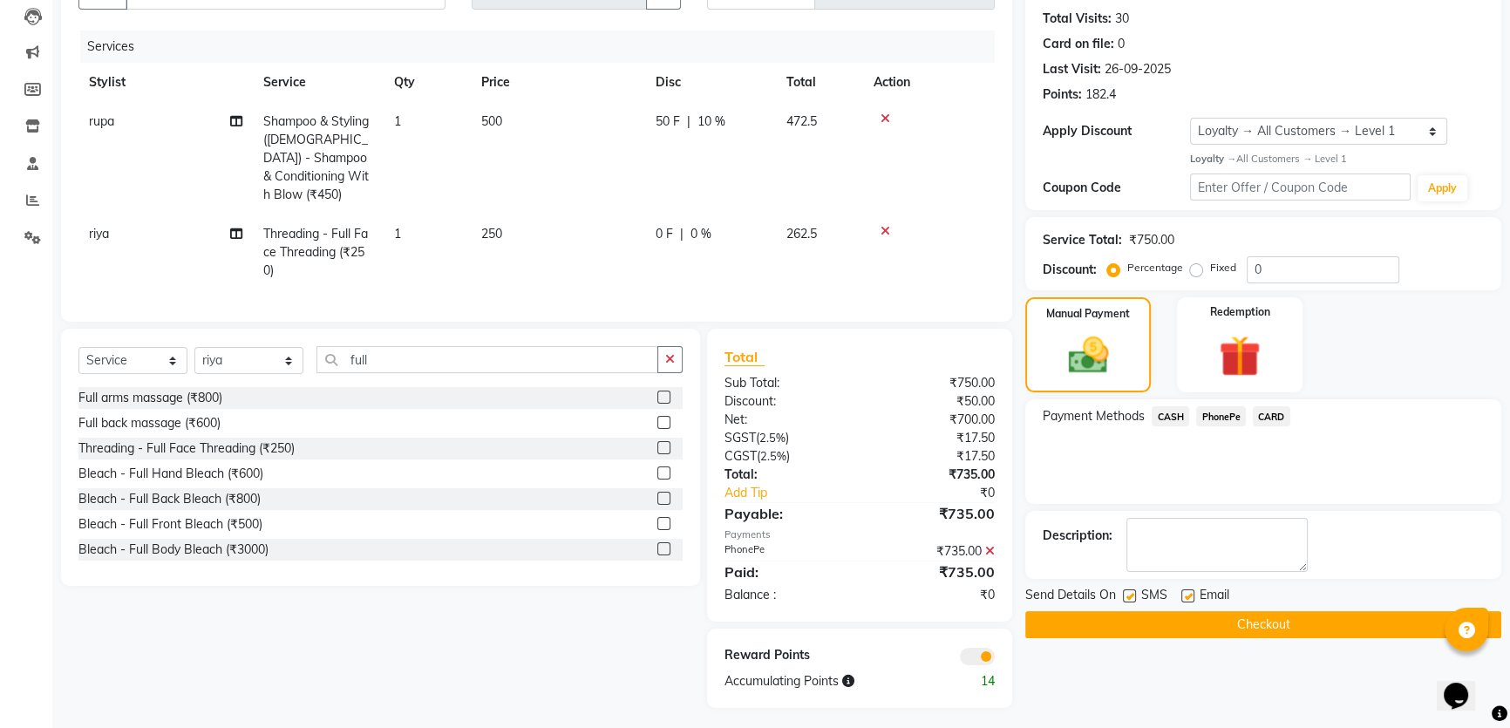
click at [1062, 626] on button "Checkout" at bounding box center [1263, 624] width 476 height 27
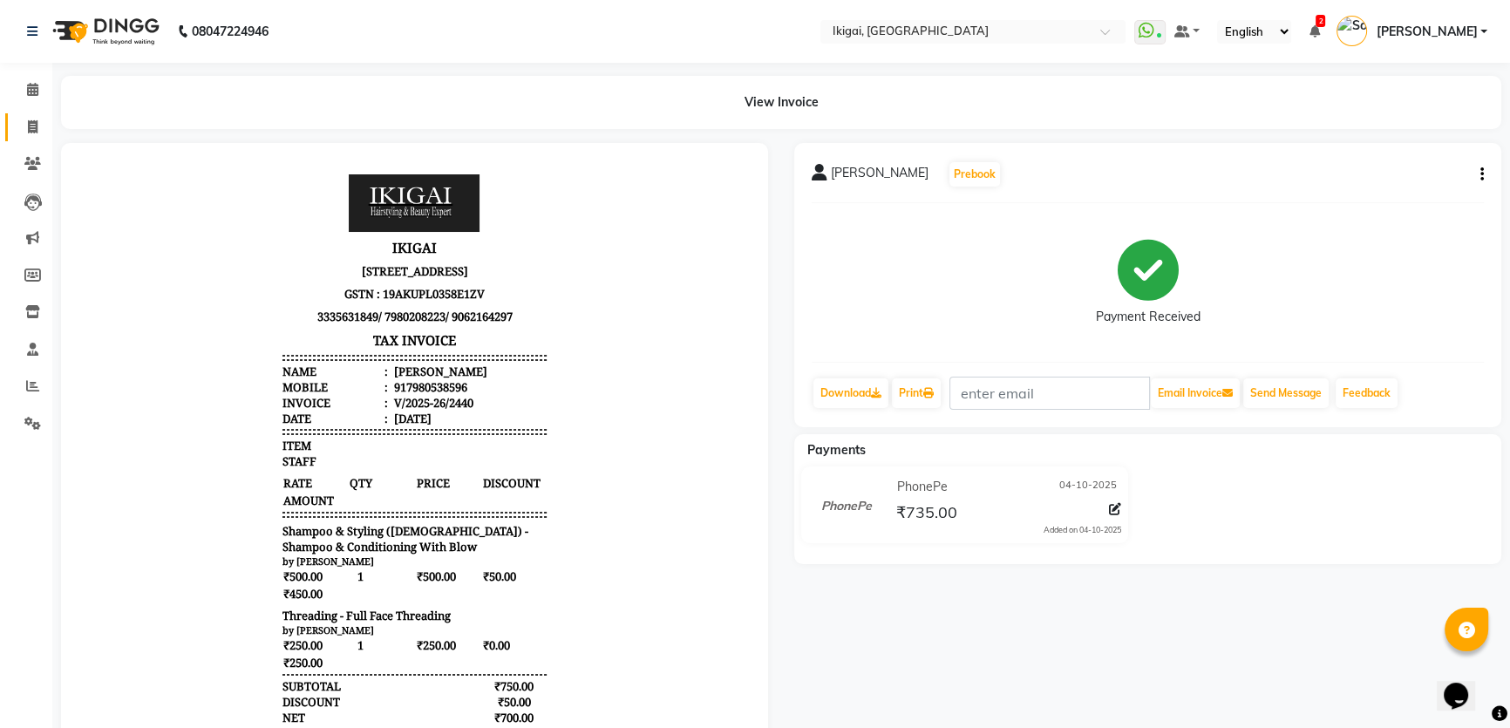
click at [29, 127] on icon at bounding box center [33, 126] width 10 height 13
select select "4429"
select select "service"
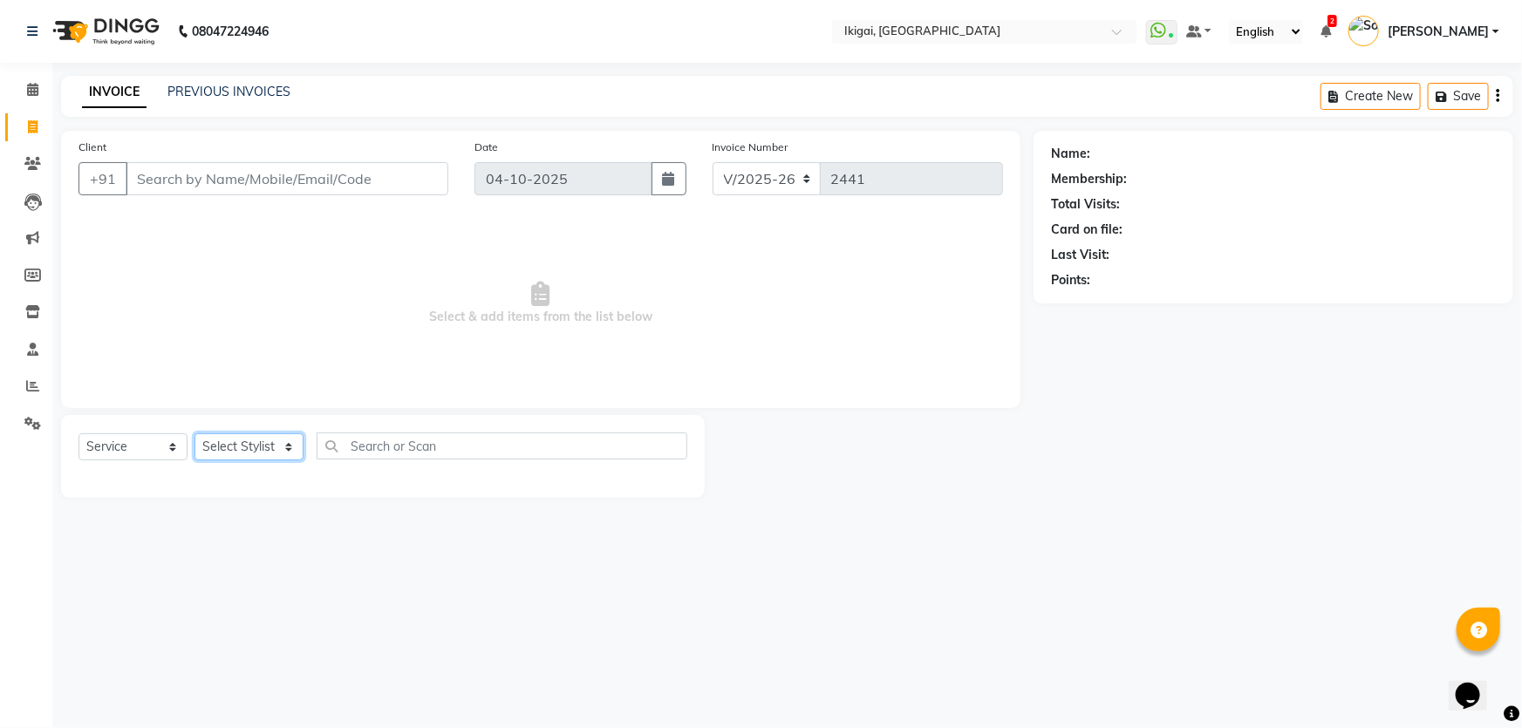
click at [276, 450] on select "Select Stylist" at bounding box center [248, 446] width 109 height 27
select select "24731"
click at [194, 433] on select "Select Stylist Firoz Gopal jyoti karan rima riya rupa sagar Soumita sushmita Ta…" at bounding box center [248, 446] width 109 height 27
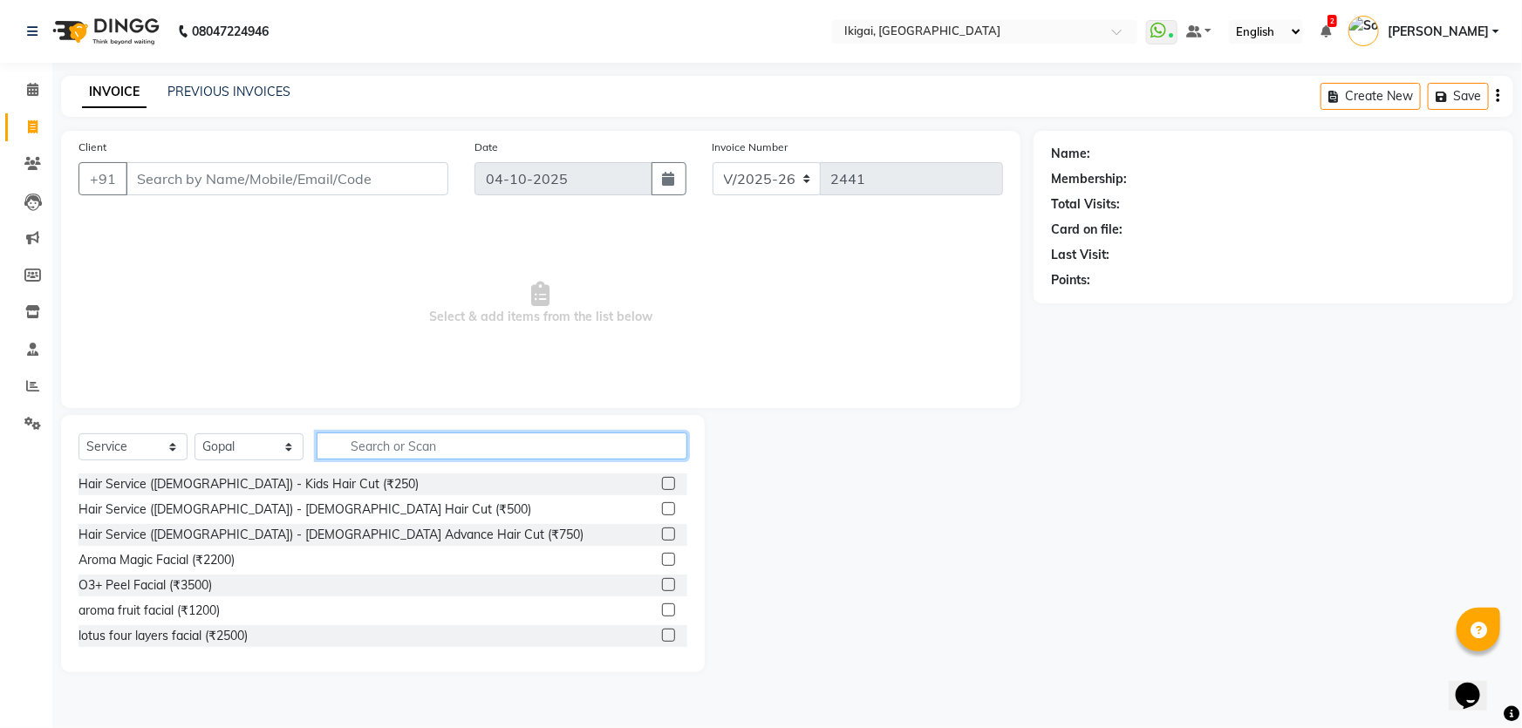
click at [471, 455] on input "text" at bounding box center [502, 446] width 371 height 27
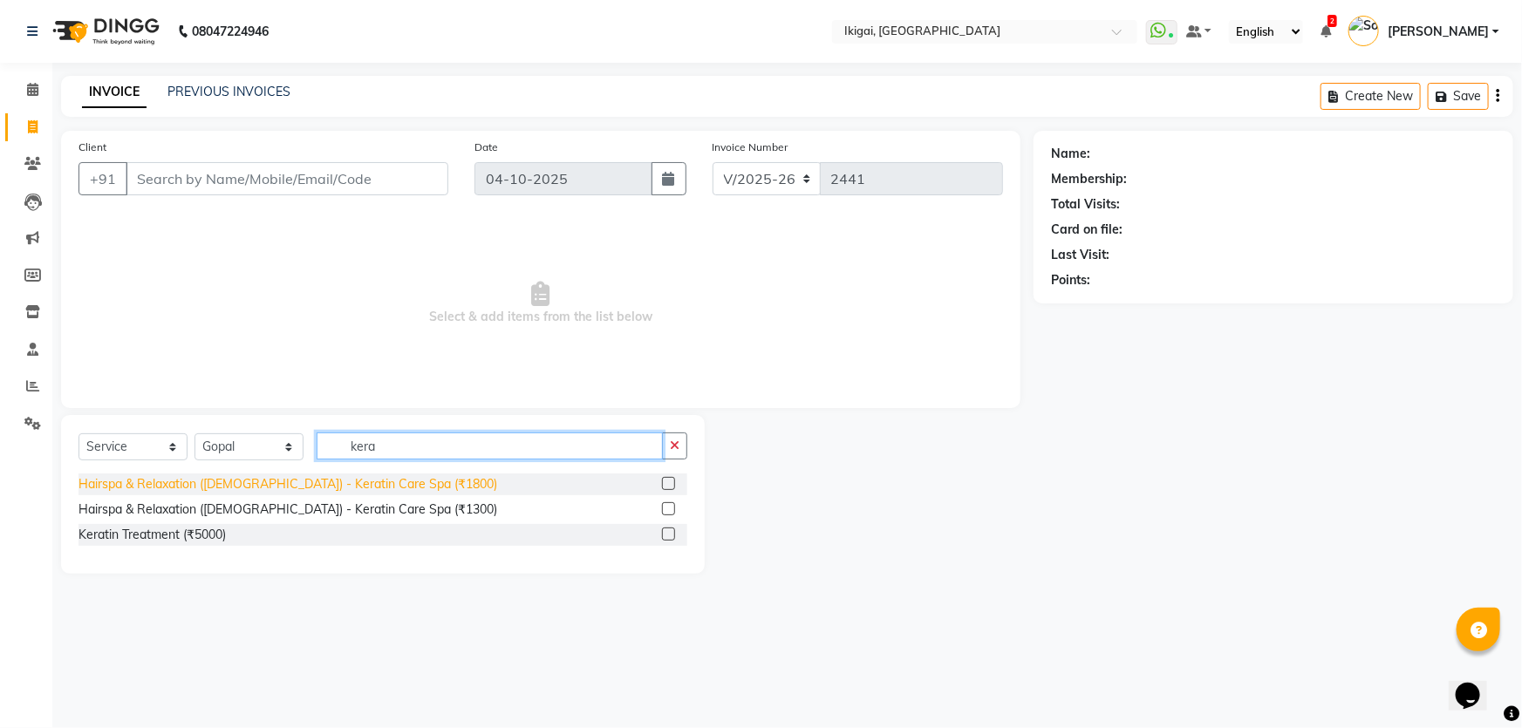
type input "kera"
click at [391, 485] on div "Hairspa & Relaxation (Ladies) - Keratin Care Spa (₹1800)" at bounding box center [287, 484] width 419 height 18
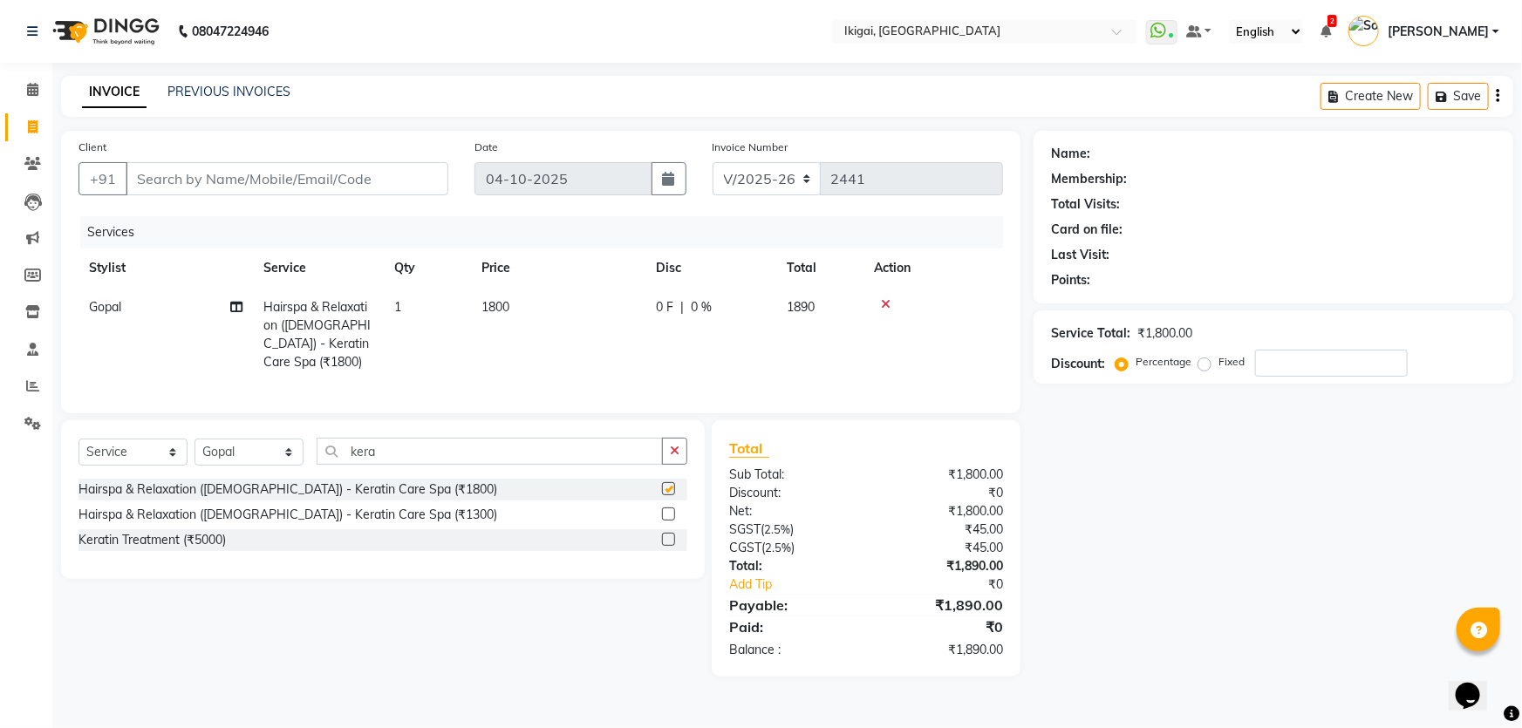
checkbox input "false"
click at [501, 303] on span "1800" at bounding box center [495, 307] width 28 height 16
select select "24731"
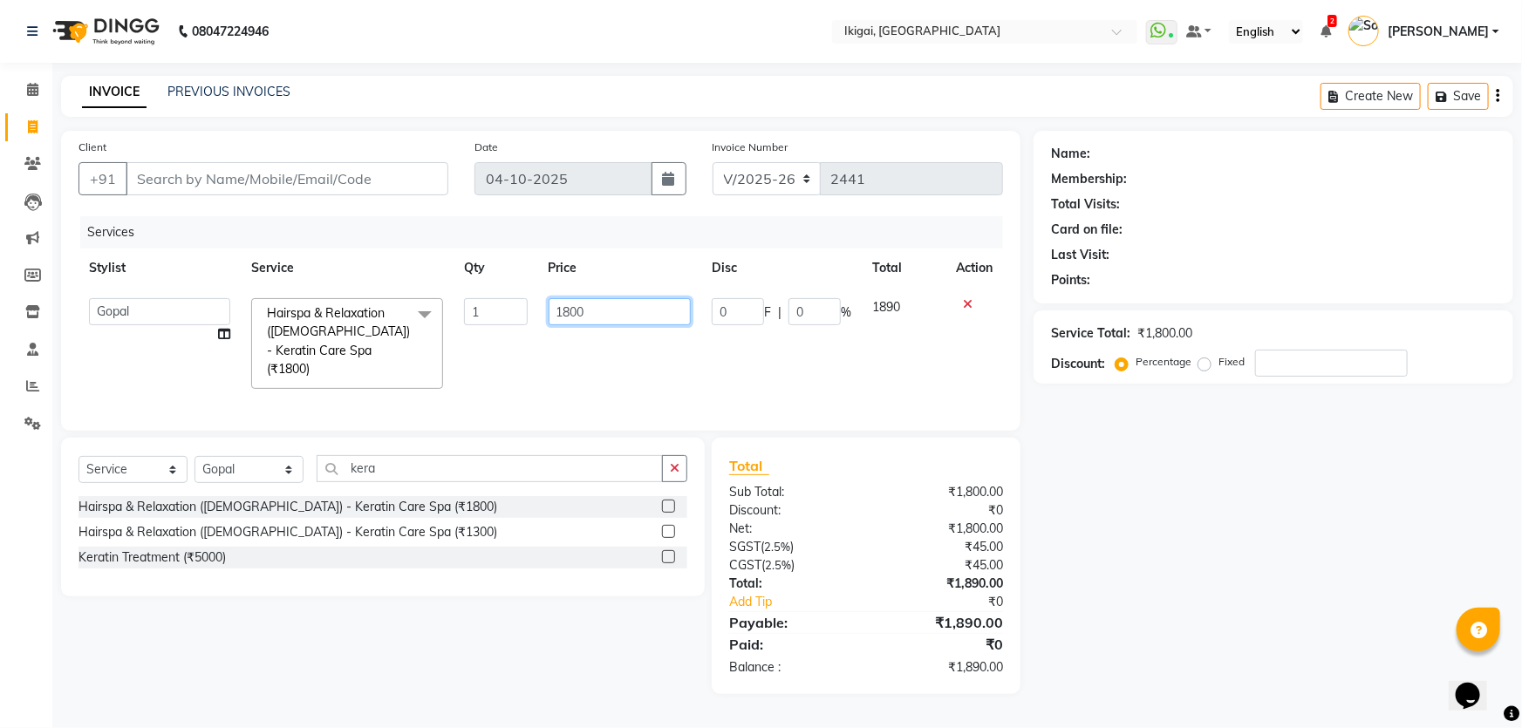
click at [578, 315] on input "1800" at bounding box center [619, 311] width 143 height 27
type input "2200"
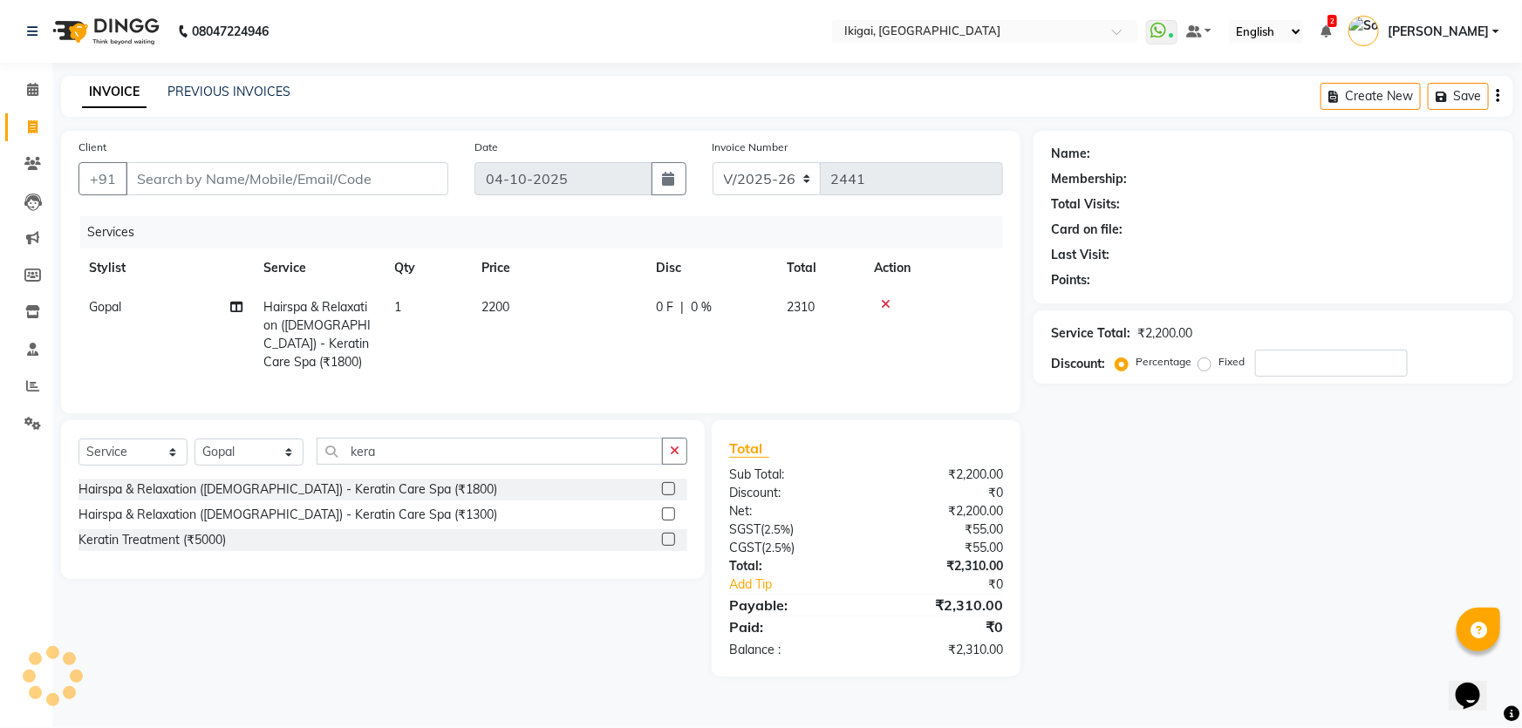
click at [1227, 487] on div "Name: Membership: Total Visits: Card on file: Last Visit: Points: Service Total…" at bounding box center [1279, 404] width 493 height 546
click at [667, 439] on button "button" at bounding box center [674, 451] width 25 height 27
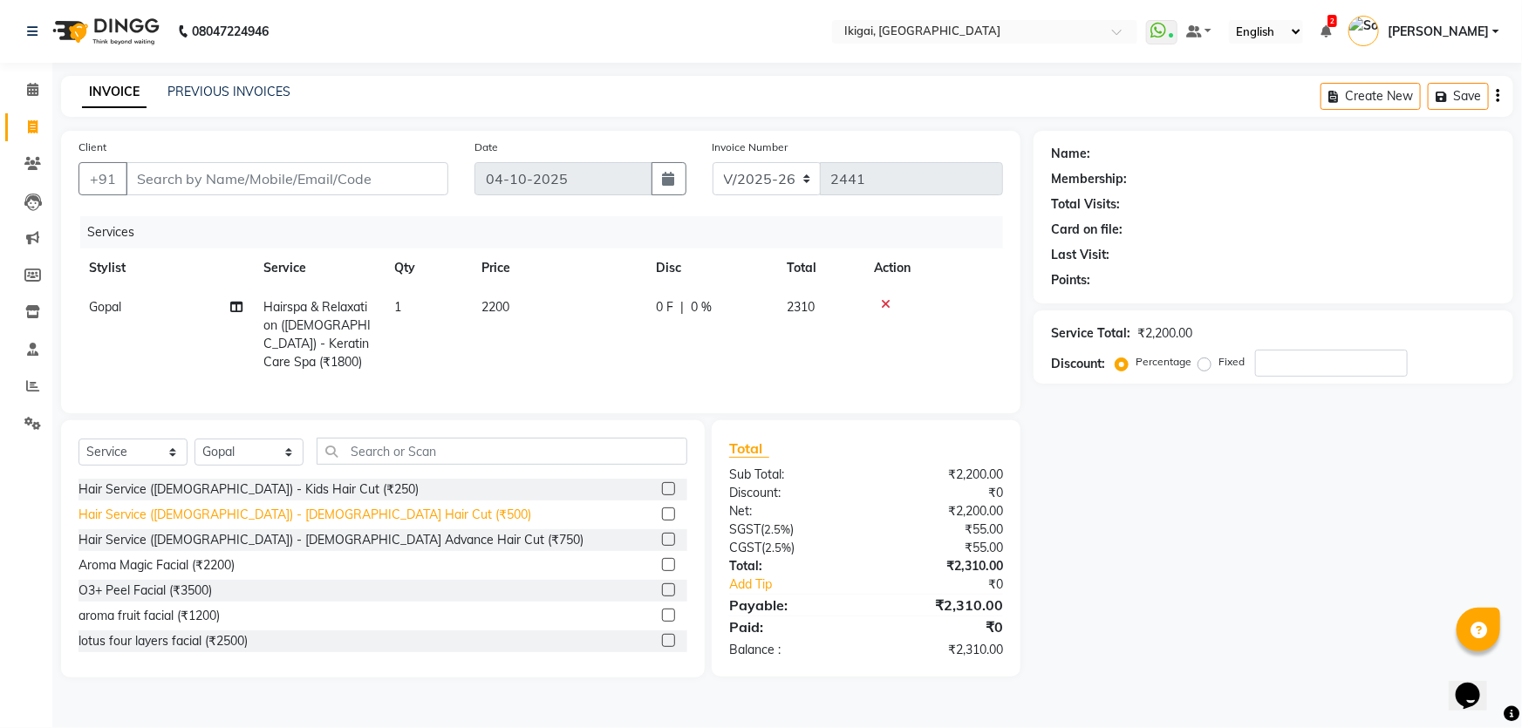
click at [305, 510] on div "Hair Service (Ladies) - Ladies Hair Cut (₹500)" at bounding box center [304, 515] width 453 height 18
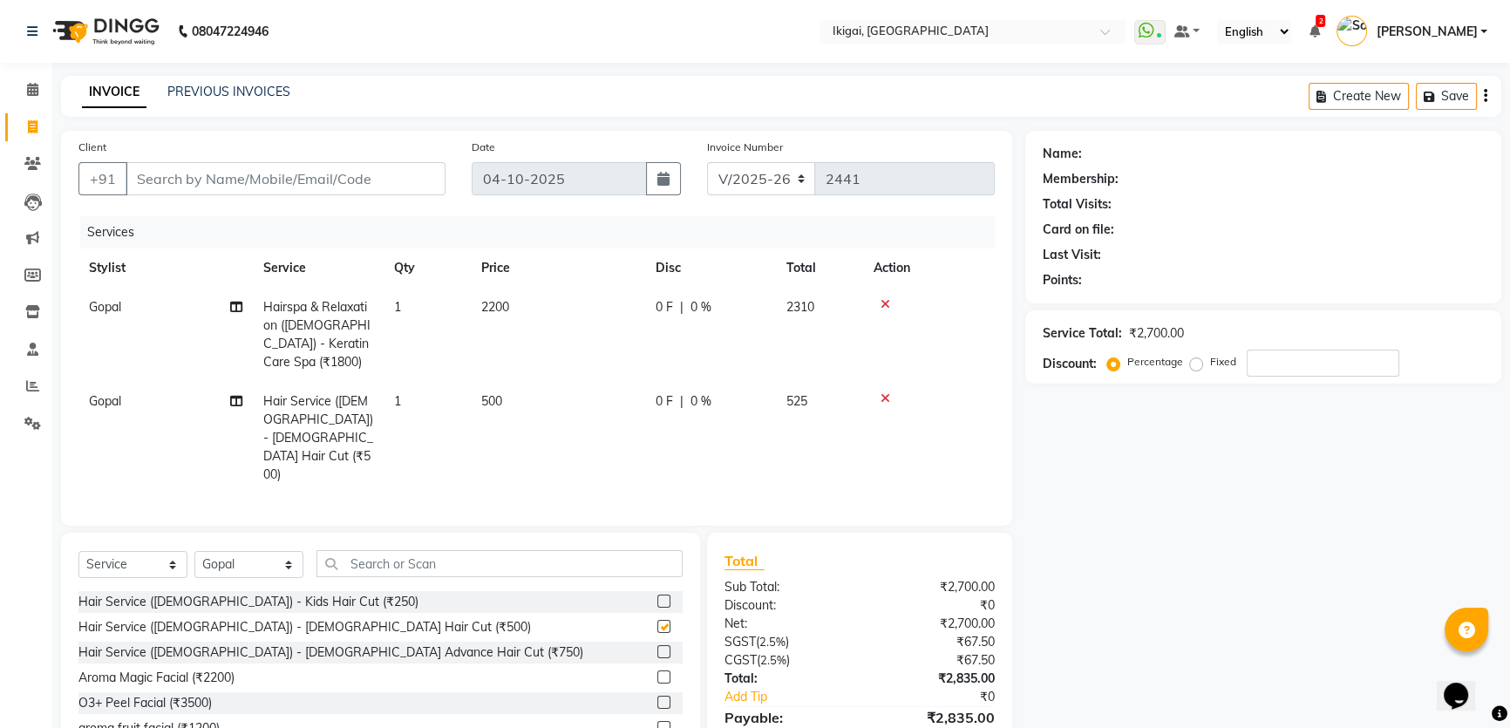
checkbox input "false"
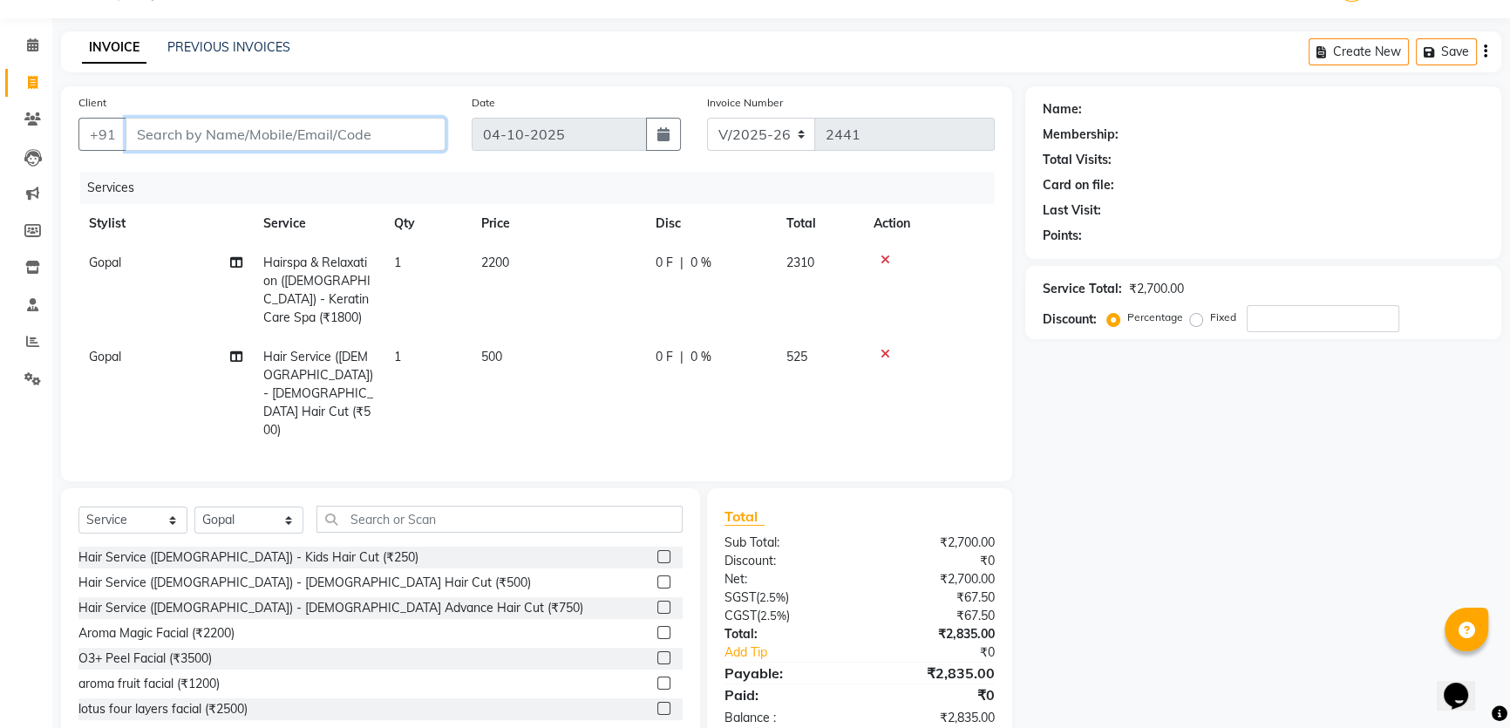
click at [374, 146] on input "Client" at bounding box center [286, 134] width 320 height 33
type input "8"
type input "0"
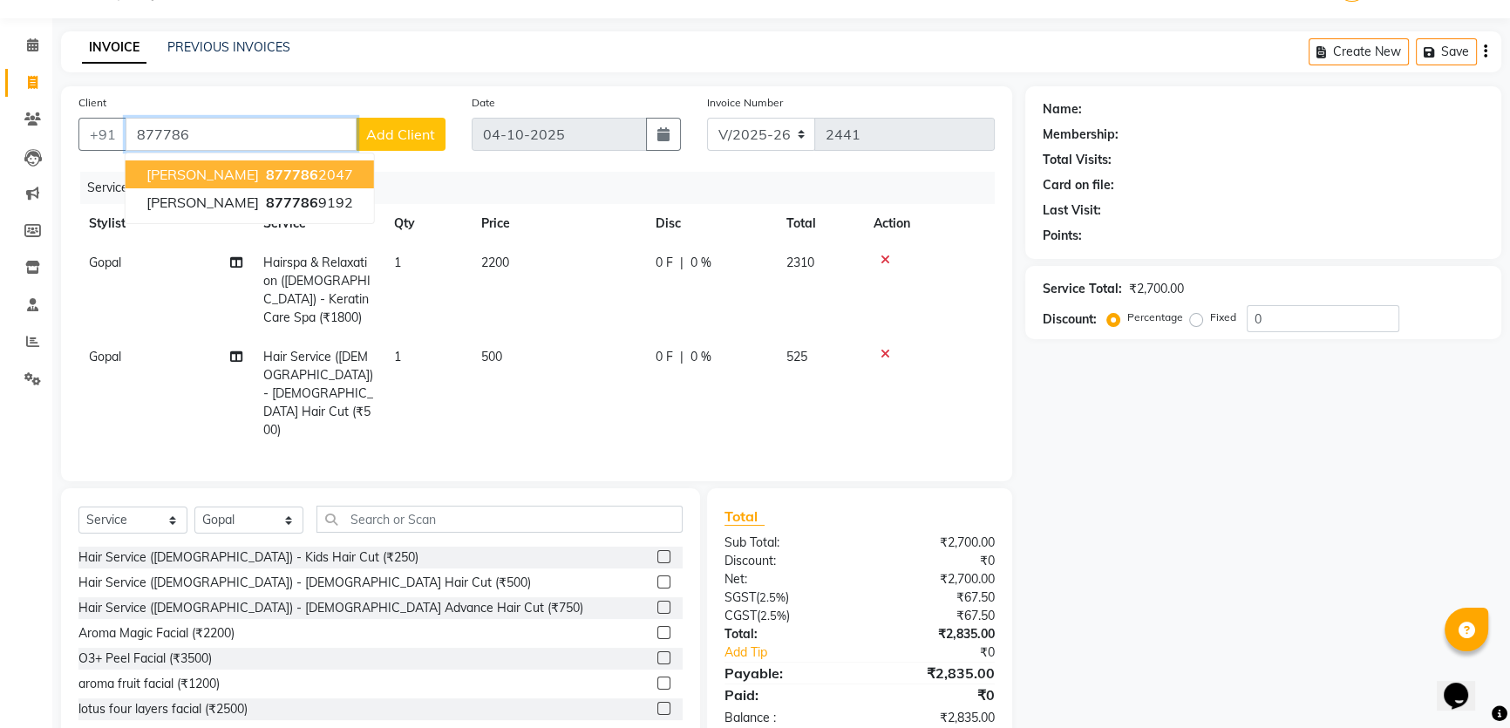
click at [311, 217] on ngb-typeahead-window "madhurima patuli 877786 2047 RIYA BANERJEE 877786 9192" at bounding box center [250, 189] width 250 height 72
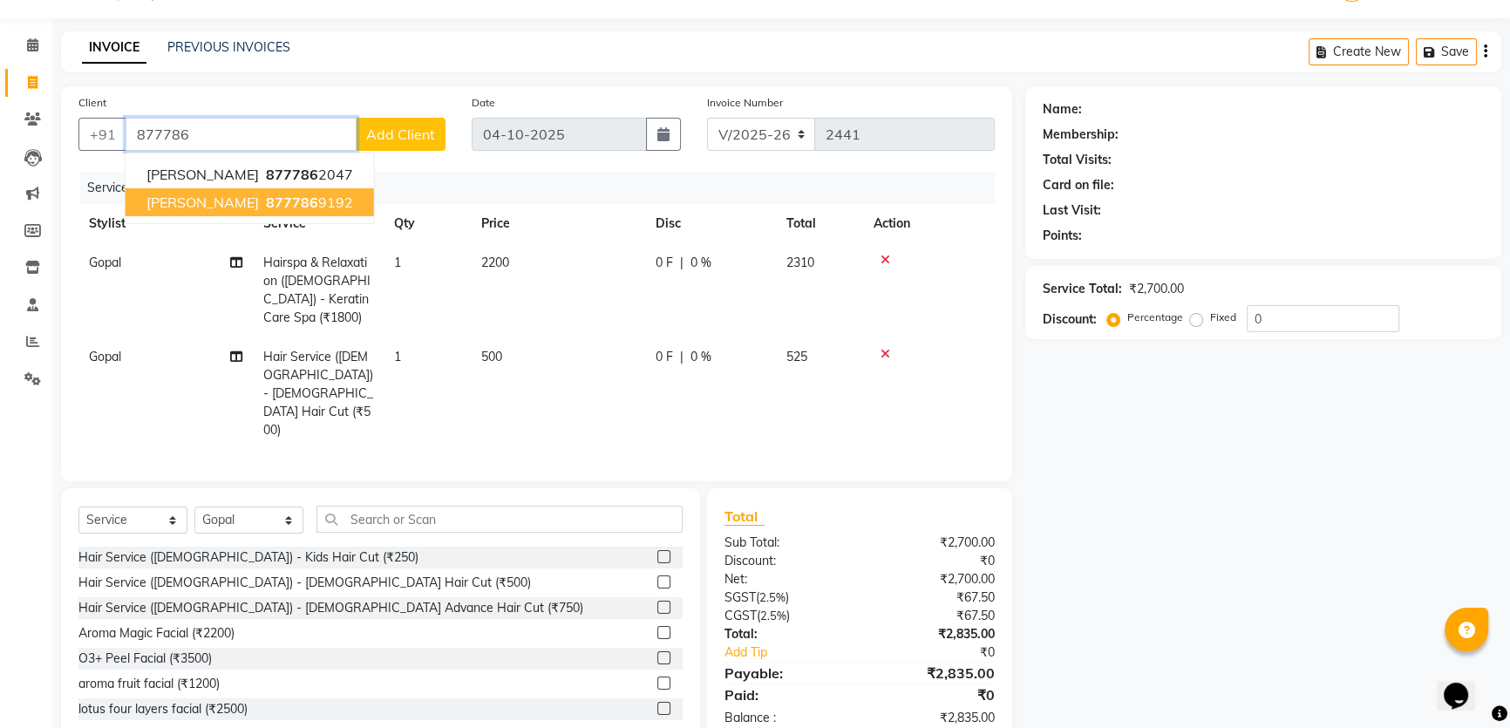
click at [306, 208] on ngb-highlight "877786 9192" at bounding box center [307, 202] width 91 height 17
type input "8777869192"
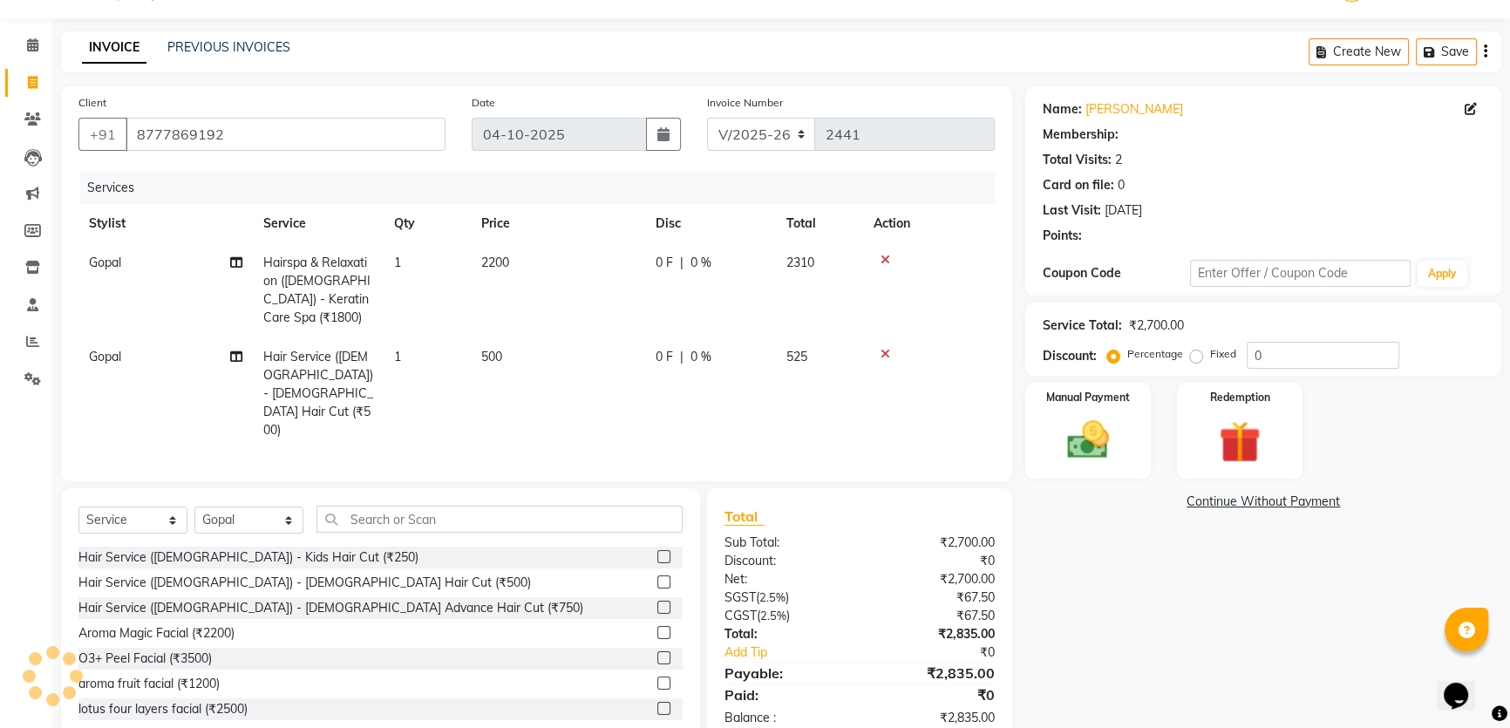
select select "1: Object"
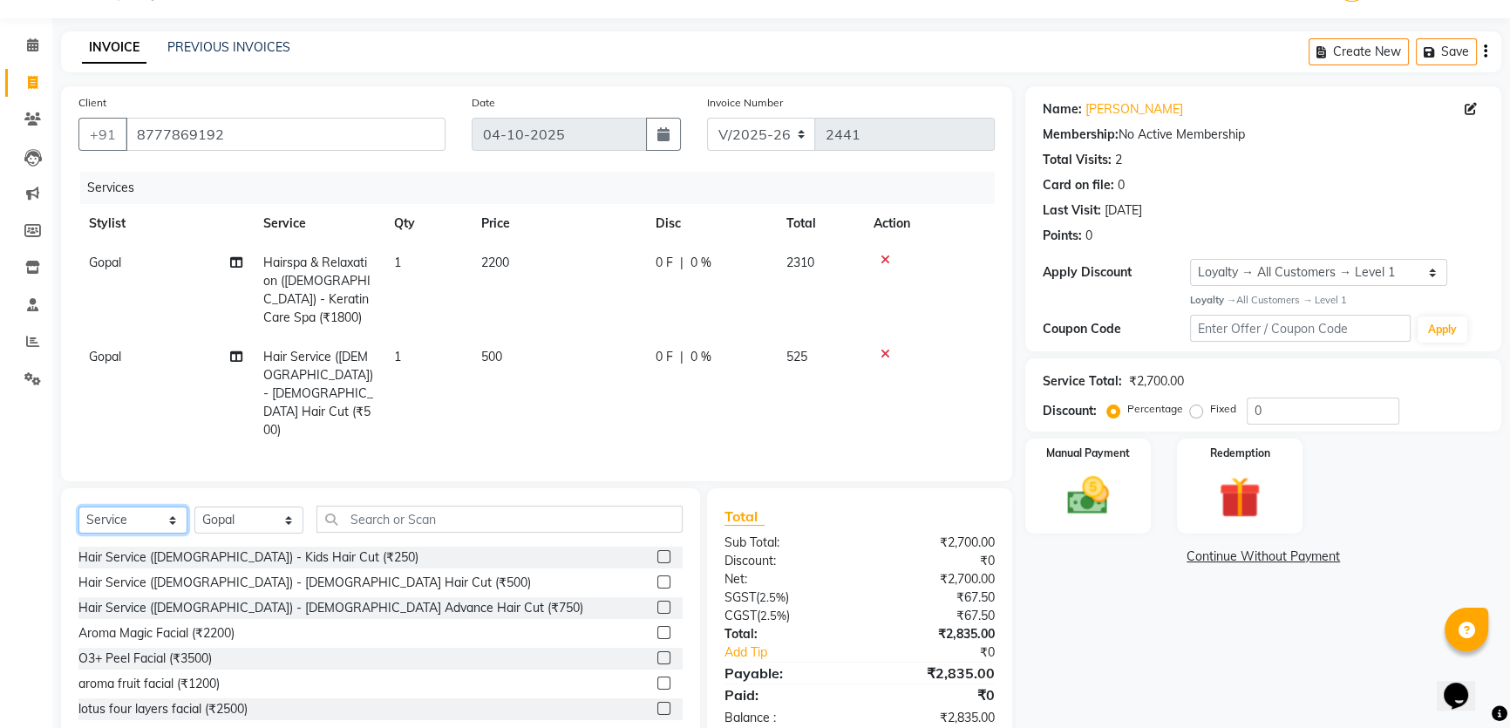
click at [153, 507] on select "Select Service Product Membership Package Voucher Prepaid Gift Card" at bounding box center [132, 520] width 109 height 27
drag, startPoint x: 1065, startPoint y: 667, endPoint x: 1055, endPoint y: 660, distance: 11.9
click at [1065, 667] on div "Name: Riya Banerjee Membership: No Active Membership Total Visits: 2 Card on fi…" at bounding box center [1269, 415] width 489 height 659
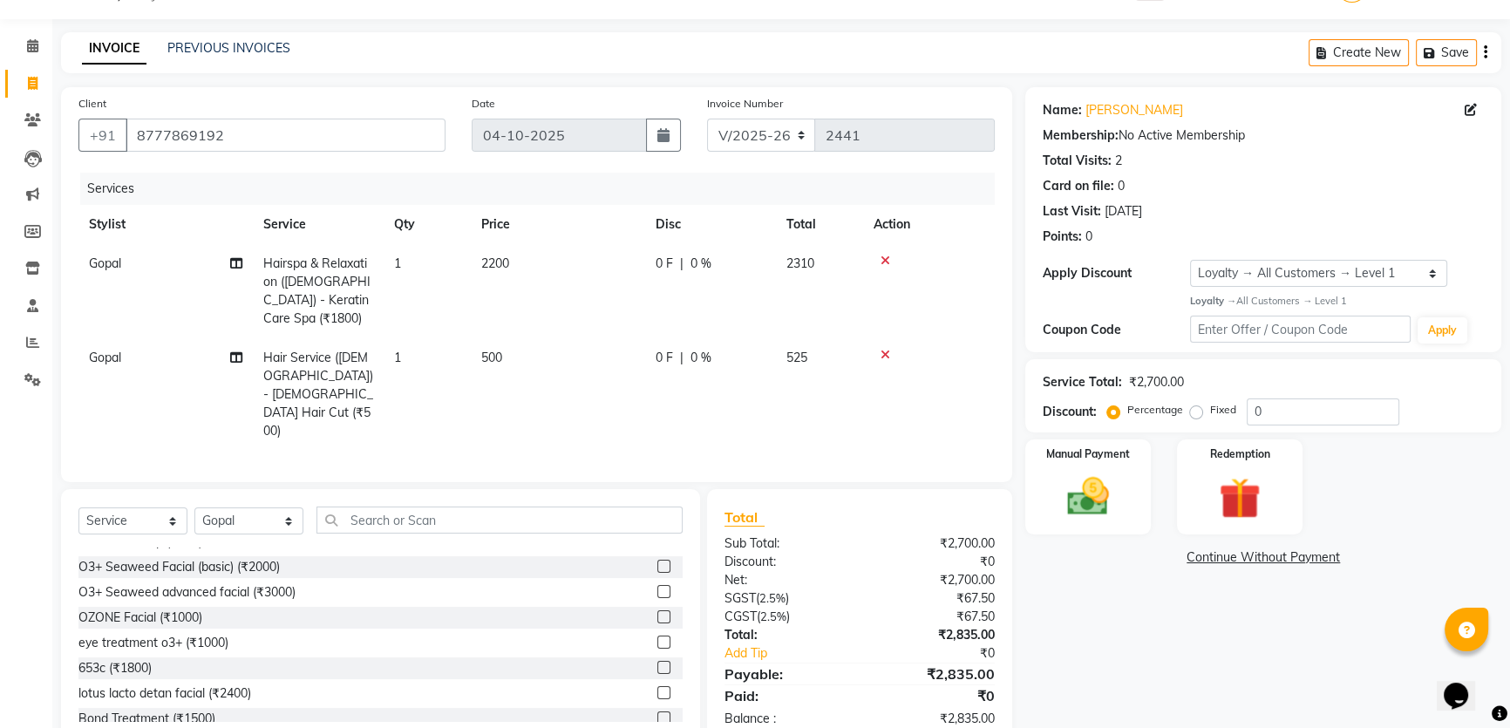
scroll to position [0, 0]
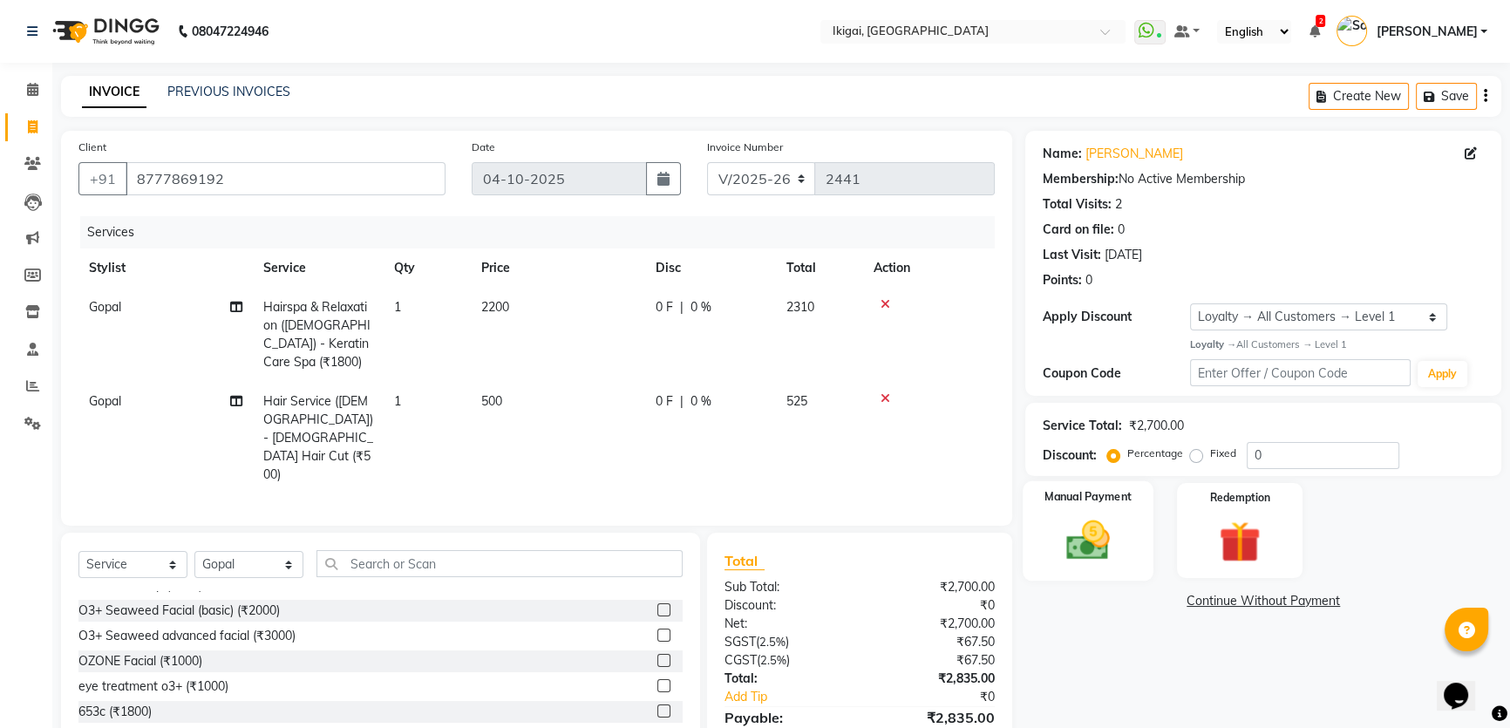
click at [1082, 532] on img at bounding box center [1088, 540] width 71 height 50
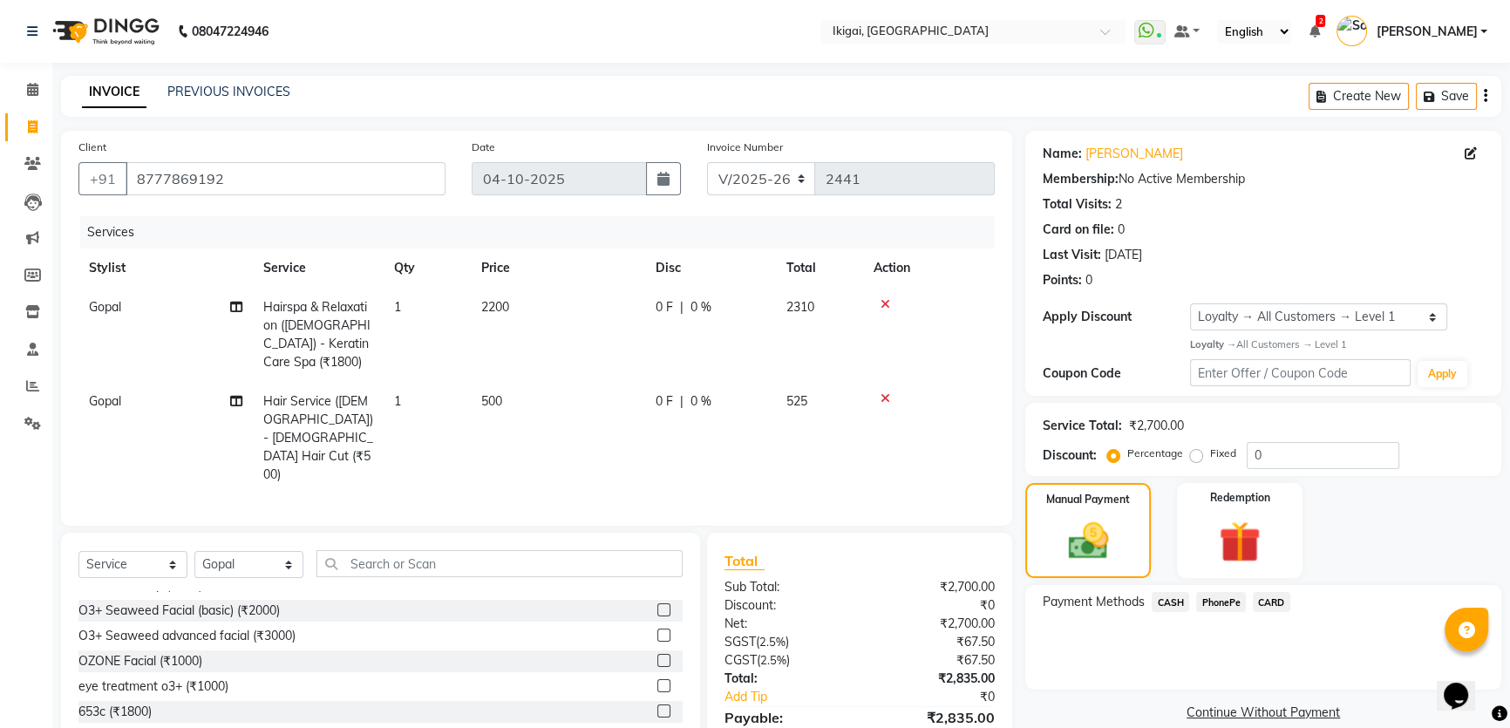
click at [1216, 597] on span "PhonePe" at bounding box center [1221, 602] width 50 height 20
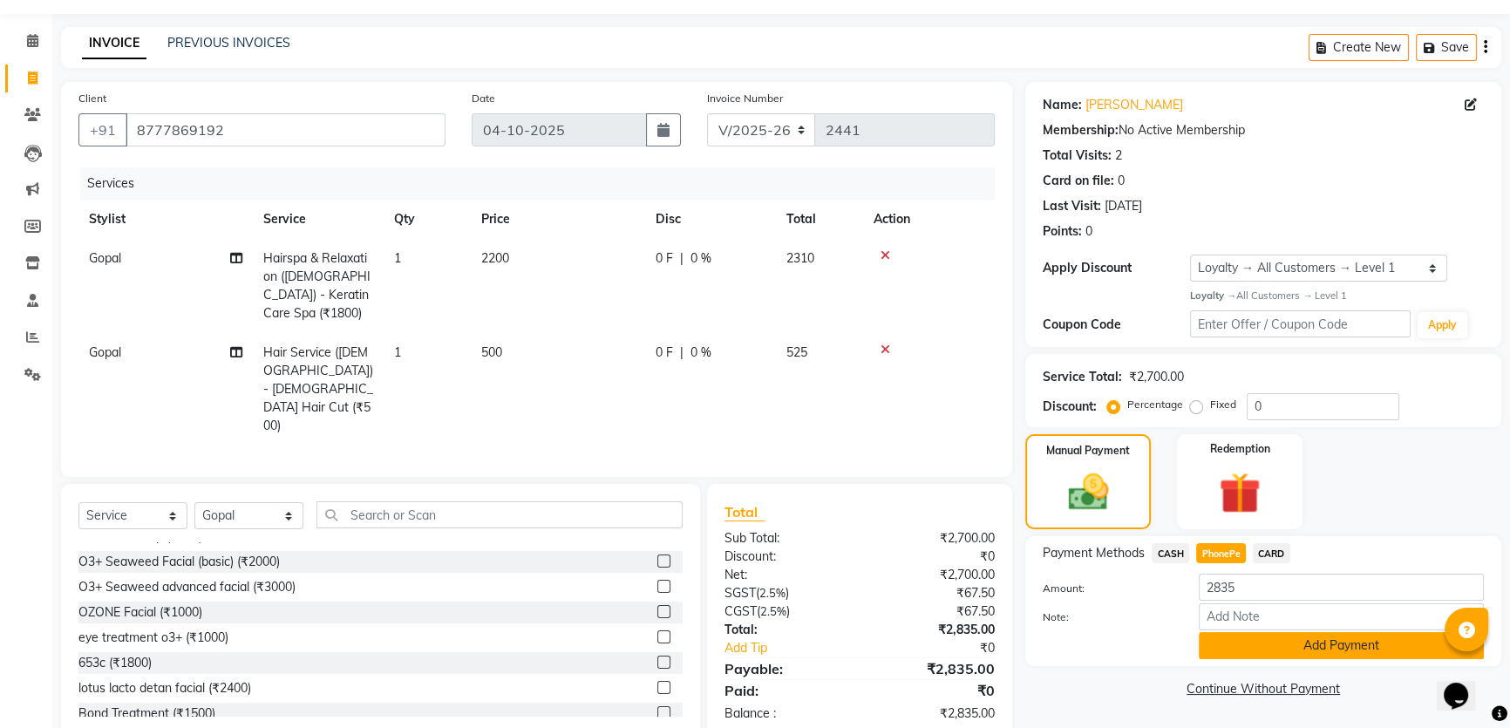
click at [1265, 642] on button "Add Payment" at bounding box center [1341, 645] width 285 height 27
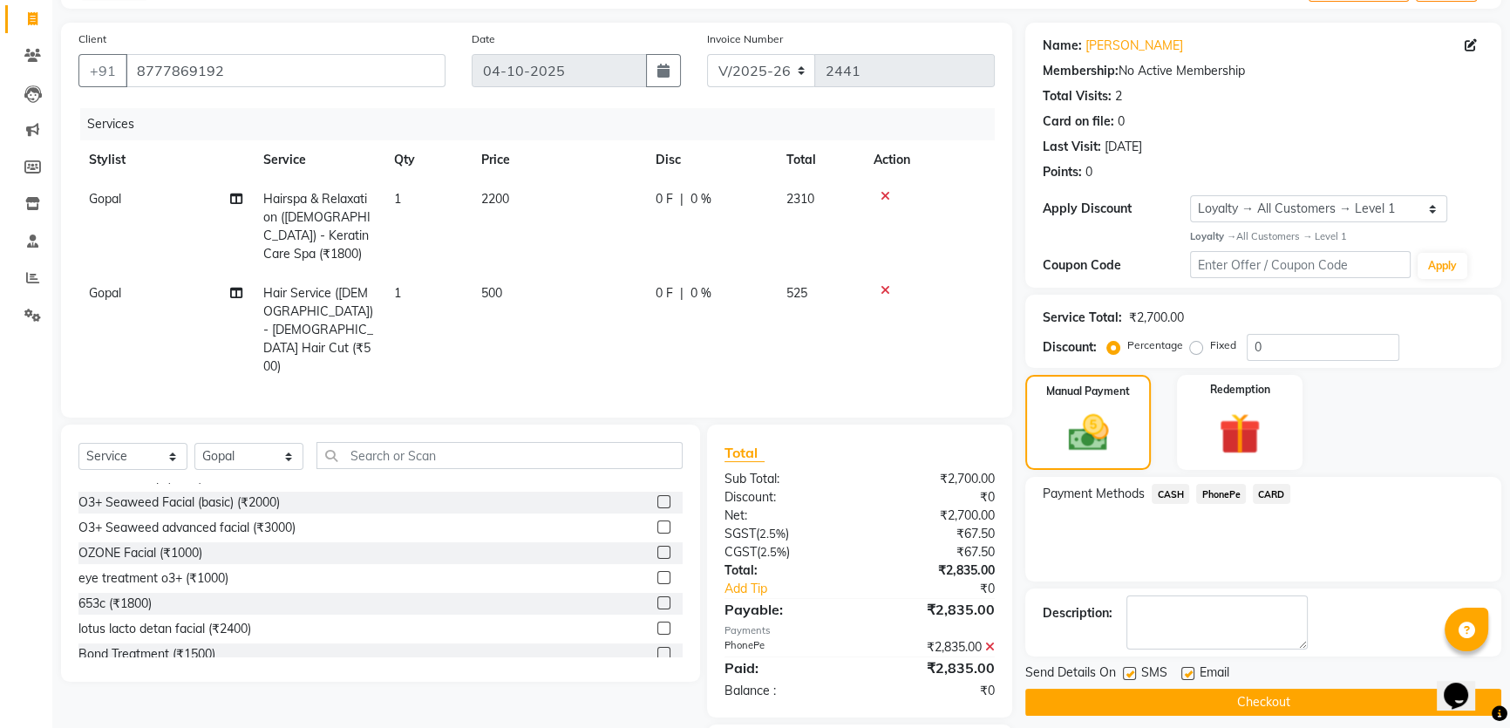
scroll to position [167, 0]
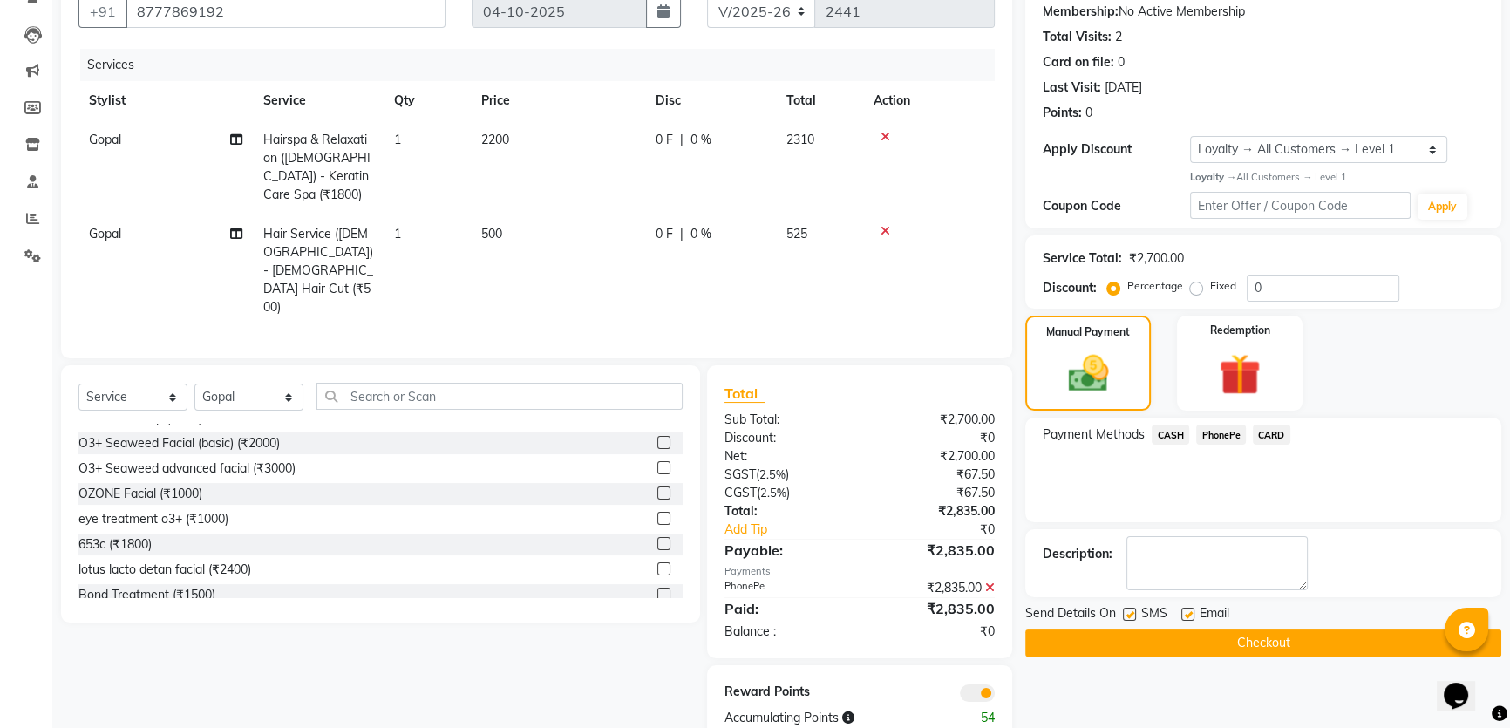
click at [1195, 636] on button "Checkout" at bounding box center [1263, 643] width 476 height 27
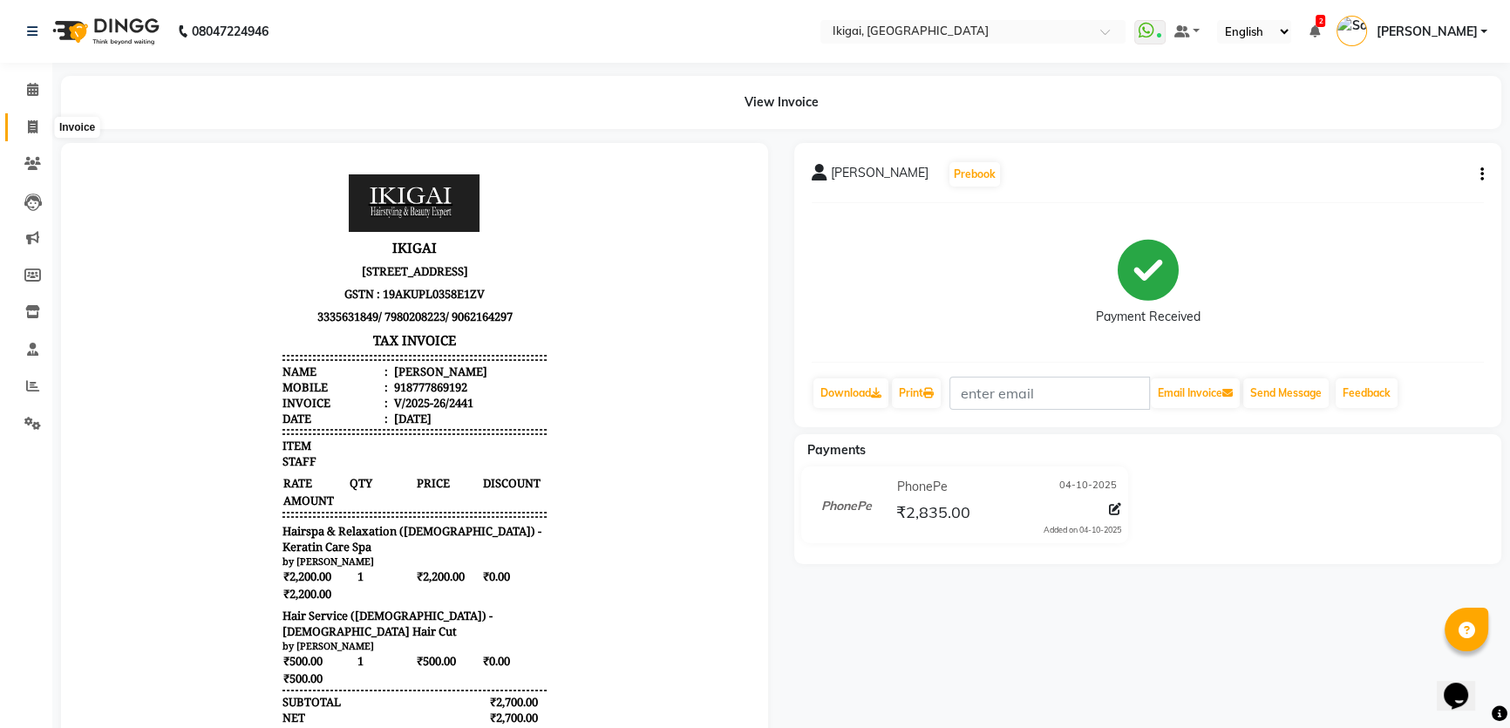
click at [24, 118] on span at bounding box center [32, 128] width 31 height 20
select select "service"
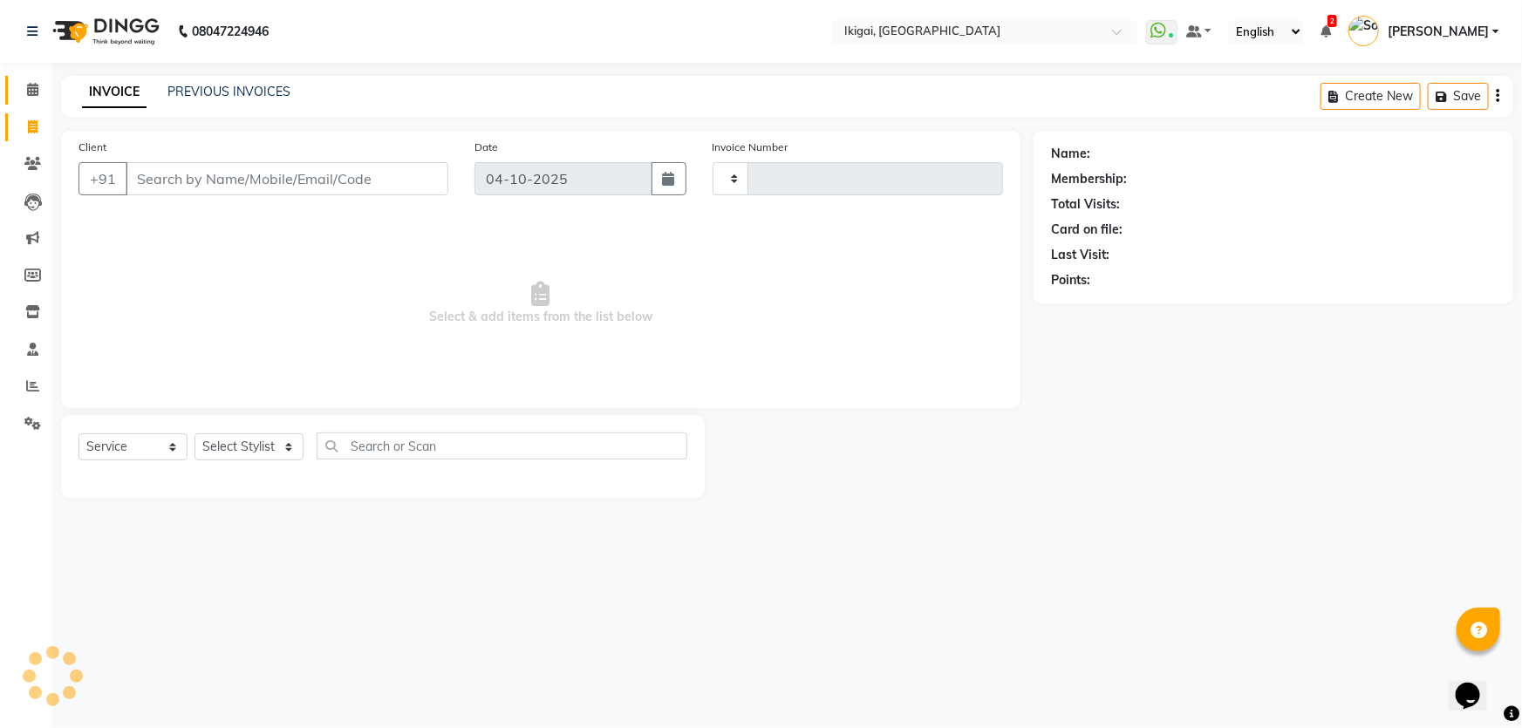
type input "2442"
select select "4429"
click at [270, 451] on select "Select Stylist" at bounding box center [248, 446] width 109 height 27
drag, startPoint x: 253, startPoint y: 443, endPoint x: 255, endPoint y: 431, distance: 12.5
click at [253, 441] on select "Select Stylist" at bounding box center [248, 446] width 109 height 27
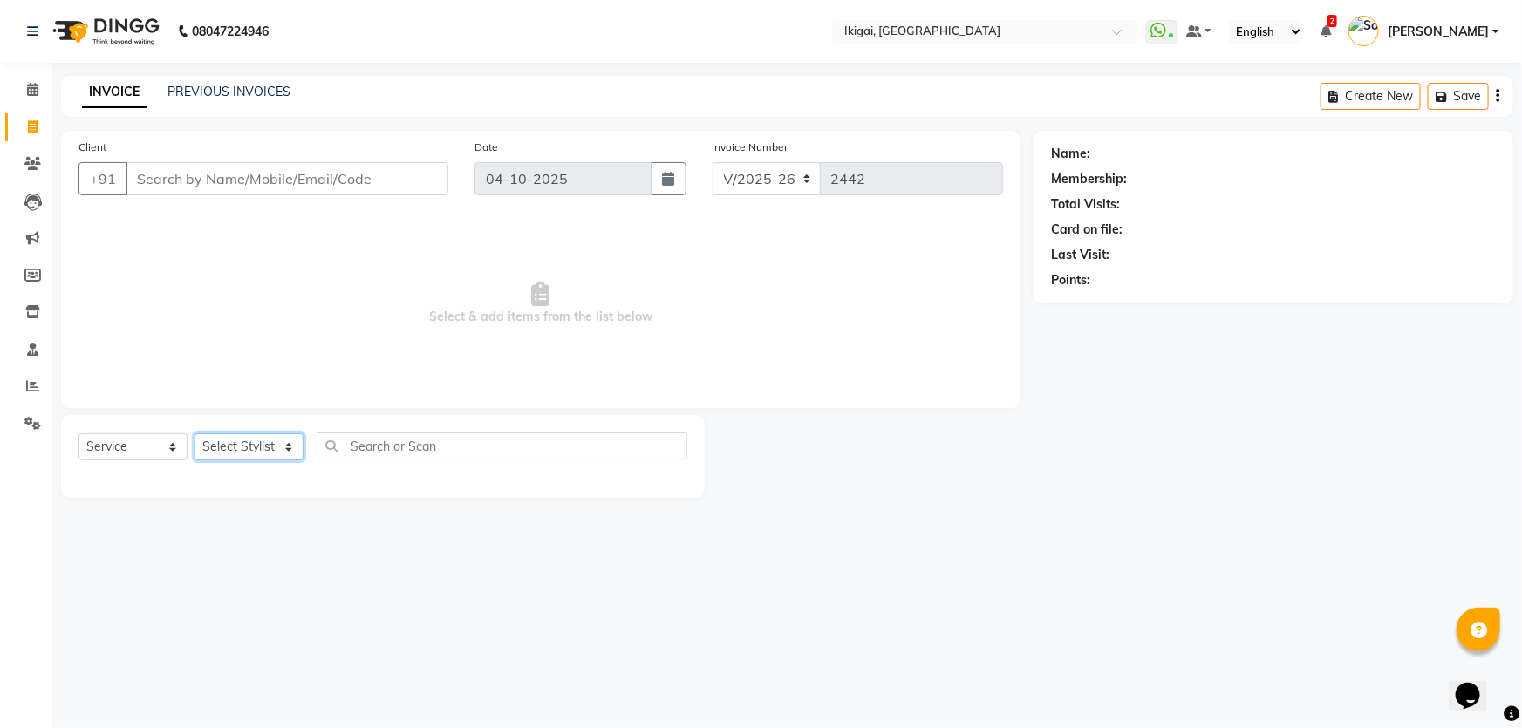
click at [259, 453] on select "Select Stylist Firoz Gopal jyoti karan rima riya rupa sagar Soumita sushmita Ta…" at bounding box center [248, 446] width 109 height 27
select select "63198"
click at [194, 433] on select "Select Stylist Firoz Gopal jyoti karan rima riya rupa sagar Soumita sushmita Ta…" at bounding box center [248, 446] width 109 height 27
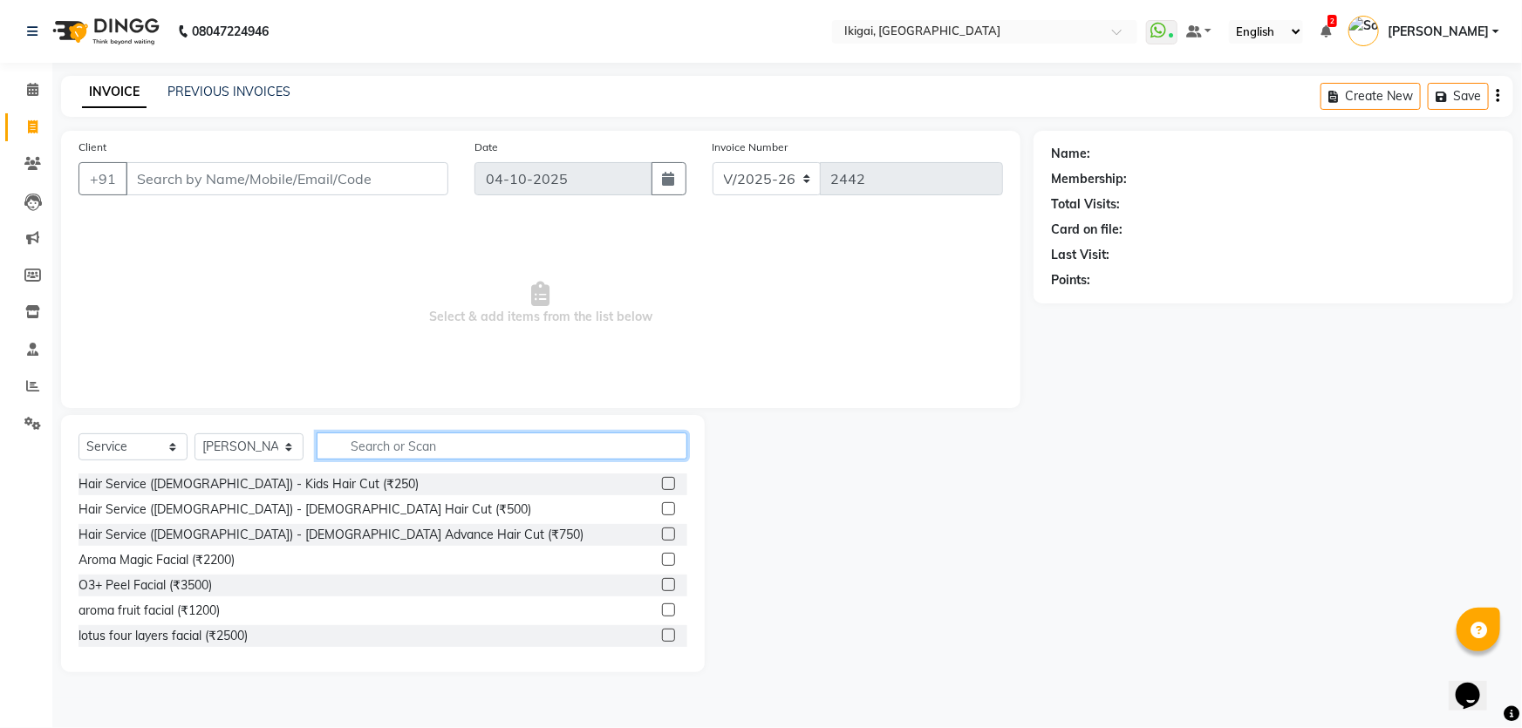
click at [392, 436] on input "text" at bounding box center [502, 446] width 371 height 27
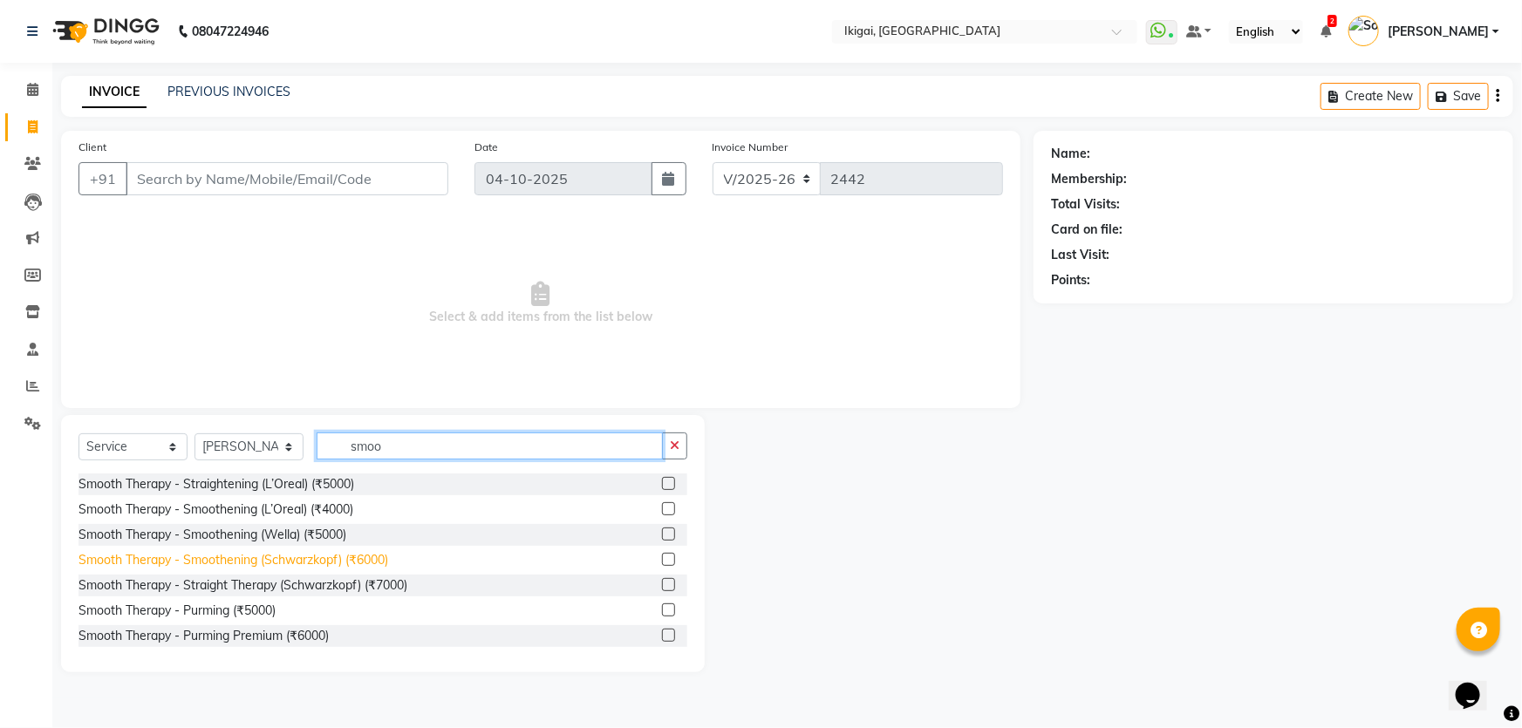
type input "smoo"
click at [373, 555] on div "Smooth Therapy - Smoothening (Schwarzkopf) (₹6000)" at bounding box center [233, 560] width 310 height 18
checkbox input "false"
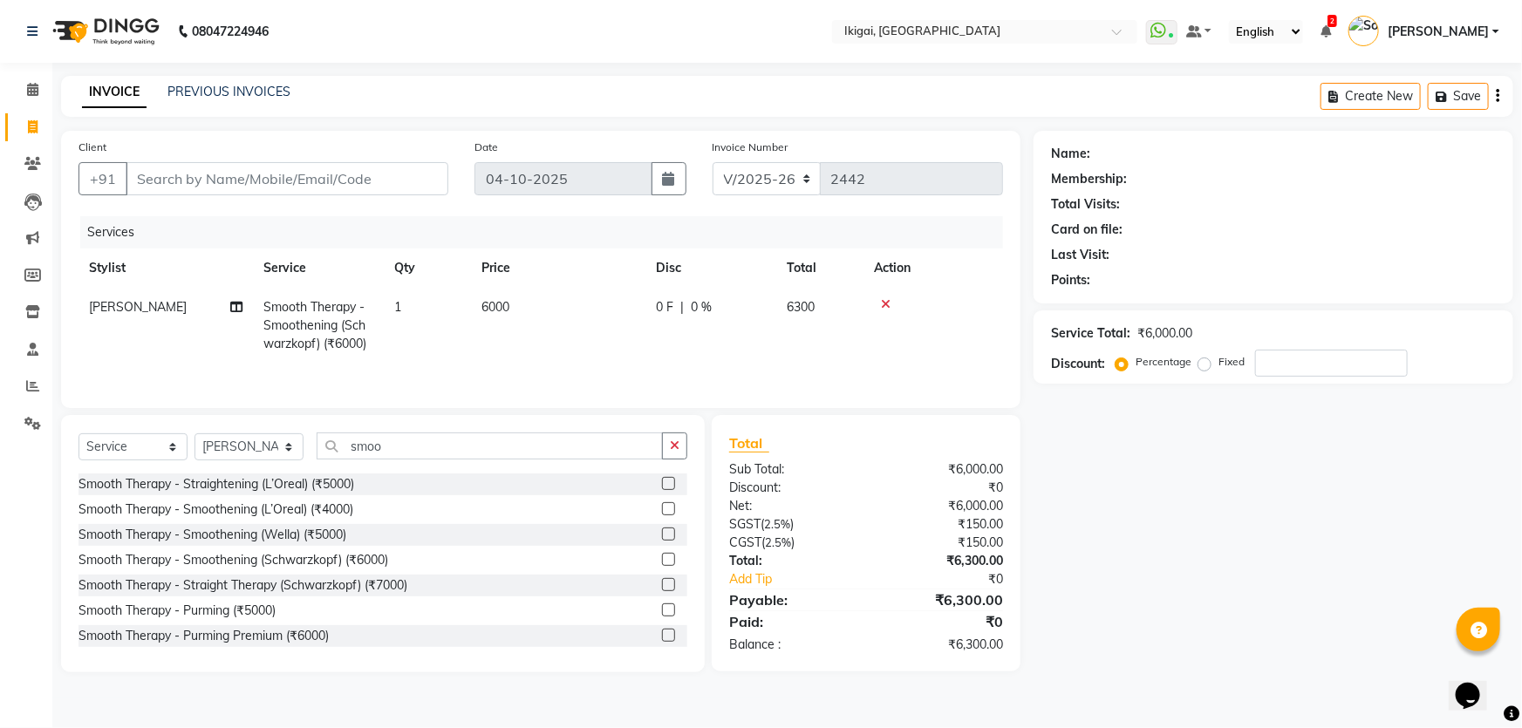
click at [413, 460] on div "Select Service Product Membership Package Voucher Prepaid Gift Card Select Styl…" at bounding box center [382, 453] width 609 height 41
click at [413, 453] on input "smoo" at bounding box center [490, 446] width 346 height 27
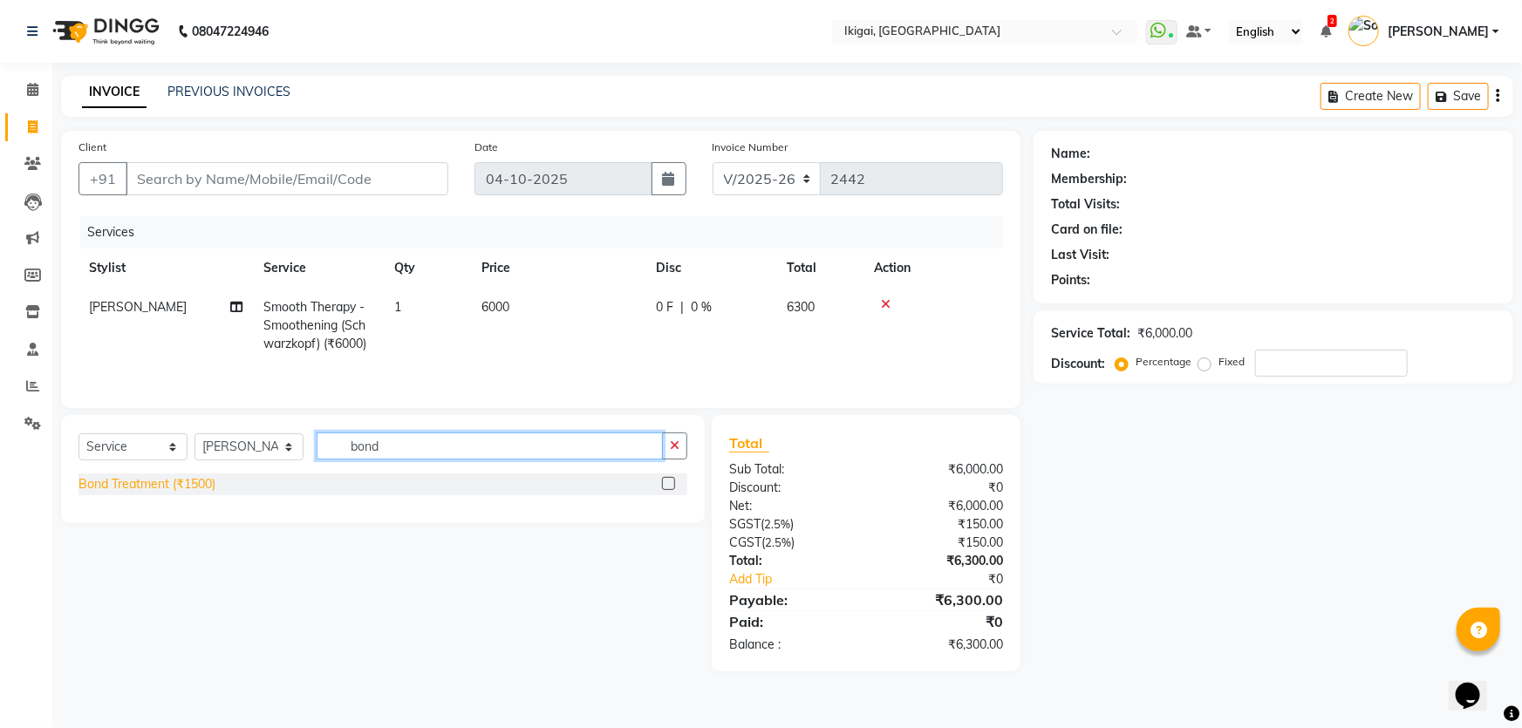
type input "bond"
click at [179, 481] on div "Bond Treatment (₹1500)" at bounding box center [146, 484] width 137 height 18
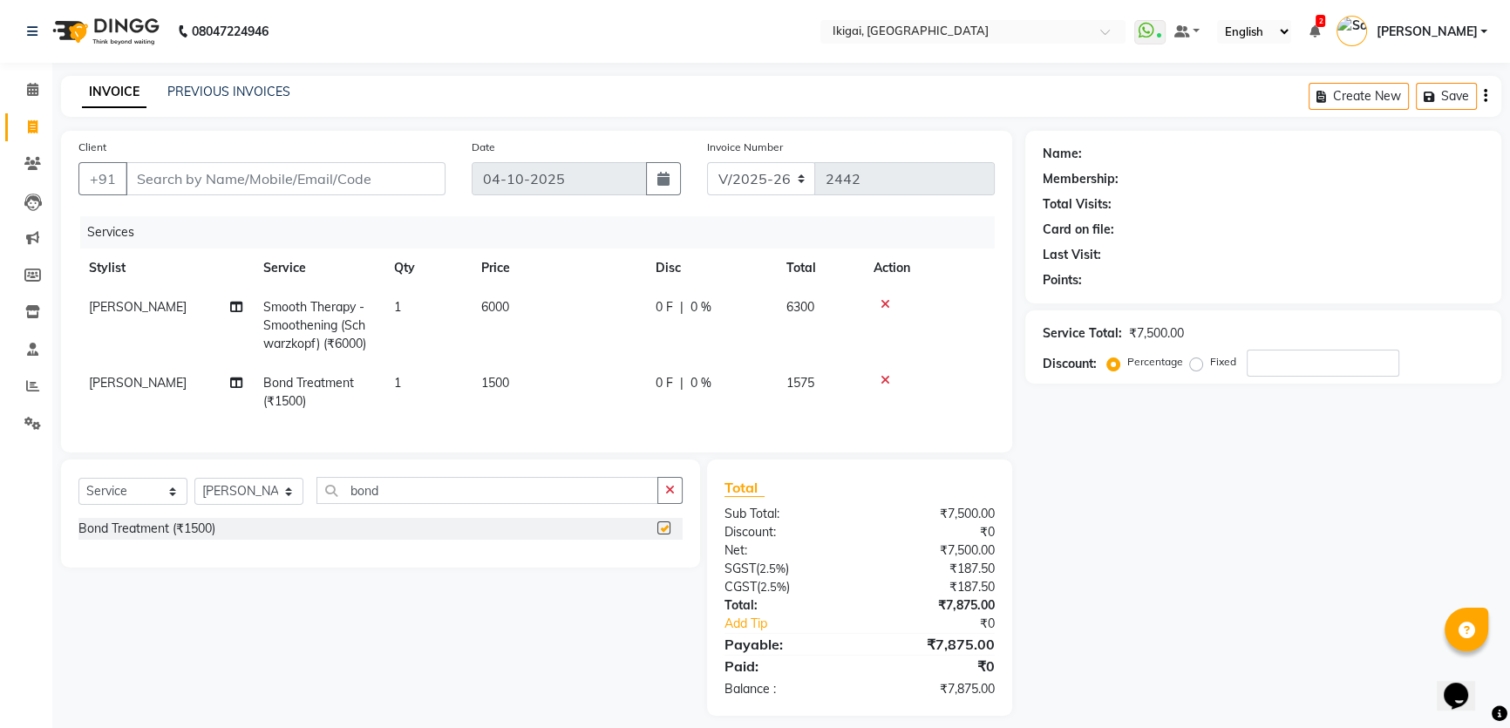
checkbox input "false"
click at [502, 379] on span "1500" at bounding box center [495, 383] width 28 height 16
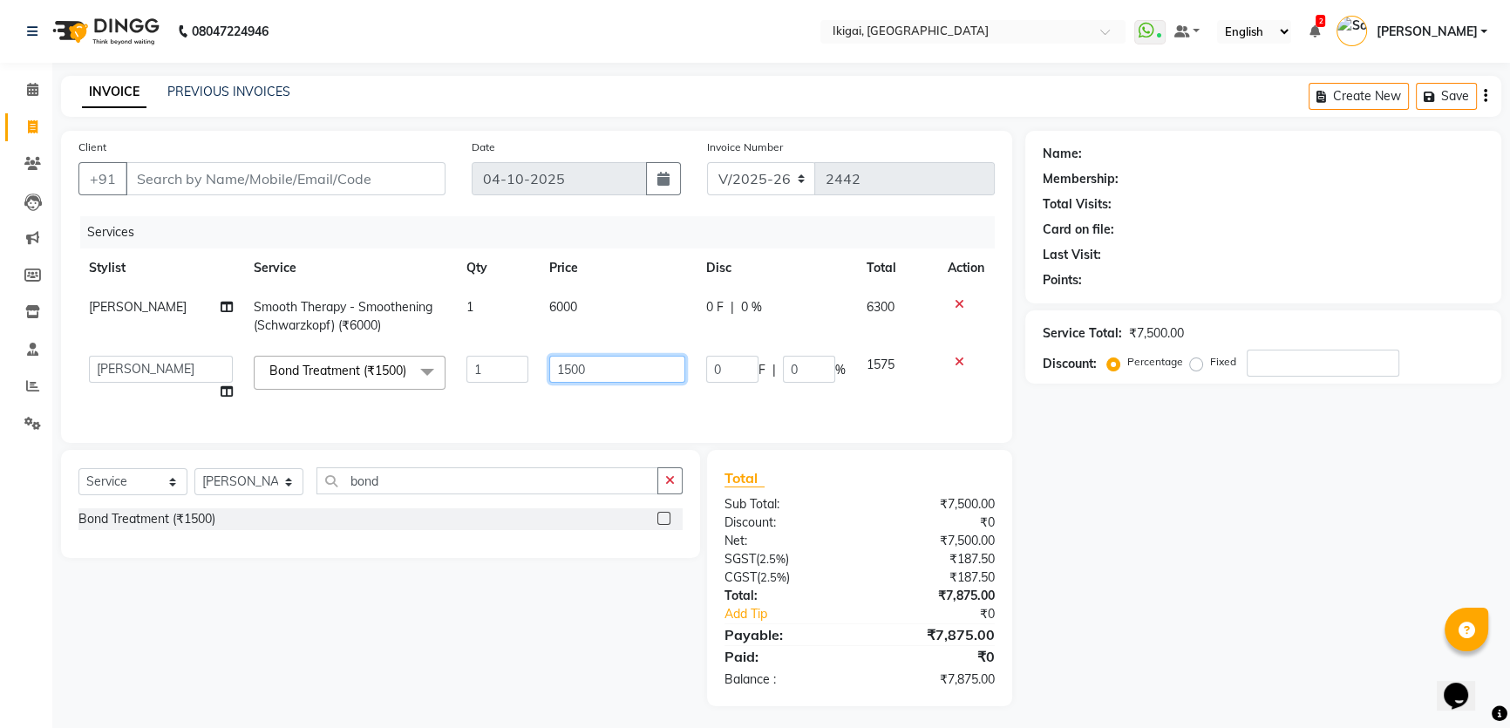
click at [558, 378] on input "1500" at bounding box center [617, 369] width 136 height 27
type input "500"
click at [1237, 650] on div "Name: Membership: Total Visits: Card on file: Last Visit: Points: Service Total…" at bounding box center [1269, 419] width 489 height 576
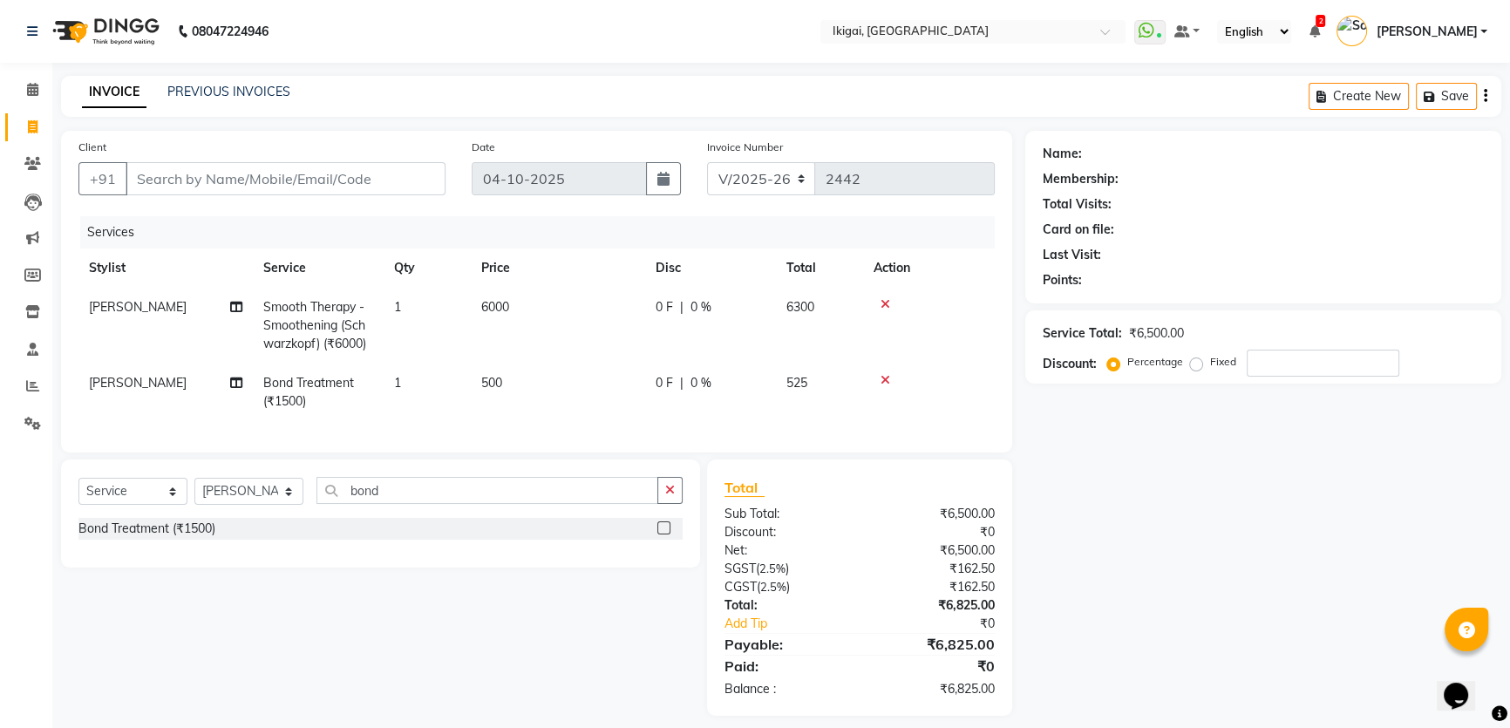
scroll to position [26, 0]
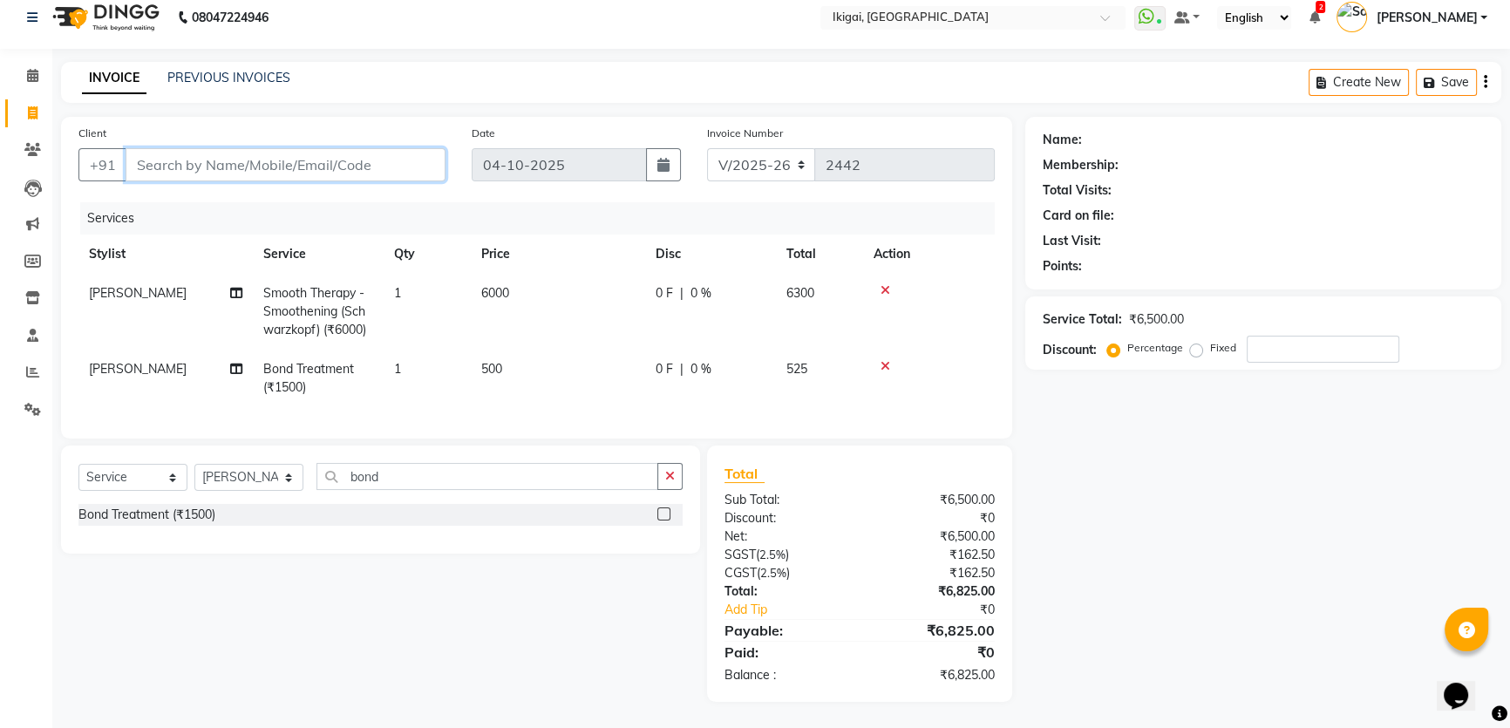
click at [298, 148] on input "Client" at bounding box center [286, 164] width 320 height 33
type input "7"
type input "0"
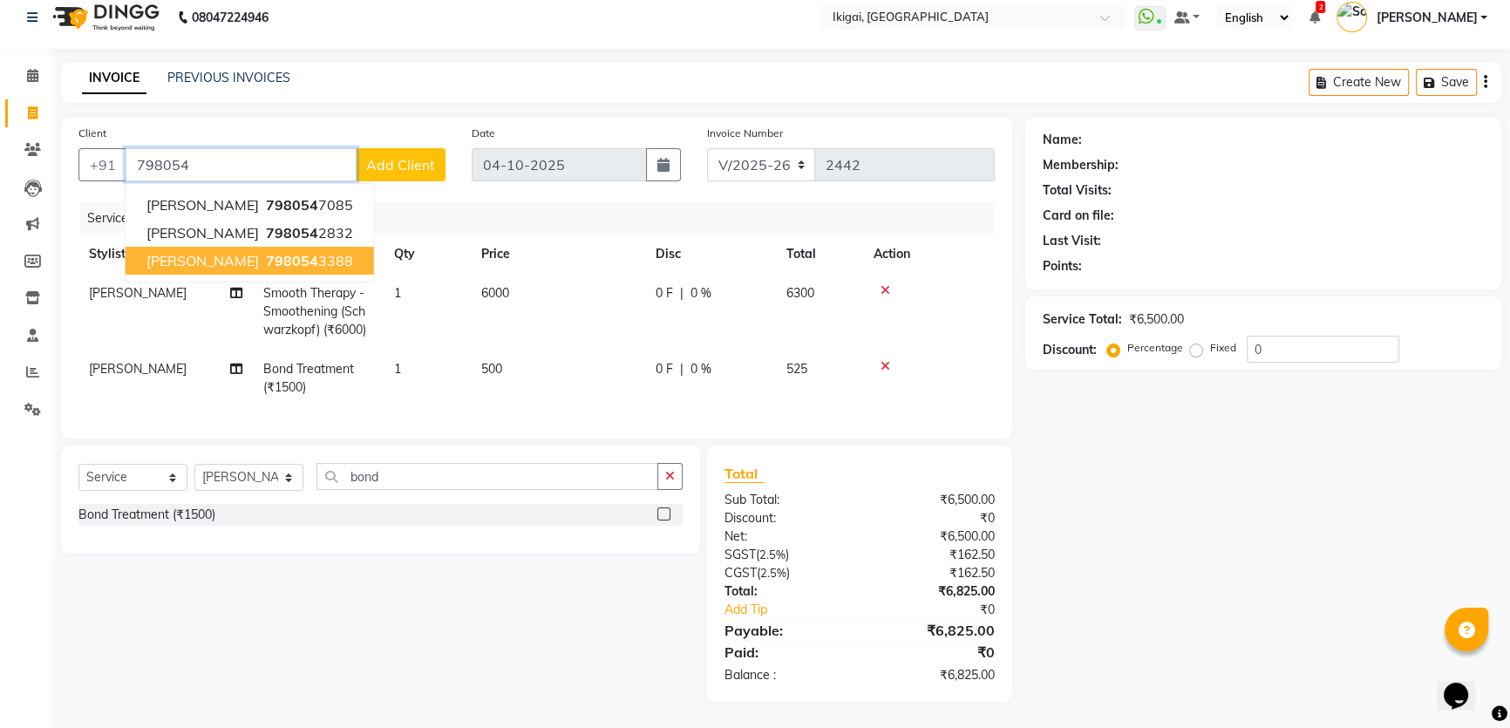
click at [263, 252] on ngb-highlight "798054 3388" at bounding box center [307, 260] width 91 height 17
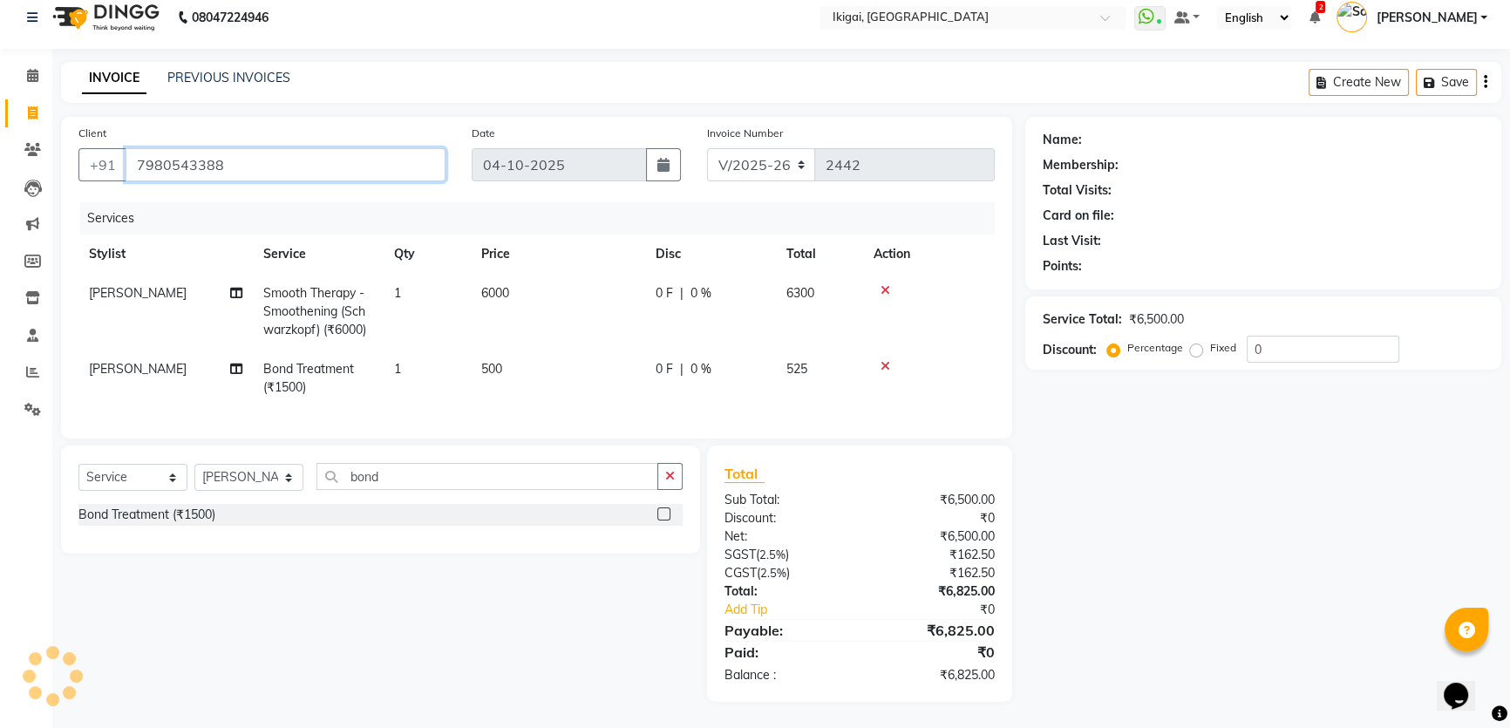
type input "7980543388"
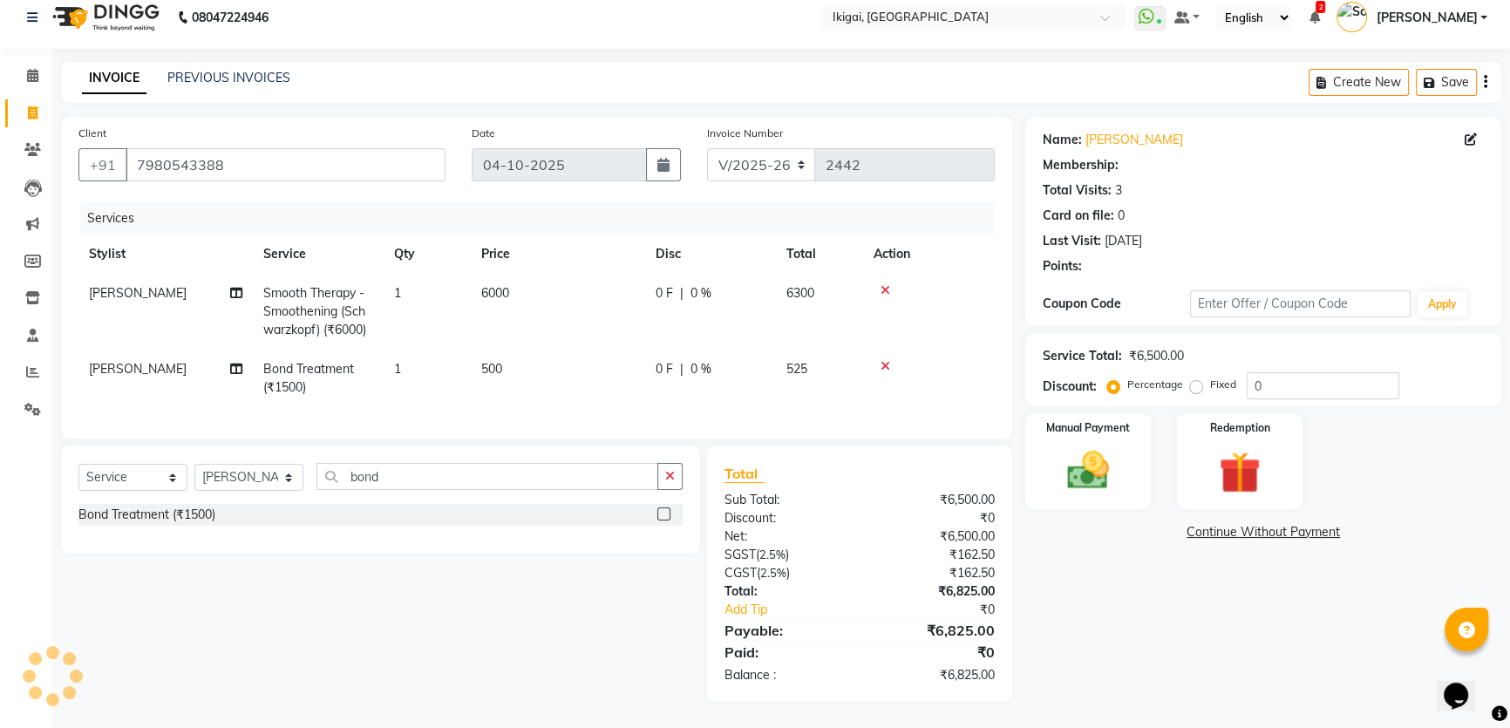
select select "1: Object"
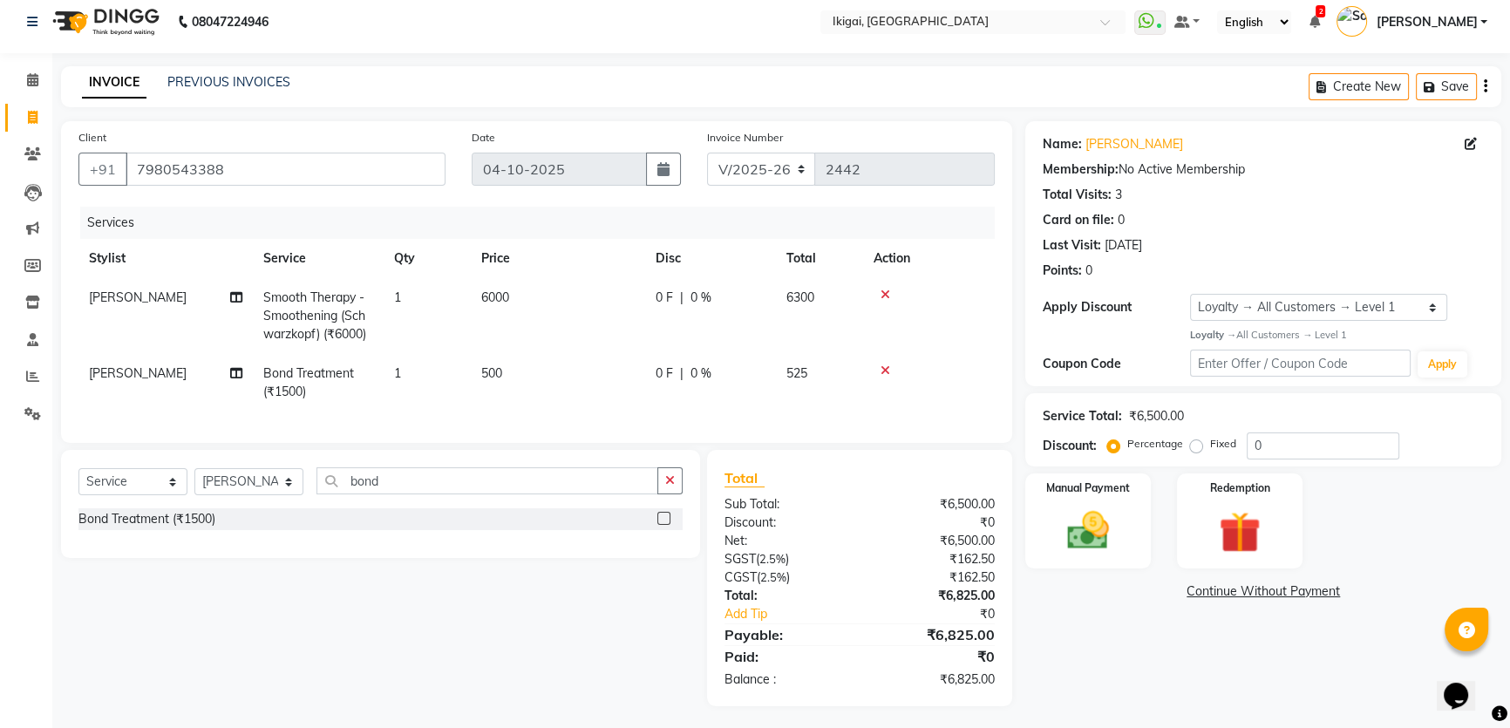
scroll to position [0, 0]
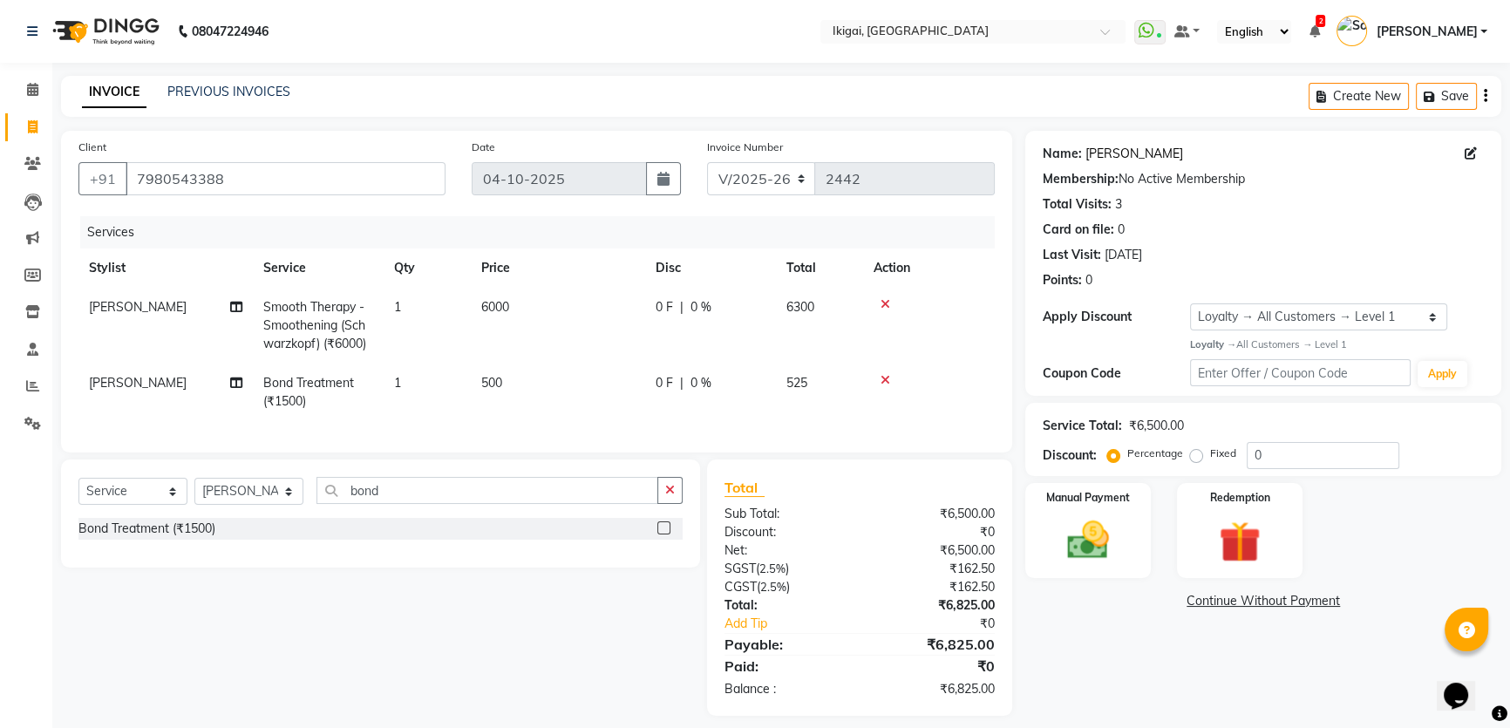
click at [1112, 158] on link "Paramita" at bounding box center [1135, 154] width 98 height 18
click at [243, 174] on input "7980543388" at bounding box center [286, 178] width 320 height 33
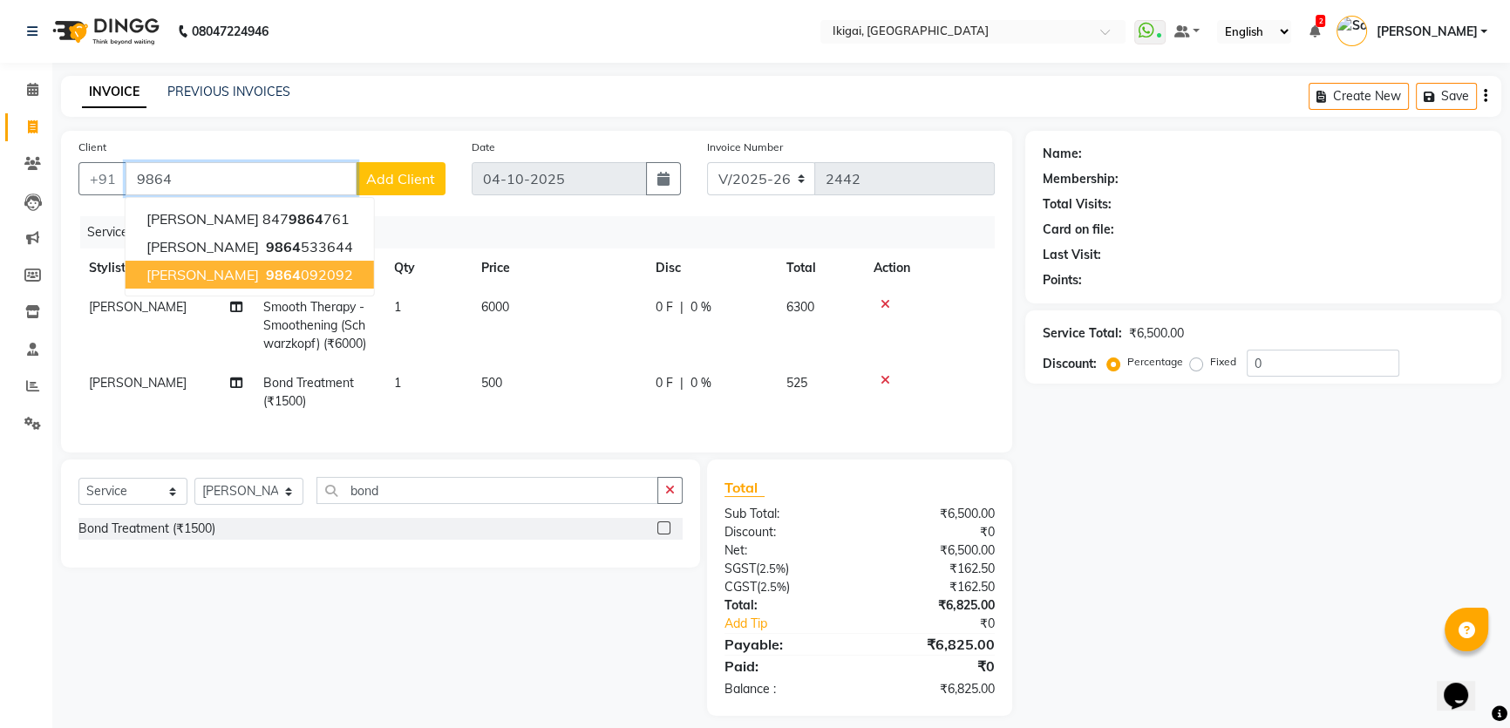
click at [332, 278] on ngb-highlight "9864 092092" at bounding box center [307, 274] width 91 height 17
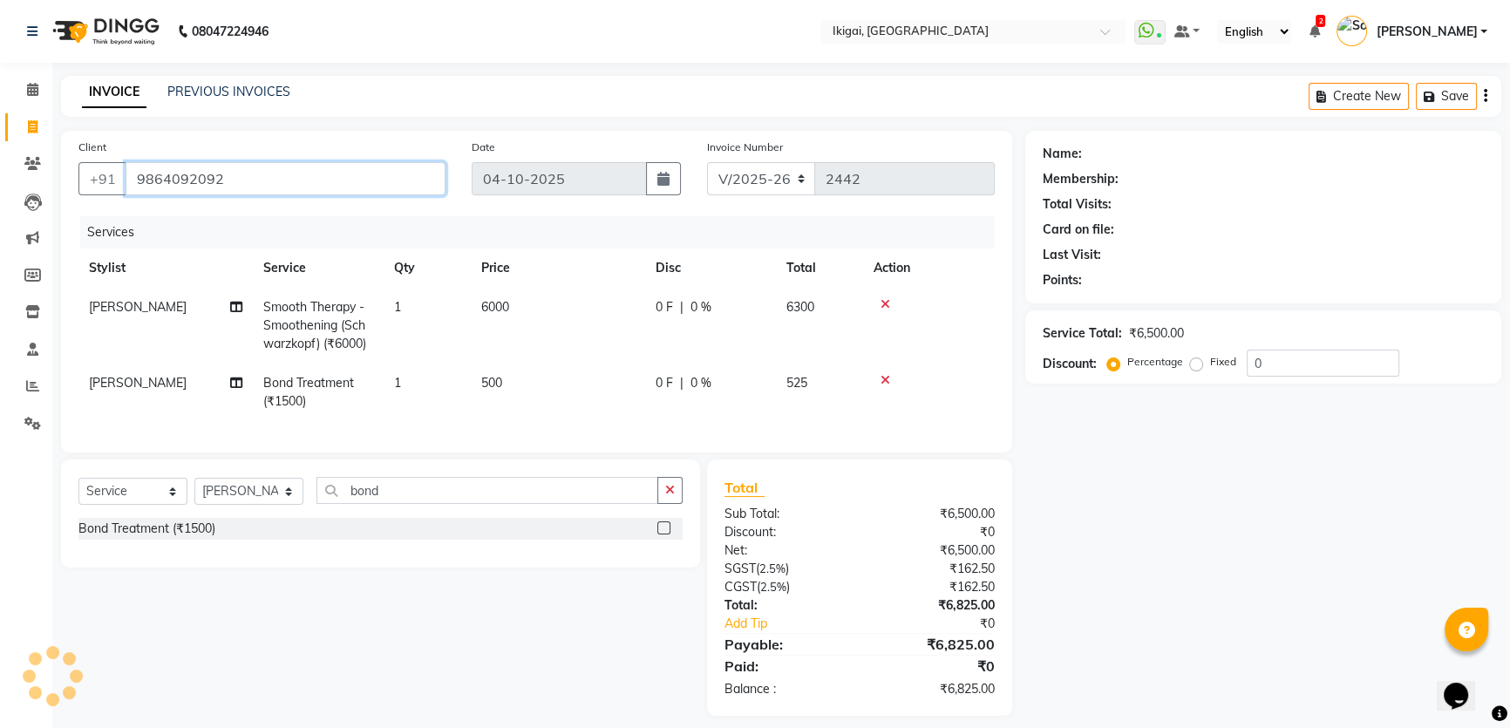
type input "9864092092"
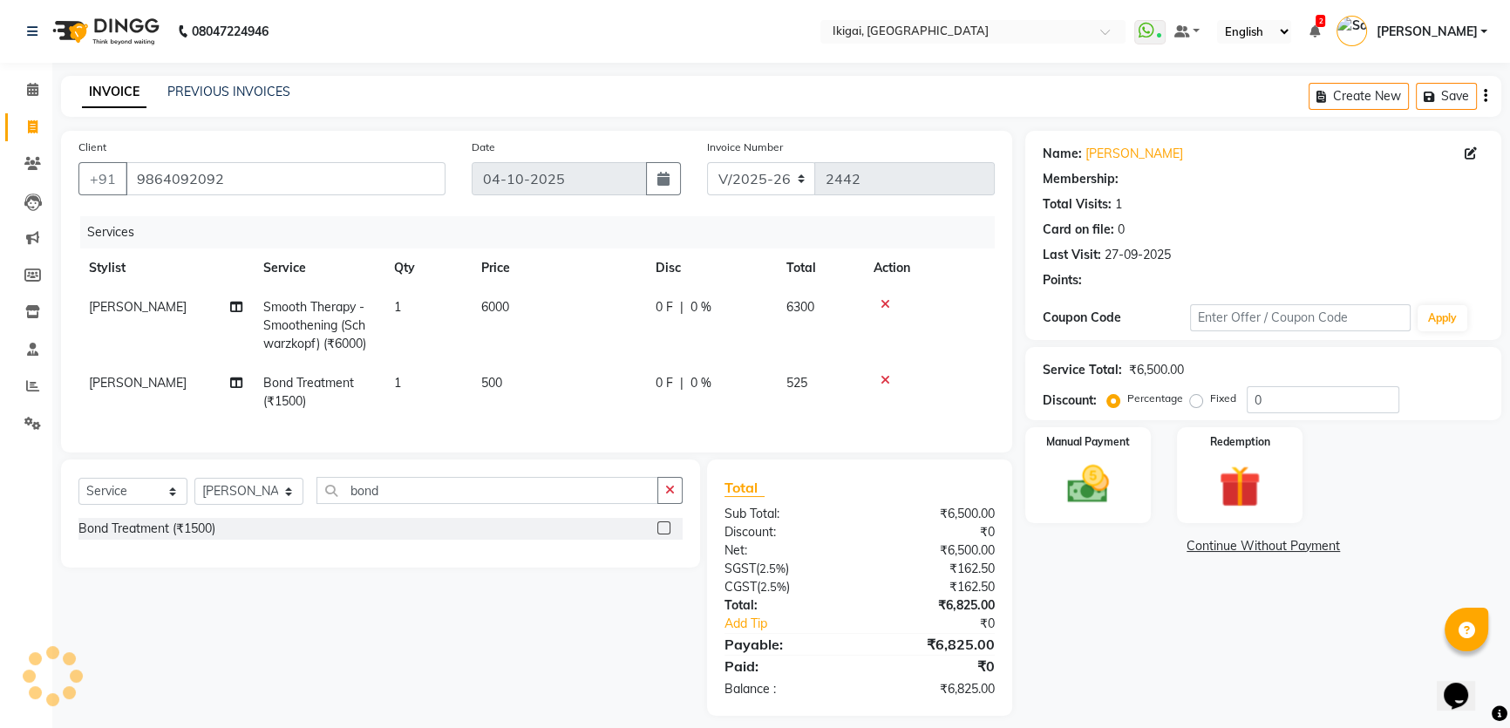
select select "1: Object"
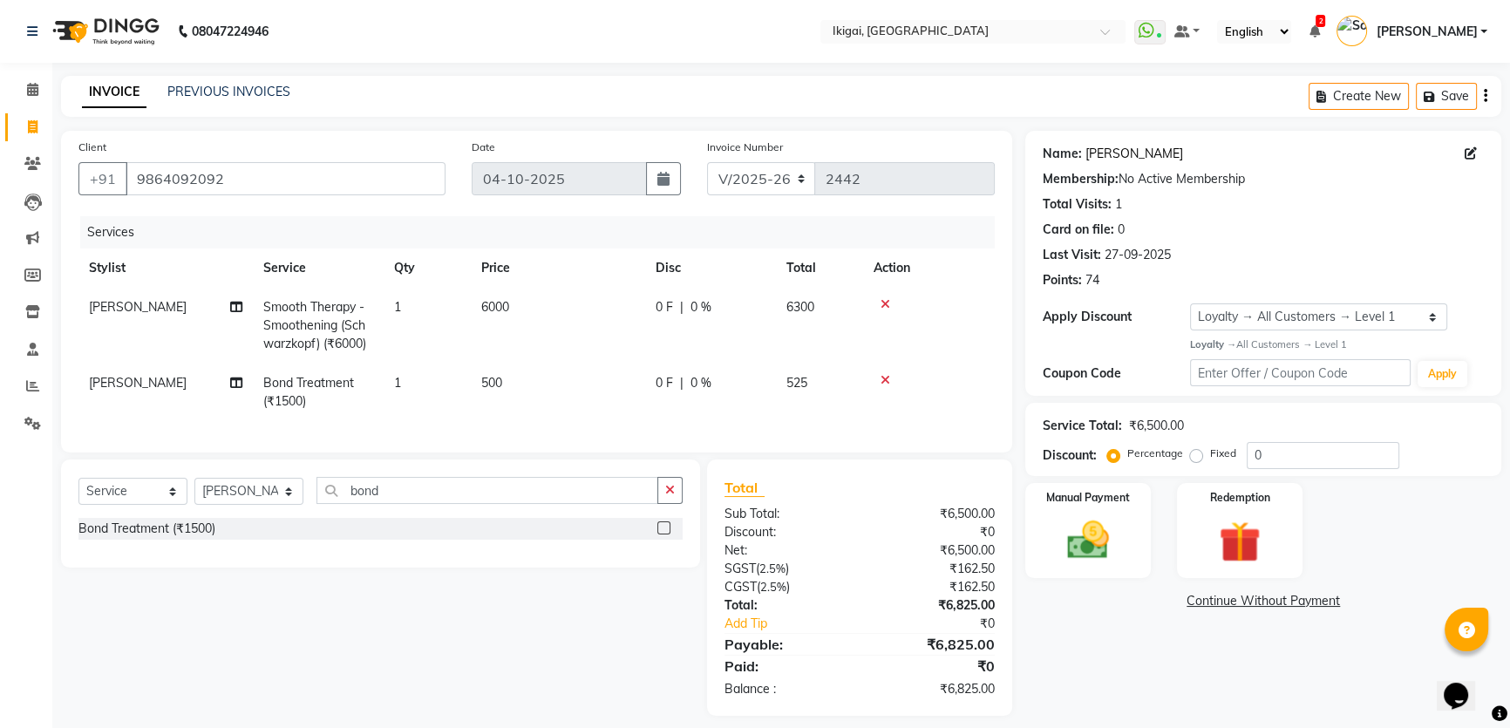
click at [1103, 151] on link "[PERSON_NAME]" at bounding box center [1135, 154] width 98 height 18
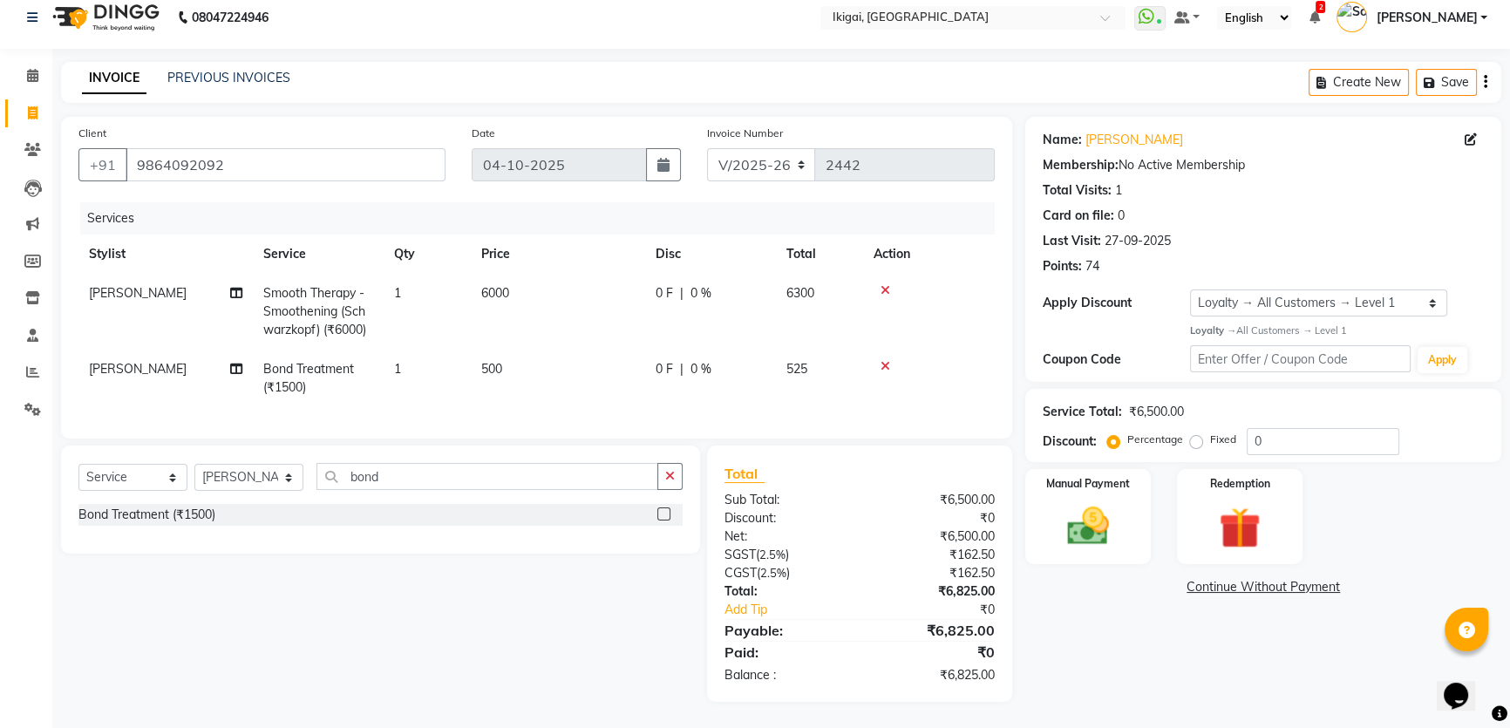
scroll to position [26, 0]
click at [501, 656] on div "Select Service Product Membership Package Voucher Prepaid Gift Card Select Styl…" at bounding box center [374, 574] width 652 height 256
click at [1124, 131] on link "[PERSON_NAME]" at bounding box center [1135, 140] width 98 height 18
click at [259, 148] on input "9864092092" at bounding box center [286, 164] width 320 height 33
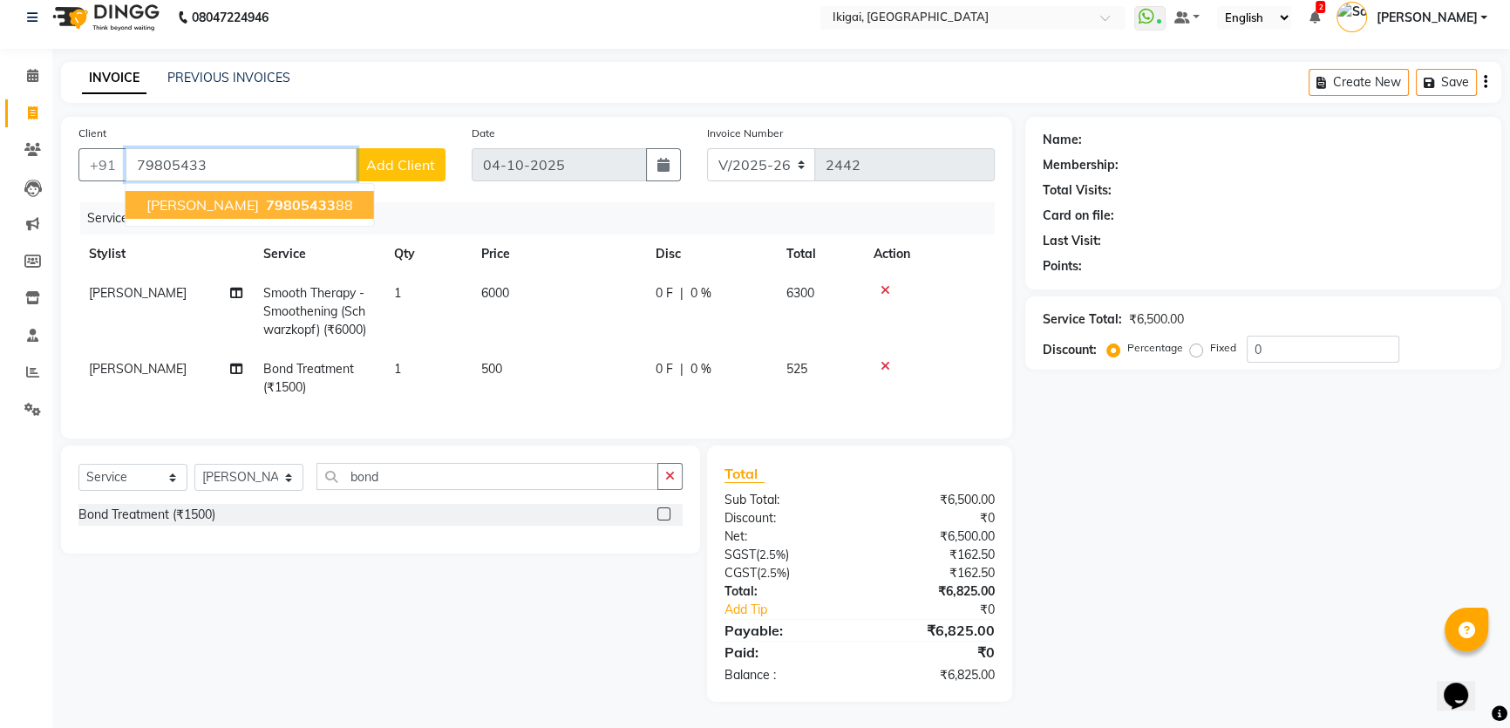
click at [292, 196] on ngb-highlight "79805433 88" at bounding box center [307, 204] width 91 height 17
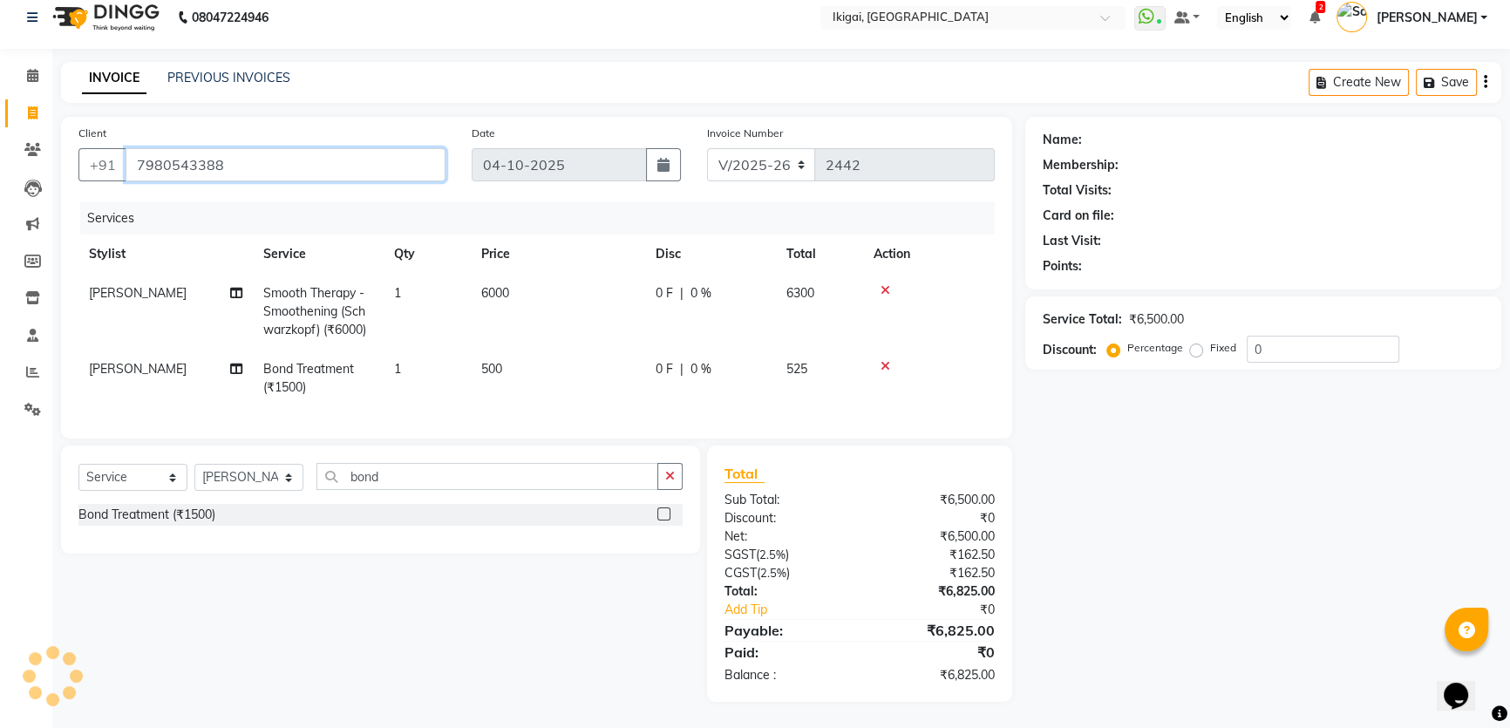
type input "7980543388"
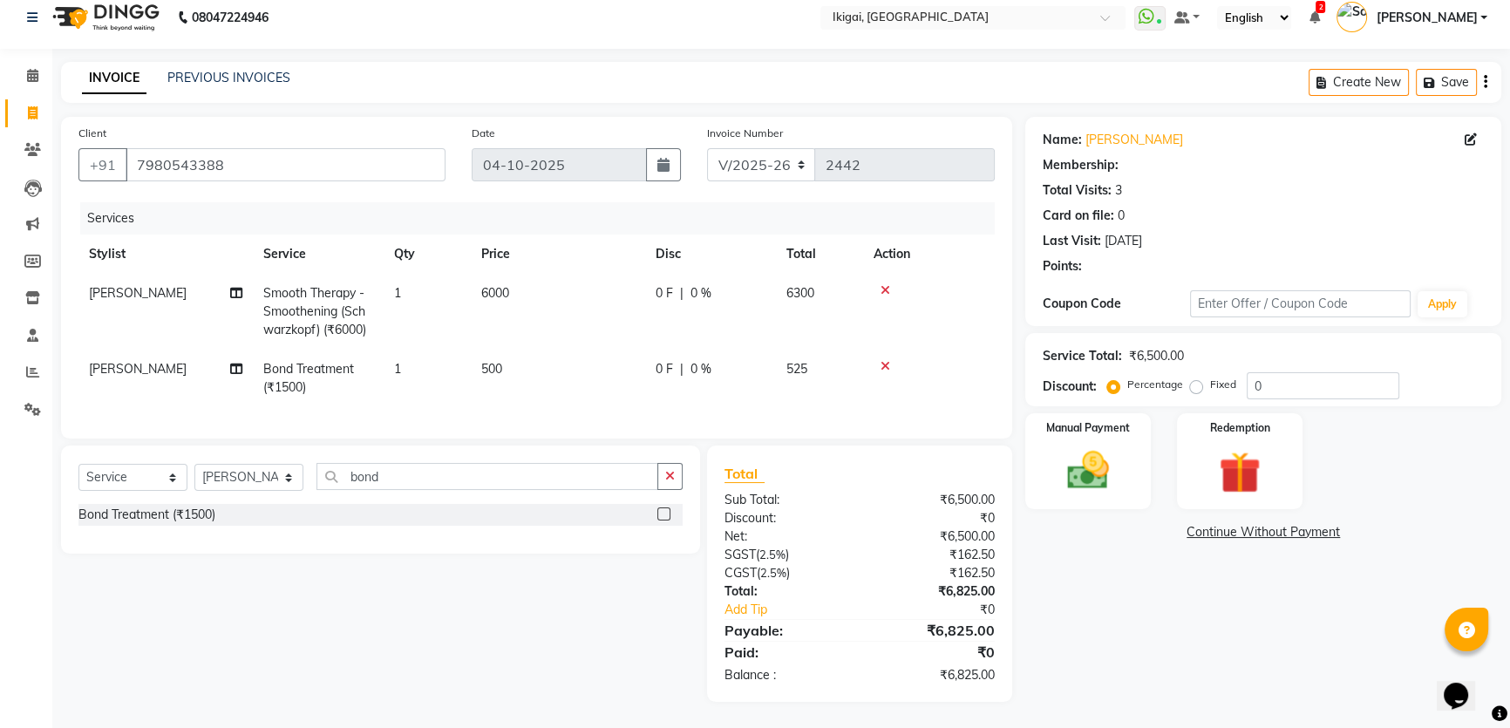
select select "1: Object"
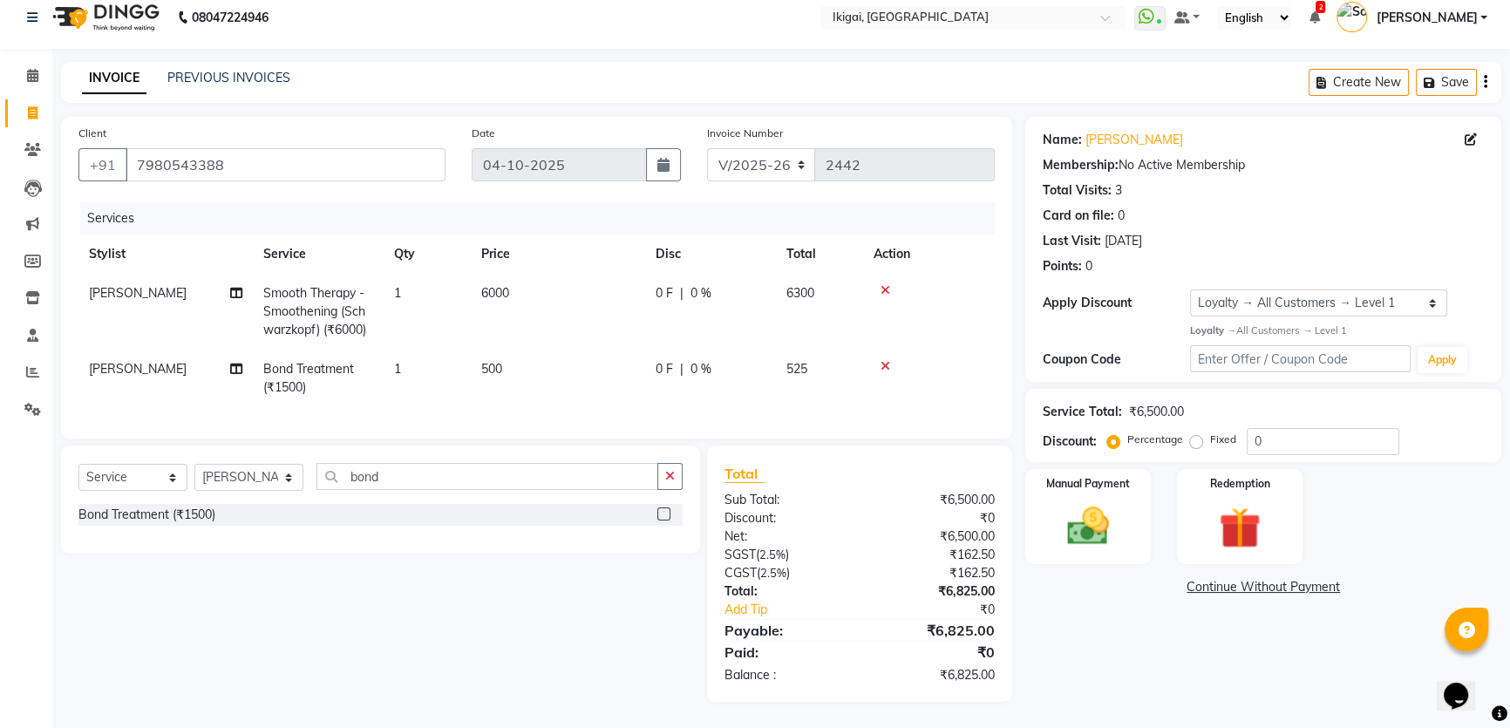
click at [1210, 432] on label "Fixed" at bounding box center [1223, 440] width 26 height 16
click at [1196, 433] on input "Fixed" at bounding box center [1200, 439] width 12 height 12
radio input "true"
click at [1292, 436] on input "0" at bounding box center [1323, 441] width 153 height 27
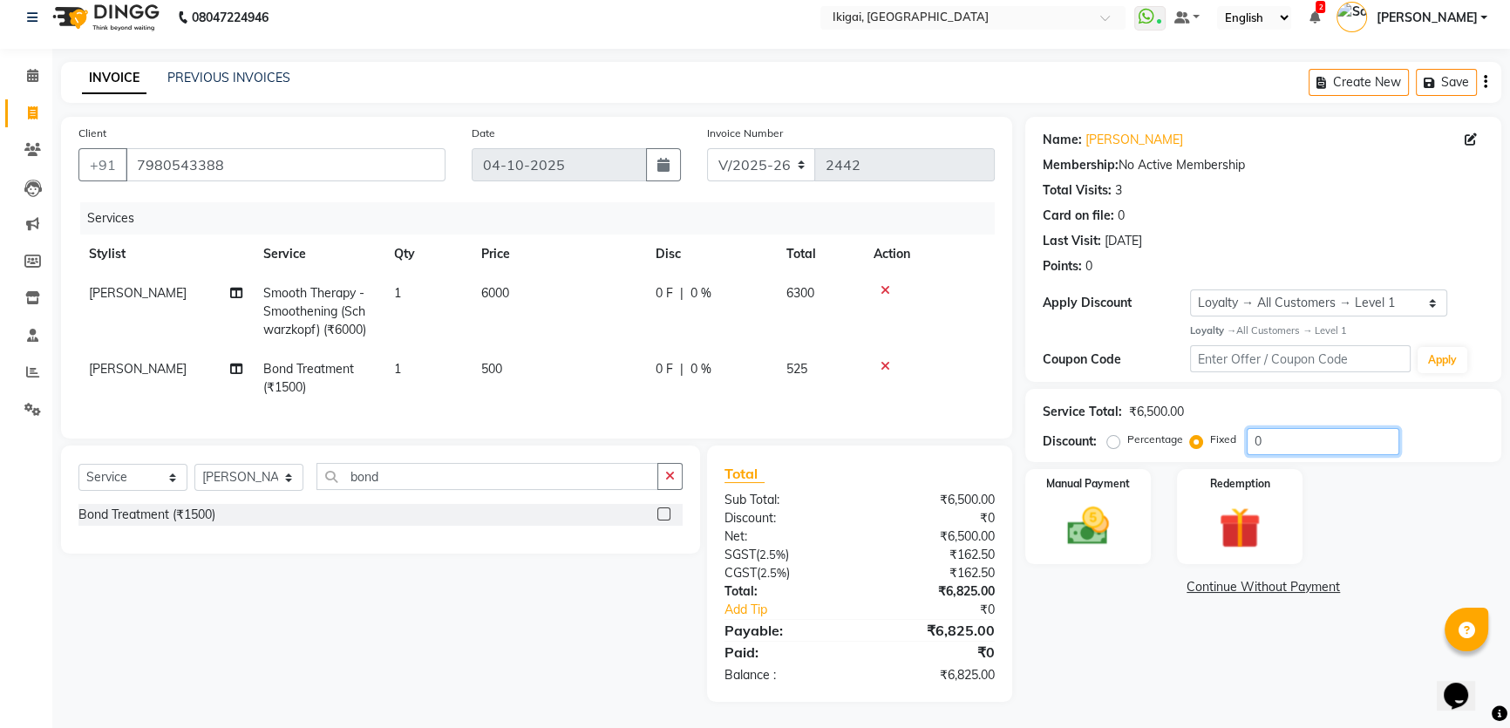
click at [1292, 436] on input "0" at bounding box center [1323, 441] width 153 height 27
type input "300"
click at [1083, 507] on img at bounding box center [1088, 526] width 71 height 50
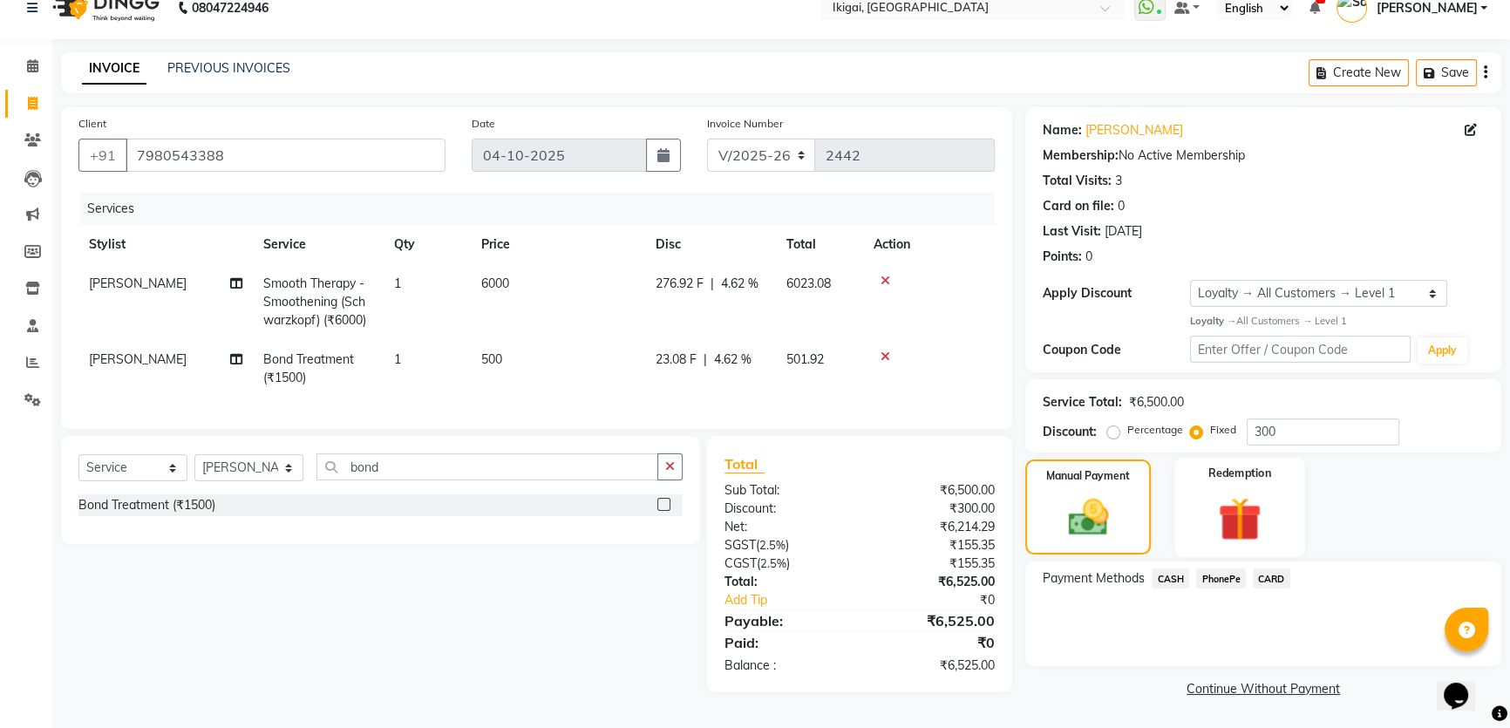
click at [1235, 511] on img at bounding box center [1240, 519] width 71 height 54
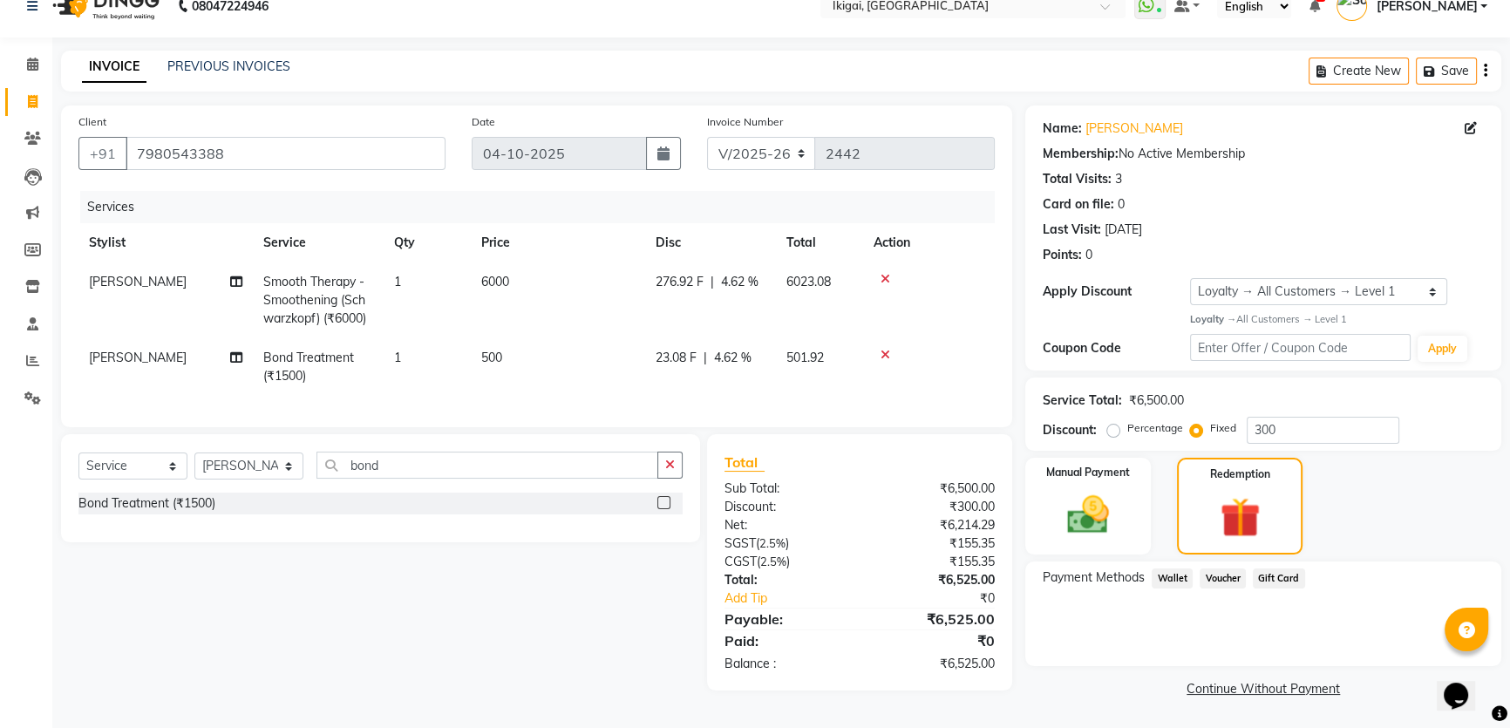
click at [1213, 576] on span "Voucher" at bounding box center [1223, 579] width 46 height 20
click at [1137, 597] on div "No Vouchers Available" at bounding box center [1263, 601] width 441 height 18
click at [1073, 517] on img at bounding box center [1088, 515] width 71 height 50
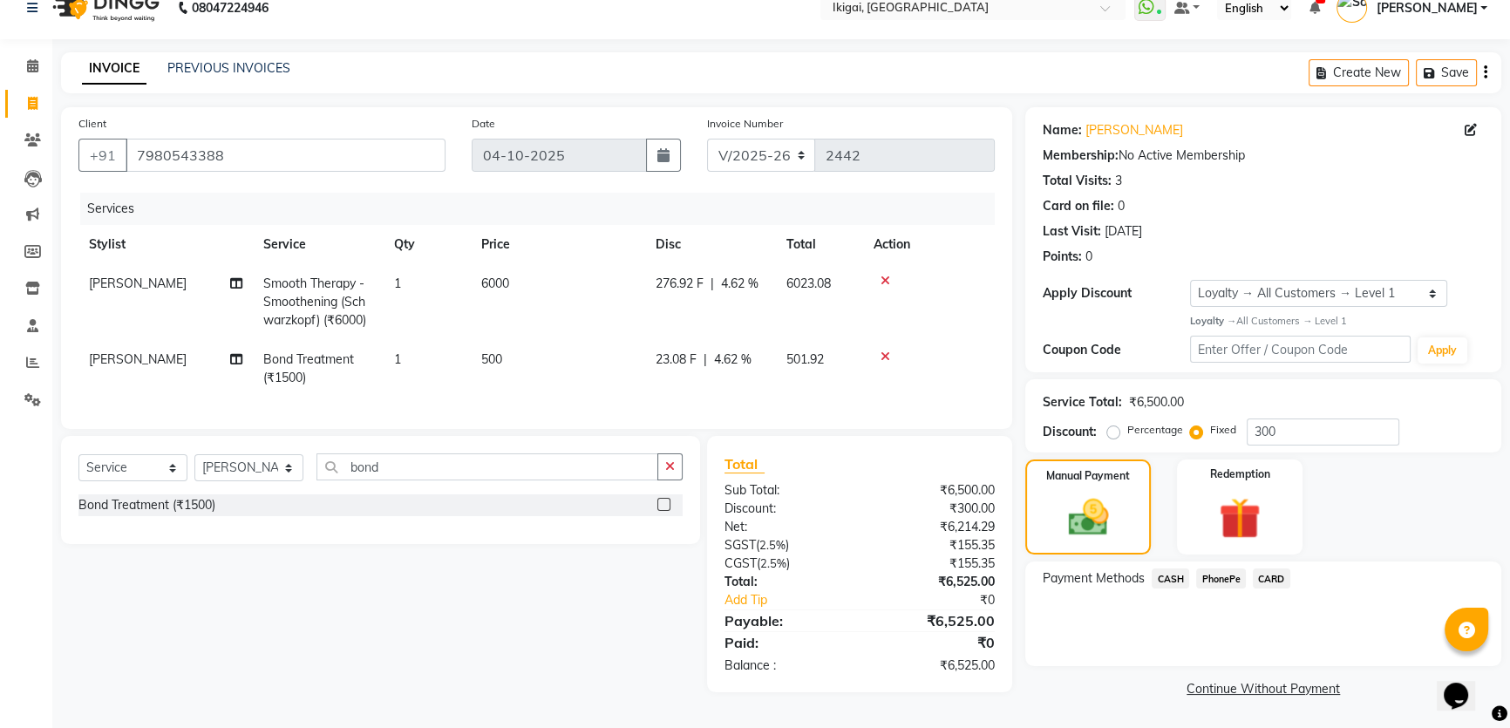
click at [1266, 571] on span "CARD" at bounding box center [1271, 579] width 37 height 20
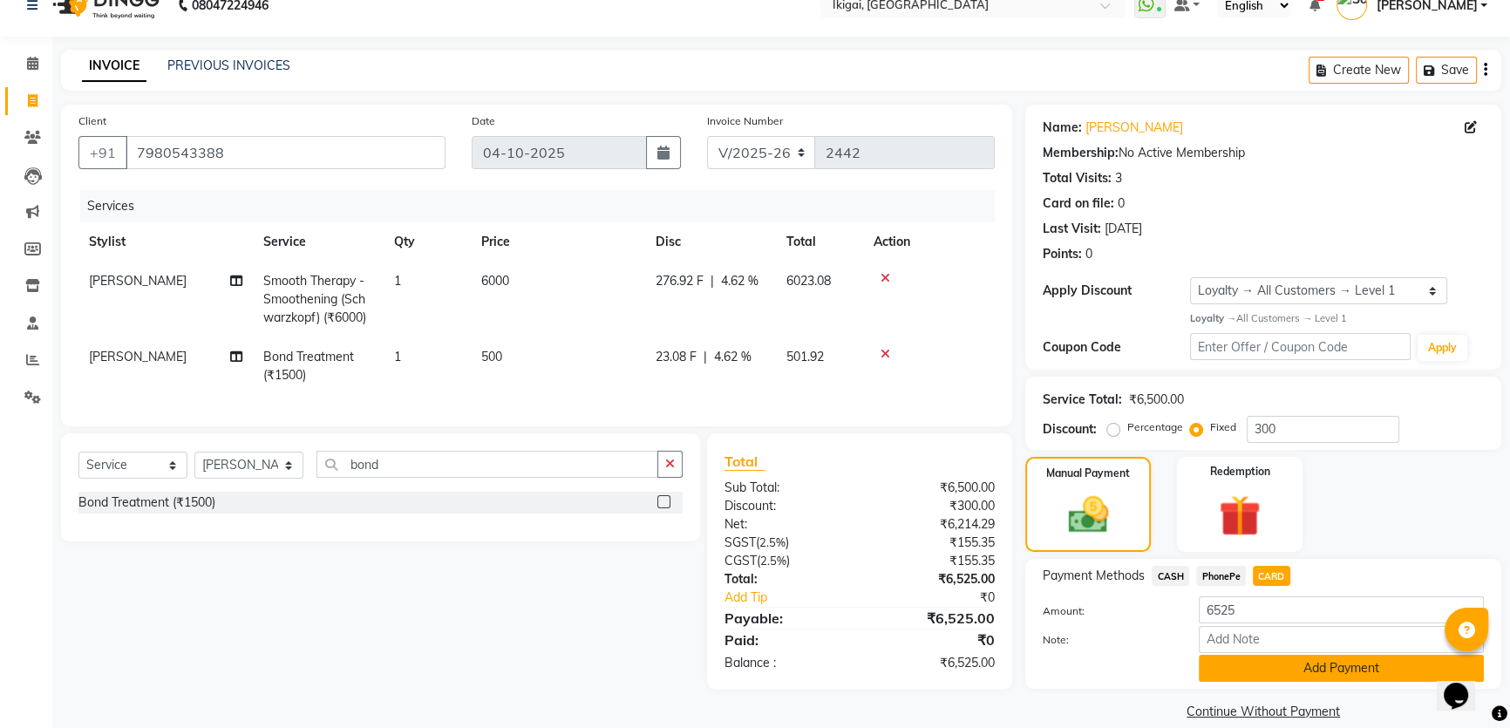
click at [1278, 663] on button "Add Payment" at bounding box center [1341, 668] width 285 height 27
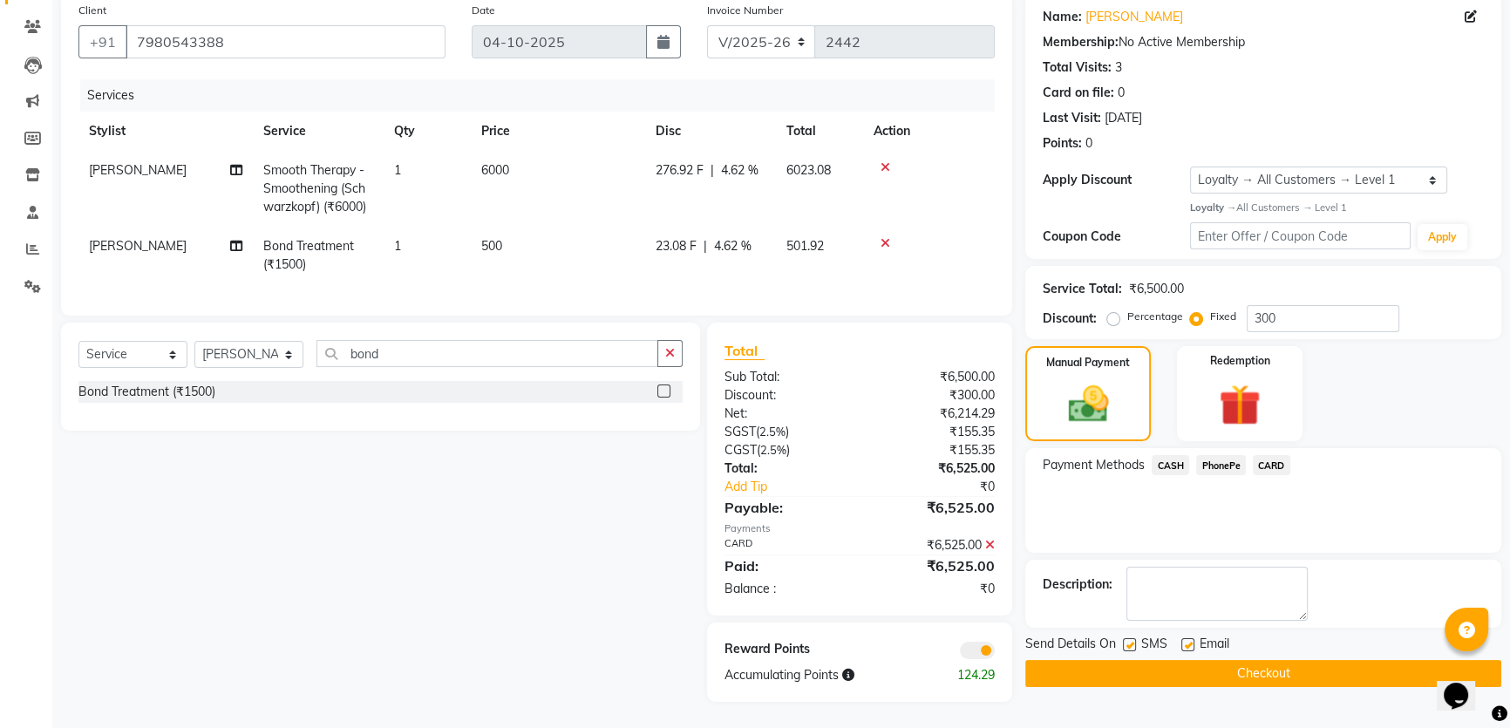
scroll to position [149, 0]
click at [1091, 660] on button "Checkout" at bounding box center [1263, 673] width 476 height 27
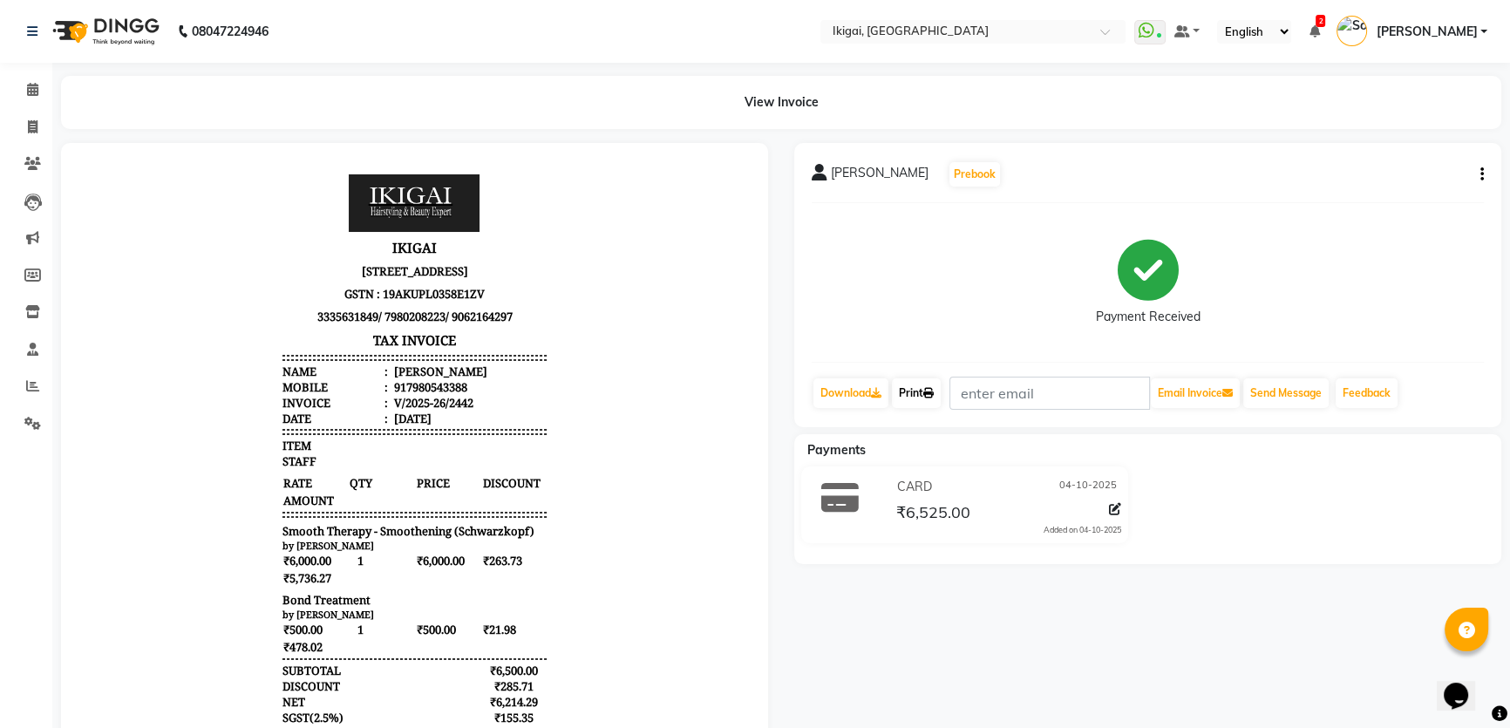
click at [930, 390] on icon at bounding box center [928, 393] width 10 height 10
click at [24, 121] on span at bounding box center [32, 128] width 31 height 20
select select "service"
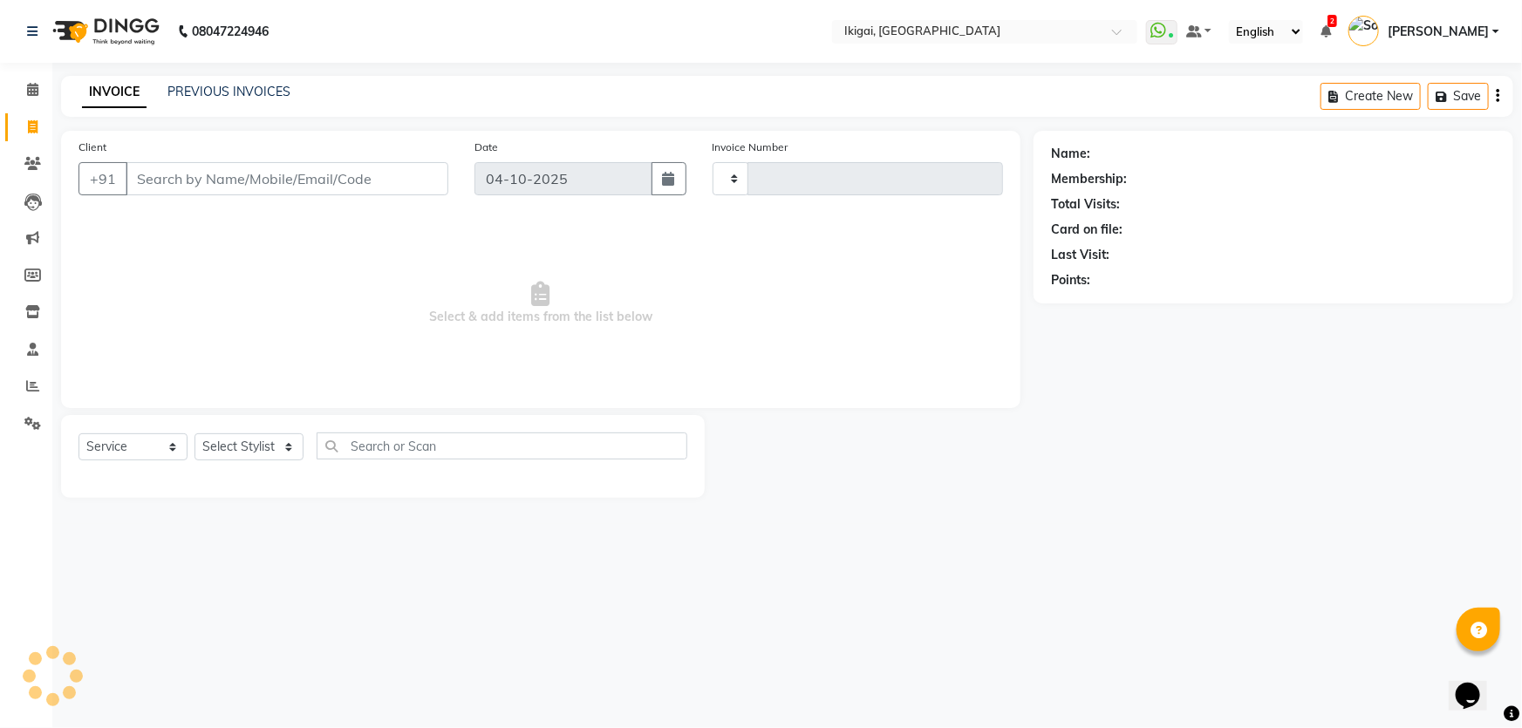
type input "2443"
select select "4429"
click at [27, 85] on icon at bounding box center [32, 89] width 11 height 13
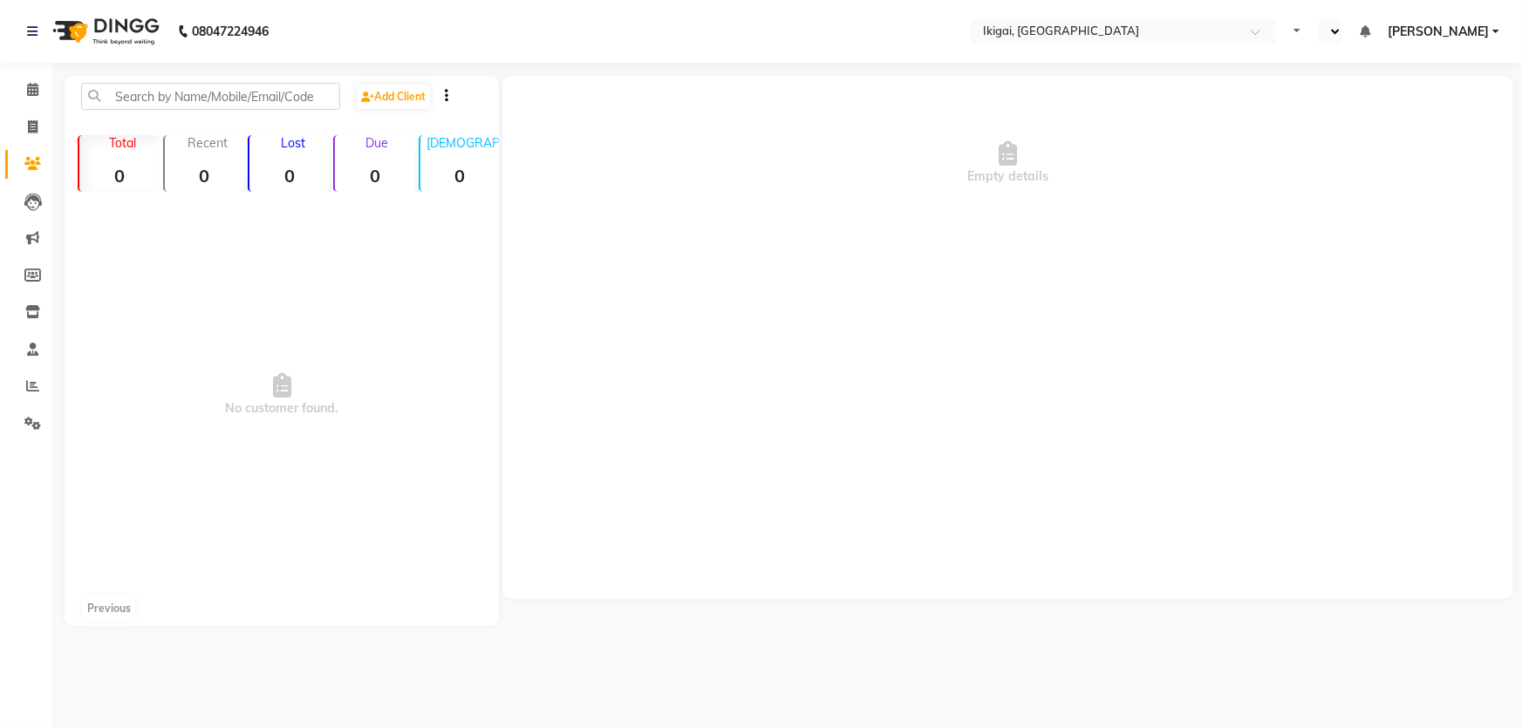
select select "en"
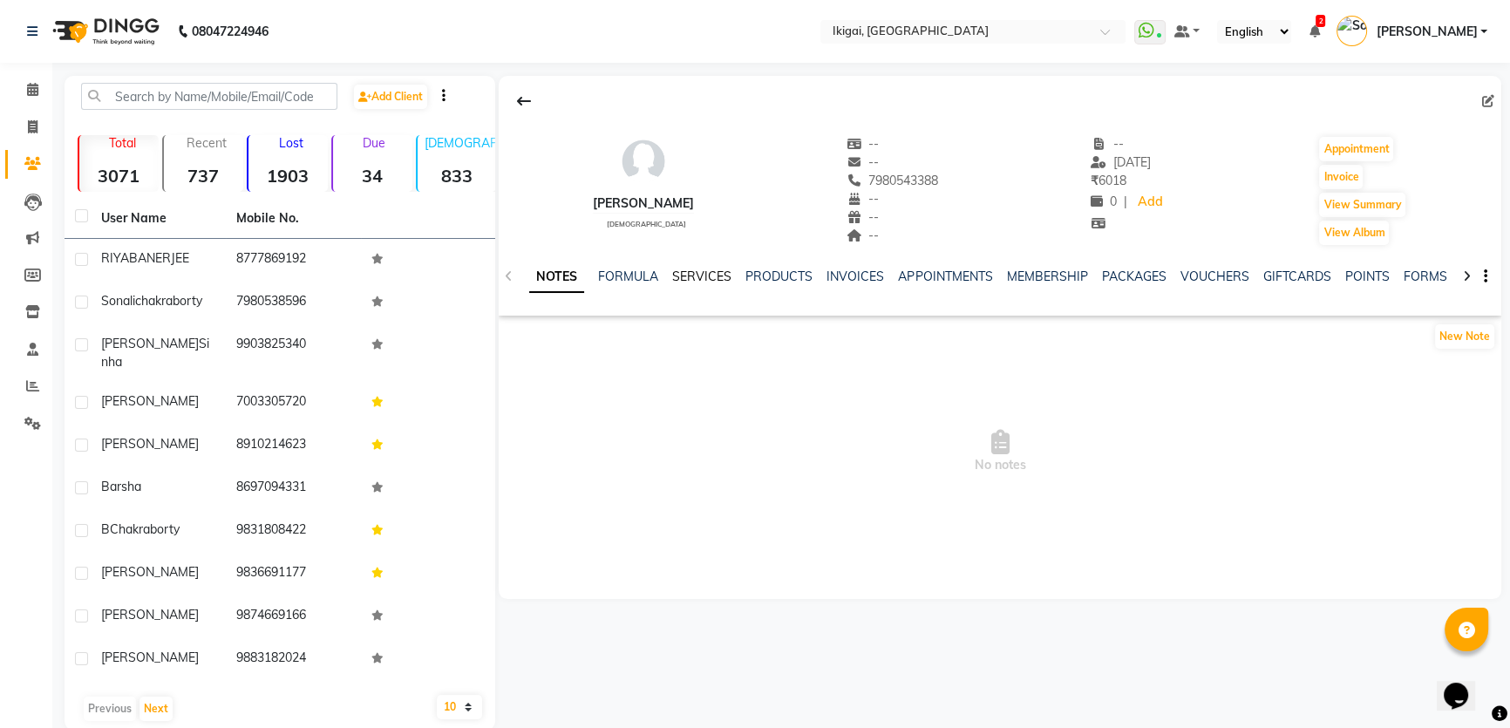
click at [710, 276] on link "SERVICES" at bounding box center [701, 277] width 59 height 16
click at [708, 271] on link "SERVICES" at bounding box center [701, 277] width 59 height 16
click at [718, 270] on link "SERVICES" at bounding box center [701, 277] width 59 height 16
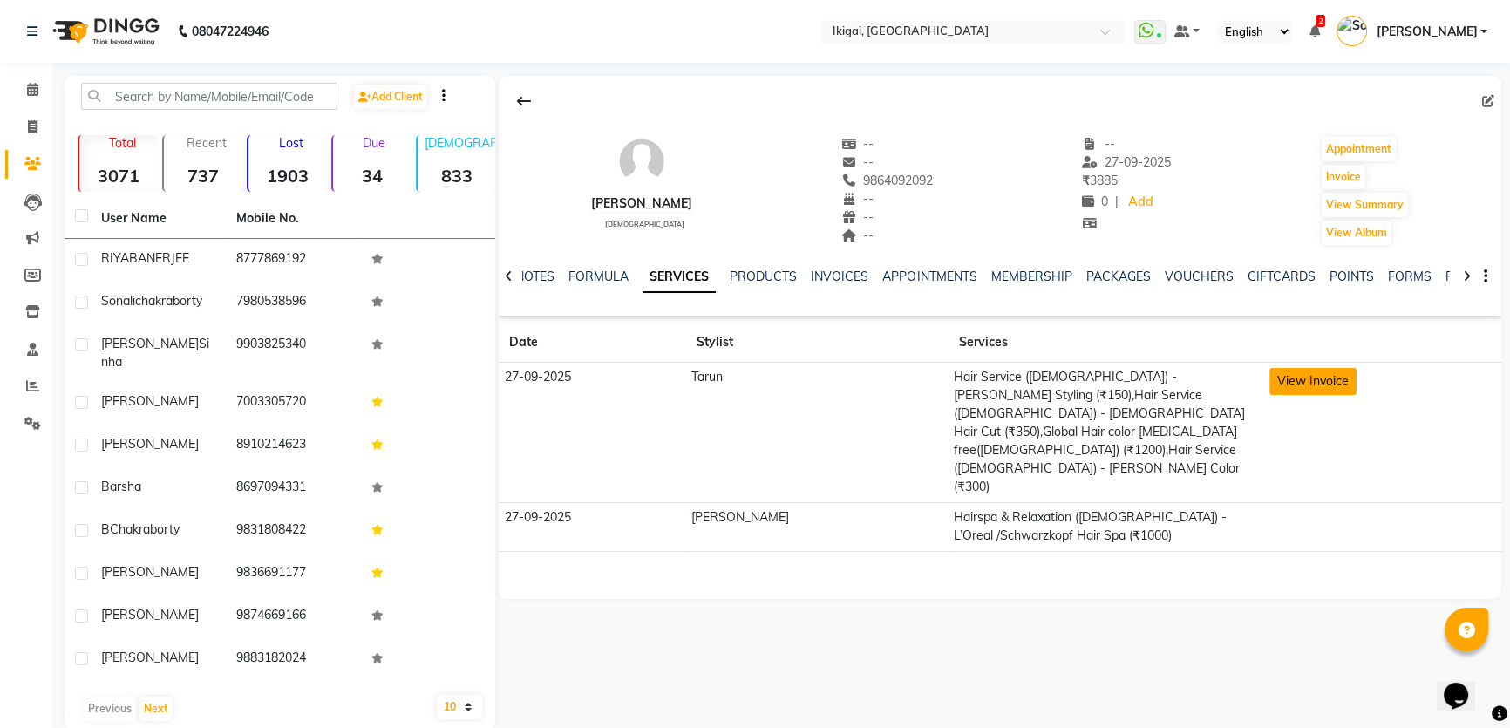
click at [1270, 369] on button "View Invoice" at bounding box center [1313, 381] width 87 height 27
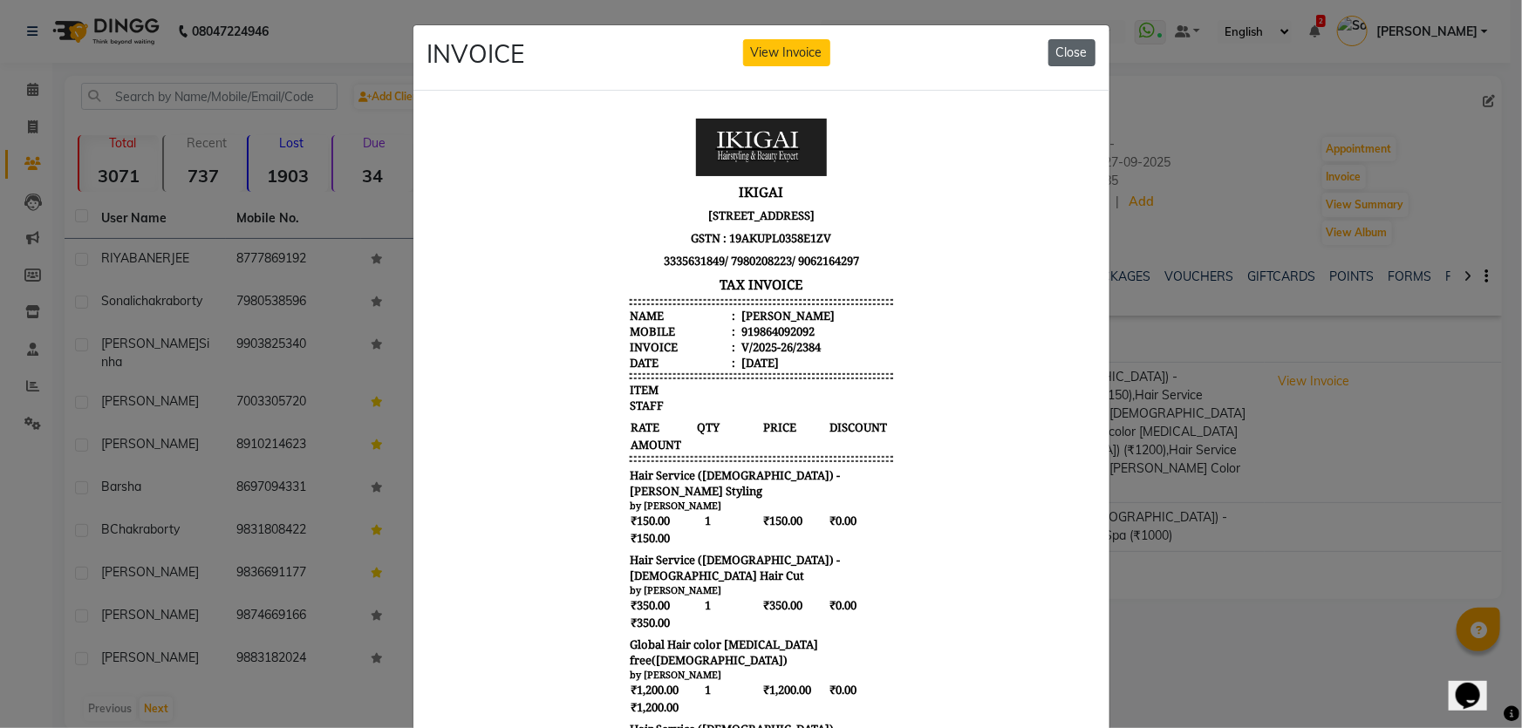
click at [1071, 44] on button "Close" at bounding box center [1071, 52] width 47 height 27
